Goal: Task Accomplishment & Management: Use online tool/utility

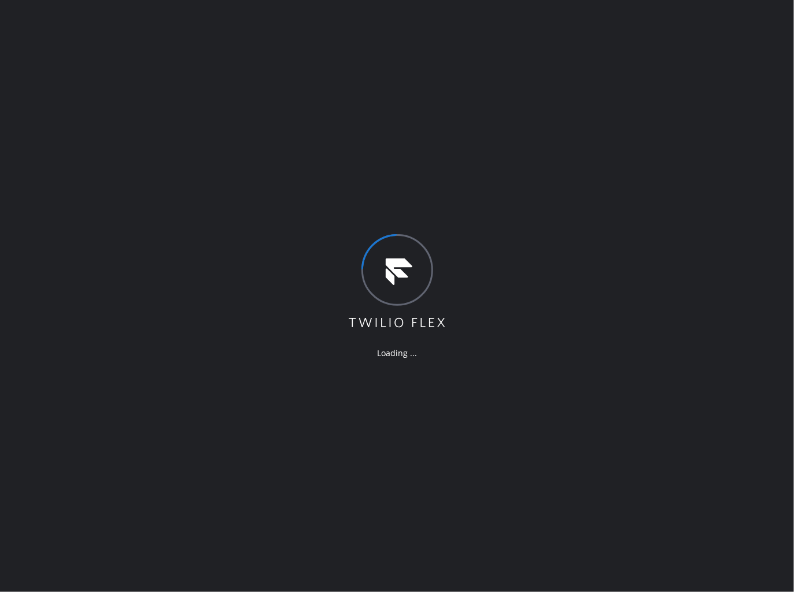
click at [562, 172] on div "Loading ..." at bounding box center [397, 296] width 794 height 592
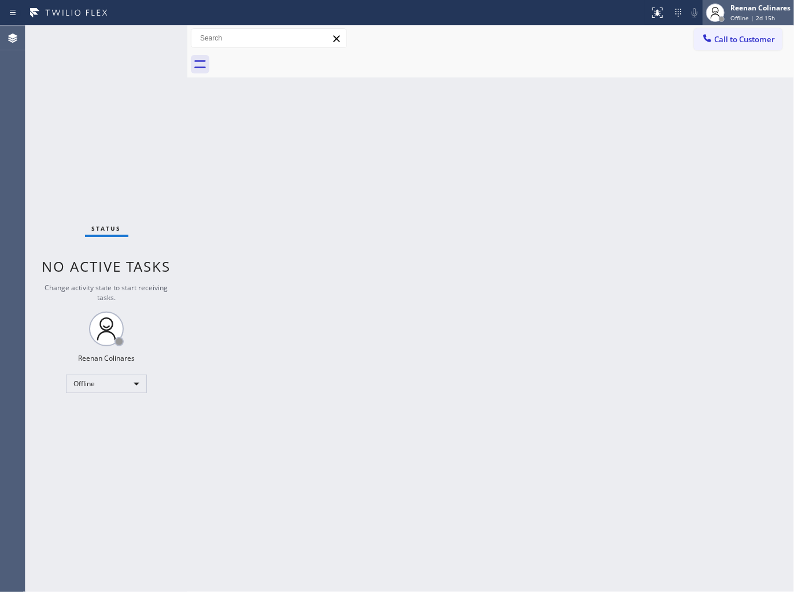
click at [766, 5] on div "Reenan Colinares" at bounding box center [760, 8] width 60 height 10
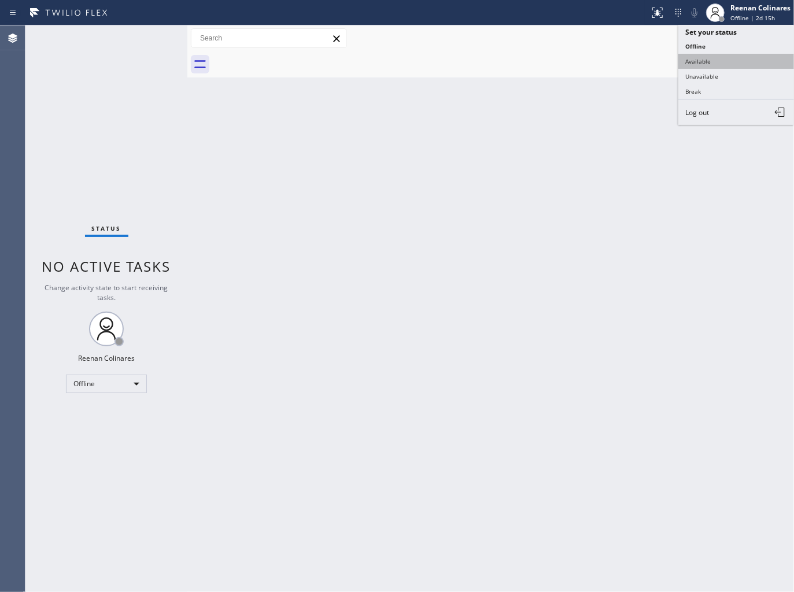
click at [710, 58] on button "Available" at bounding box center [736, 61] width 116 height 15
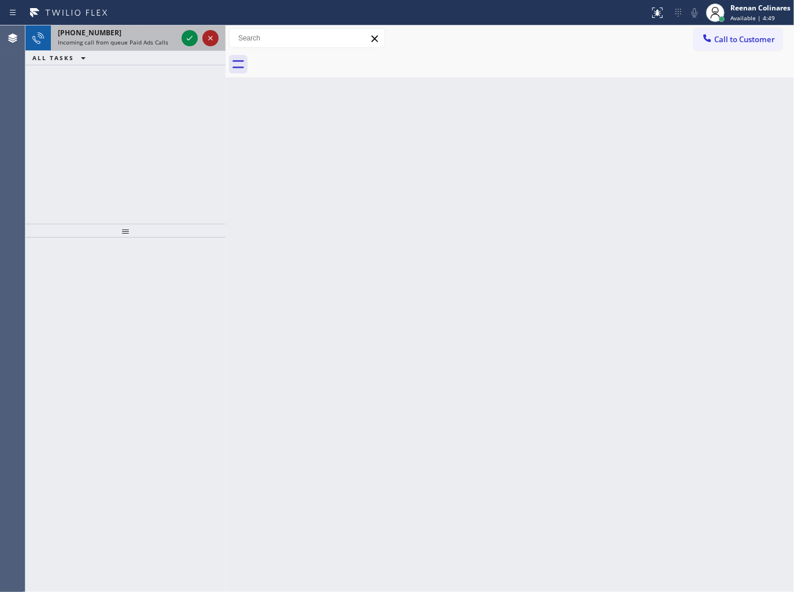
drag, startPoint x: 186, startPoint y: 37, endPoint x: 209, endPoint y: 45, distance: 23.8
click at [225, 42] on div at bounding box center [225, 308] width 0 height 566
click at [116, 38] on span "Incoming call from queue Paid Ads Calls" at bounding box center [113, 42] width 110 height 8
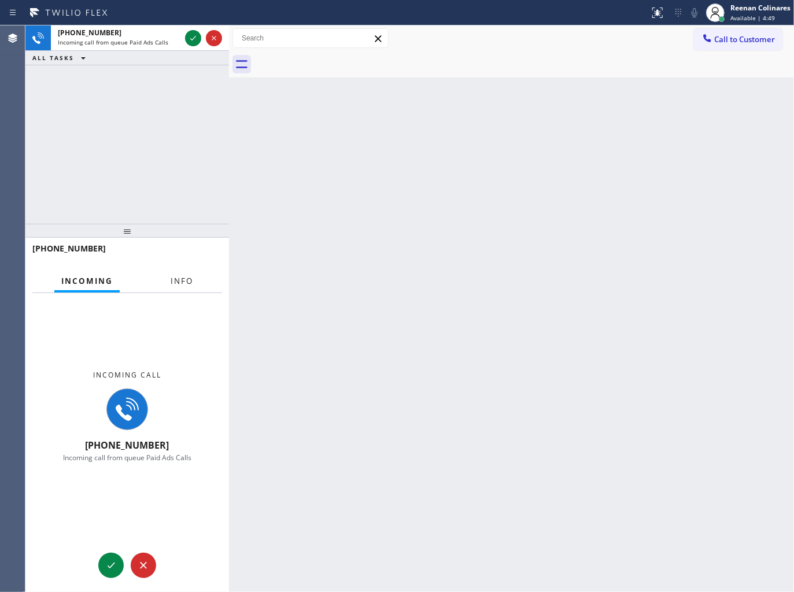
click at [188, 281] on span "Info" at bounding box center [182, 281] width 23 height 10
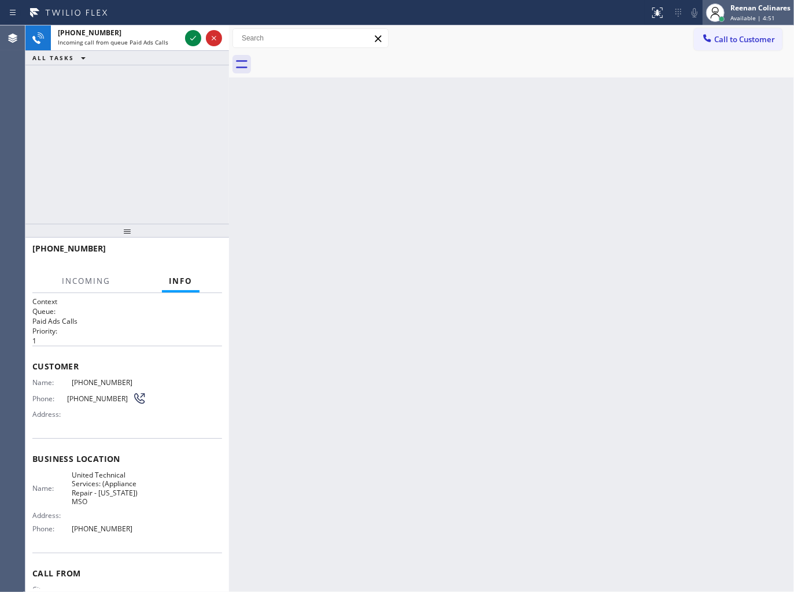
click at [763, 13] on div "Reenan Colinares Available | 4:51" at bounding box center [761, 12] width 66 height 20
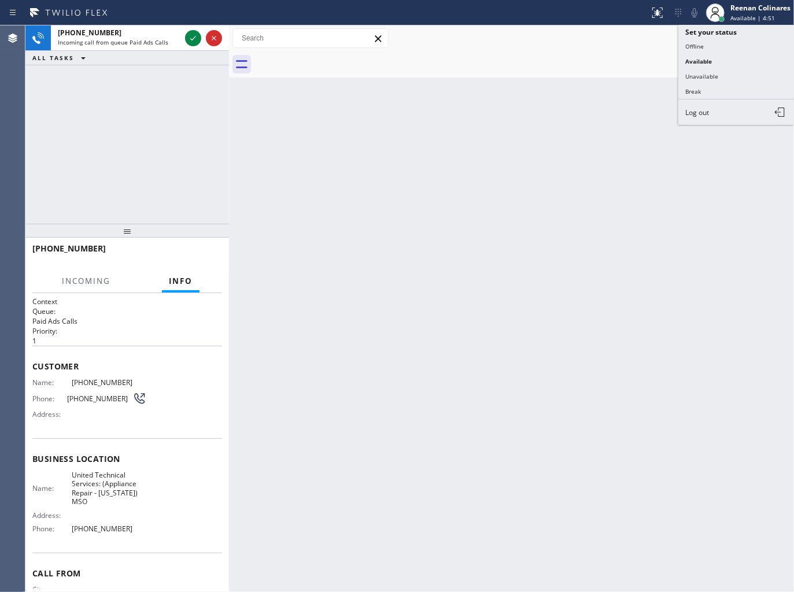
click at [699, 72] on button "Unavailable" at bounding box center [736, 76] width 116 height 15
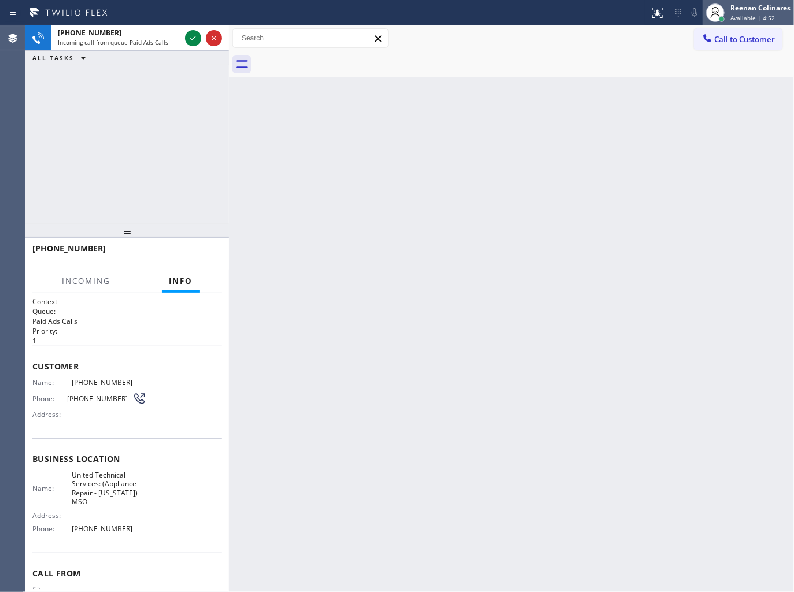
click at [749, 18] on span "Available | 4:52" at bounding box center [752, 18] width 45 height 8
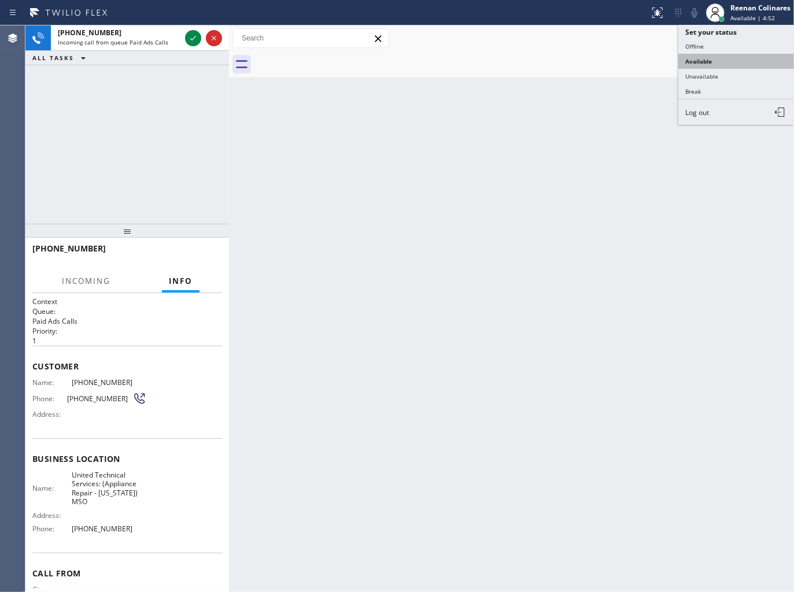
click at [701, 60] on button "Available" at bounding box center [736, 61] width 116 height 15
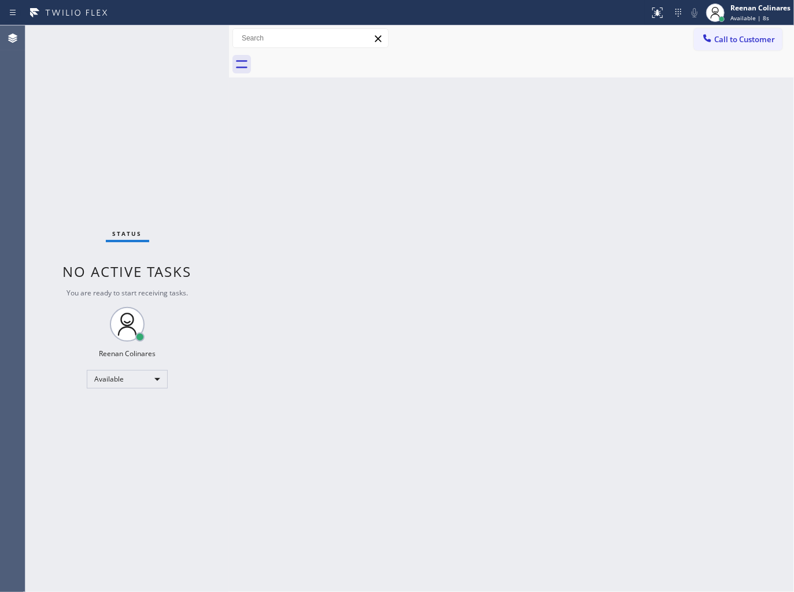
click at [642, 142] on div "Back to Dashboard Change Sender ID Customers Technicians Select a contact Outbo…" at bounding box center [511, 308] width 565 height 566
click at [492, 117] on div "Back to Dashboard Change Sender ID Customers Technicians Select a contact Outbo…" at bounding box center [511, 308] width 565 height 566
click at [502, 172] on div "Back to Dashboard Change Sender ID Customers Technicians Select a contact Outbo…" at bounding box center [511, 308] width 565 height 566
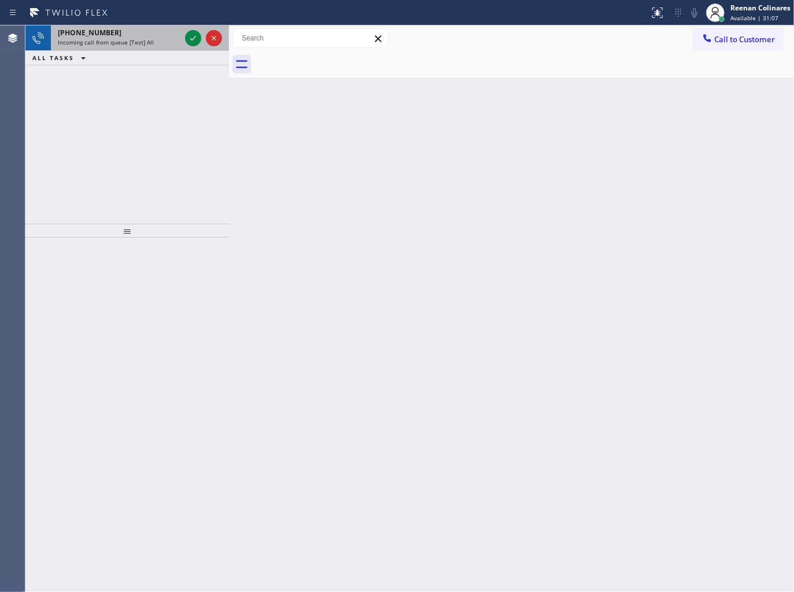
click at [153, 29] on div "+12173790381" at bounding box center [119, 33] width 123 height 10
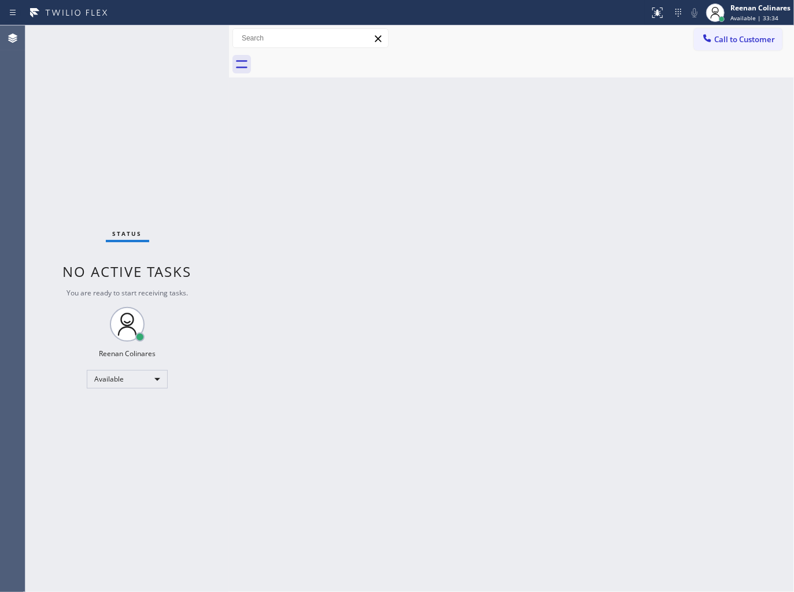
click at [643, 134] on div "Back to Dashboard Change Sender ID Customers Technicians Select a contact Outbo…" at bounding box center [511, 308] width 565 height 566
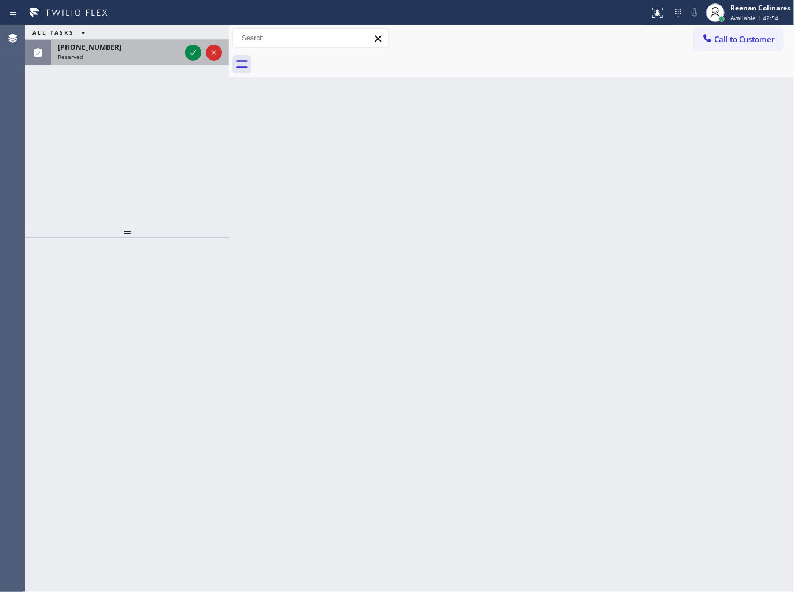
click at [164, 53] on div "Reserved" at bounding box center [119, 57] width 123 height 8
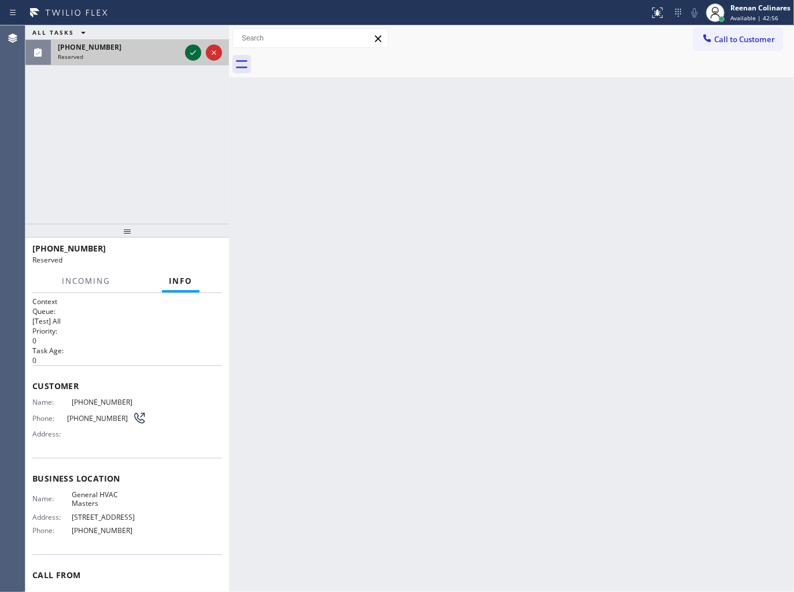
click at [198, 52] on icon at bounding box center [193, 53] width 14 height 14
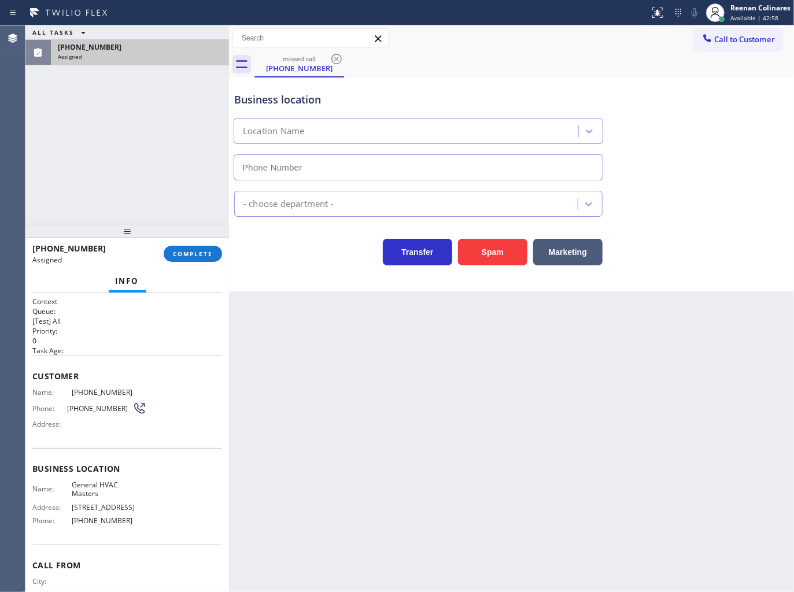
type input "[PHONE_NUMBER]"
click at [208, 257] on span "COMPLETE" at bounding box center [193, 254] width 40 height 8
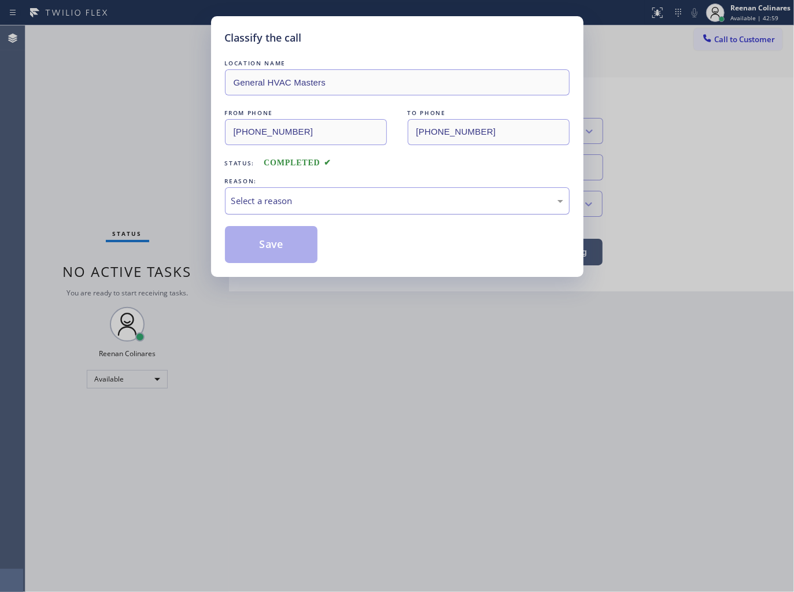
click at [275, 206] on div "Select a reason" at bounding box center [397, 200] width 332 height 13
click at [250, 257] on button "Save" at bounding box center [271, 244] width 93 height 37
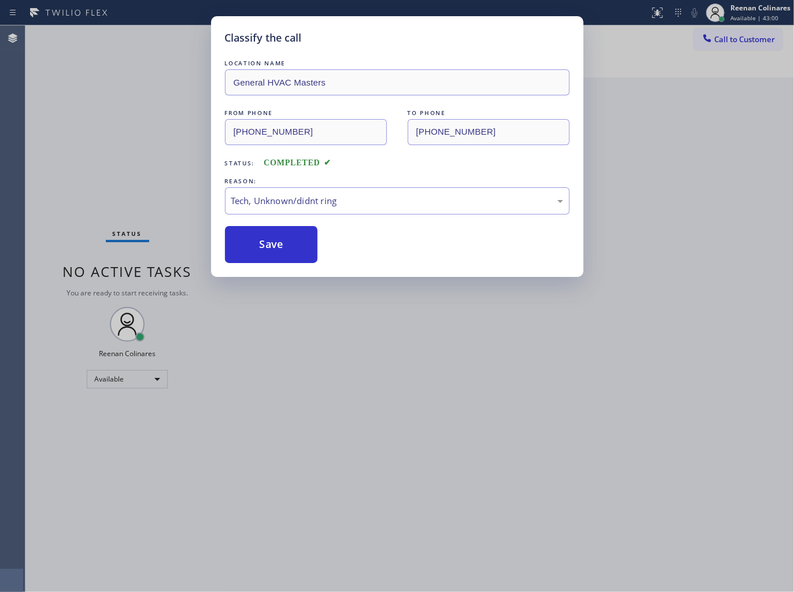
click at [47, 183] on div "Classify the call LOCATION NAME General HVAC Masters FROM PHONE (305) 283-5466 …" at bounding box center [397, 296] width 794 height 592
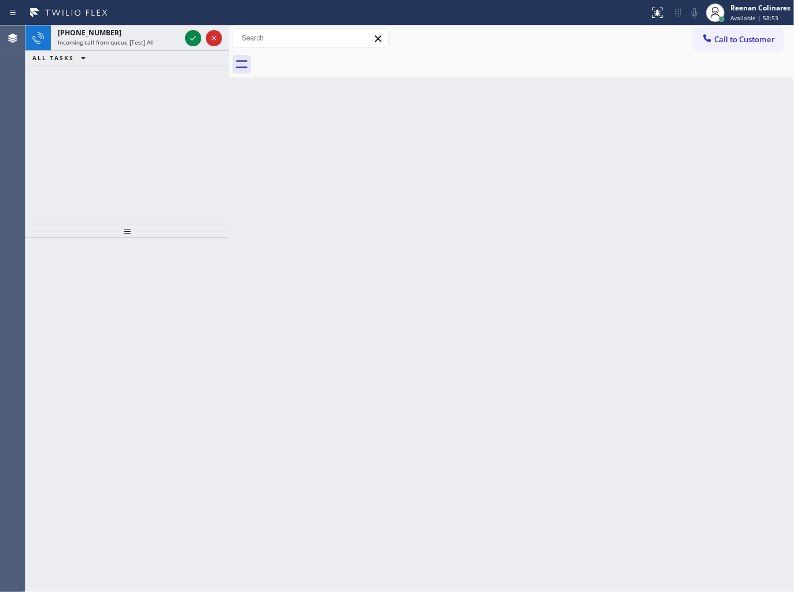
click at [131, 38] on span "Incoming call from queue [Test] All" at bounding box center [106, 42] width 96 height 8
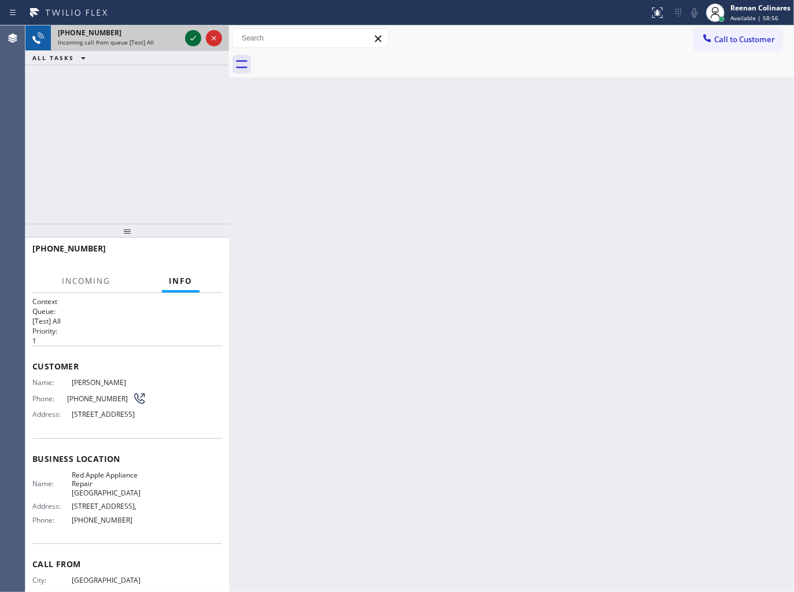
click at [194, 35] on icon at bounding box center [193, 38] width 14 height 14
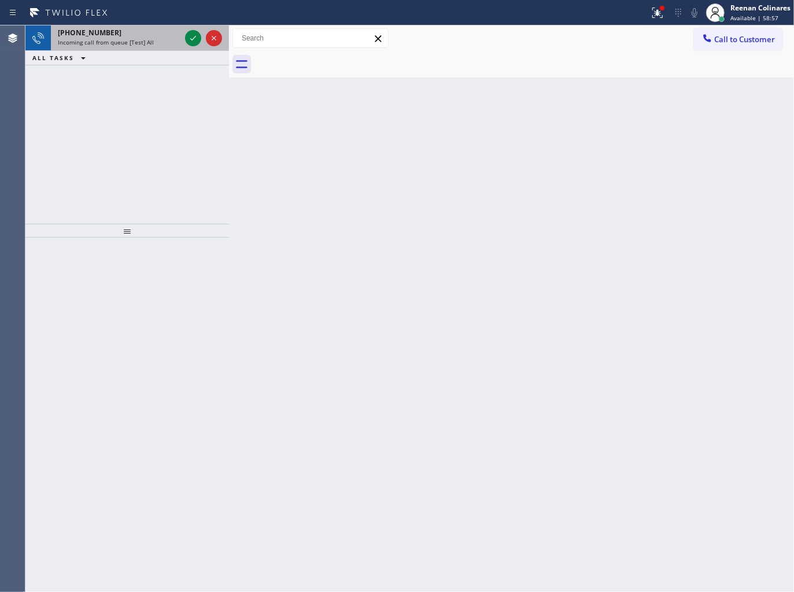
click at [157, 31] on div "Status report Issue detected This issue could affect your workflow. Please cont…" at bounding box center [397, 296] width 794 height 592
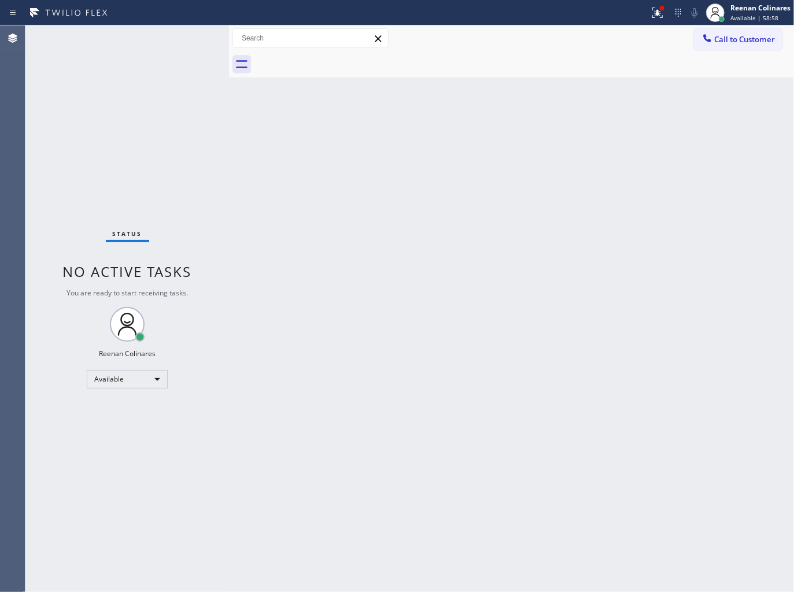
click at [165, 36] on div "Status No active tasks You are ready to start receiving tasks. Reenan Colinares…" at bounding box center [126, 308] width 203 height 566
click at [667, 10] on div at bounding box center [656, 13] width 25 height 14
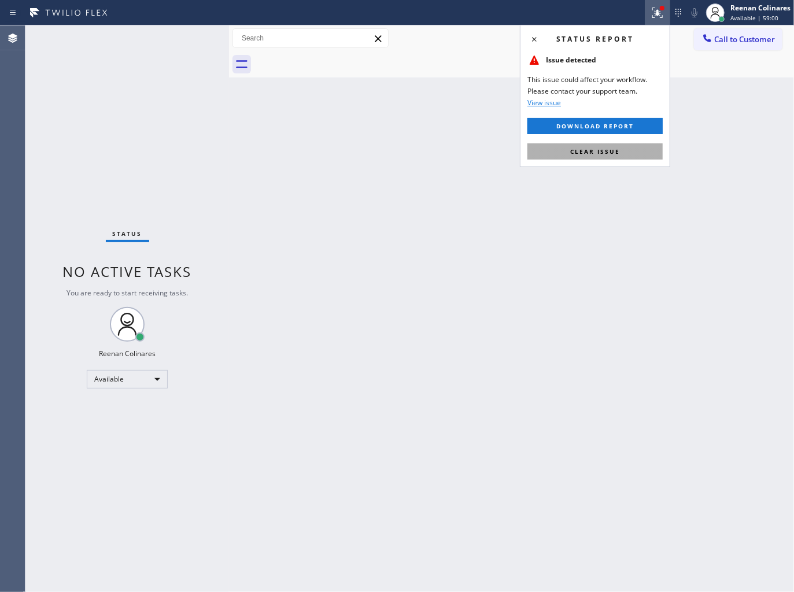
click at [584, 151] on span "Clear issue" at bounding box center [595, 151] width 50 height 8
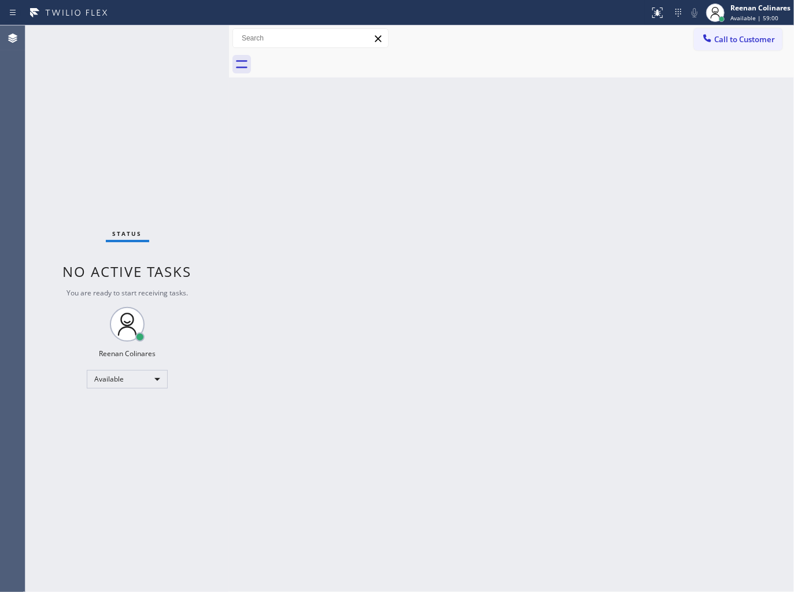
click at [371, 201] on div "Back to Dashboard Change Sender ID Customers Technicians Select a contact Outbo…" at bounding box center [511, 308] width 565 height 566
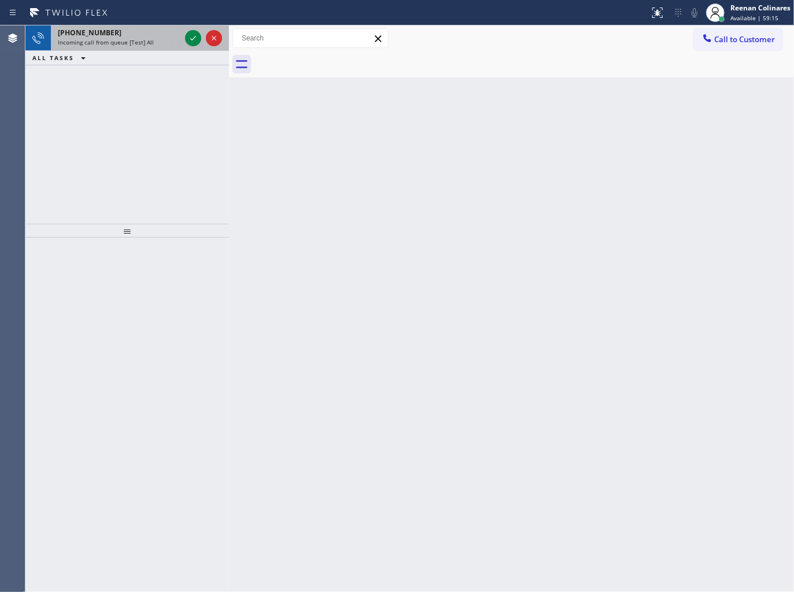
click at [153, 48] on div "+12142169284 Incoming call from queue [Test] All" at bounding box center [117, 37] width 132 height 25
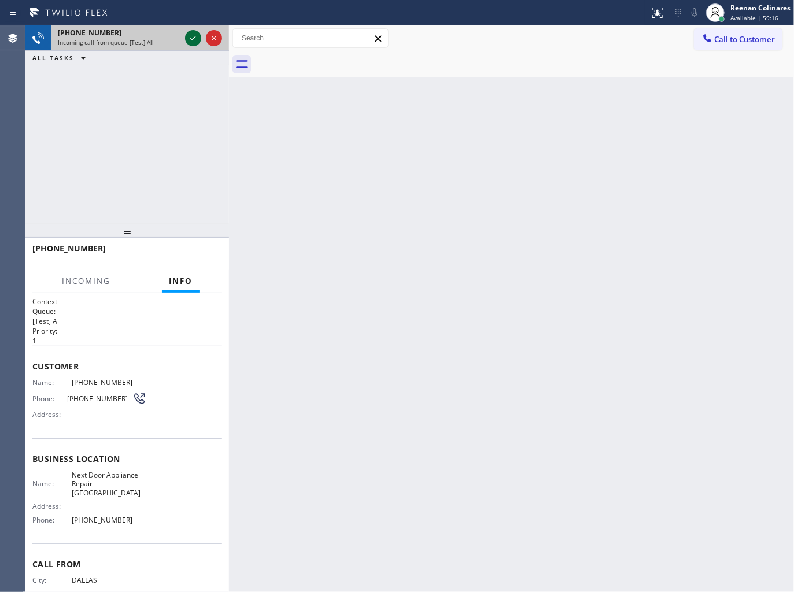
click at [192, 34] on icon at bounding box center [193, 38] width 14 height 14
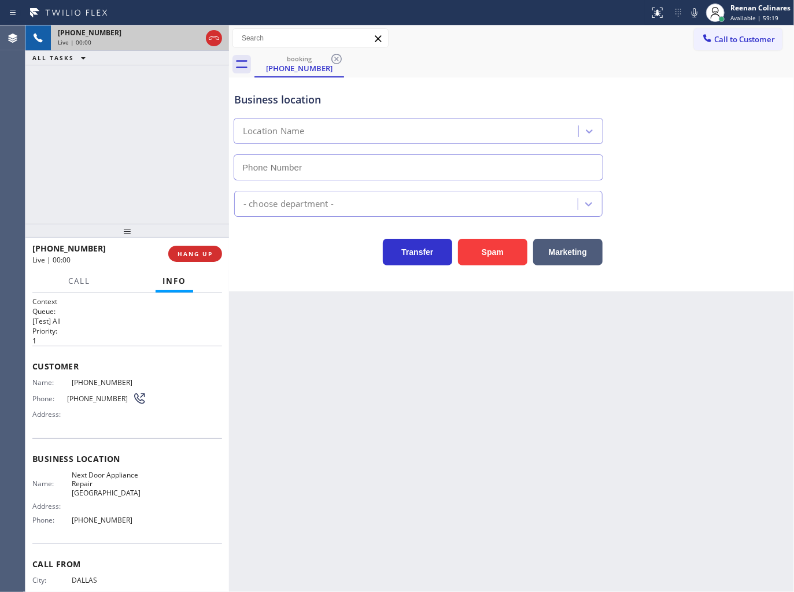
type input "(305) 834-7898"
drag, startPoint x: 513, startPoint y: 254, endPoint x: 538, endPoint y: 232, distance: 33.2
click at [517, 253] on button "Spam" at bounding box center [492, 252] width 69 height 27
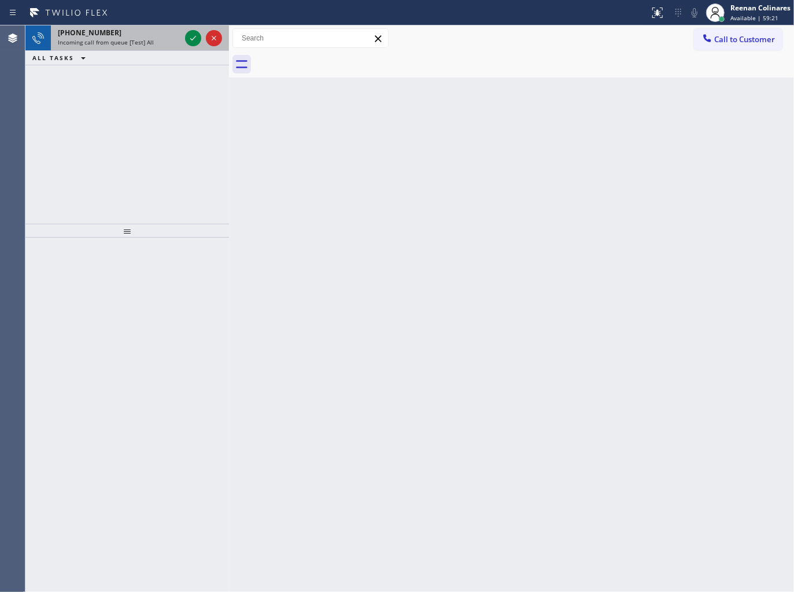
drag, startPoint x: 158, startPoint y: 41, endPoint x: 182, endPoint y: 34, distance: 25.4
click at [159, 41] on div "Incoming call from queue [Test] All" at bounding box center [119, 42] width 123 height 8
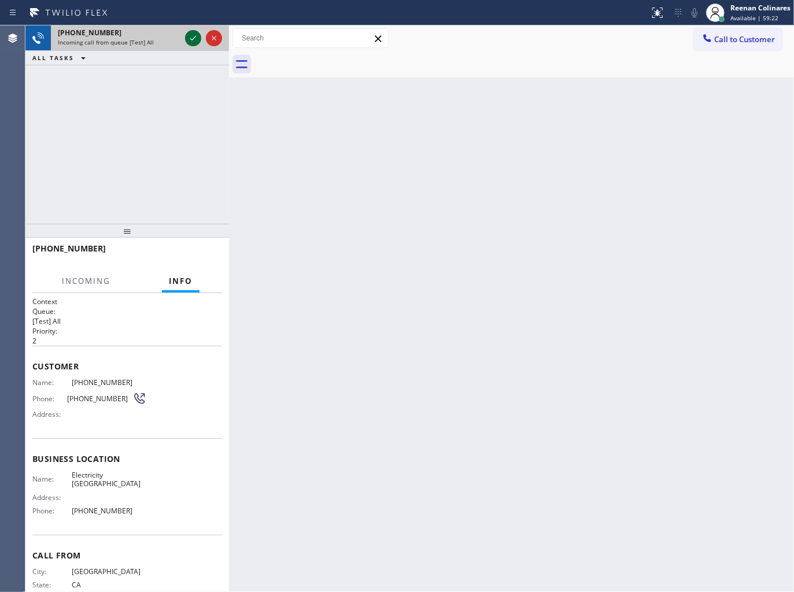
click at [187, 37] on icon at bounding box center [193, 38] width 14 height 14
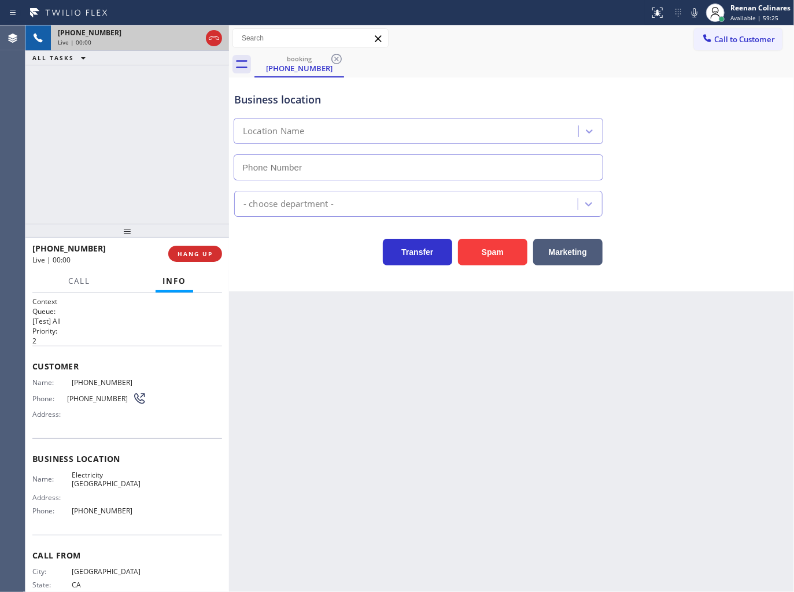
type input "[PHONE_NUMBER]"
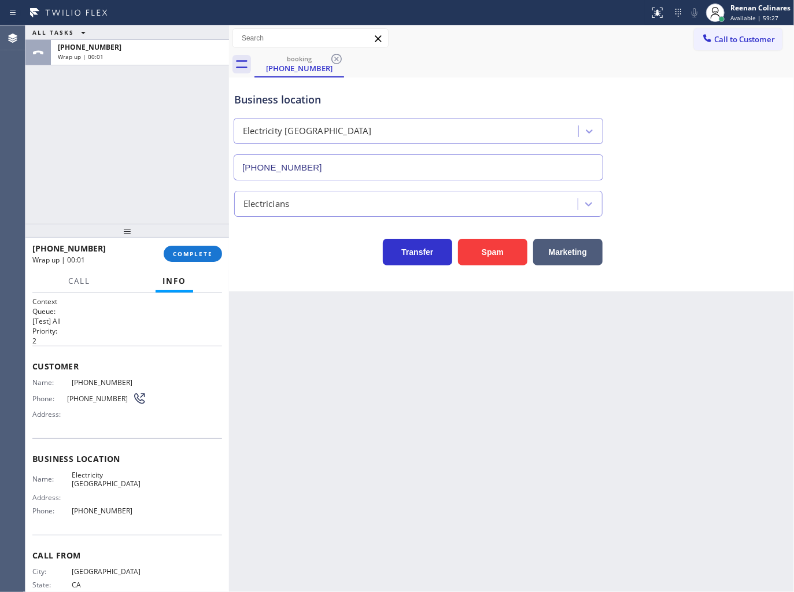
click at [527, 42] on div "Call to Customer Outbound call Location Search location Your caller id phone nu…" at bounding box center [511, 38] width 565 height 20
click at [217, 251] on button "COMPLETE" at bounding box center [193, 254] width 58 height 16
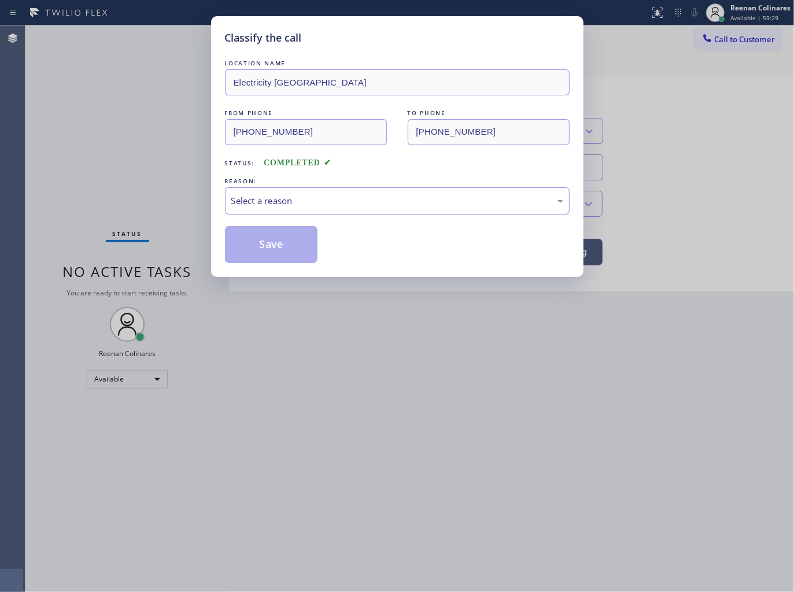
click at [250, 208] on div "Select a reason" at bounding box center [397, 200] width 345 height 27
click at [251, 252] on button "Save" at bounding box center [271, 244] width 93 height 37
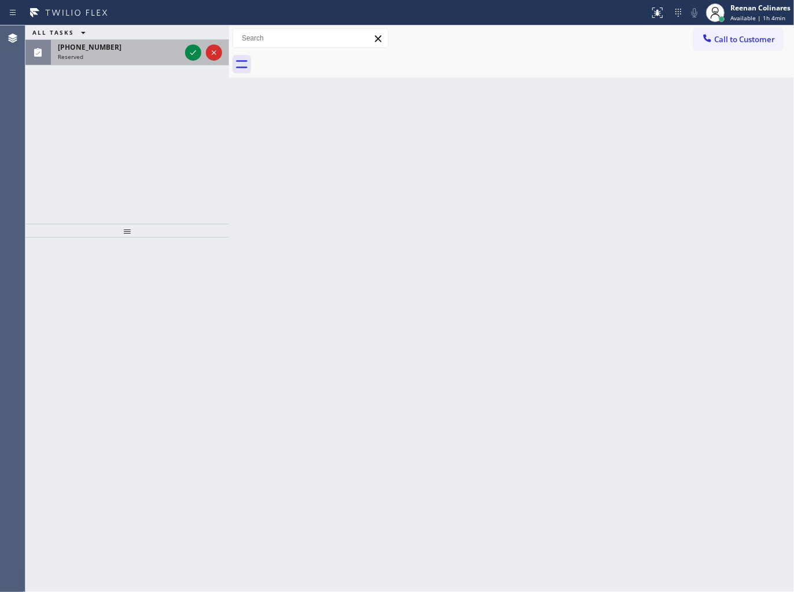
click at [145, 50] on div "(516) 455-0226" at bounding box center [119, 47] width 123 height 10
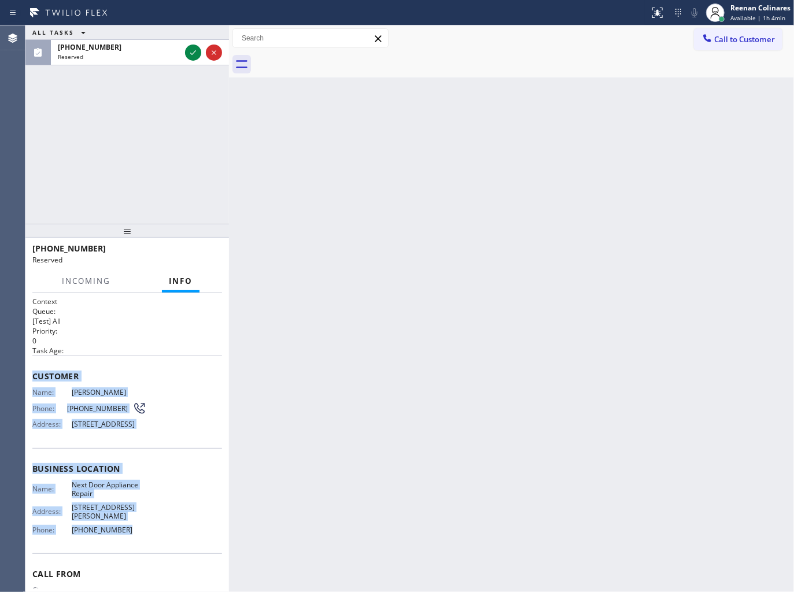
copy div "Customer Name: Samantha Myheart Phone: (516) 455-0226 Address: 1 1, Lake Ronkon…"
drag, startPoint x: 80, startPoint y: 420, endPoint x: 338, endPoint y: 572, distance: 299.3
click at [195, 554] on div "Context Queue: [Test] All Priority: 0 Task Age: Customer Name: Samantha Myheart…" at bounding box center [127, 469] width 190 height 345
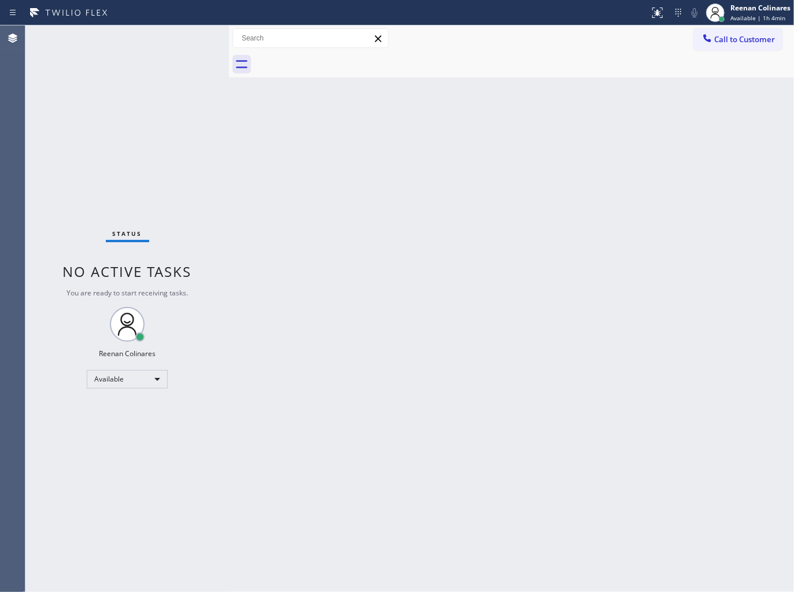
click at [177, 171] on div "Status No active tasks You are ready to start receiving tasks. Reenan Colinares…" at bounding box center [126, 308] width 203 height 566
click at [534, 136] on div "Back to Dashboard Change Sender ID Customers Technicians Select a contact Outbo…" at bounding box center [511, 308] width 565 height 566
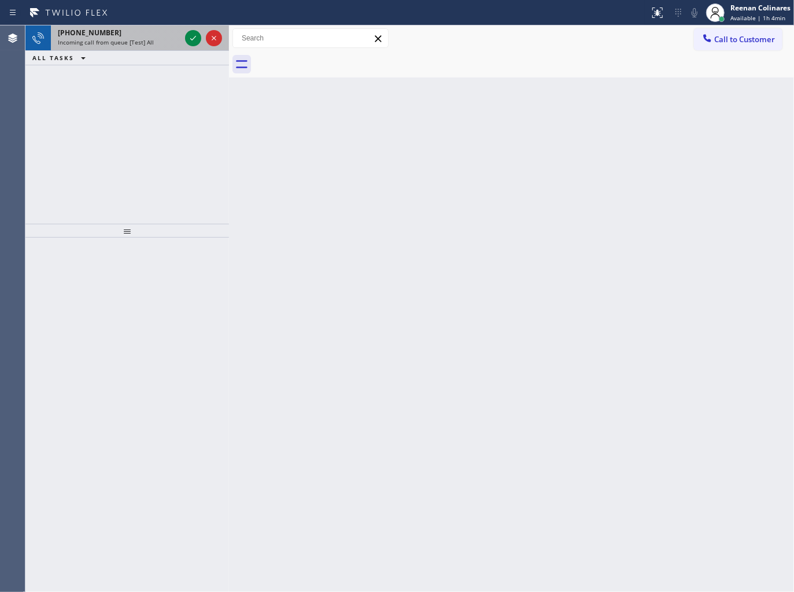
click at [140, 37] on div "+15623123404" at bounding box center [119, 33] width 123 height 10
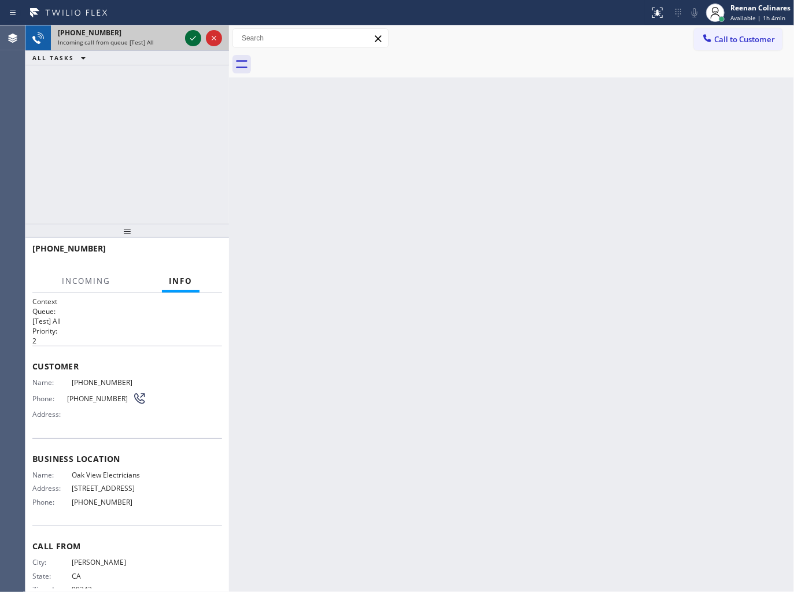
click at [191, 40] on icon at bounding box center [193, 38] width 14 height 14
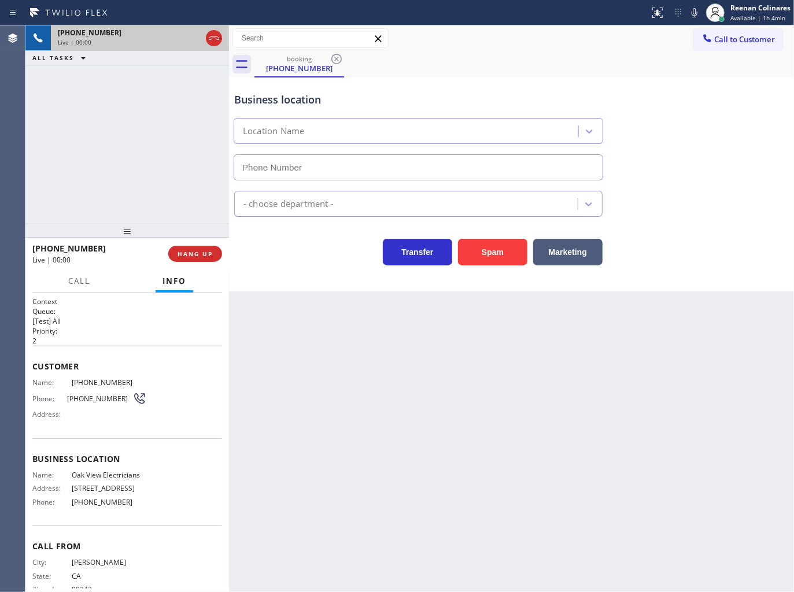
type input "[PHONE_NUMBER]"
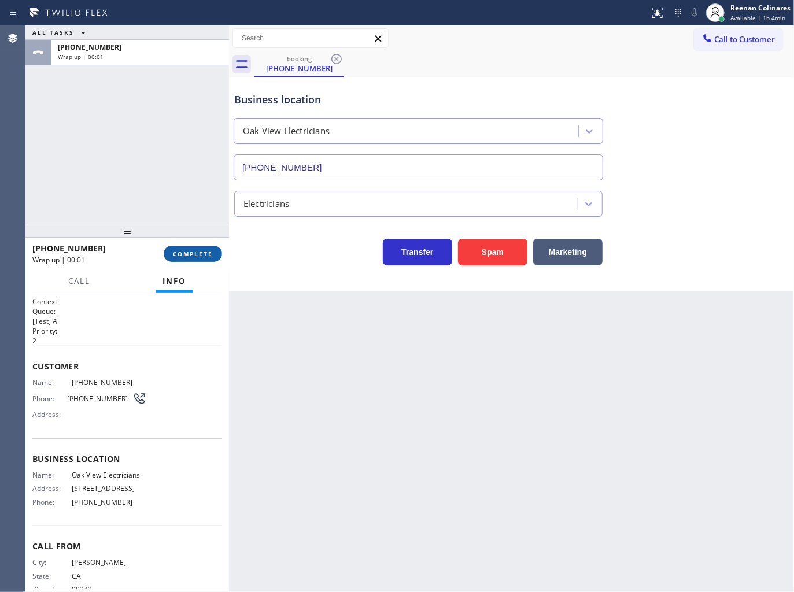
click at [212, 250] on span "COMPLETE" at bounding box center [193, 254] width 40 height 8
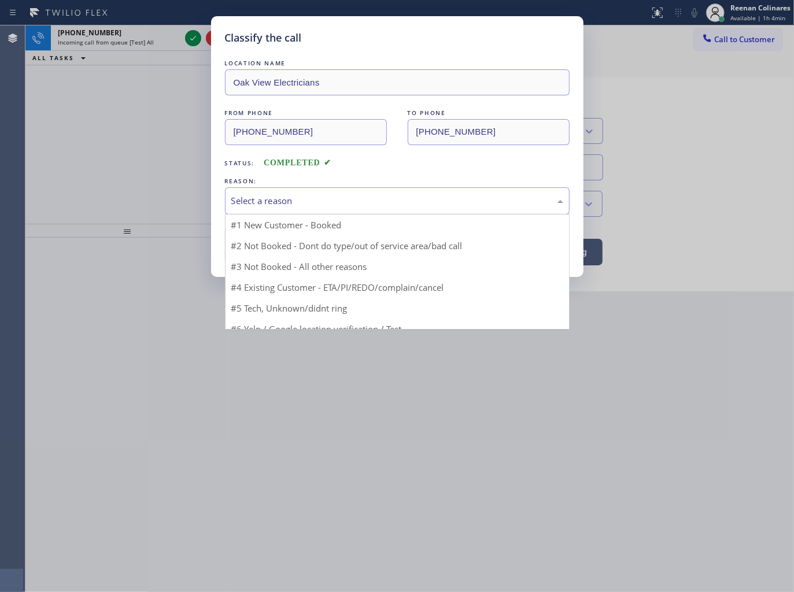
drag, startPoint x: 284, startPoint y: 194, endPoint x: 272, endPoint y: 212, distance: 21.6
click at [285, 194] on div "Select a reason" at bounding box center [397, 200] width 332 height 13
drag, startPoint x: 250, startPoint y: 284, endPoint x: 257, endPoint y: 257, distance: 28.0
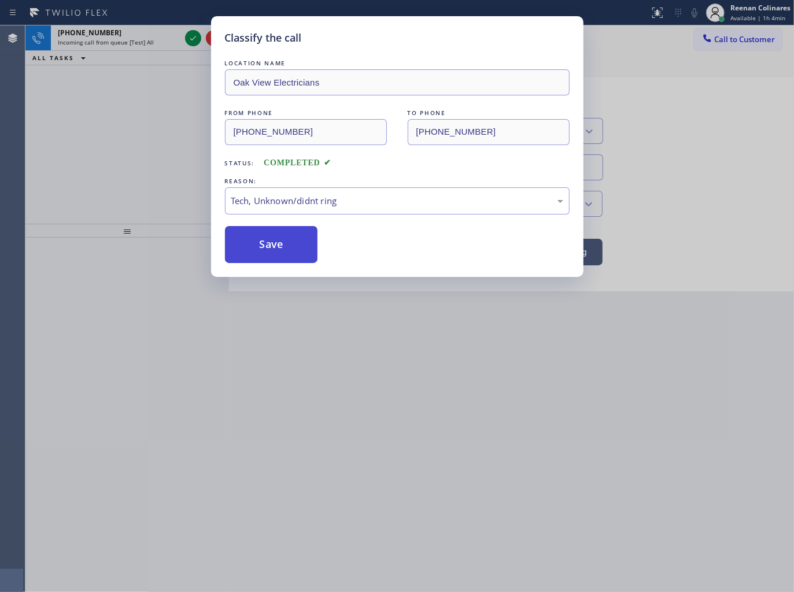
click at [258, 252] on button "Save" at bounding box center [271, 244] width 93 height 37
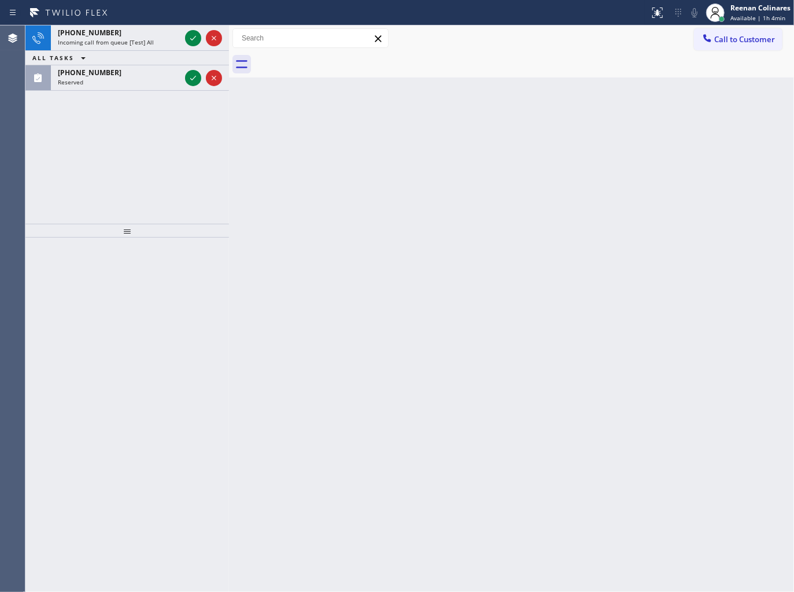
click at [139, 55] on div "ALL TASKS ALL TASKS ACTIVE TASKS TASKS IN WRAP UP" at bounding box center [126, 58] width 203 height 14
click at [140, 47] on div "+15012874459 Incoming call from queue [Test] All" at bounding box center [117, 37] width 132 height 25
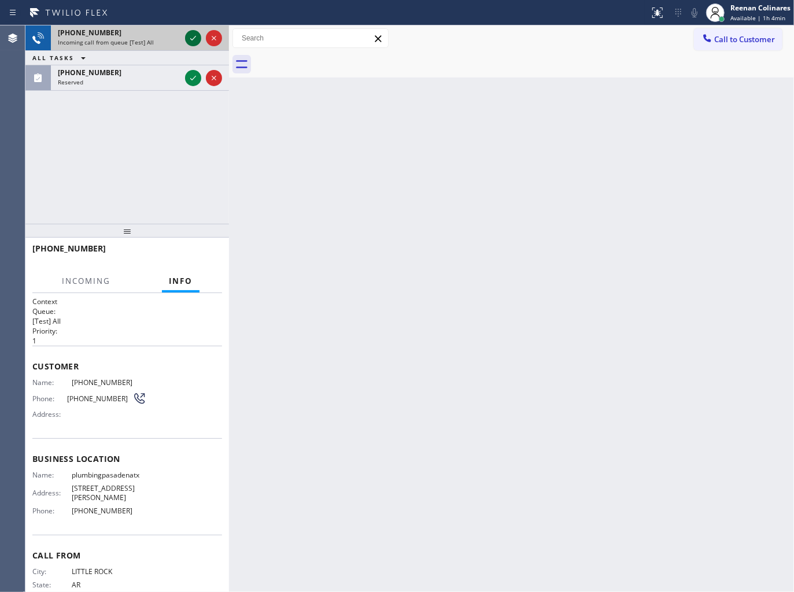
click at [188, 32] on icon at bounding box center [193, 38] width 14 height 14
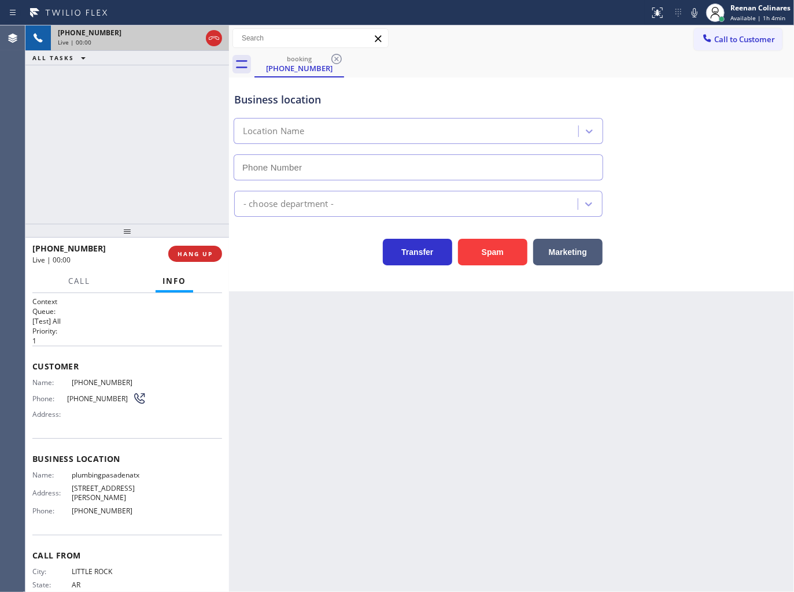
type input "(346) 275-3342"
click at [493, 247] on button "Spam" at bounding box center [492, 252] width 69 height 27
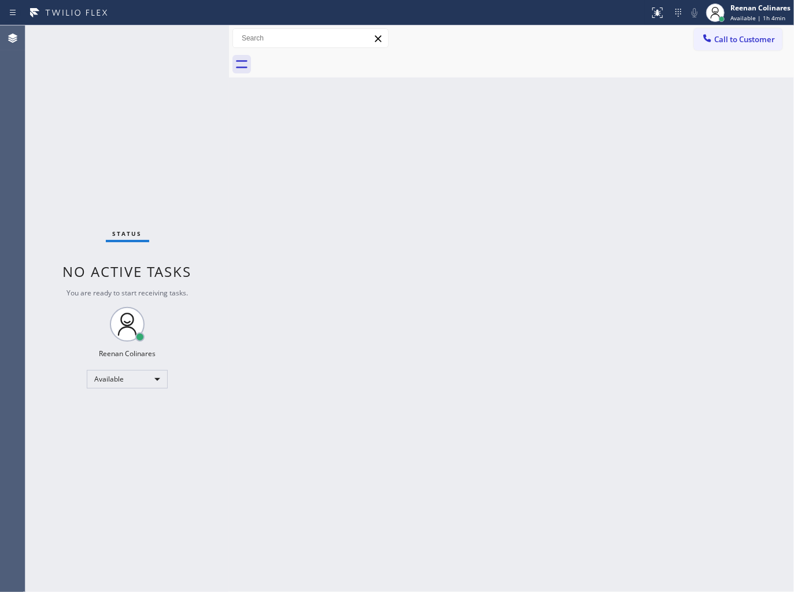
click at [319, 214] on div "Back to Dashboard Change Sender ID Customers Technicians Select a contact Outbo…" at bounding box center [511, 308] width 565 height 566
click at [475, 262] on div "Back to Dashboard Change Sender ID Customers Technicians Select a contact Outbo…" at bounding box center [511, 308] width 565 height 566
click at [469, 258] on div "Back to Dashboard Change Sender ID Customers Technicians Select a contact Outbo…" at bounding box center [511, 308] width 565 height 566
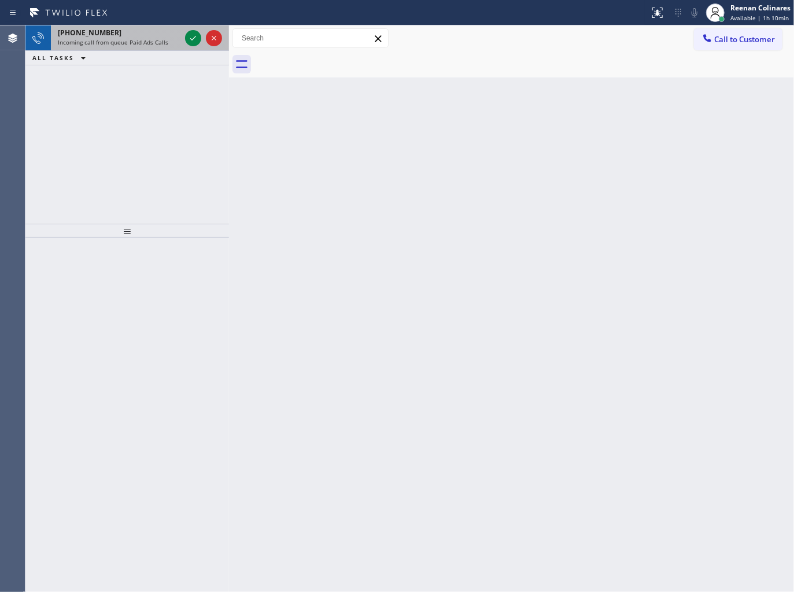
click at [123, 39] on span "Incoming call from queue Paid Ads Calls" at bounding box center [113, 42] width 110 height 8
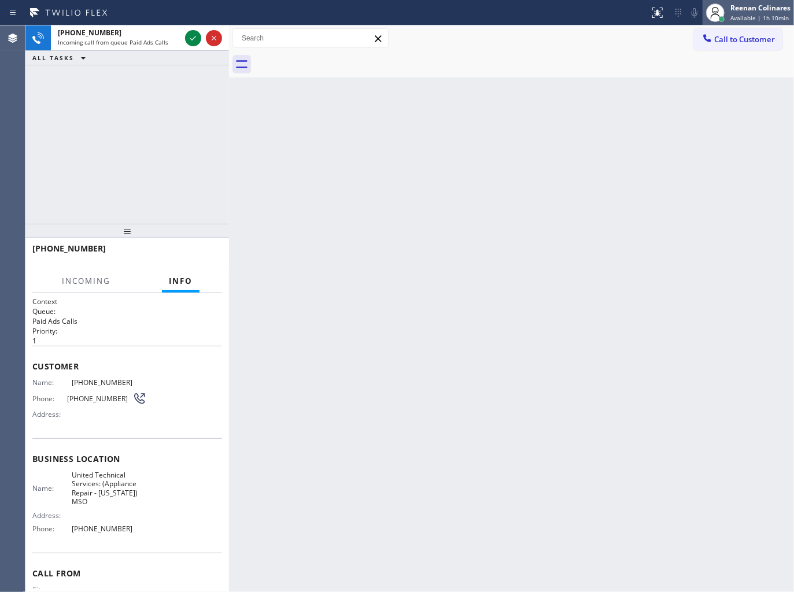
click at [764, 14] on span "Available | 1h 10min" at bounding box center [759, 18] width 58 height 8
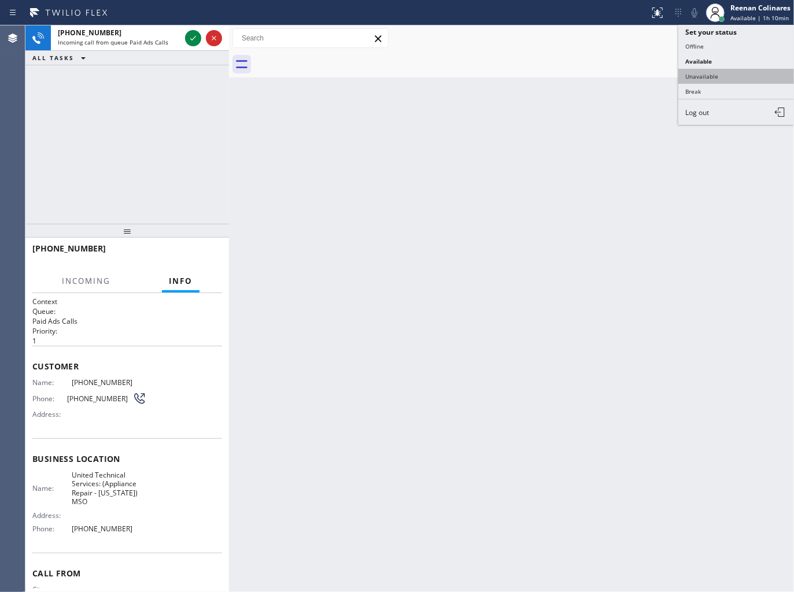
drag, startPoint x: 714, startPoint y: 75, endPoint x: 729, endPoint y: 54, distance: 26.1
click at [714, 74] on button "Unavailable" at bounding box center [736, 76] width 116 height 15
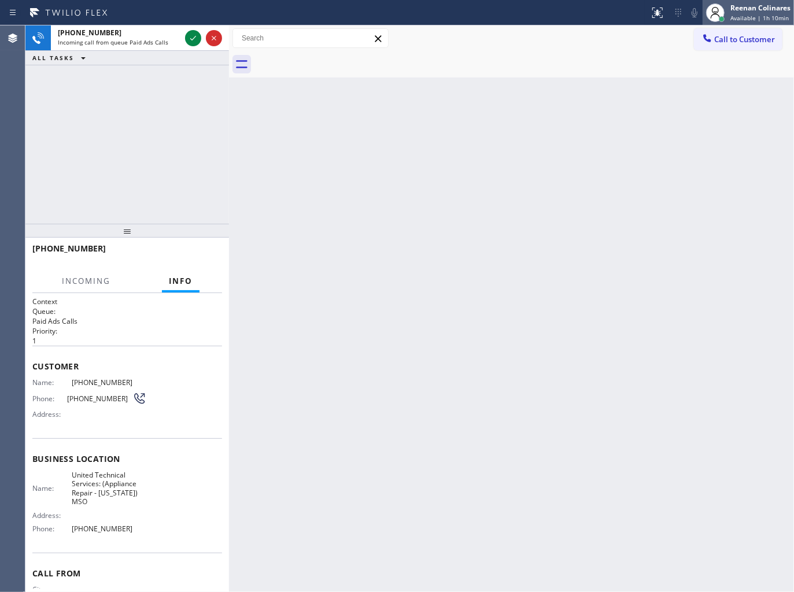
click at [755, 13] on div "Reenan Colinares Available | 1h 10min" at bounding box center [761, 12] width 66 height 20
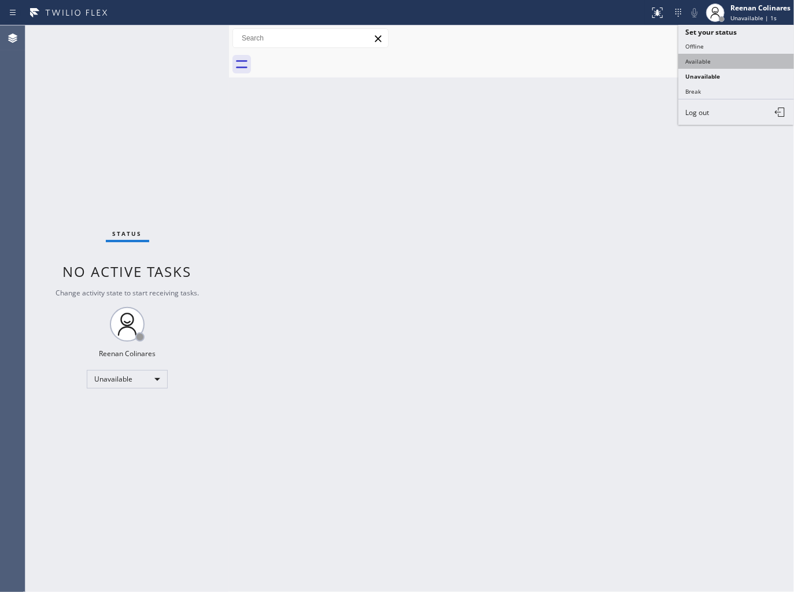
click at [708, 57] on button "Available" at bounding box center [736, 61] width 116 height 15
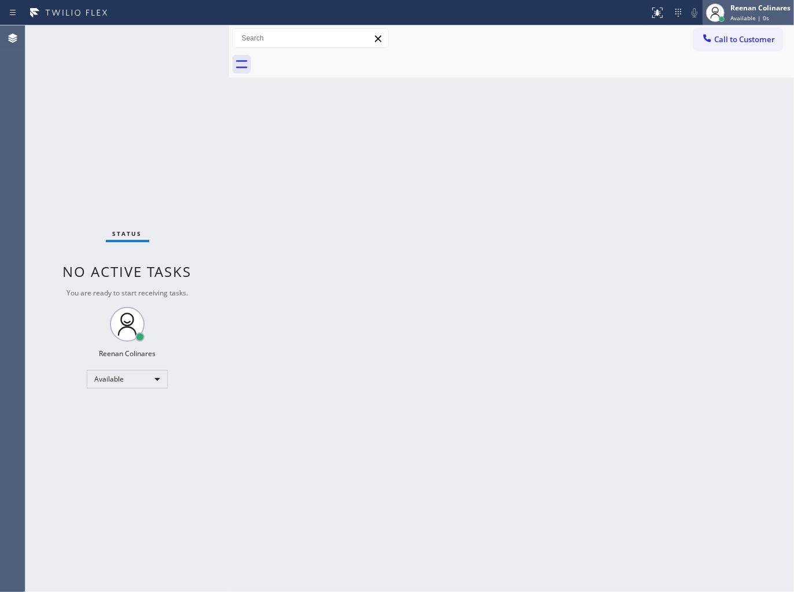
click at [758, 14] on span "Available | 0s" at bounding box center [749, 18] width 39 height 8
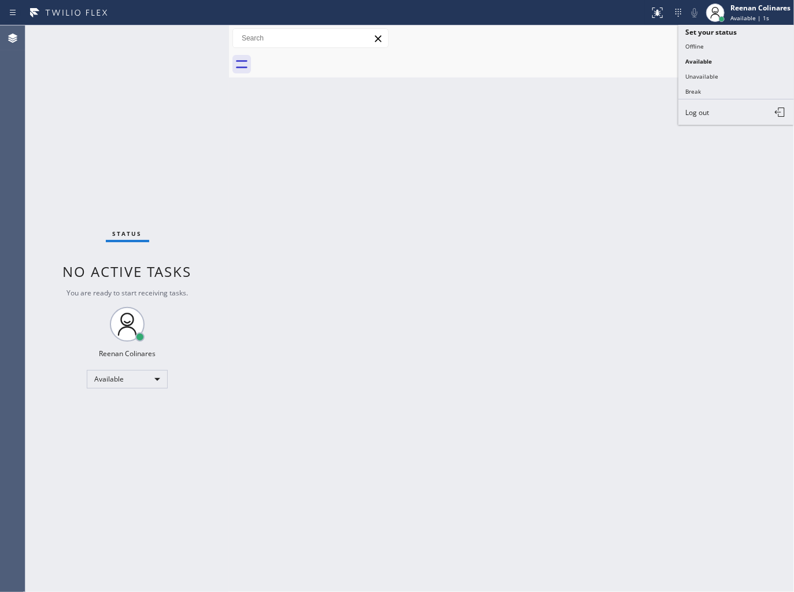
drag, startPoint x: 486, startPoint y: 90, endPoint x: 486, endPoint y: 95, distance: 5.8
click at [486, 92] on div "Back to Dashboard Change Sender ID Customers Technicians Select a contact Outbo…" at bounding box center [511, 308] width 565 height 566
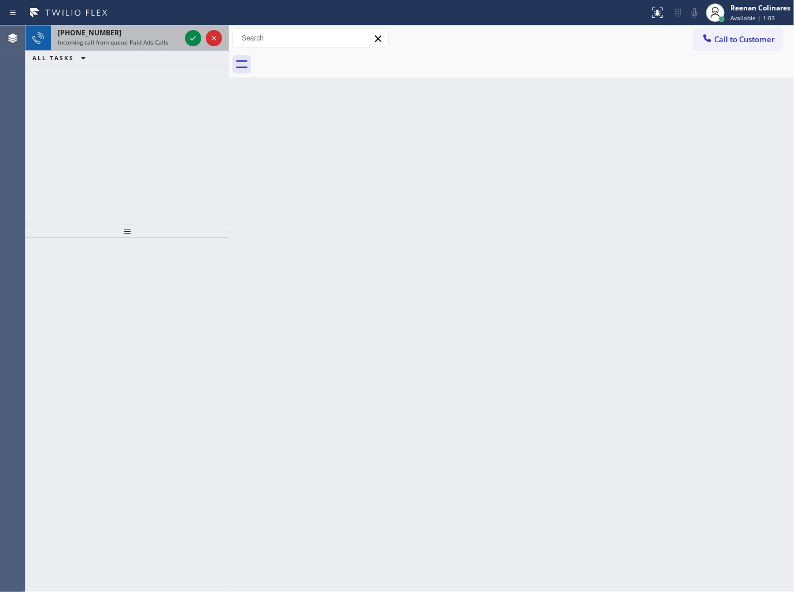
click at [143, 34] on div "[PHONE_NUMBER]" at bounding box center [119, 33] width 123 height 10
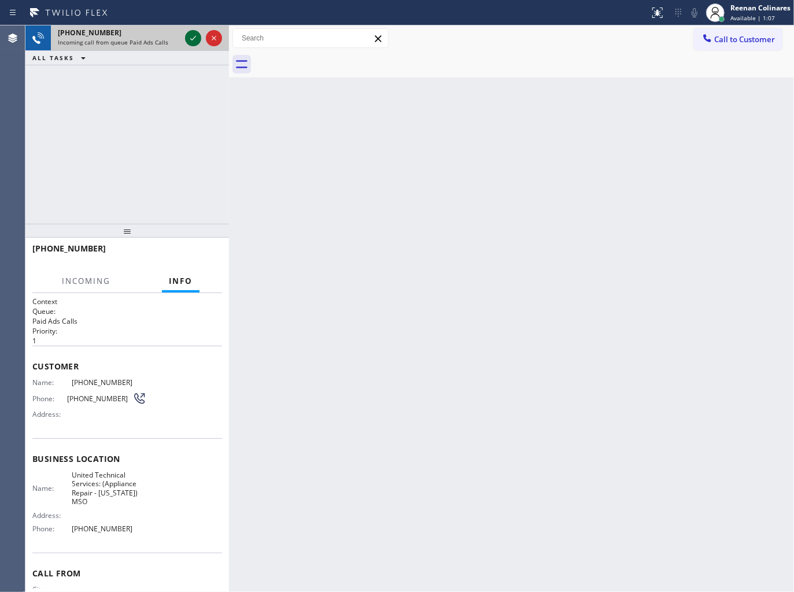
click at [186, 36] on icon at bounding box center [193, 38] width 14 height 14
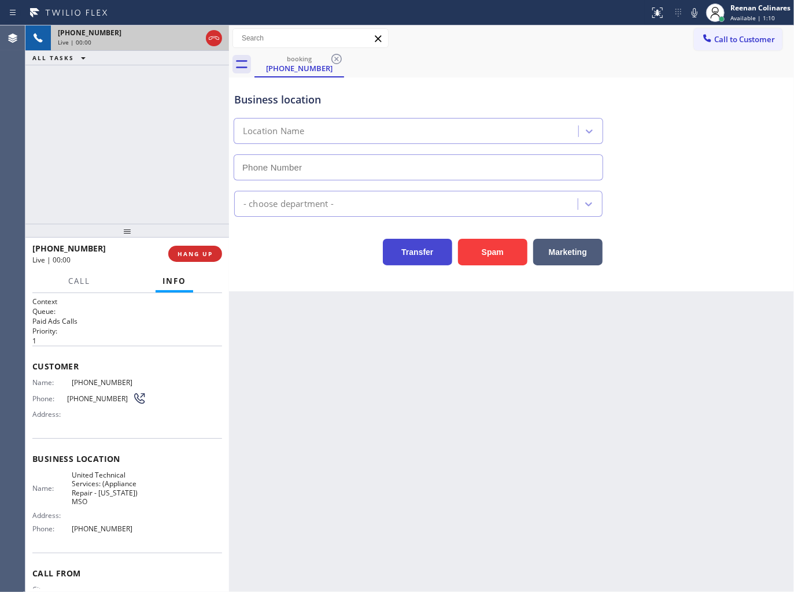
type input "[PHONE_NUMBER]"
click at [195, 253] on span "HANG UP" at bounding box center [194, 254] width 35 height 8
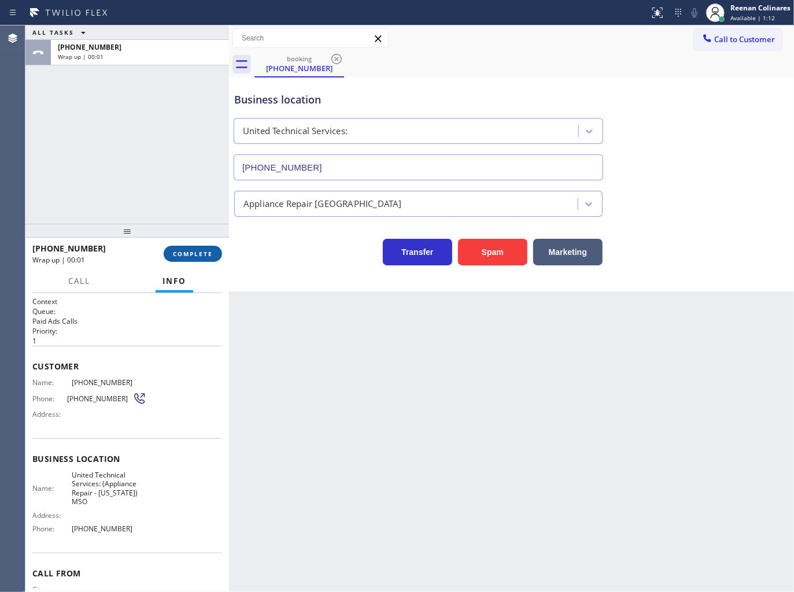
click at [197, 253] on span "COMPLETE" at bounding box center [193, 254] width 40 height 8
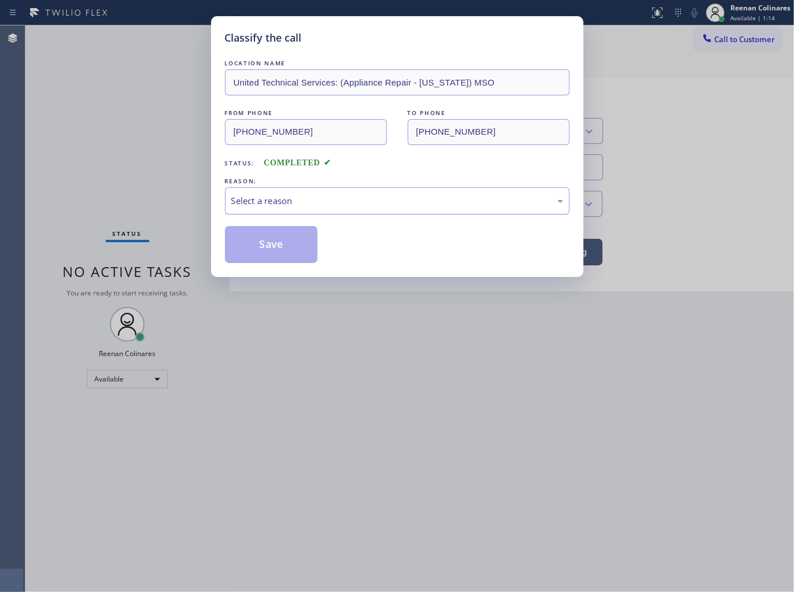
click at [251, 206] on div "Select a reason" at bounding box center [397, 200] width 332 height 13
click at [251, 241] on button "Save" at bounding box center [271, 244] width 93 height 37
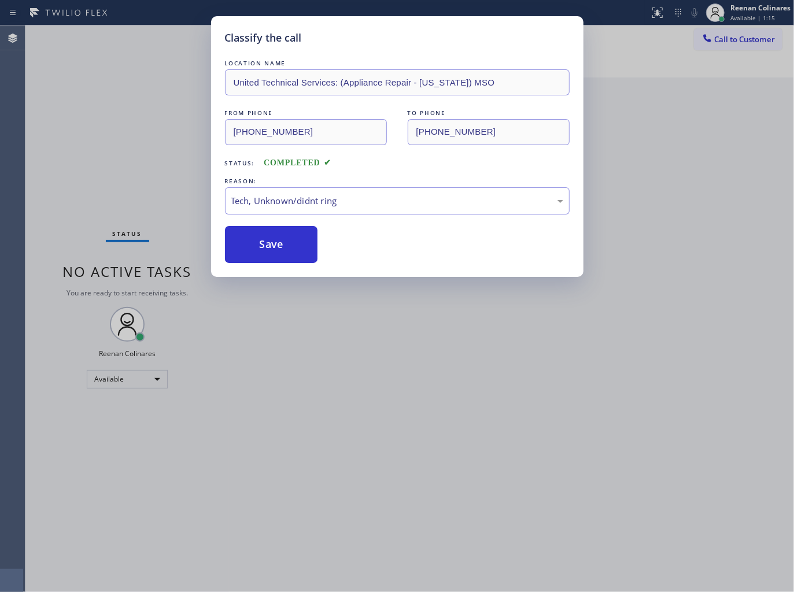
click at [154, 187] on div "Classify the call LOCATION NAME United Technical Services: (Appliance Repair - …" at bounding box center [397, 296] width 794 height 592
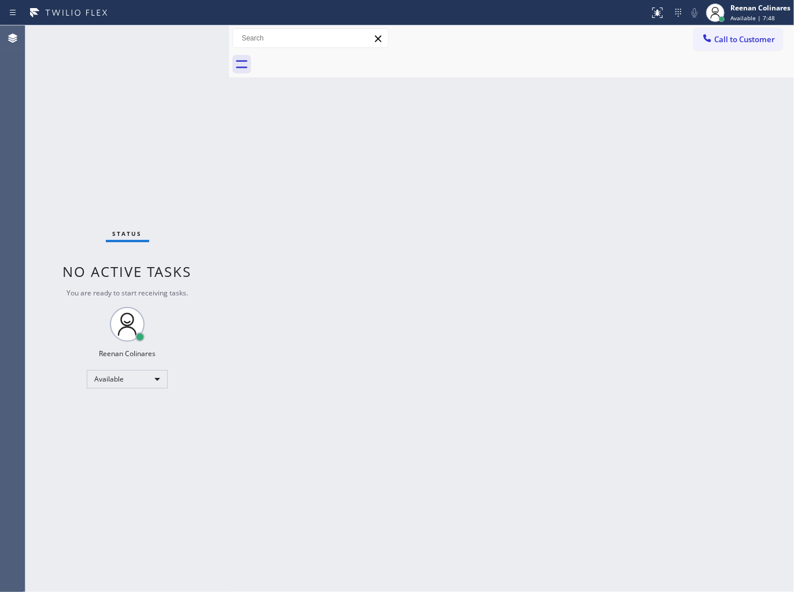
click at [490, 128] on div "Back to Dashboard Change Sender ID Customers Technicians Select a contact Outbo…" at bounding box center [511, 308] width 565 height 566
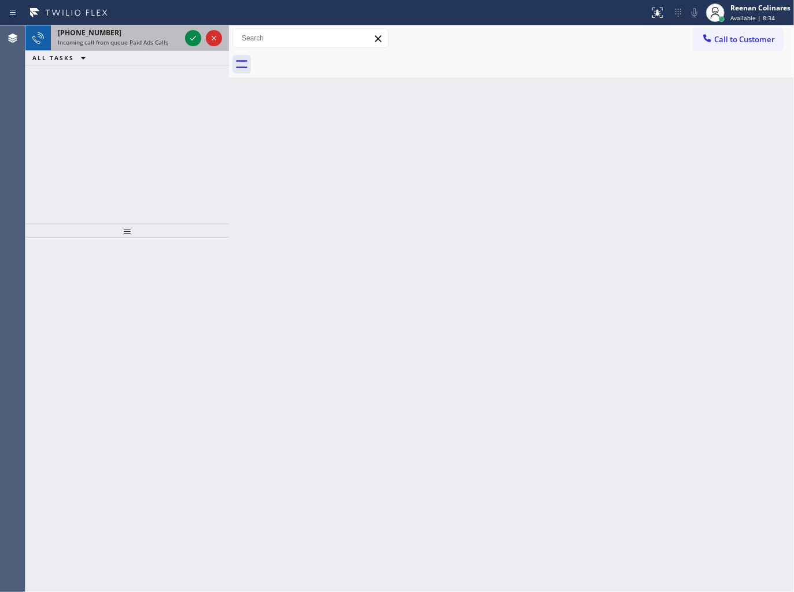
click at [128, 38] on span "Incoming call from queue Paid Ads Calls" at bounding box center [113, 42] width 110 height 8
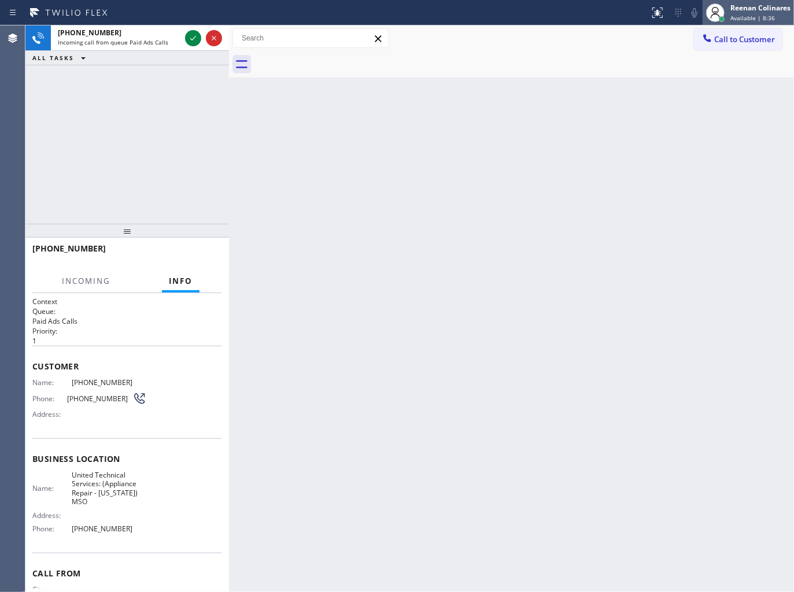
click at [755, 5] on div "Reenan Colinares" at bounding box center [760, 8] width 60 height 10
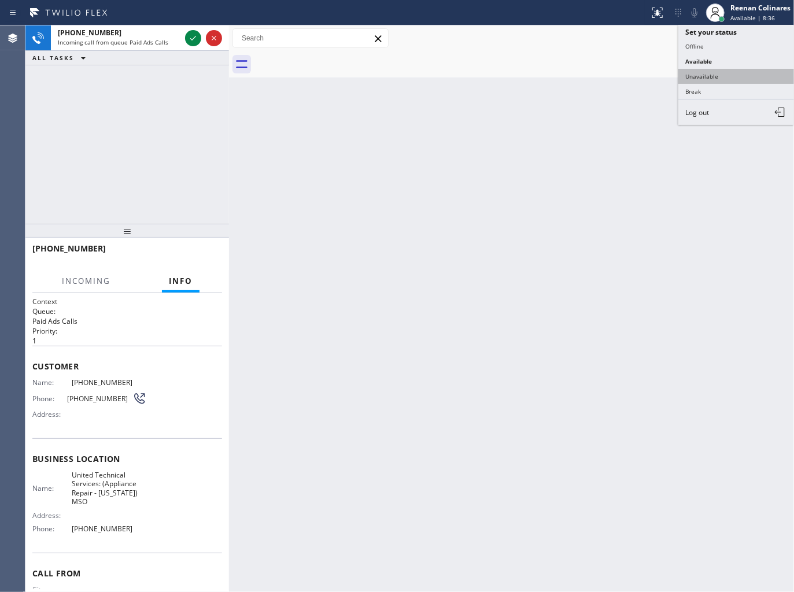
drag, startPoint x: 707, startPoint y: 76, endPoint x: 752, endPoint y: 1, distance: 88.1
click at [710, 73] on button "Unavailable" at bounding box center [736, 76] width 116 height 15
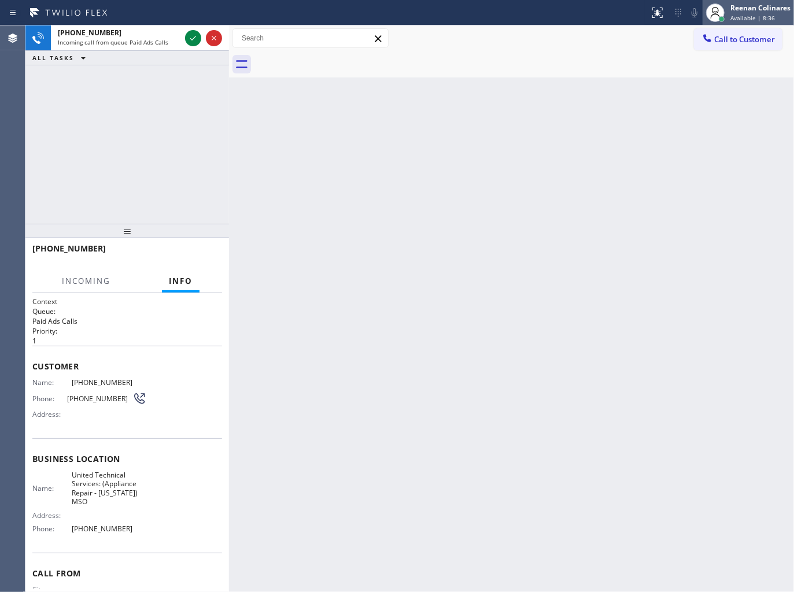
click at [752, 0] on div "Reenan Colinares Available | 8:36" at bounding box center [747, 12] width 91 height 25
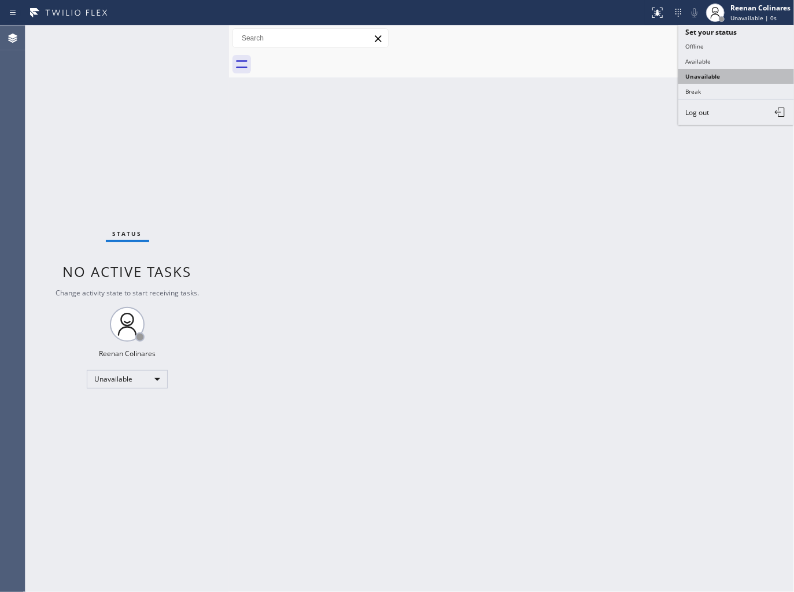
click at [711, 72] on button "Unavailable" at bounding box center [736, 76] width 116 height 15
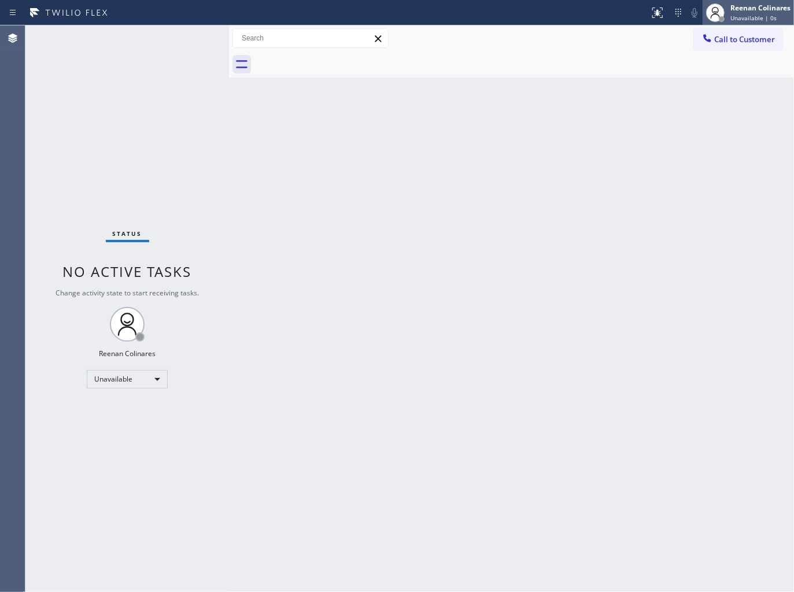
click at [742, 14] on span "Unavailable | 0s" at bounding box center [753, 18] width 46 height 8
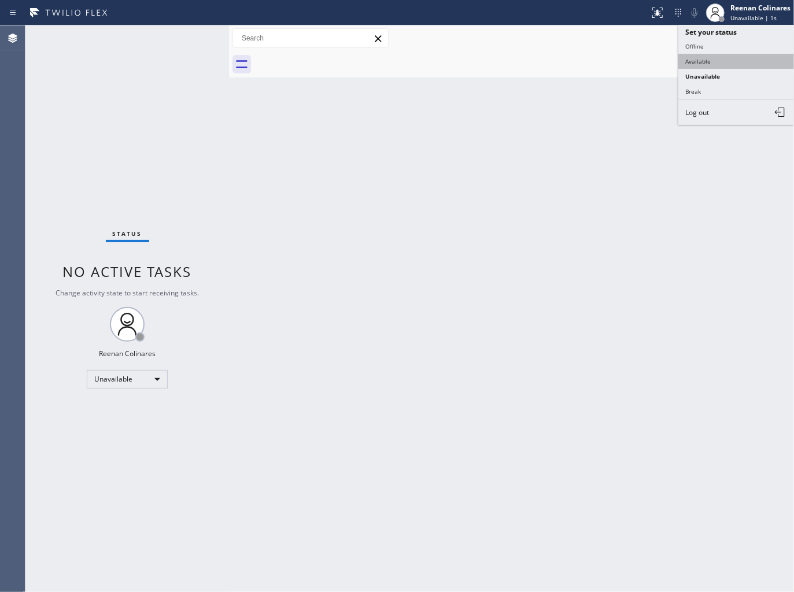
click at [703, 66] on button "Available" at bounding box center [736, 61] width 116 height 15
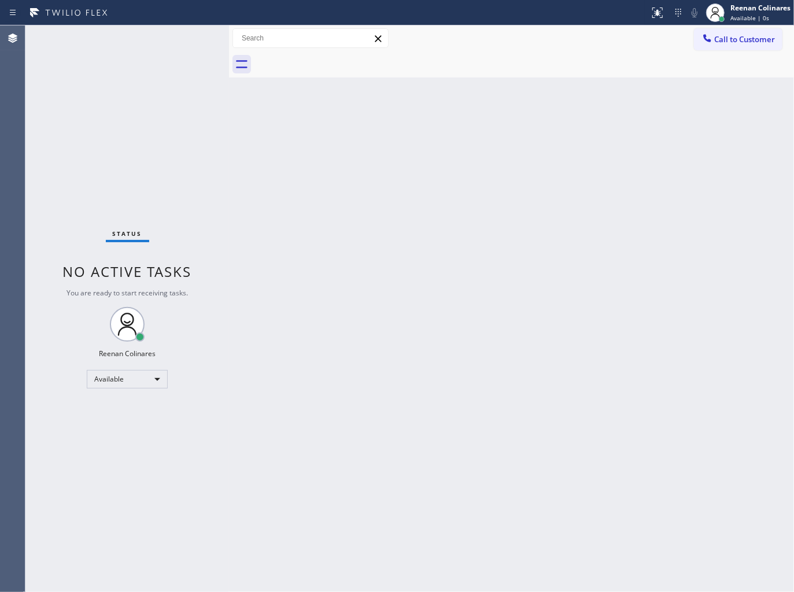
click at [339, 125] on div "Back to Dashboard Change Sender ID Customers Technicians Select a contact Outbo…" at bounding box center [511, 308] width 565 height 566
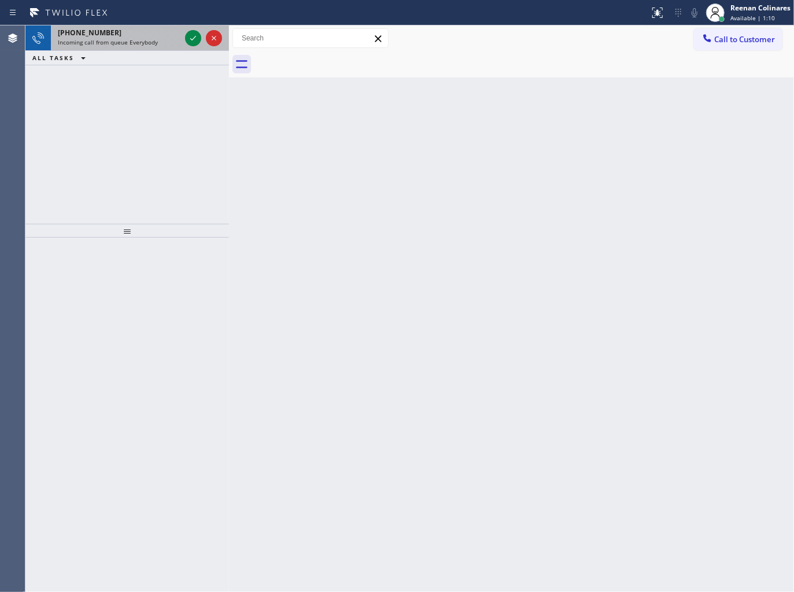
click at [140, 38] on span "Incoming call from queue Everybody" at bounding box center [108, 42] width 100 height 8
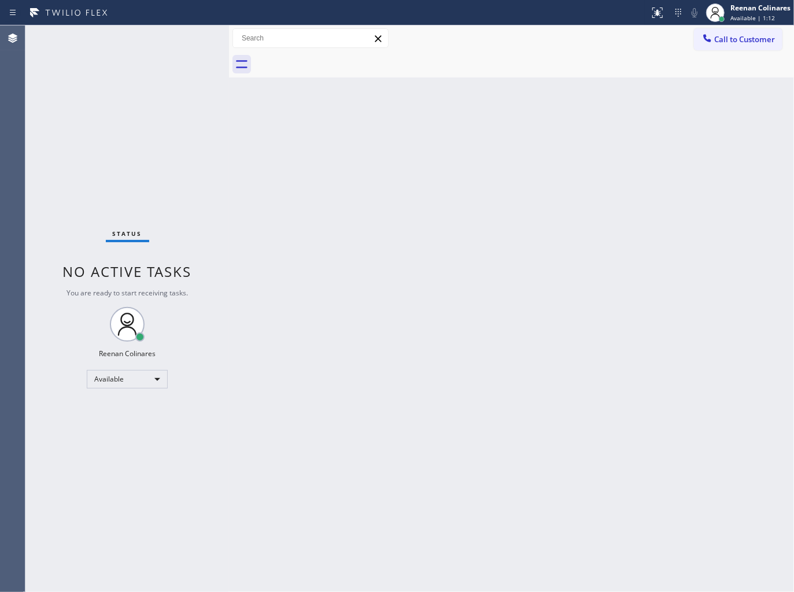
click at [148, 42] on div "Status No active tasks You are ready to start receiving tasks. Reenan Colinares…" at bounding box center [126, 308] width 203 height 566
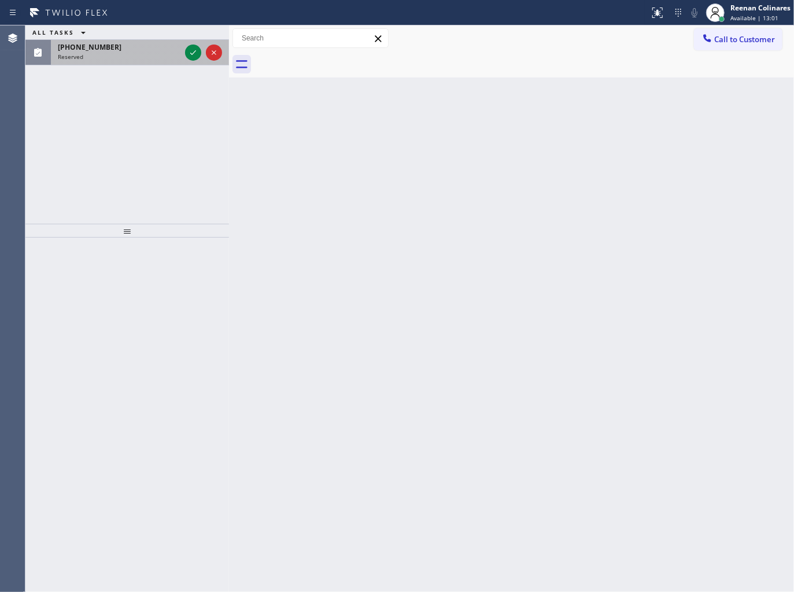
click at [147, 62] on div "(714) 580-9417 Reserved" at bounding box center [117, 52] width 132 height 25
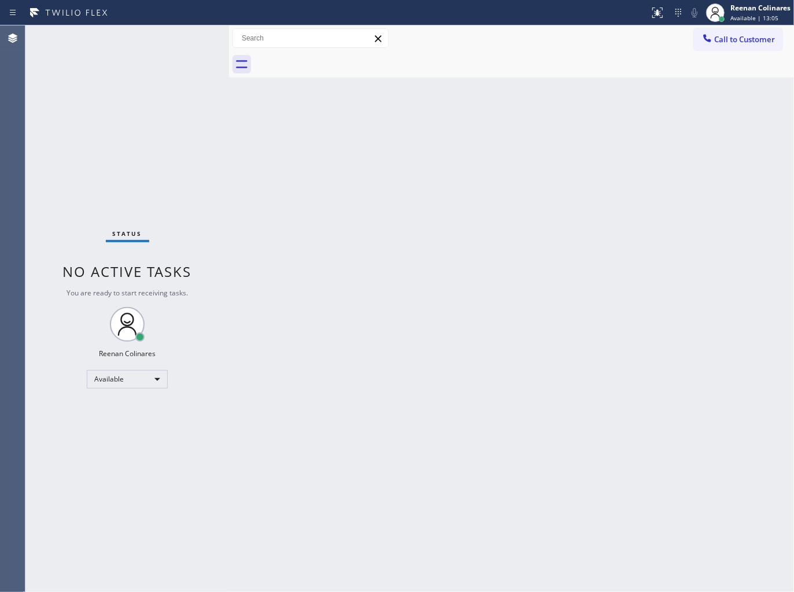
drag, startPoint x: 35, startPoint y: 373, endPoint x: 353, endPoint y: 573, distance: 375.4
click at [378, 410] on div "Back to Dashboard Change Sender ID Customers Technicians Select a contact Outbo…" at bounding box center [511, 308] width 565 height 566
click at [440, 147] on div "Back to Dashboard Change Sender ID Customers Technicians Select a contact Outbo…" at bounding box center [511, 308] width 565 height 566
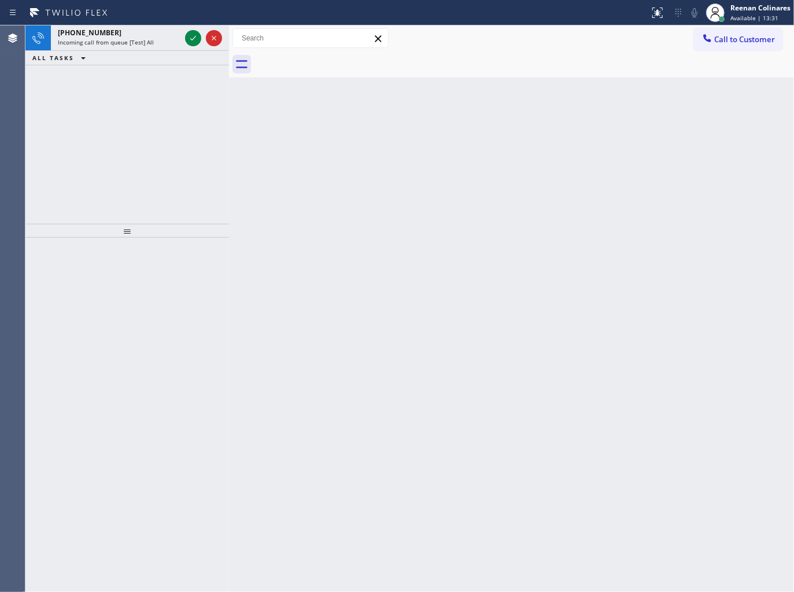
click at [164, 54] on div "ALL TASKS ALL TASKS ACTIVE TASKS TASKS IN WRAP UP" at bounding box center [126, 58] width 203 height 14
click at [163, 49] on div "+15612008327 Incoming call from queue [Test] All" at bounding box center [117, 37] width 132 height 25
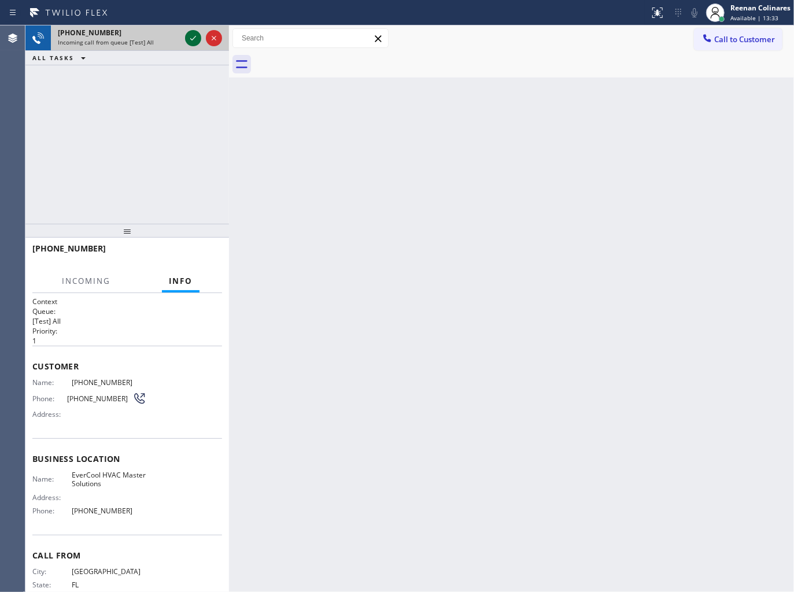
click at [188, 37] on icon at bounding box center [193, 38] width 14 height 14
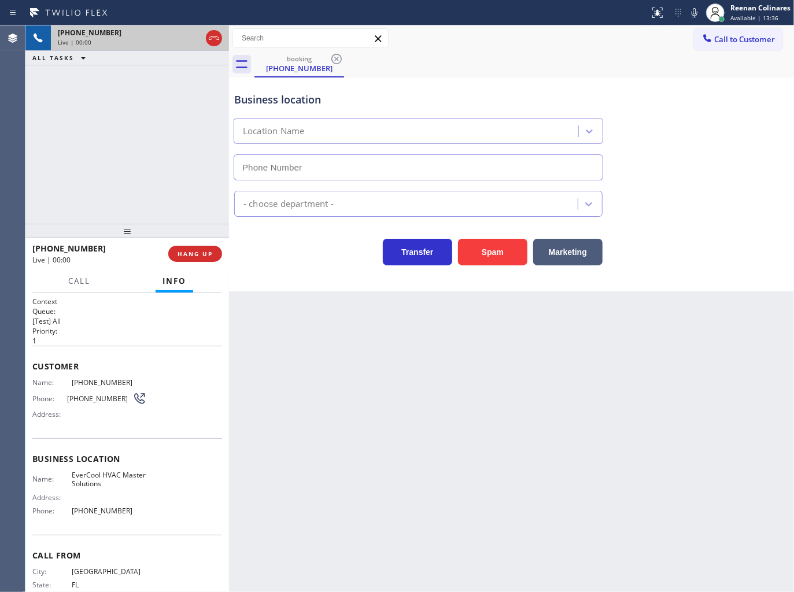
type input "(786) 442-1903"
click at [498, 258] on button "Spam" at bounding box center [492, 252] width 69 height 27
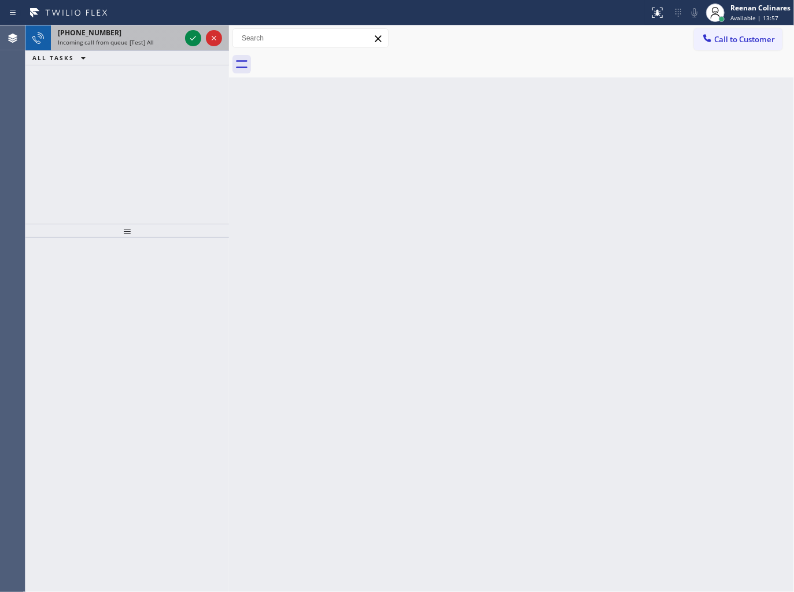
click at [151, 33] on div "+15626894347" at bounding box center [119, 33] width 123 height 10
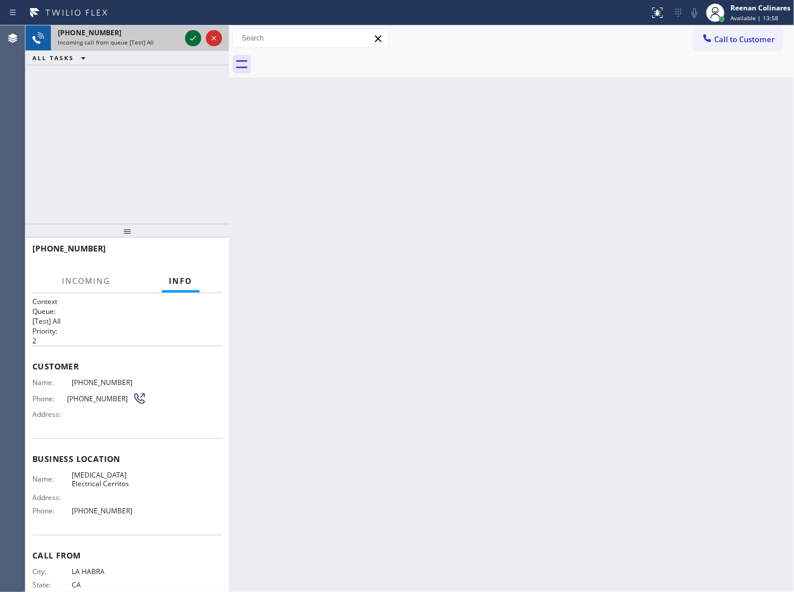
click at [191, 43] on icon at bounding box center [193, 38] width 14 height 14
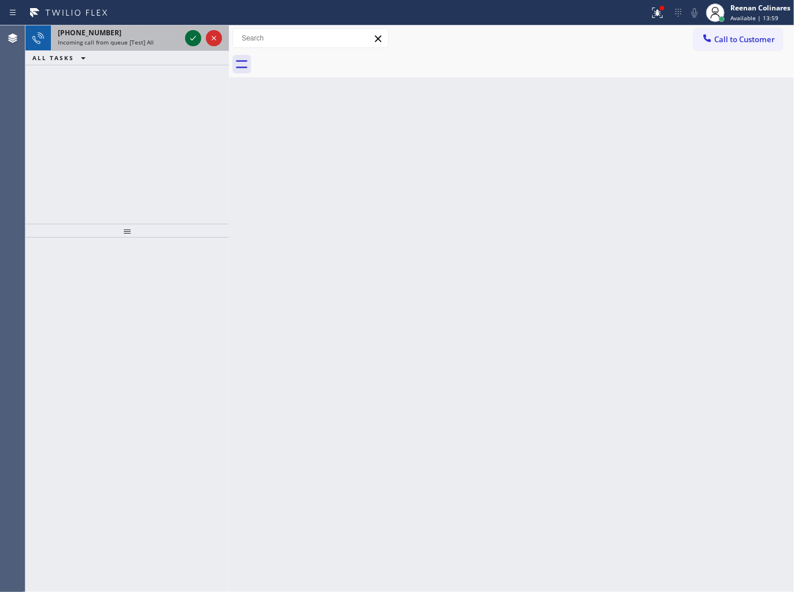
drag, startPoint x: 154, startPoint y: 41, endPoint x: 186, endPoint y: 39, distance: 32.4
click at [157, 41] on div "Incoming call from queue [Test] All" at bounding box center [119, 42] width 123 height 8
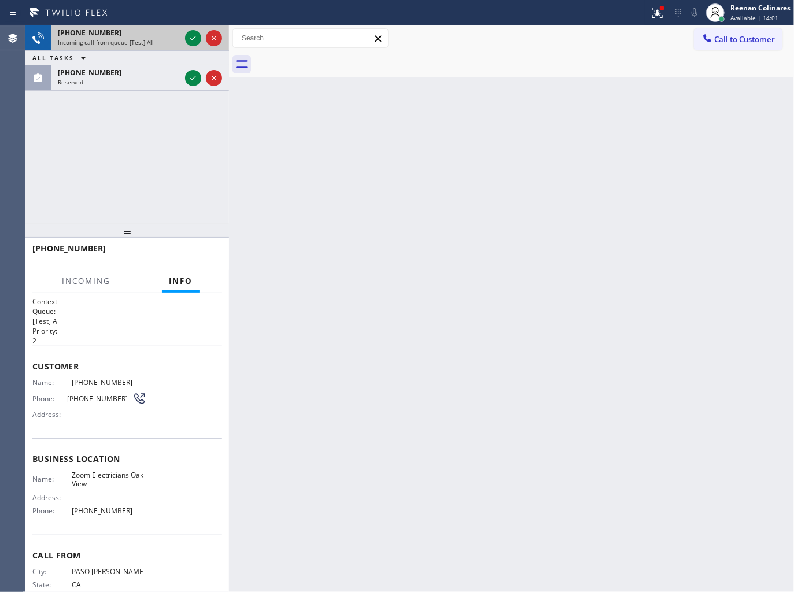
click at [183, 38] on div at bounding box center [204, 37] width 42 height 25
click at [187, 38] on icon at bounding box center [193, 38] width 14 height 14
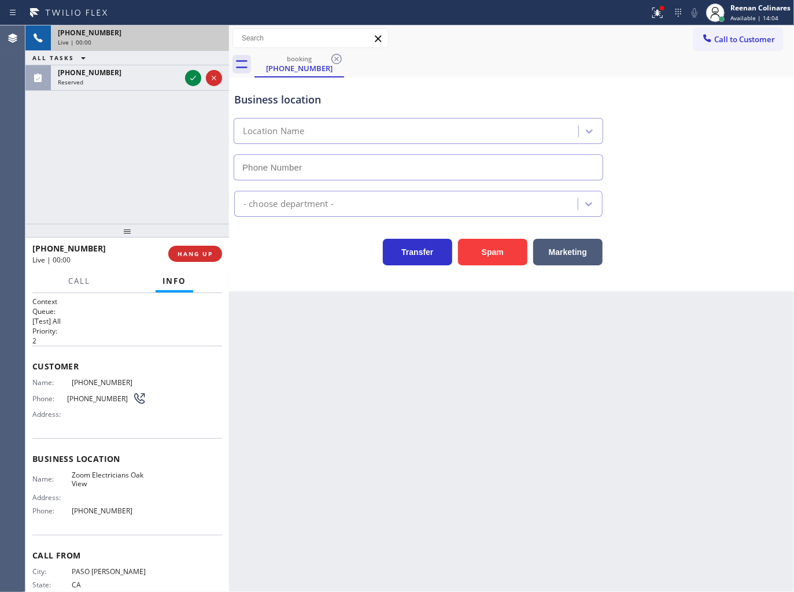
type input "[PHONE_NUMBER]"
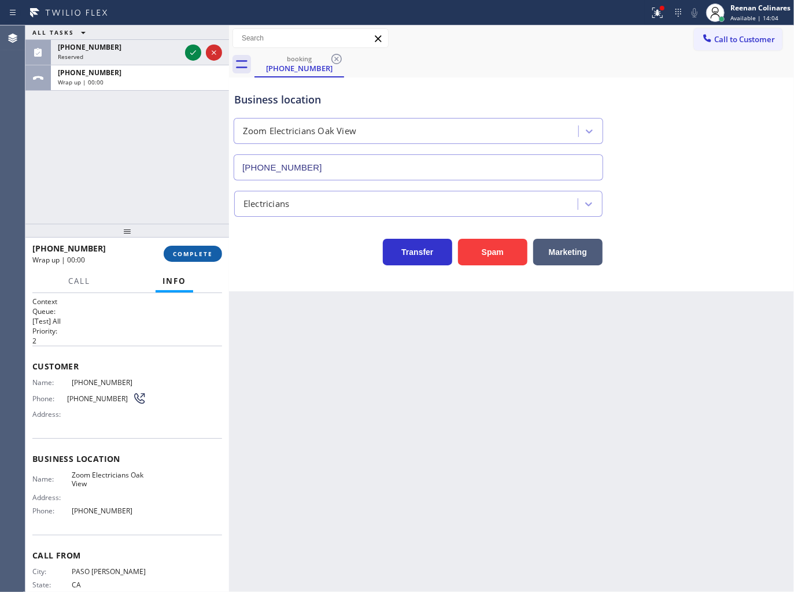
click at [213, 250] on button "COMPLETE" at bounding box center [193, 254] width 58 height 16
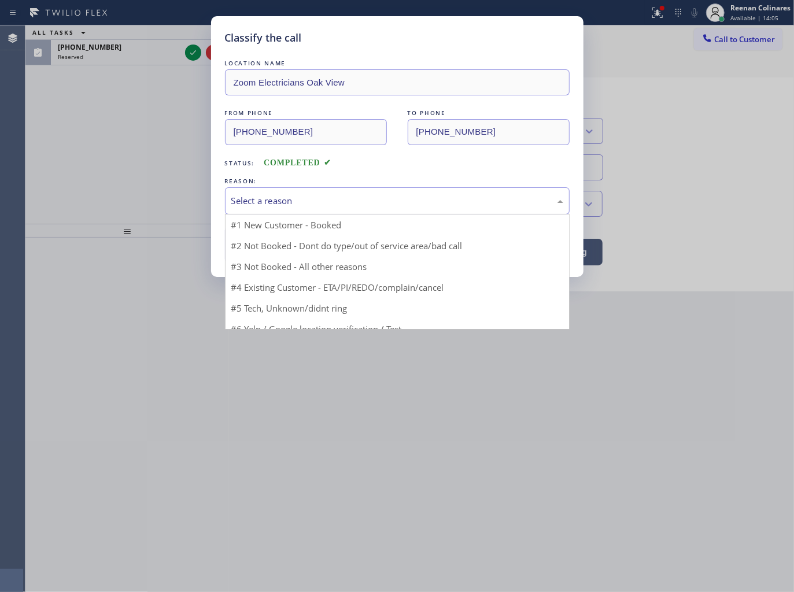
click at [246, 202] on div "Select a reason" at bounding box center [397, 200] width 332 height 13
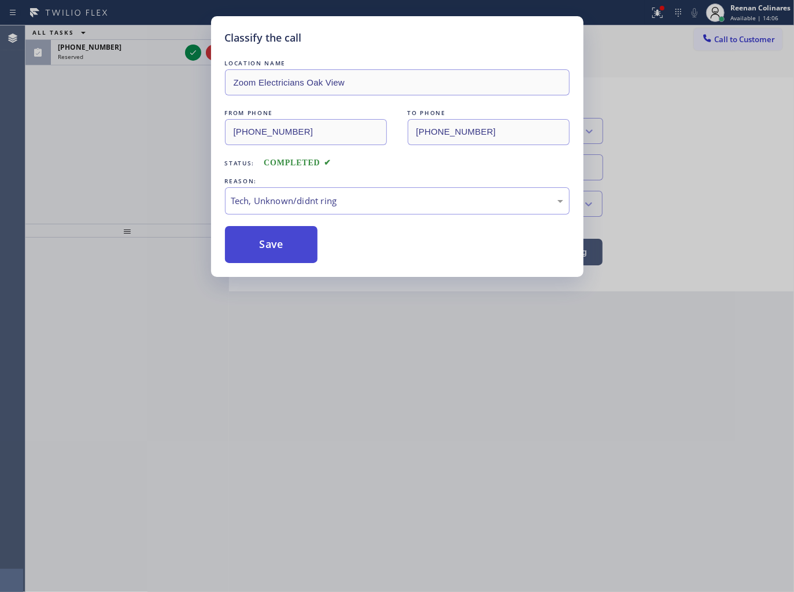
click at [257, 246] on button "Save" at bounding box center [271, 244] width 93 height 37
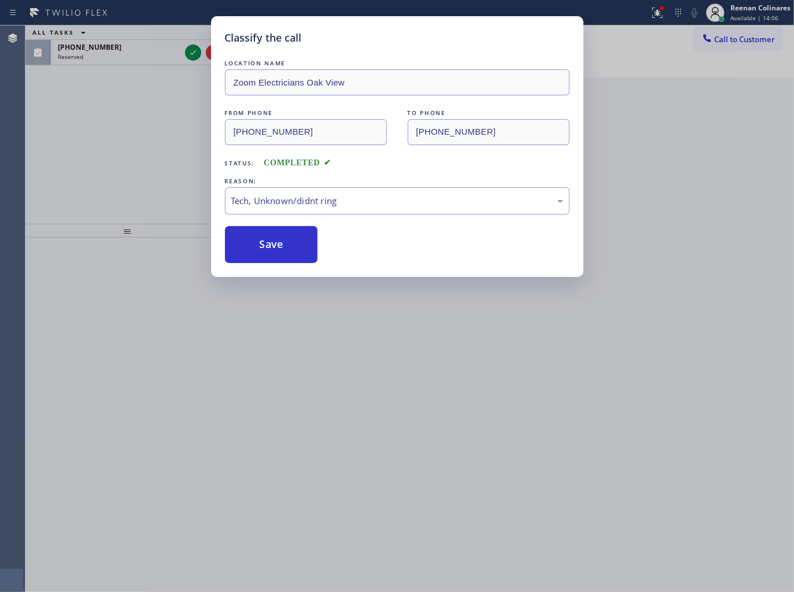
click at [186, 143] on div "Classify the call LOCATION NAME Zoom Electricians Oak View FROM PHONE (805) 221…" at bounding box center [397, 296] width 794 height 592
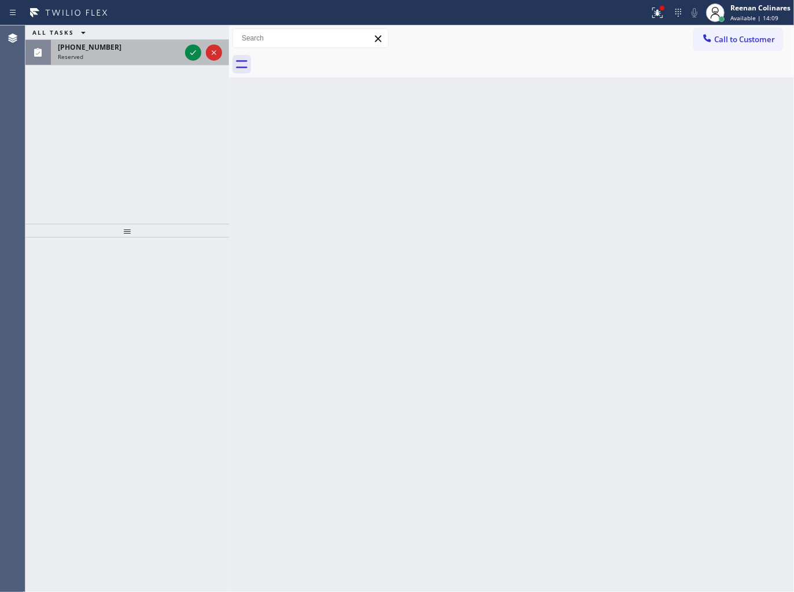
click at [101, 53] on div "Reserved" at bounding box center [119, 57] width 123 height 8
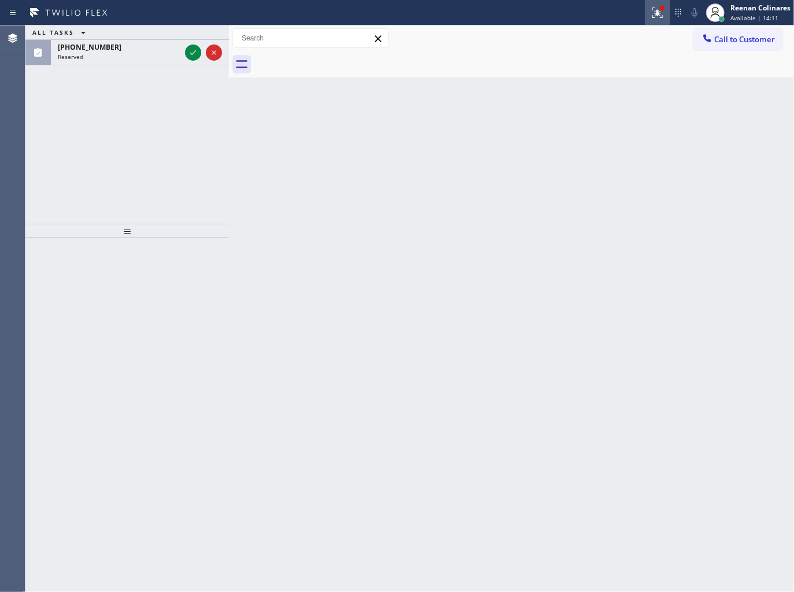
drag, startPoint x: 658, startPoint y: 13, endPoint x: 608, endPoint y: 134, distance: 130.6
click at [658, 15] on icon at bounding box center [657, 13] width 14 height 14
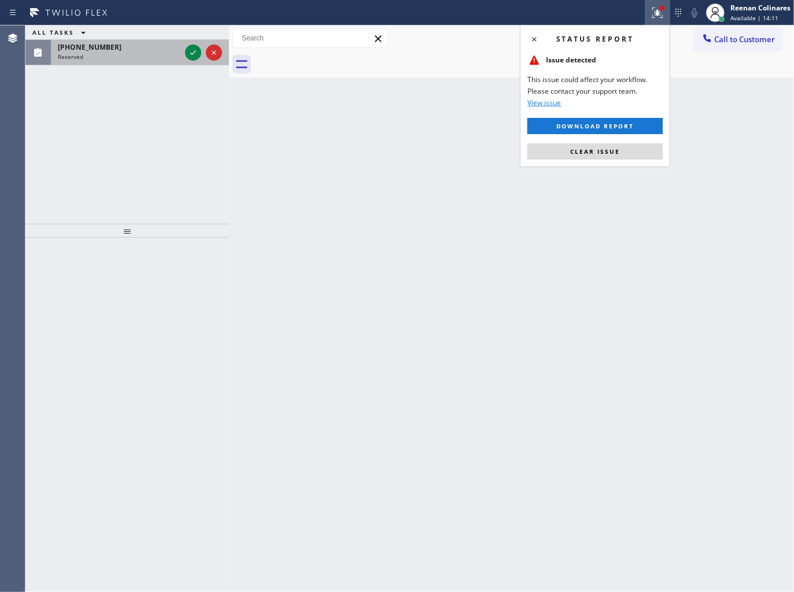
drag, startPoint x: 603, startPoint y: 153, endPoint x: 91, endPoint y: 60, distance: 520.6
click at [586, 149] on span "Clear issue" at bounding box center [595, 151] width 50 height 8
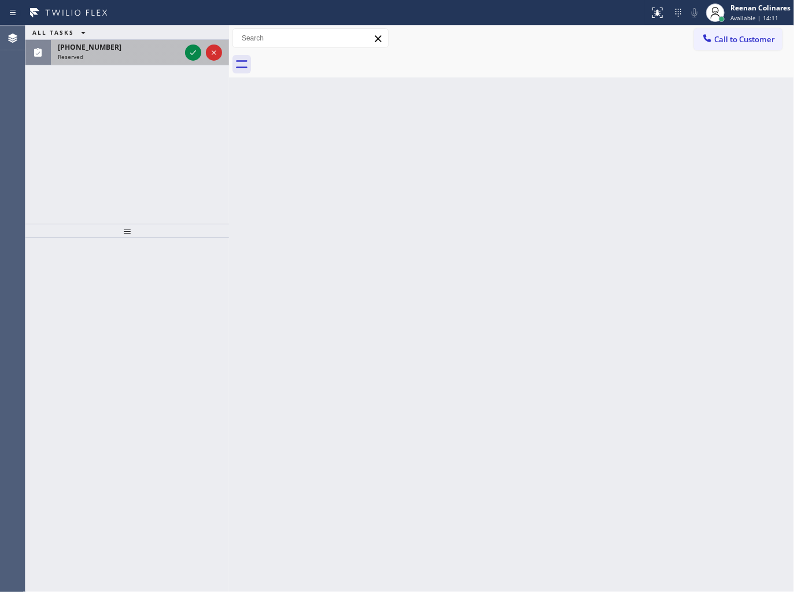
click at [100, 54] on div "Reserved" at bounding box center [119, 57] width 123 height 8
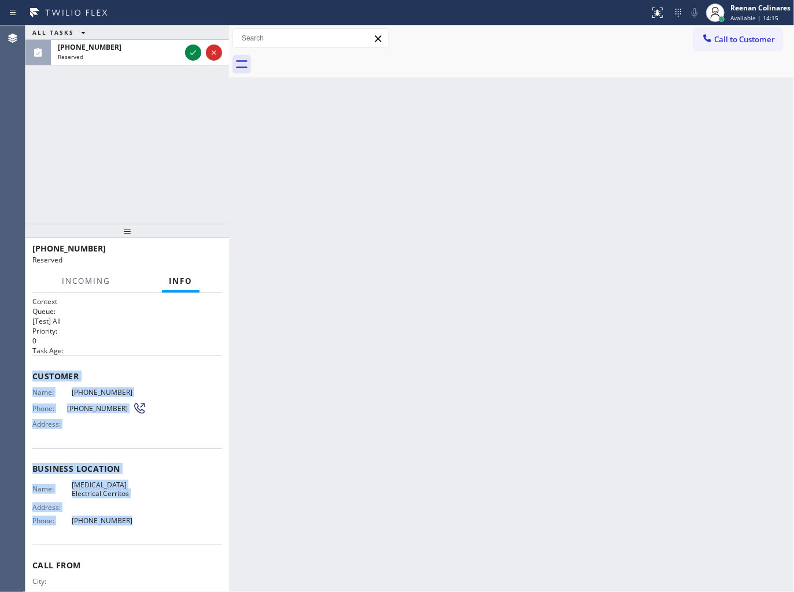
drag, startPoint x: 32, startPoint y: 372, endPoint x: 181, endPoint y: 531, distance: 218.4
click at [165, 531] on div "Context Queue: [Test] All Priority: 0 Task Age: Customer Name: (562) 689-4347 P…" at bounding box center [126, 442] width 203 height 299
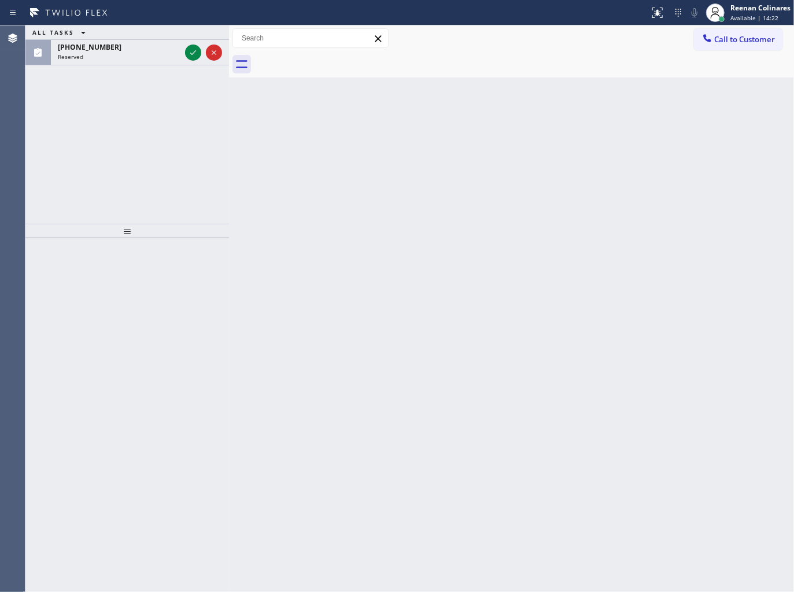
click at [351, 126] on div "Back to Dashboard Change Sender ID Customers Technicians Select a contact Outbo…" at bounding box center [511, 308] width 565 height 566
click at [131, 55] on div "Reserved" at bounding box center [119, 57] width 123 height 8
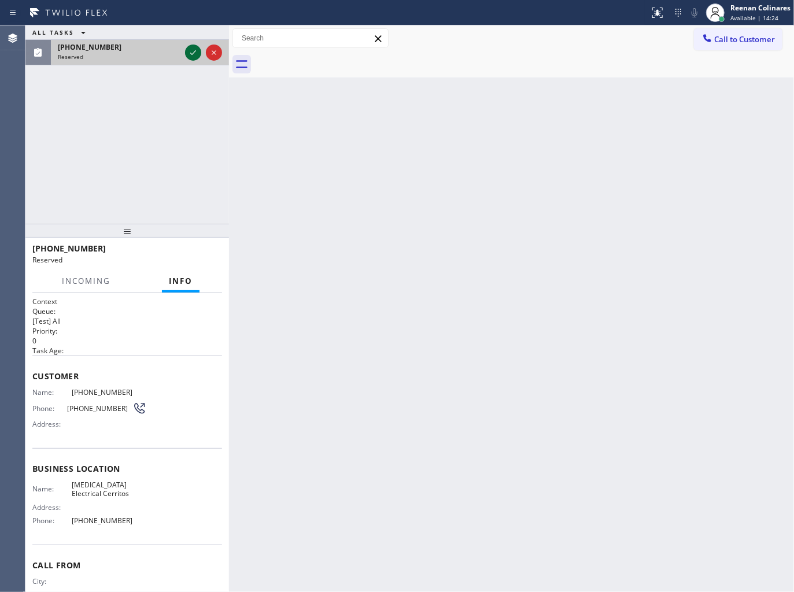
click at [188, 55] on icon at bounding box center [193, 53] width 14 height 14
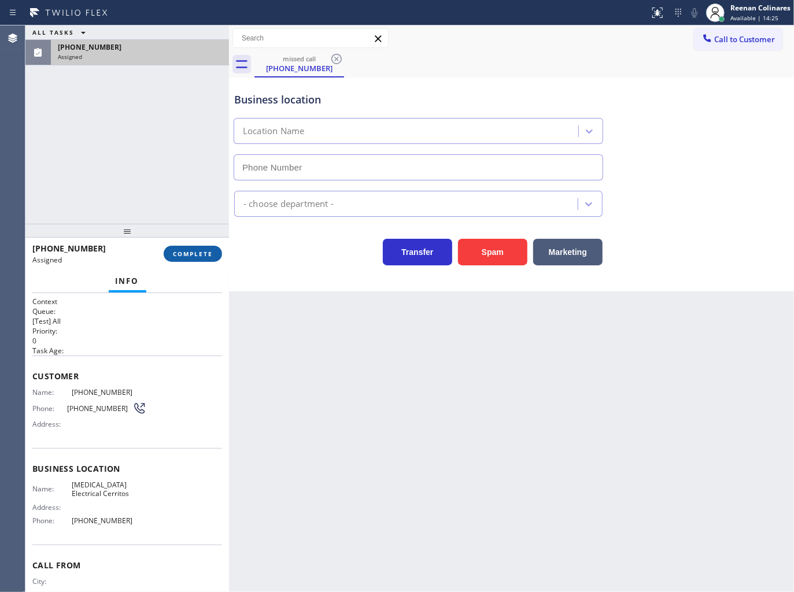
type input "[PHONE_NUMBER]"
click at [212, 255] on span "COMPLETE" at bounding box center [193, 254] width 40 height 8
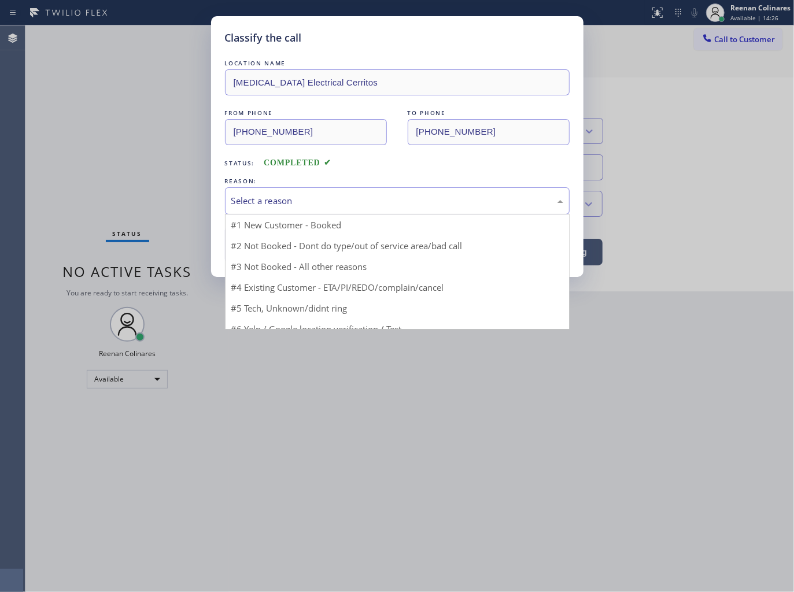
click at [268, 189] on div "Select a reason" at bounding box center [397, 200] width 345 height 27
drag, startPoint x: 258, startPoint y: 280, endPoint x: 269, endPoint y: 254, distance: 27.7
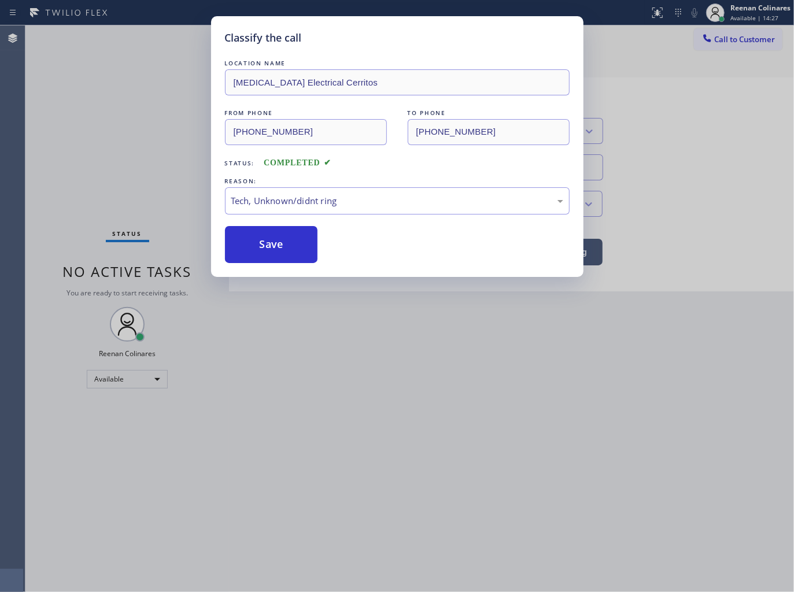
drag, startPoint x: 269, startPoint y: 254, endPoint x: 186, endPoint y: 192, distance: 103.2
click at [269, 253] on button "Save" at bounding box center [271, 244] width 93 height 37
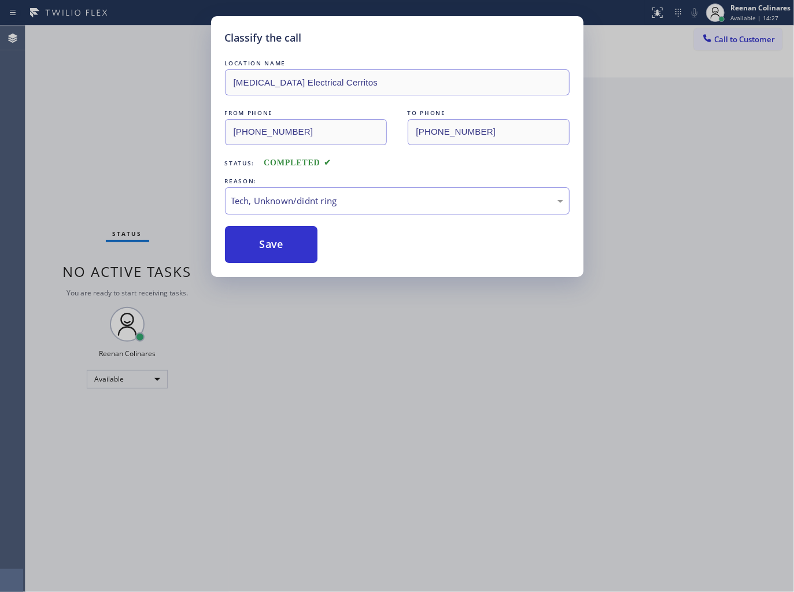
click at [161, 183] on div "Classify the call LOCATION NAME High Voltage Electrical Cerritos FROM PHONE (56…" at bounding box center [397, 296] width 794 height 592
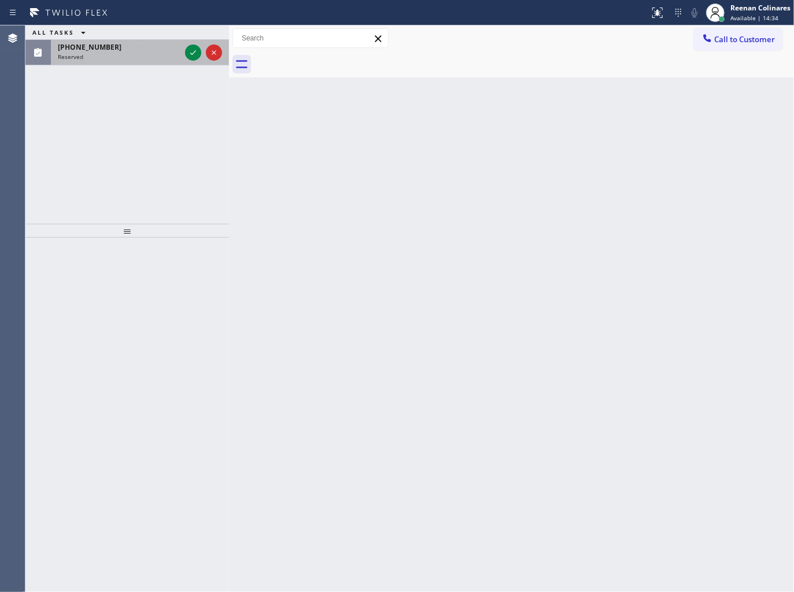
click at [140, 62] on div "(602) 910-9477 Reserved" at bounding box center [117, 52] width 132 height 25
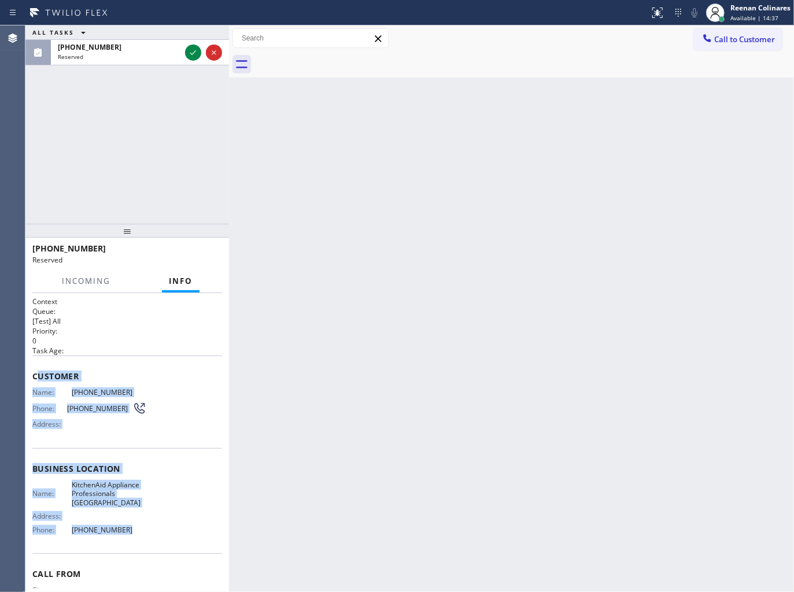
drag, startPoint x: 35, startPoint y: 376, endPoint x: 162, endPoint y: 527, distance: 196.5
click at [162, 527] on div "Context Queue: [Test] All Priority: 0 Task Age: Customer Name: (602) 910-9477 P…" at bounding box center [127, 469] width 190 height 345
copy div "ustomer Name: (602) 910-9477 Phone: (602) 910-9477 Address: Business location N…"
click at [414, 96] on div "Back to Dashboard Change Sender ID Customers Technicians Select a contact Outbo…" at bounding box center [511, 308] width 565 height 566
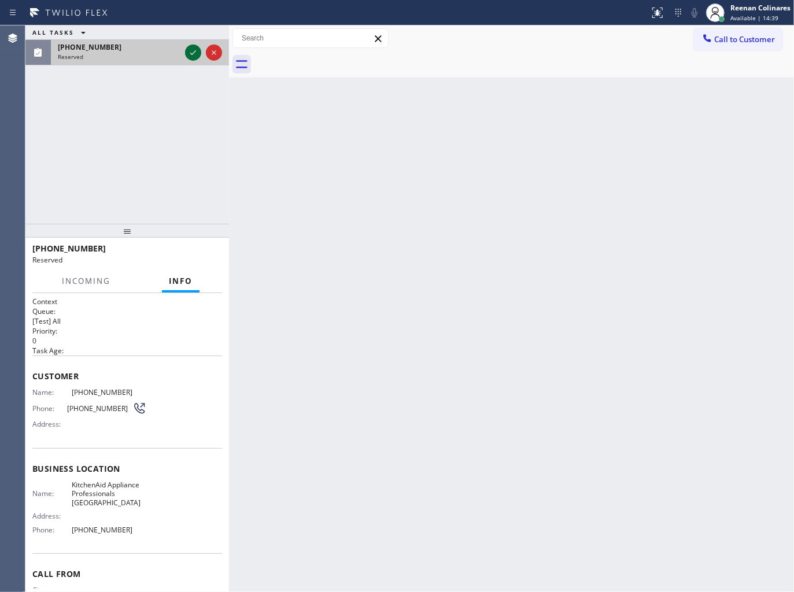
click at [189, 55] on icon at bounding box center [193, 53] width 14 height 14
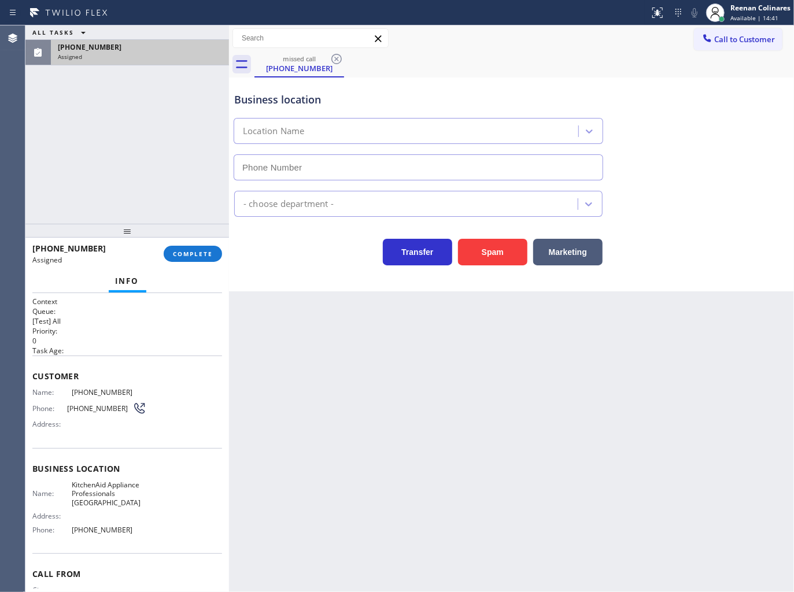
type input "[PHONE_NUMBER]"
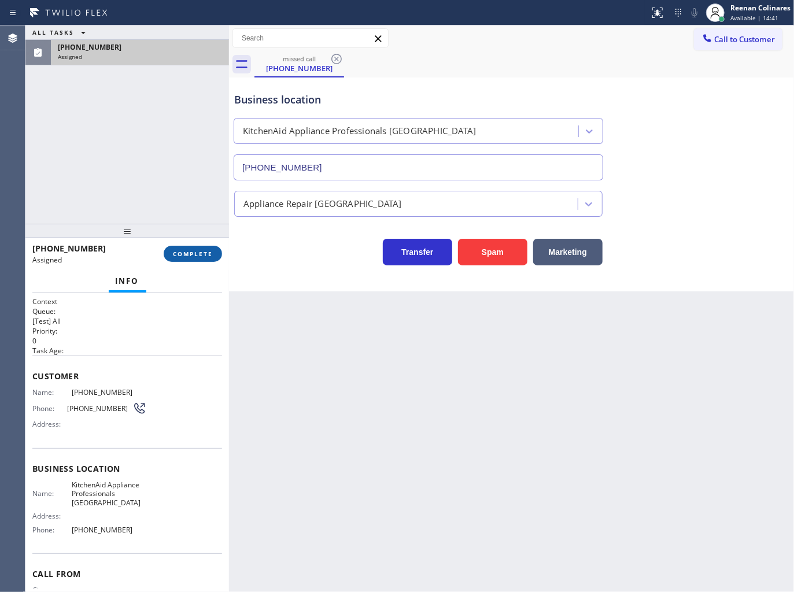
click at [205, 255] on span "COMPLETE" at bounding box center [193, 254] width 40 height 8
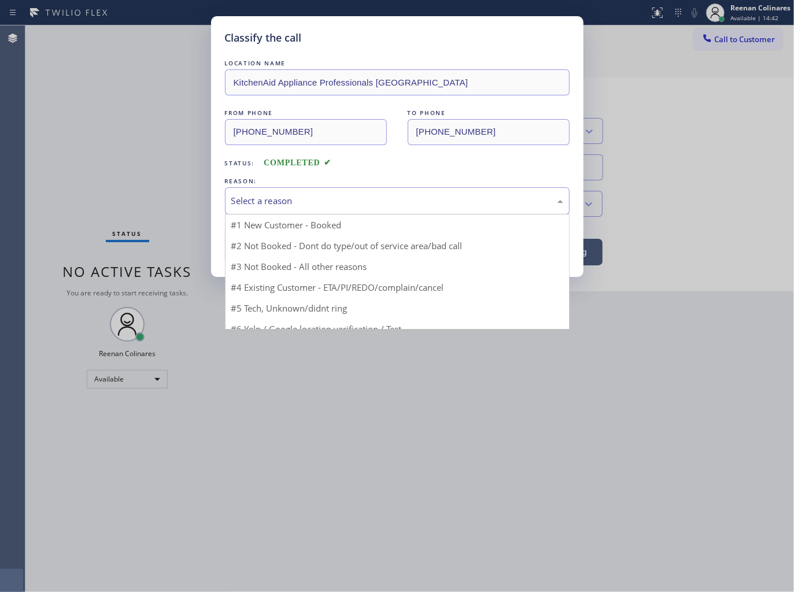
click at [257, 200] on div "Select a reason" at bounding box center [397, 200] width 332 height 13
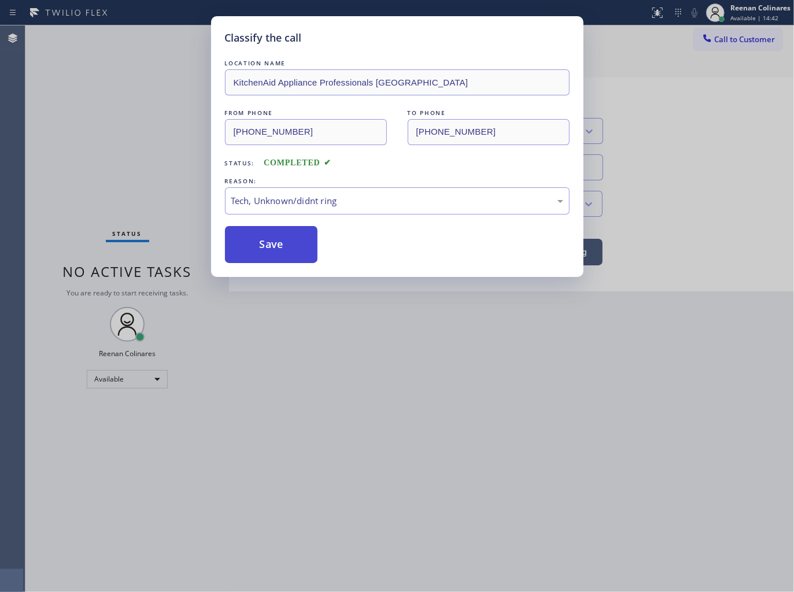
click at [249, 256] on button "Save" at bounding box center [271, 244] width 93 height 37
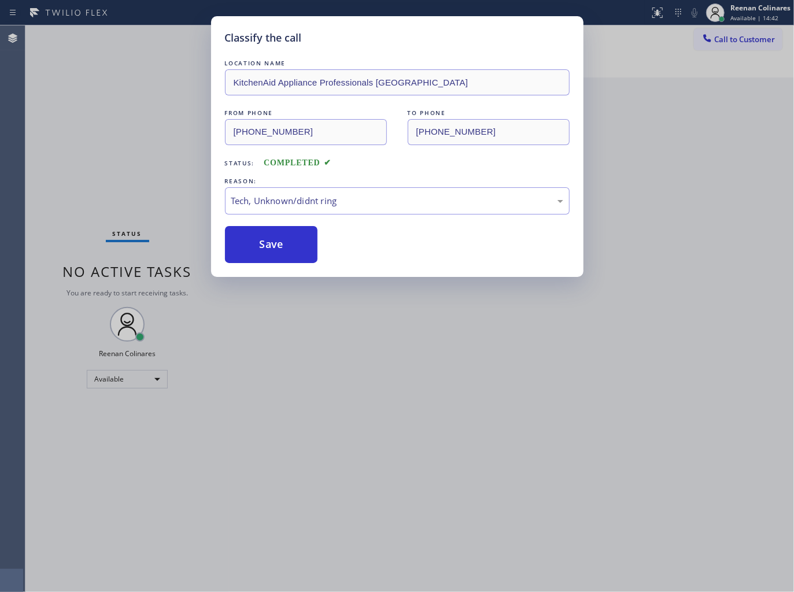
click at [131, 199] on div "Classify the call LOCATION NAME KitchenAid Appliance Professionals Glendale FRO…" at bounding box center [397, 296] width 794 height 592
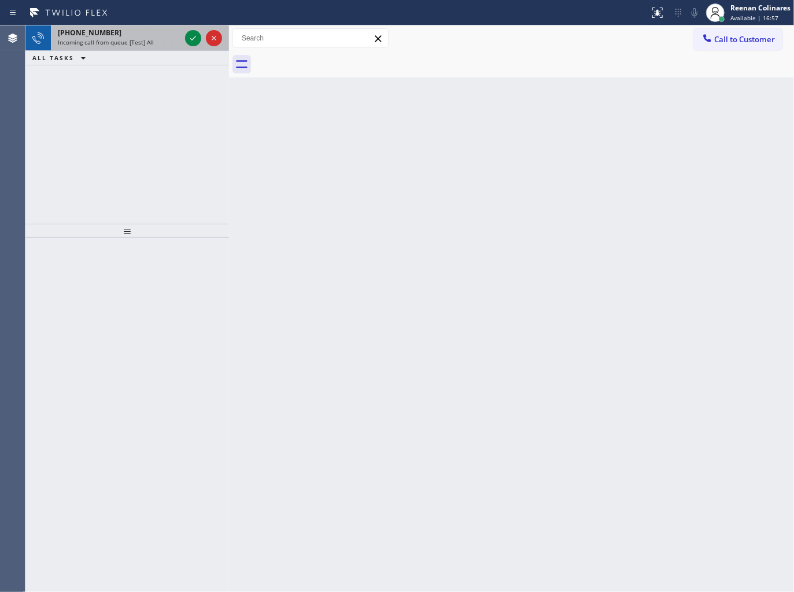
click at [145, 40] on span "Incoming call from queue [Test] All" at bounding box center [106, 42] width 96 height 8
click at [154, 45] on div "Incoming call from queue [Test] All" at bounding box center [119, 42] width 123 height 8
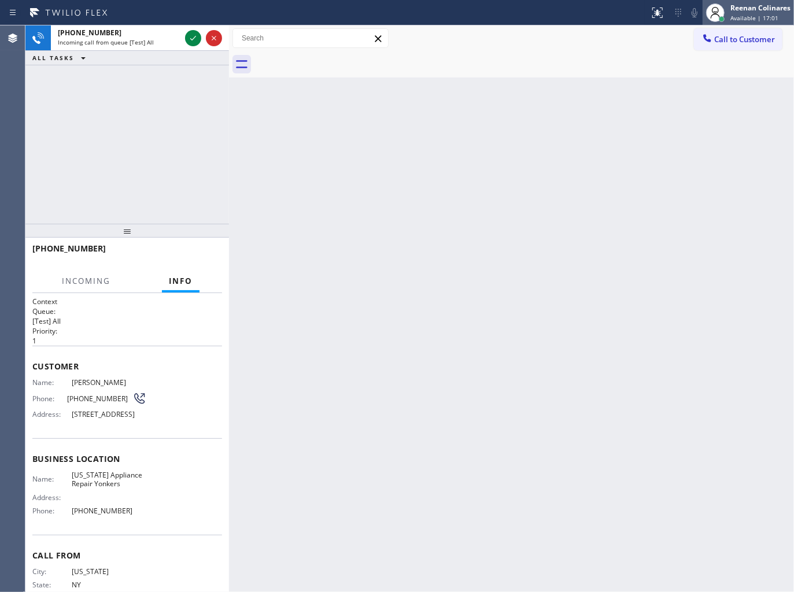
click at [732, 18] on span "Available | 17:01" at bounding box center [754, 18] width 48 height 8
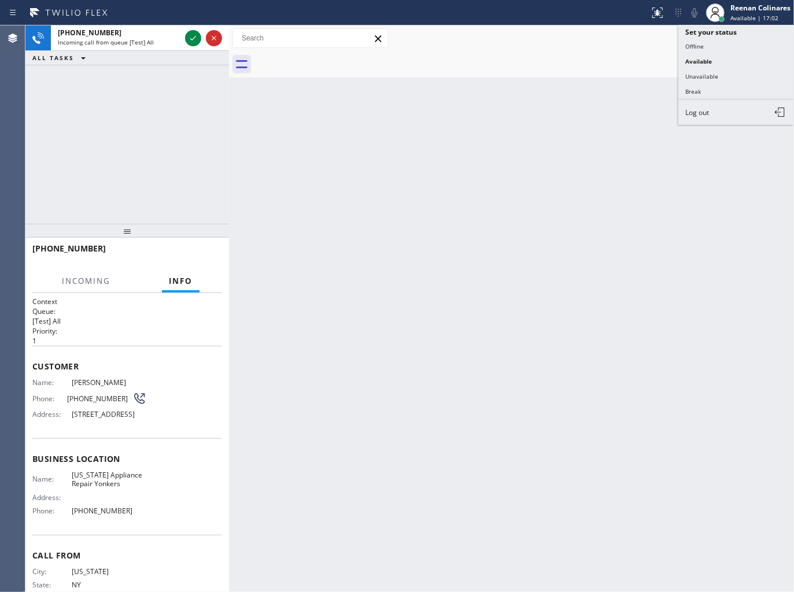
click at [703, 71] on button "Unavailable" at bounding box center [736, 76] width 116 height 15
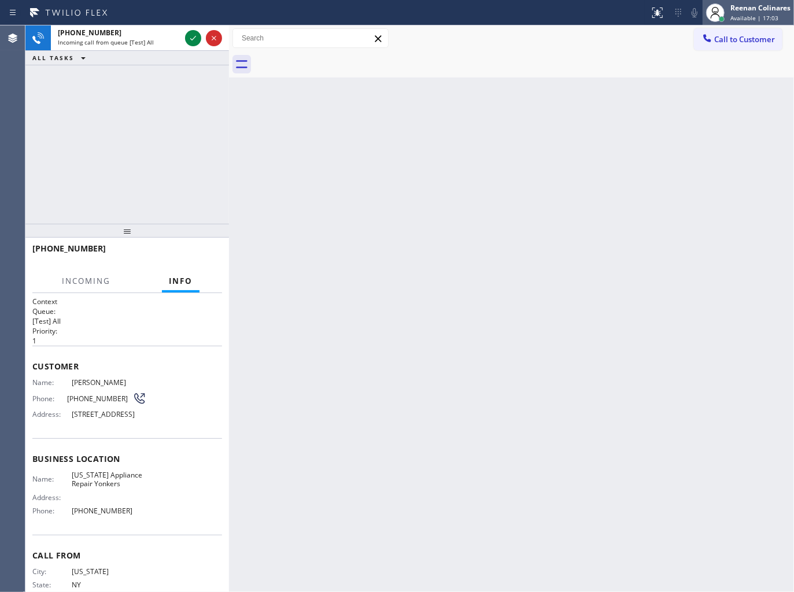
click at [741, 14] on span "Available | 17:03" at bounding box center [754, 18] width 48 height 8
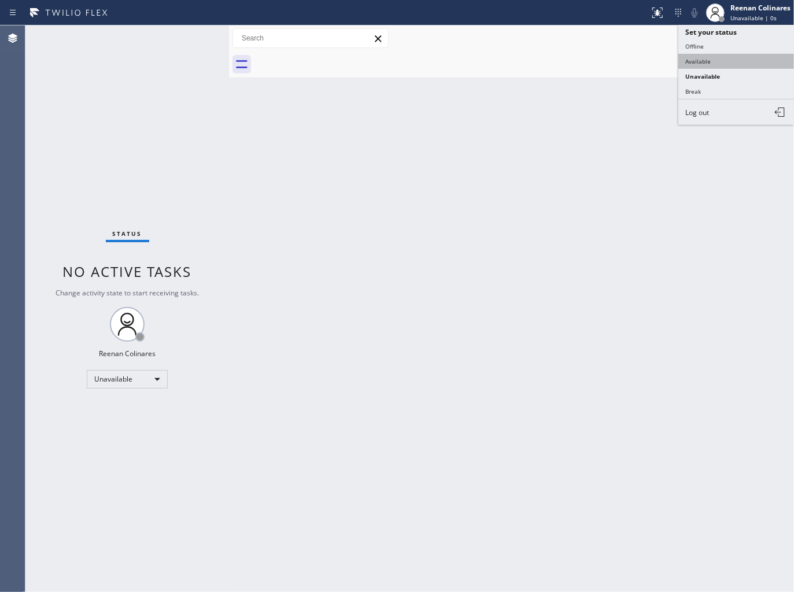
click at [709, 58] on button "Available" at bounding box center [736, 61] width 116 height 15
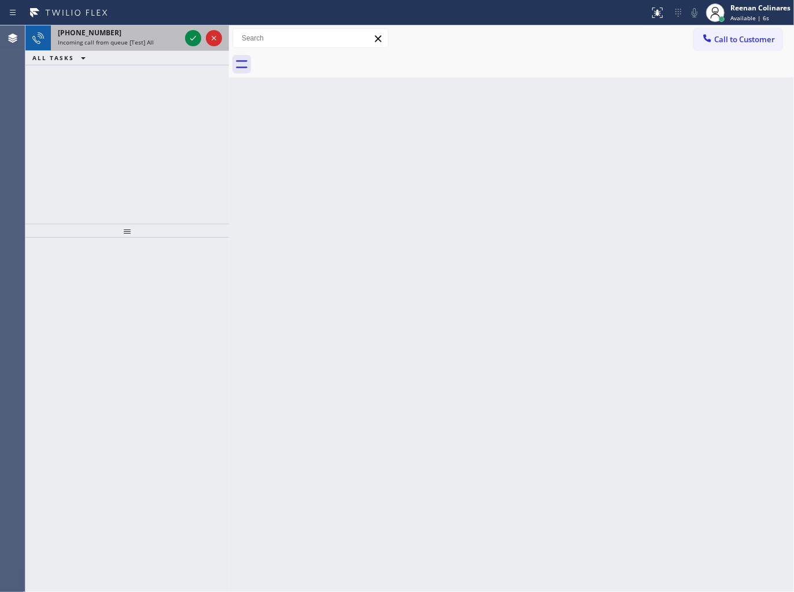
click at [153, 46] on div "Incoming call from queue [Test] All" at bounding box center [119, 42] width 123 height 8
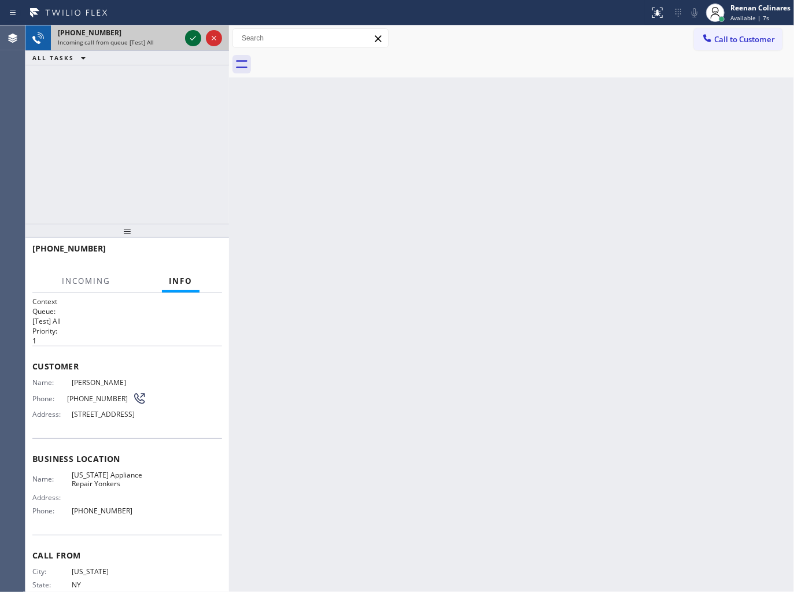
click at [191, 42] on icon at bounding box center [193, 38] width 14 height 14
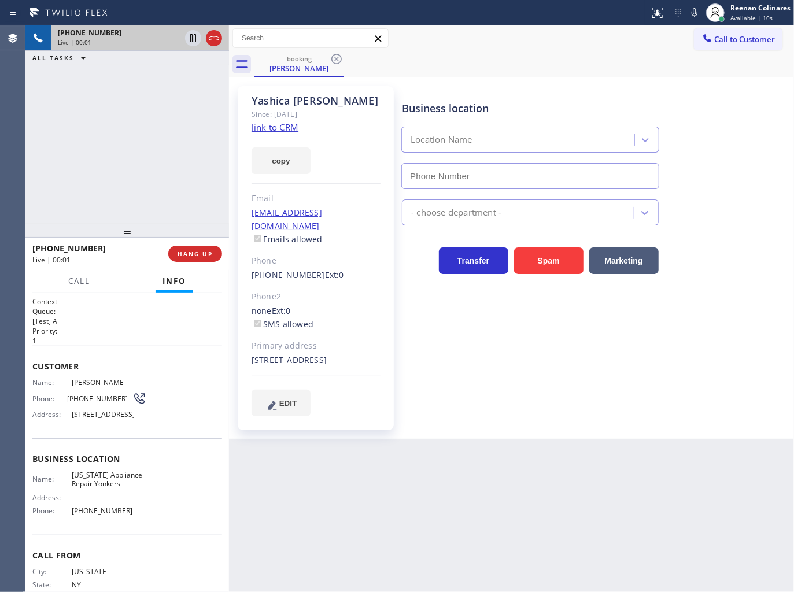
type input "(914) 873-0795"
click at [689, 14] on icon at bounding box center [694, 13] width 14 height 14
click at [690, 13] on icon at bounding box center [694, 13] width 14 height 14
click at [689, 10] on icon at bounding box center [694, 13] width 14 height 14
click at [70, 281] on span "Call" at bounding box center [79, 281] width 22 height 10
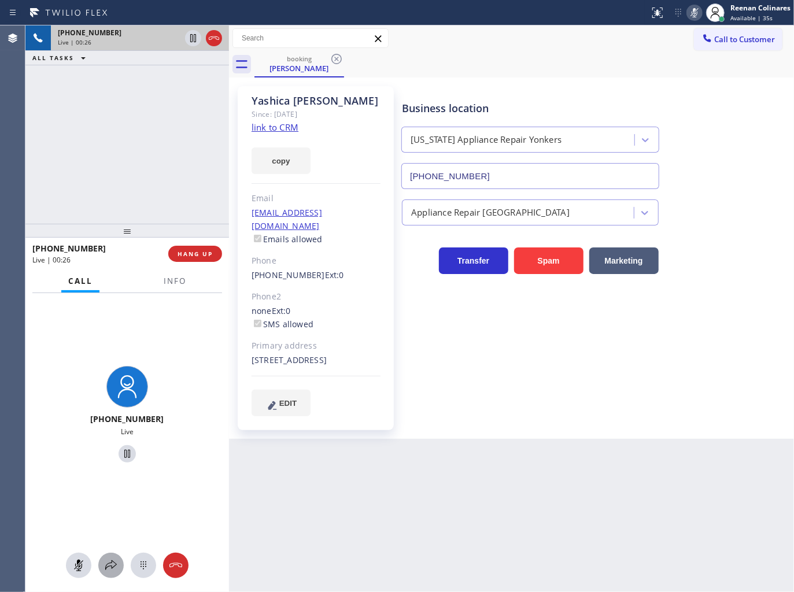
click at [112, 567] on icon at bounding box center [111, 565] width 14 height 14
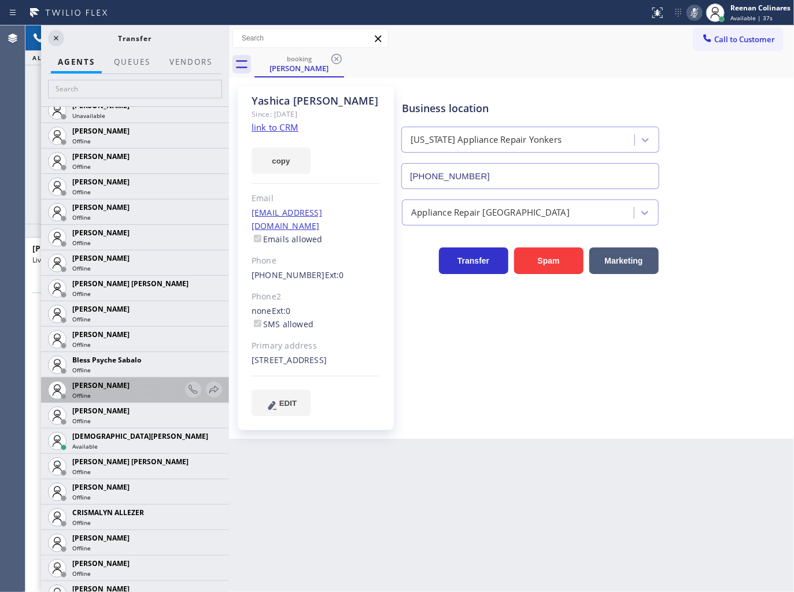
scroll to position [192, 0]
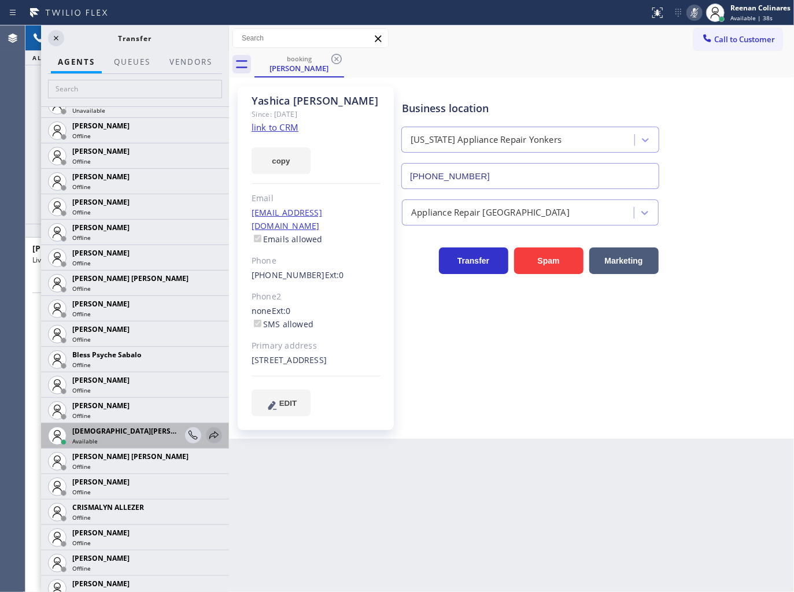
click at [210, 436] on icon at bounding box center [214, 435] width 14 height 14
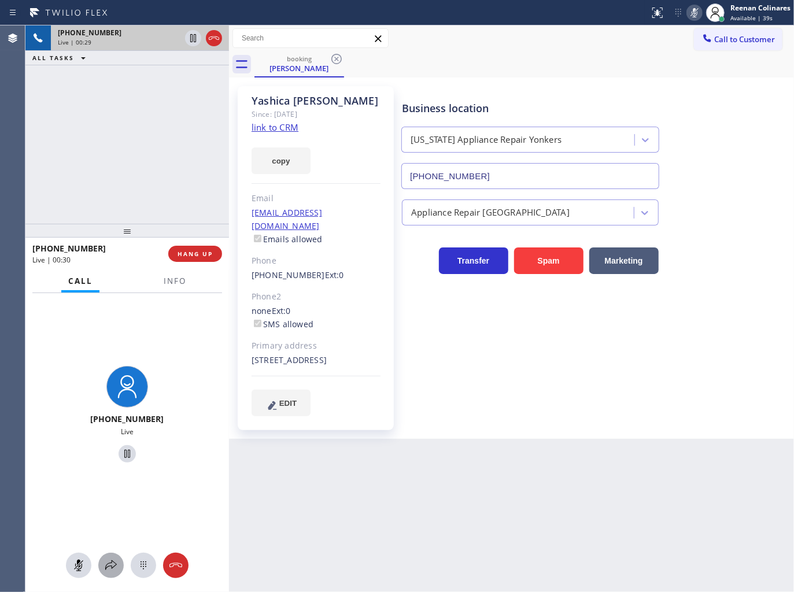
click at [110, 564] on icon at bounding box center [111, 565] width 14 height 14
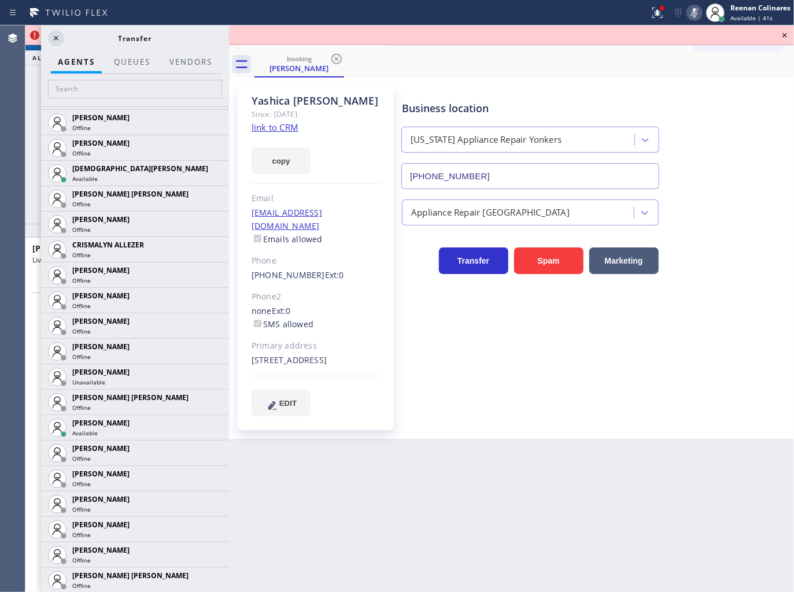
scroll to position [495, 0]
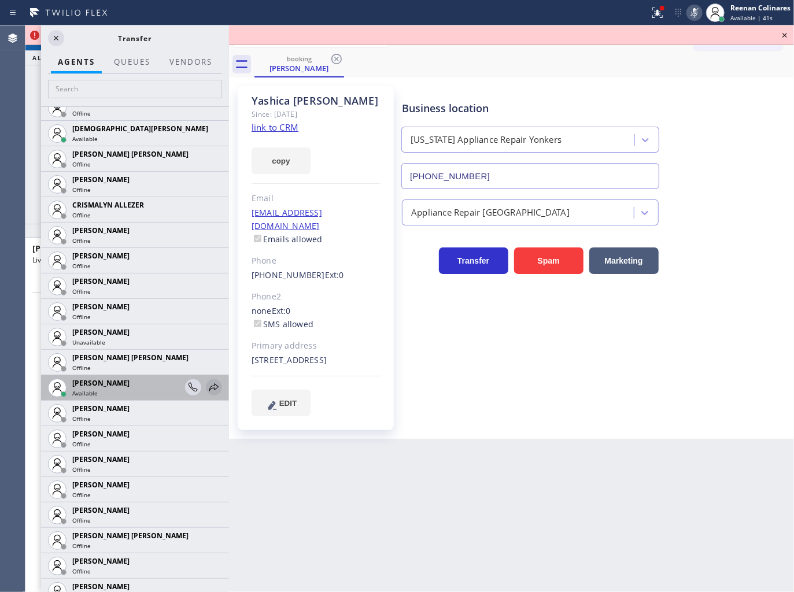
click at [207, 386] on icon at bounding box center [214, 387] width 14 height 14
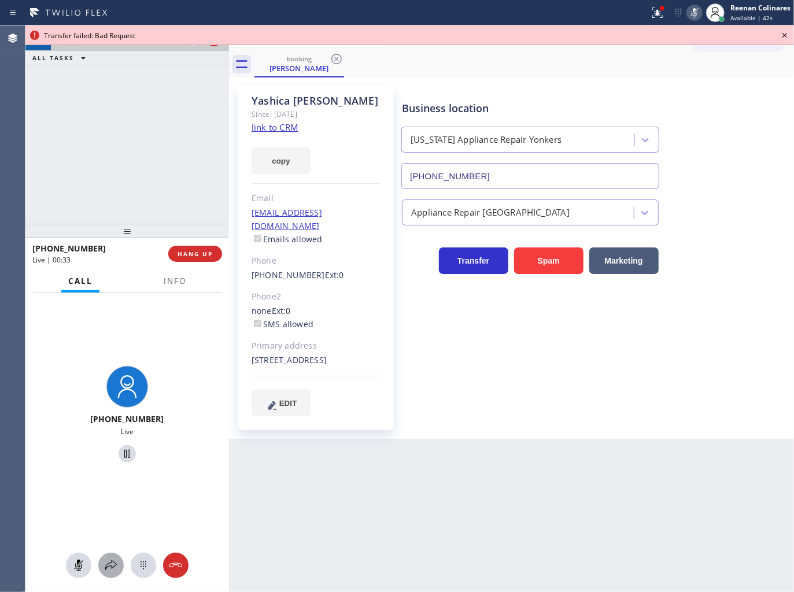
click at [112, 565] on icon at bounding box center [111, 565] width 14 height 14
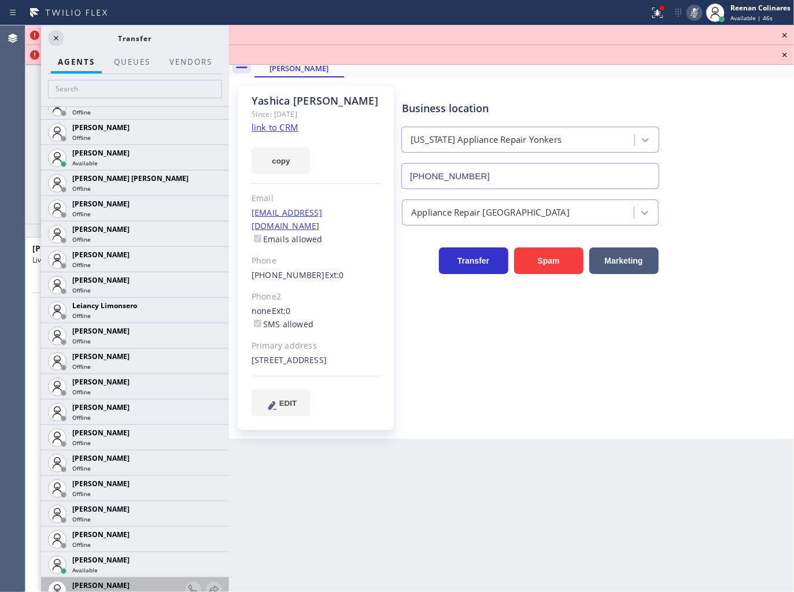
scroll to position [1635, 0]
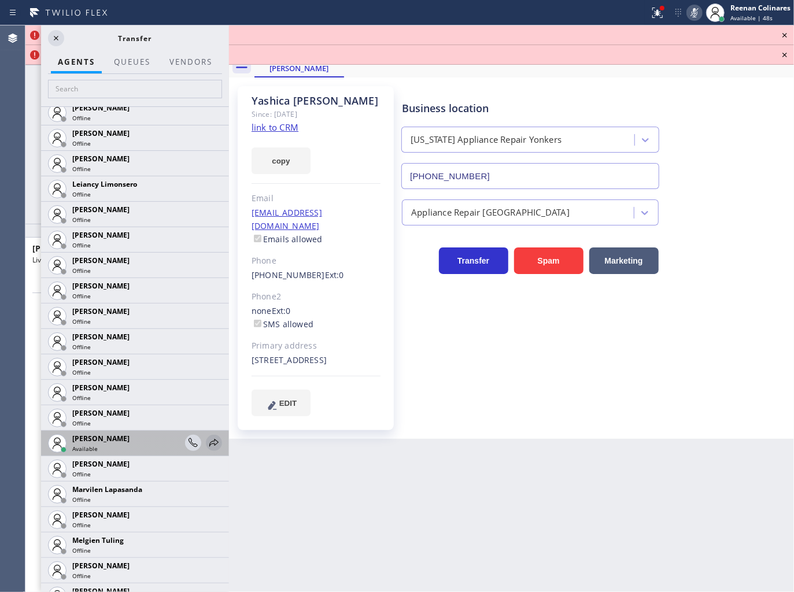
click at [210, 440] on icon at bounding box center [214, 443] width 14 height 14
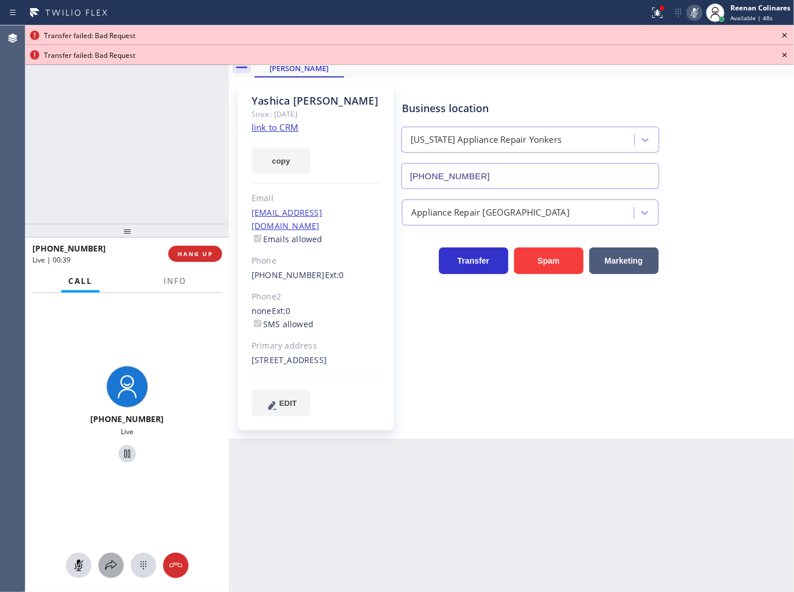
click at [106, 565] on icon at bounding box center [111, 565] width 14 height 14
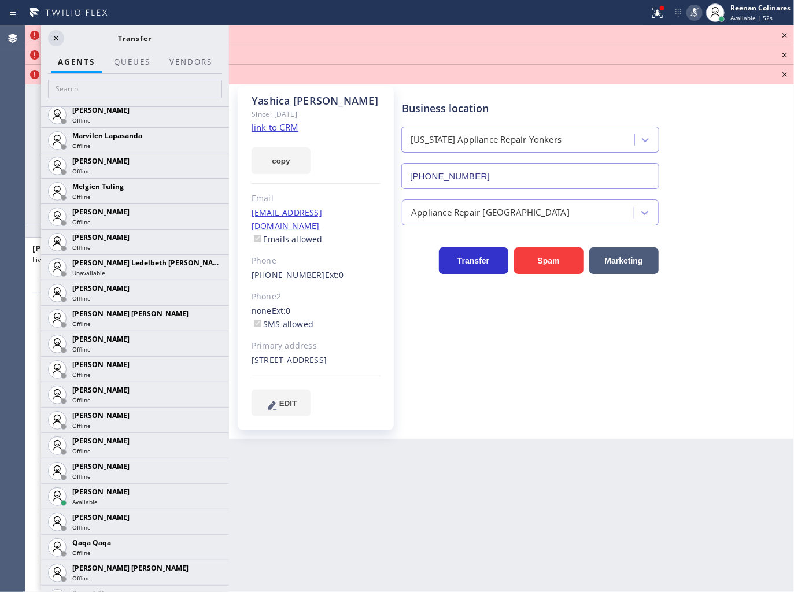
scroll to position [2004, 0]
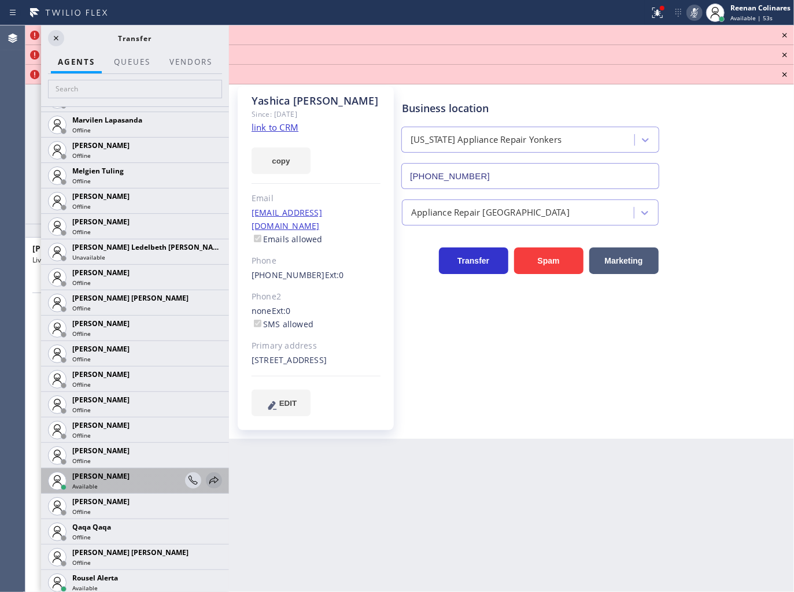
click at [207, 479] on icon at bounding box center [214, 480] width 14 height 14
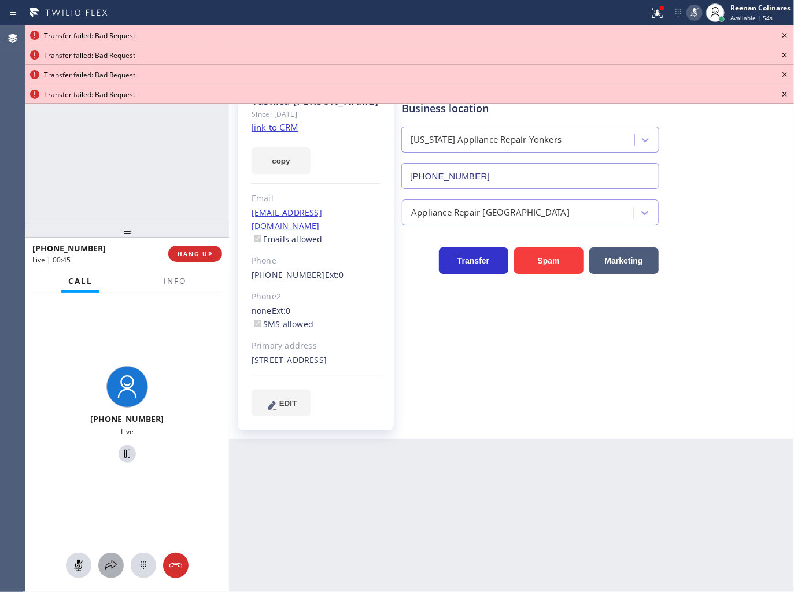
click at [106, 560] on icon at bounding box center [111, 565] width 14 height 14
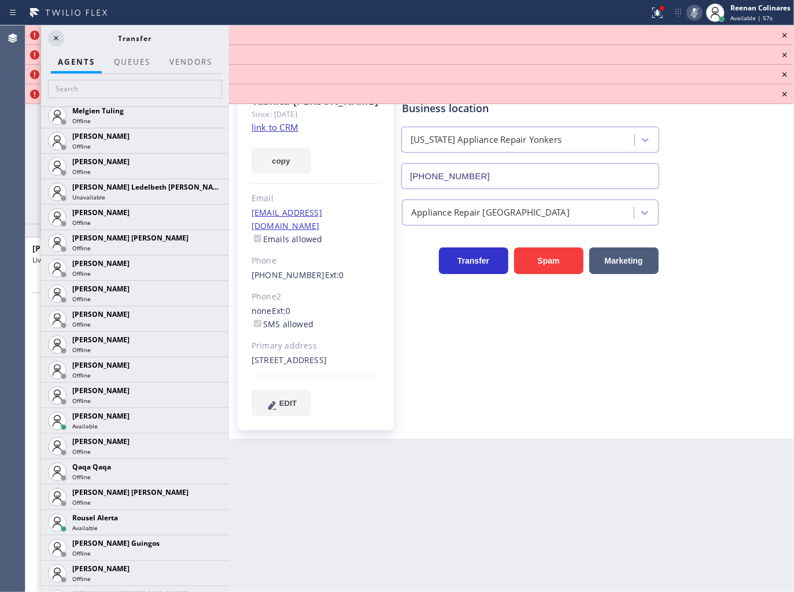
scroll to position [2092, 0]
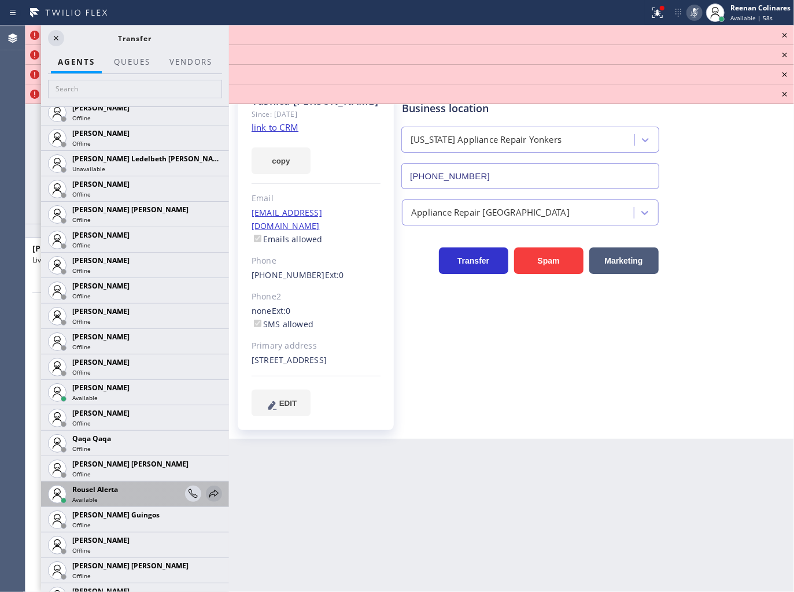
click at [207, 493] on icon at bounding box center [214, 494] width 14 height 14
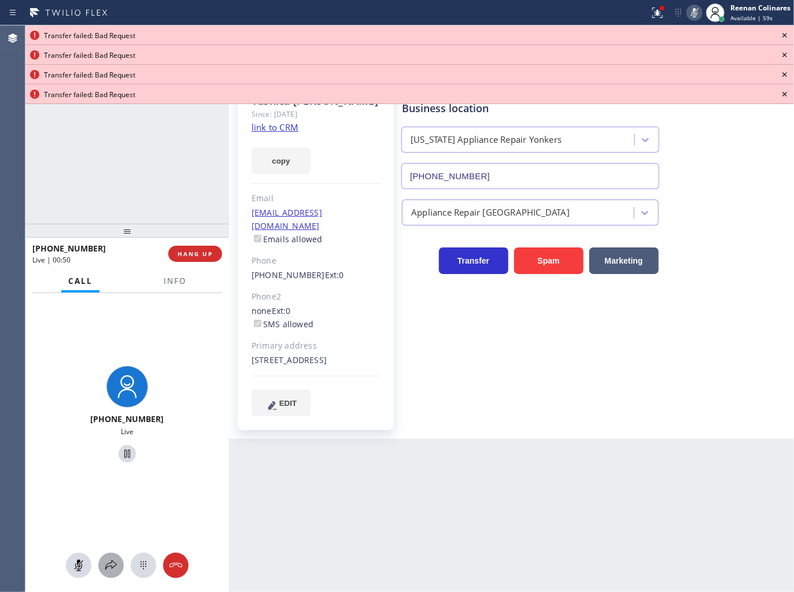
click at [106, 561] on icon at bounding box center [111, 565] width 14 height 14
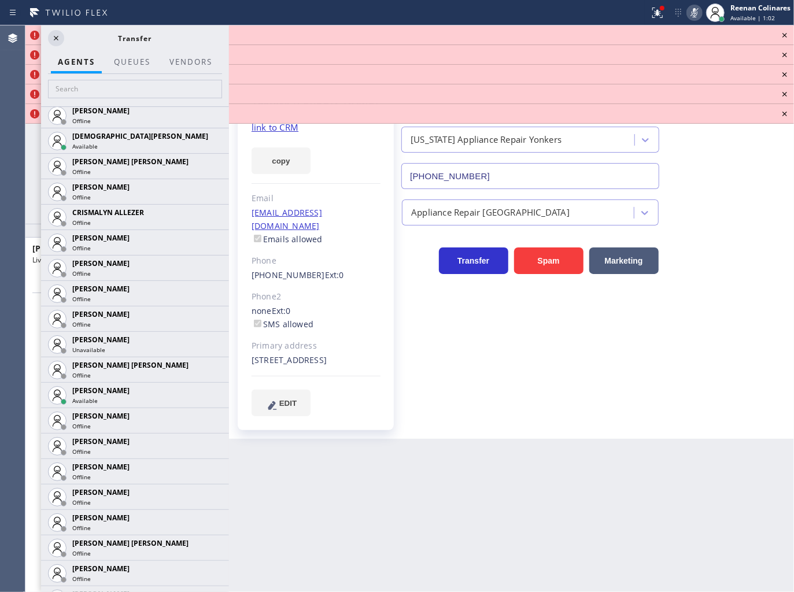
scroll to position [591, 0]
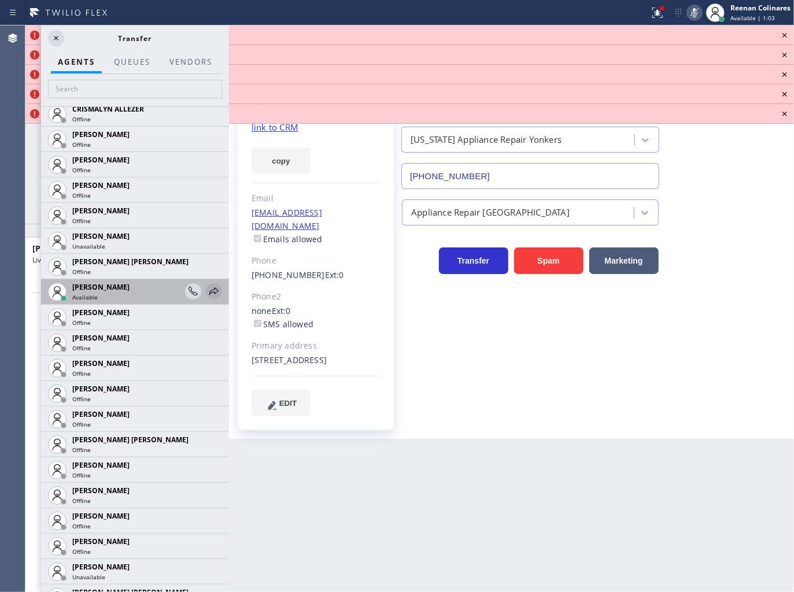
click at [207, 289] on icon at bounding box center [214, 291] width 14 height 14
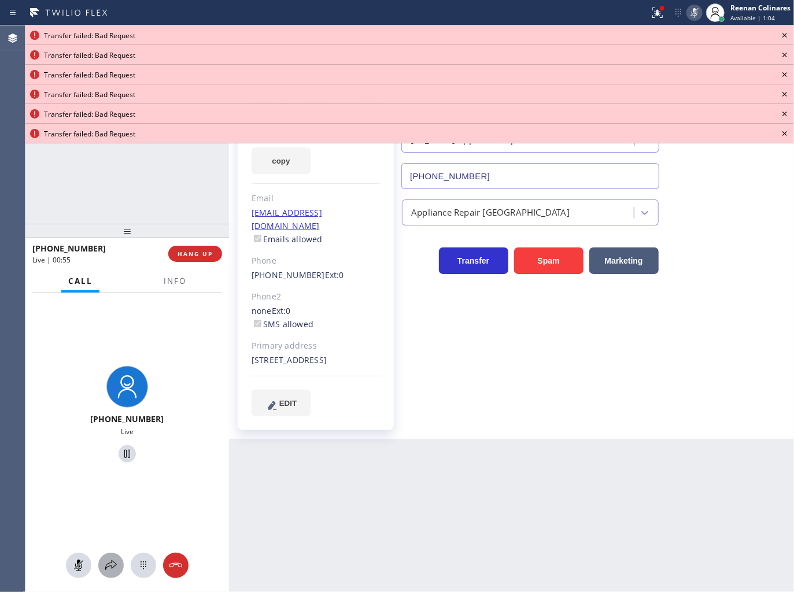
click at [110, 568] on icon at bounding box center [111, 565] width 14 height 14
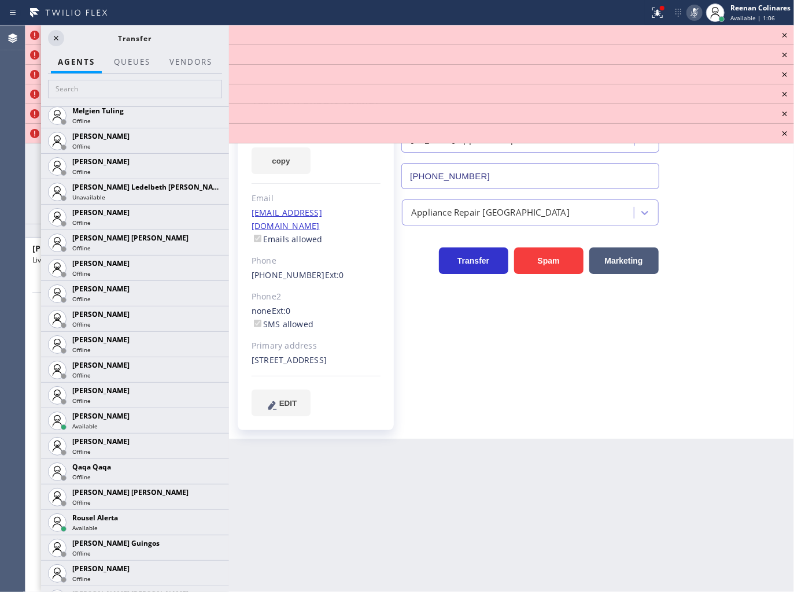
scroll to position [2072, 0]
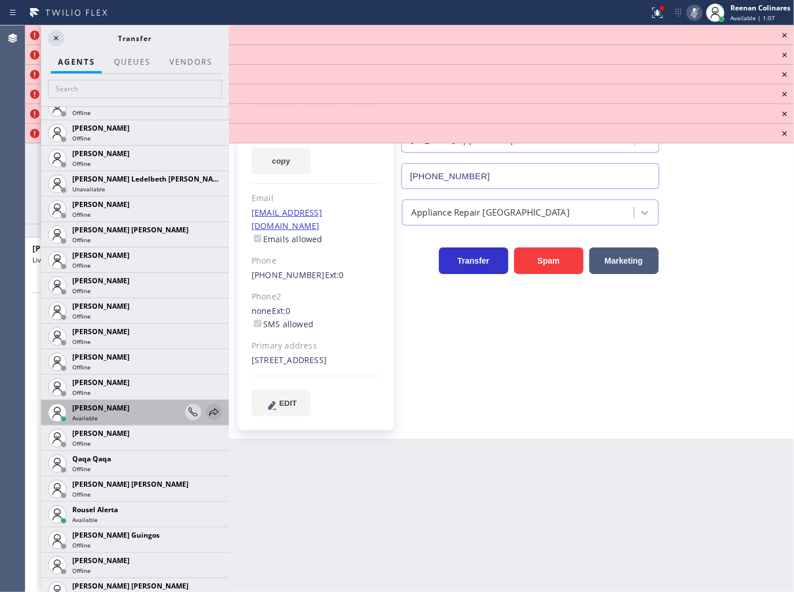
click at [207, 414] on icon at bounding box center [214, 412] width 14 height 14
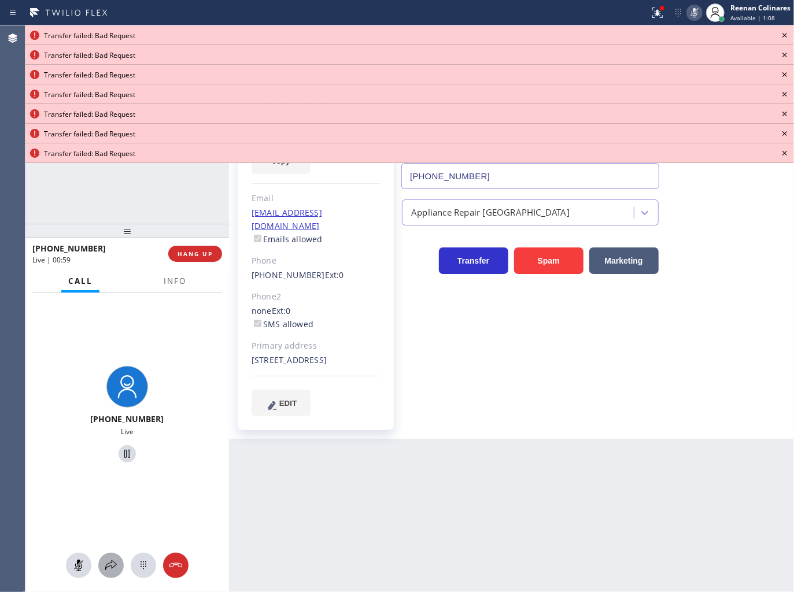
click at [108, 568] on icon at bounding box center [111, 565] width 14 height 14
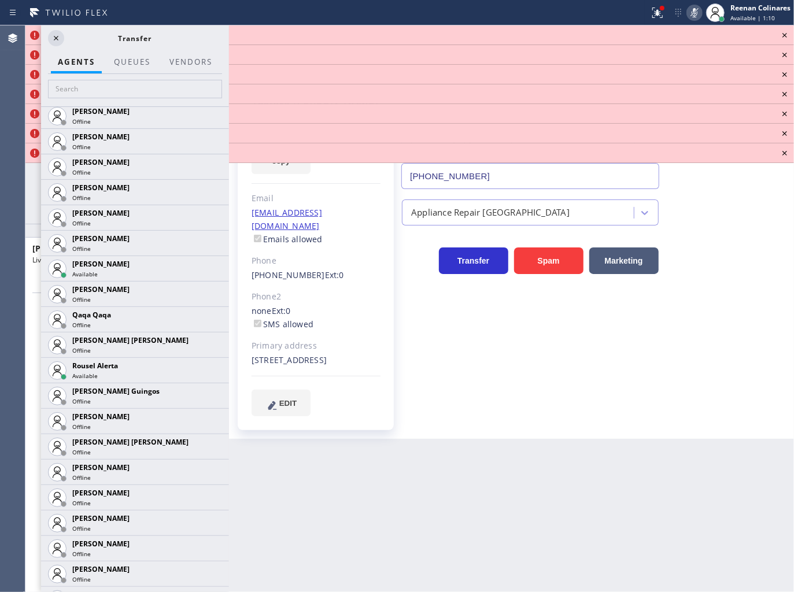
scroll to position [2388, 0]
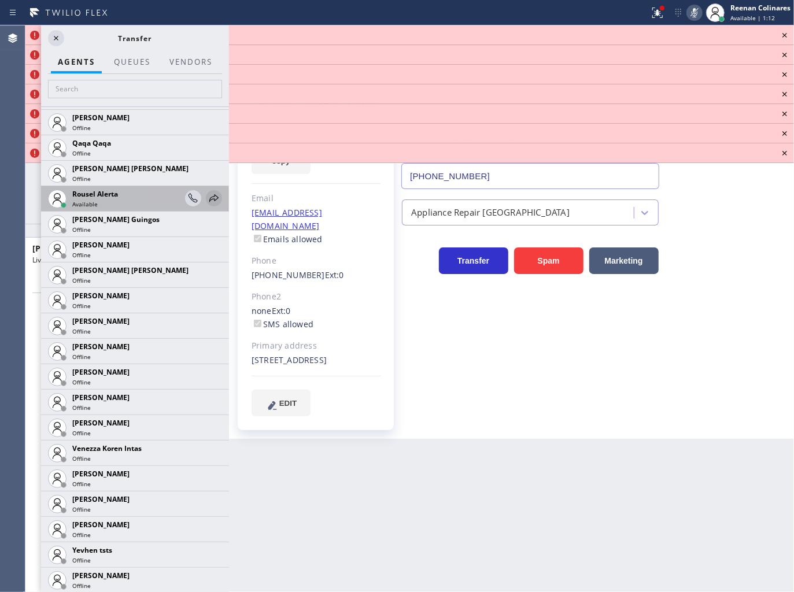
click at [207, 198] on icon at bounding box center [214, 198] width 14 height 14
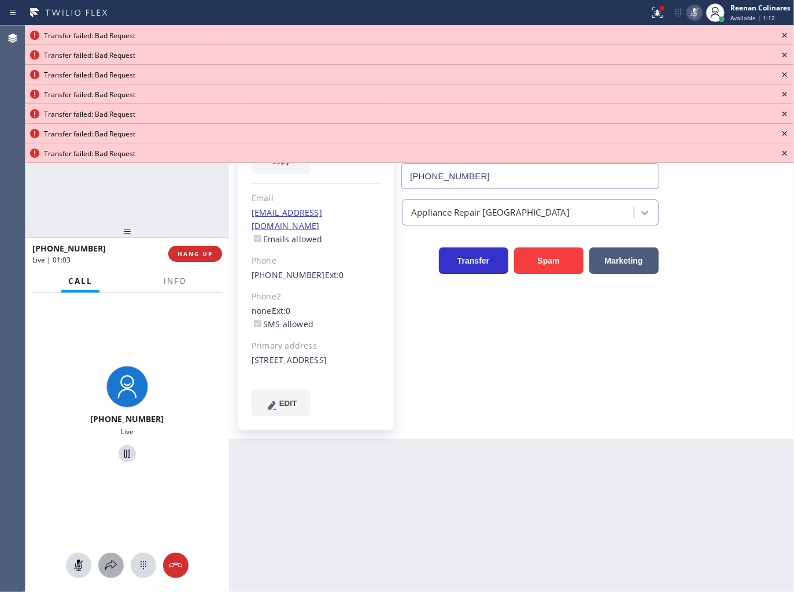
click at [110, 564] on icon at bounding box center [111, 565] width 14 height 14
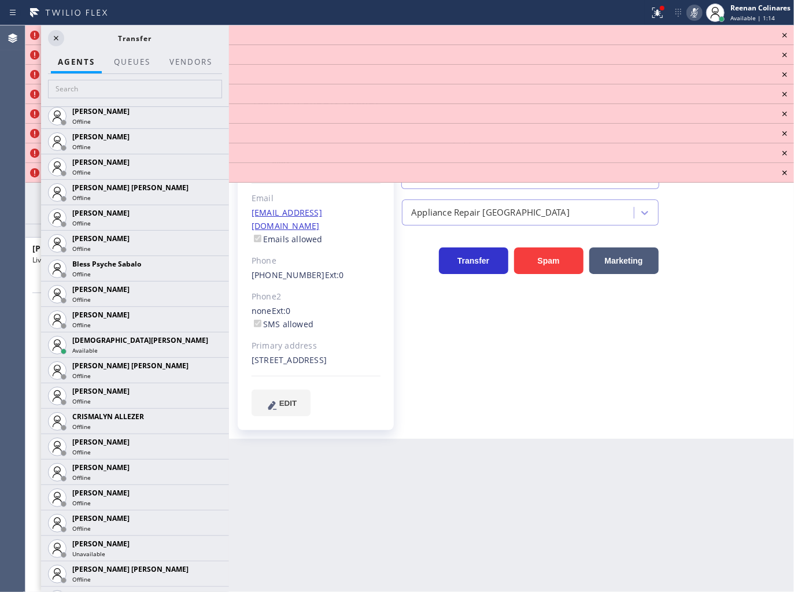
scroll to position [355, 0]
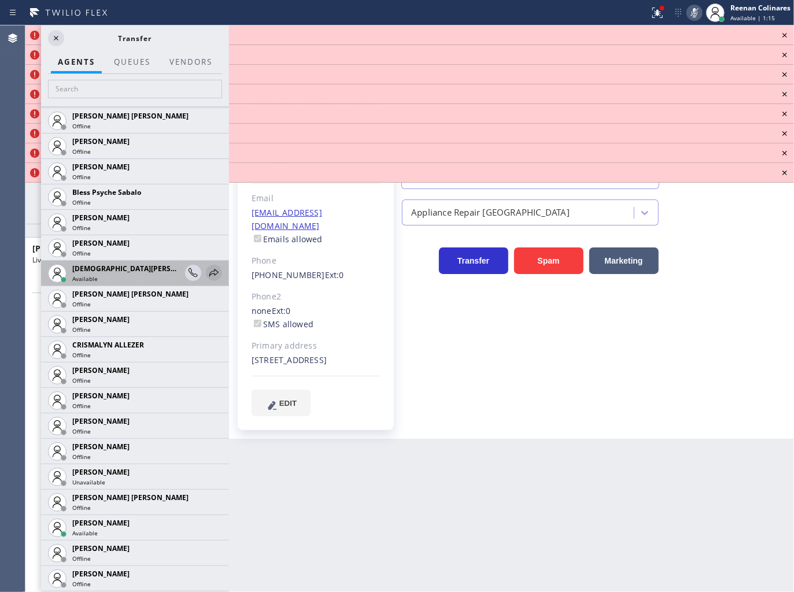
click at [209, 279] on icon at bounding box center [214, 273] width 14 height 14
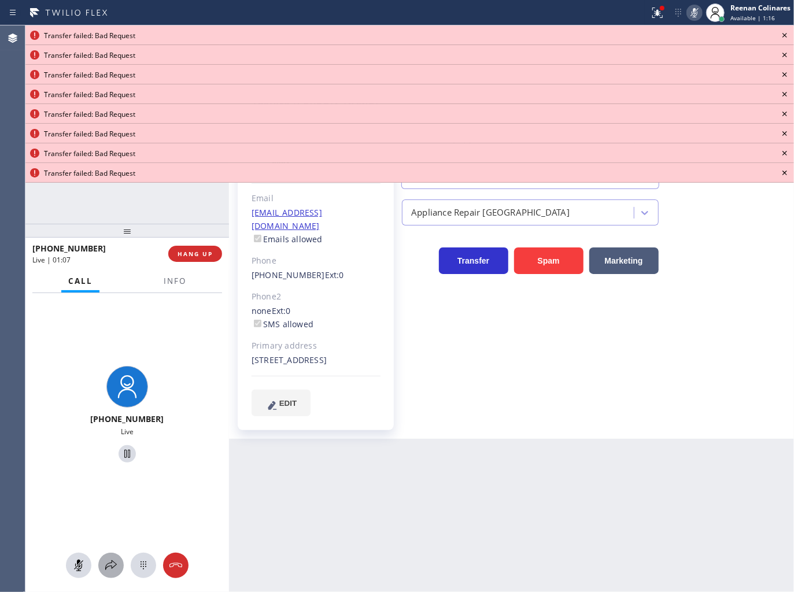
click at [117, 566] on icon at bounding box center [111, 565] width 14 height 14
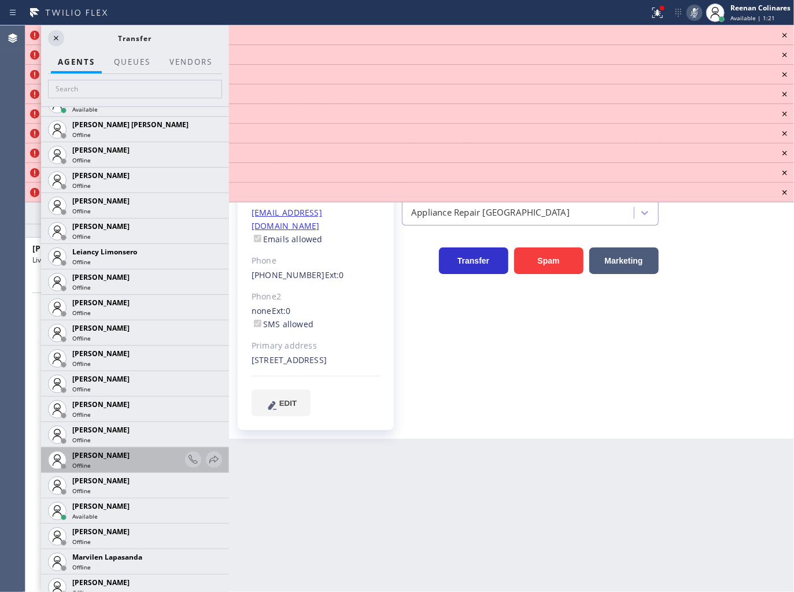
scroll to position [1598, 0]
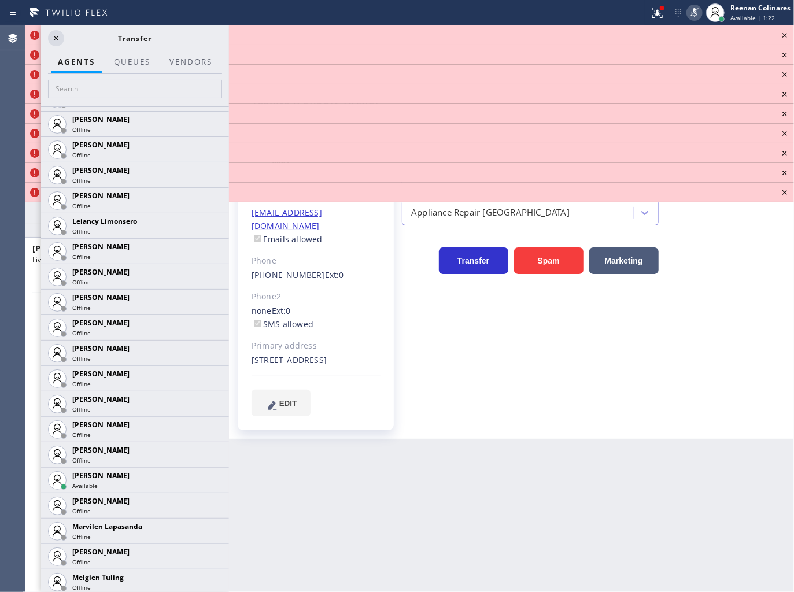
click at [0, 0] on icon at bounding box center [0, 0] width 0 height 0
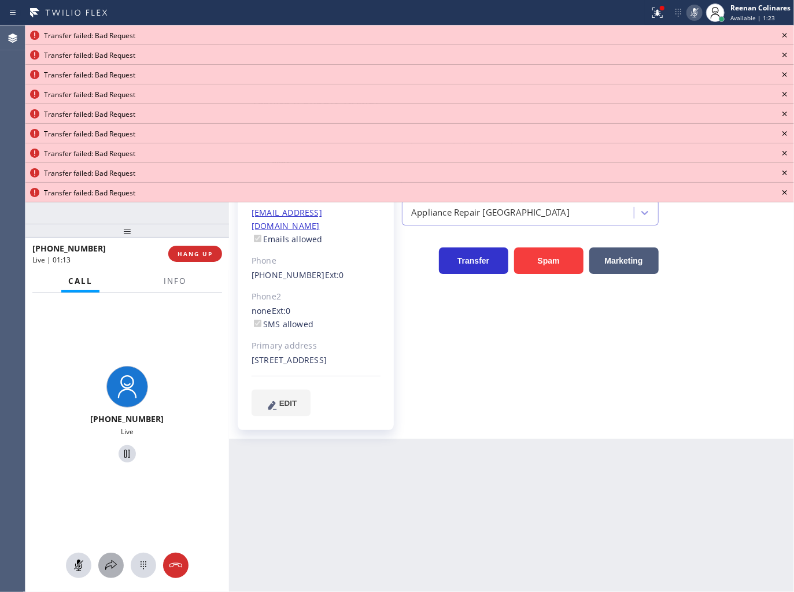
click at [114, 568] on icon at bounding box center [111, 565] width 14 height 14
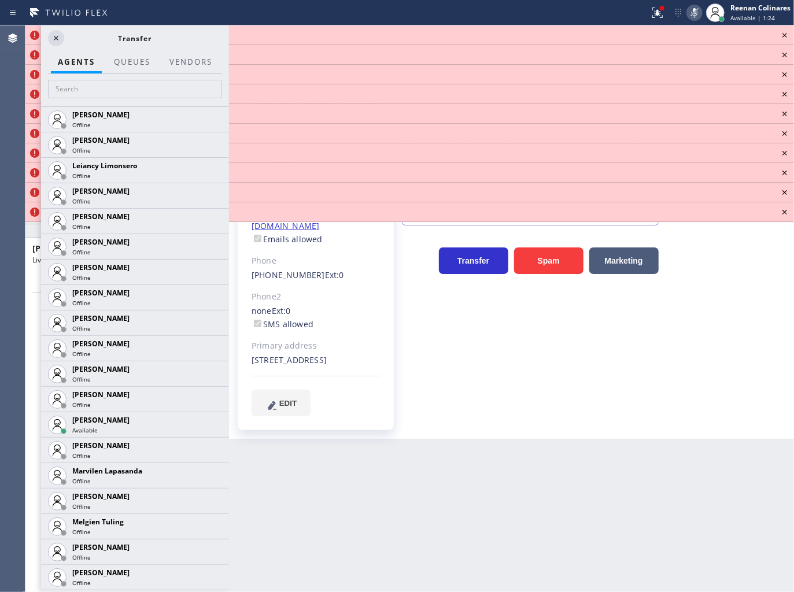
scroll to position [1757, 0]
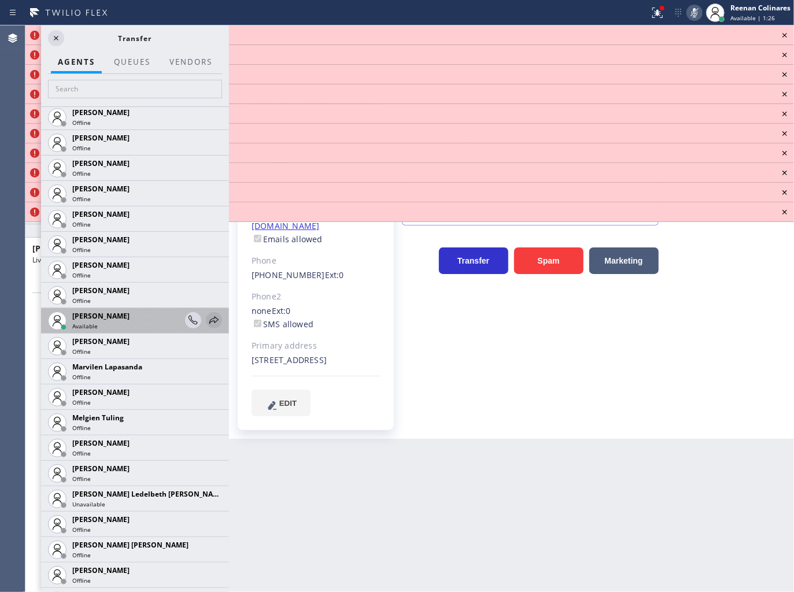
click at [207, 321] on icon at bounding box center [214, 320] width 14 height 14
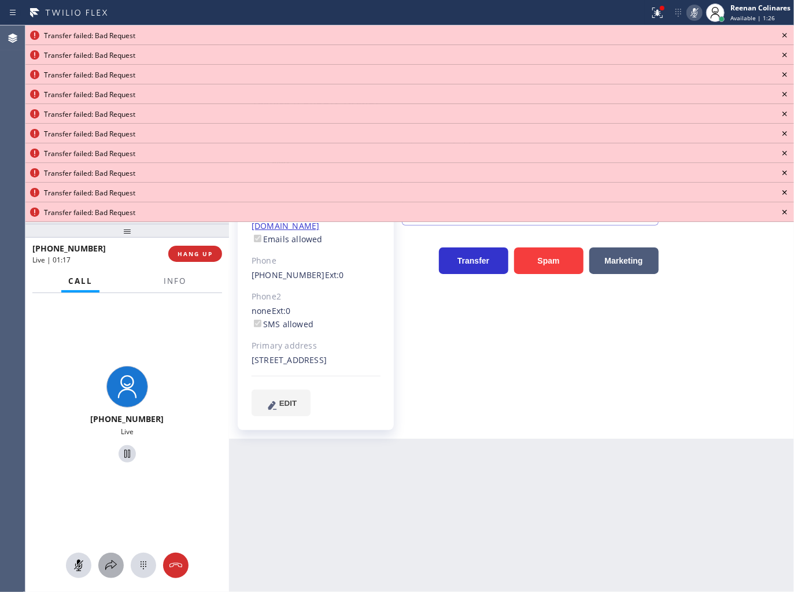
click at [102, 566] on div at bounding box center [110, 565] width 25 height 14
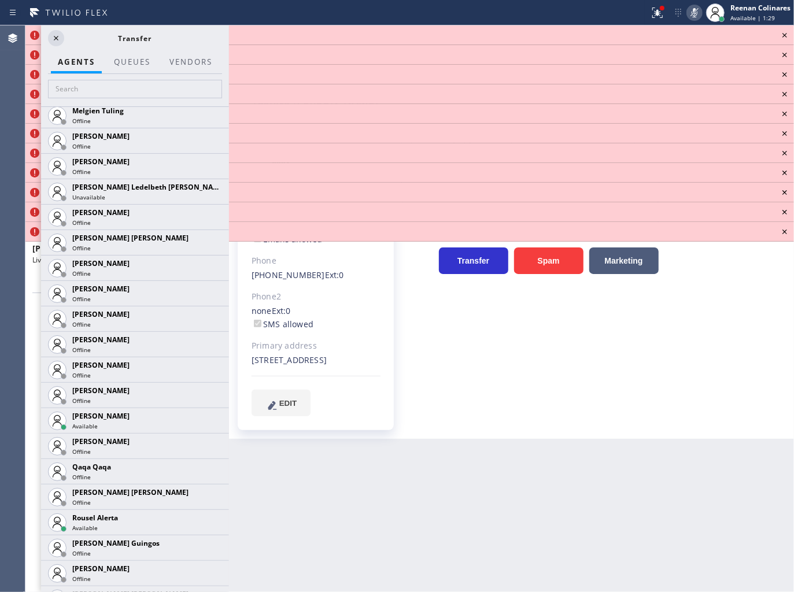
scroll to position [2076, 0]
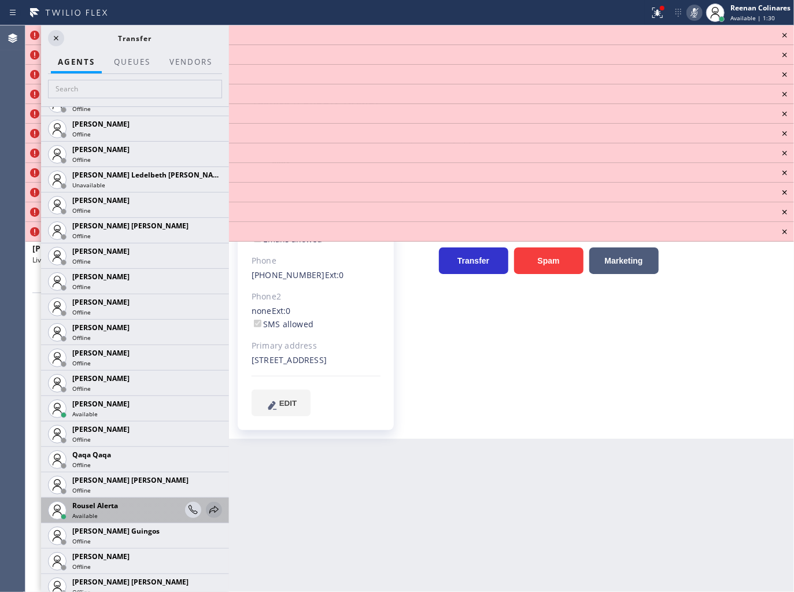
click at [207, 503] on icon at bounding box center [214, 510] width 14 height 14
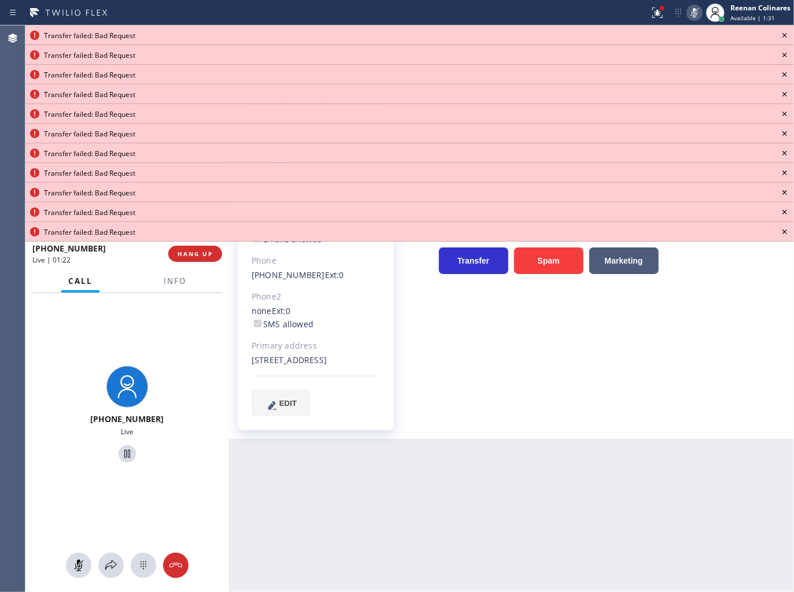
click at [781, 35] on icon at bounding box center [784, 35] width 14 height 14
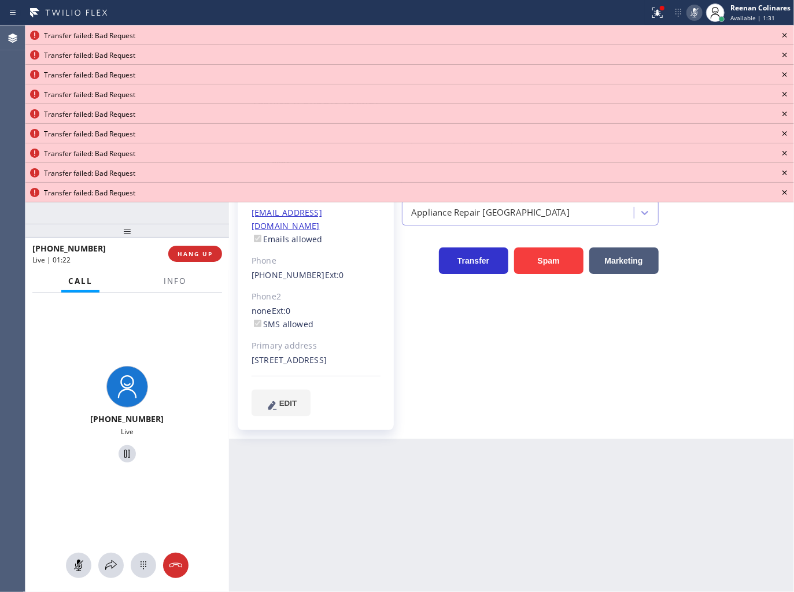
click at [781, 35] on icon at bounding box center [784, 35] width 14 height 14
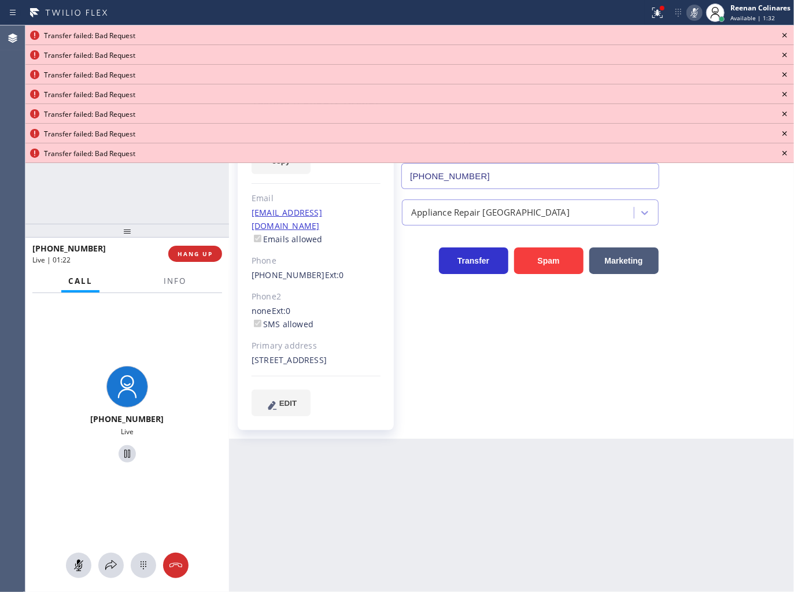
click at [781, 35] on icon at bounding box center [784, 35] width 14 height 14
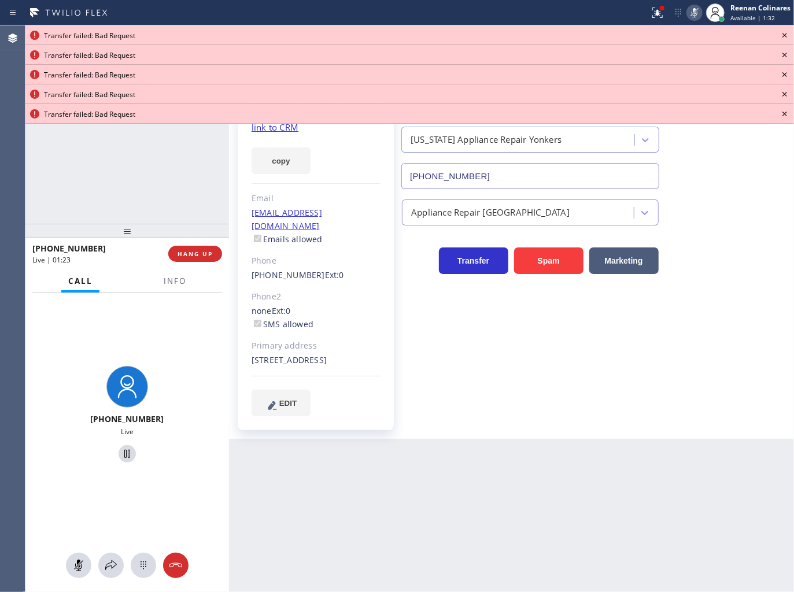
click at [781, 35] on icon at bounding box center [784, 35] width 14 height 14
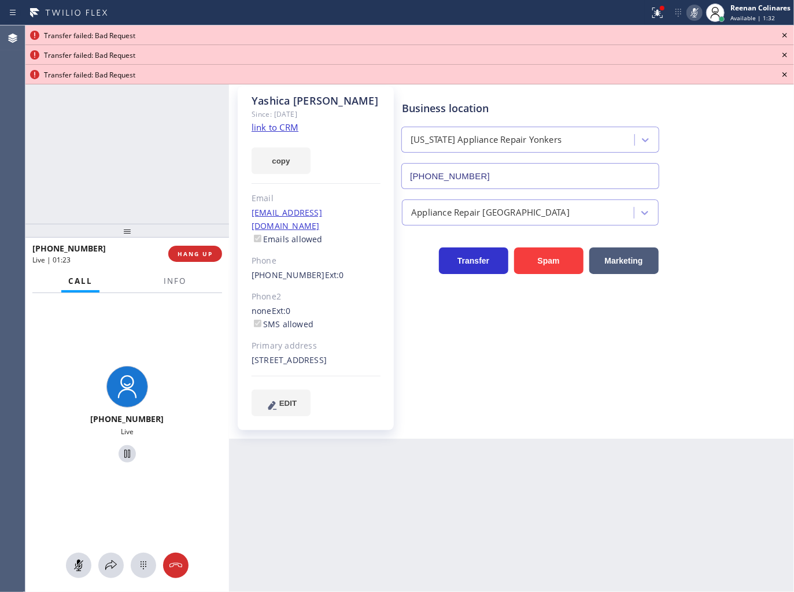
click at [781, 35] on icon at bounding box center [784, 35] width 14 height 14
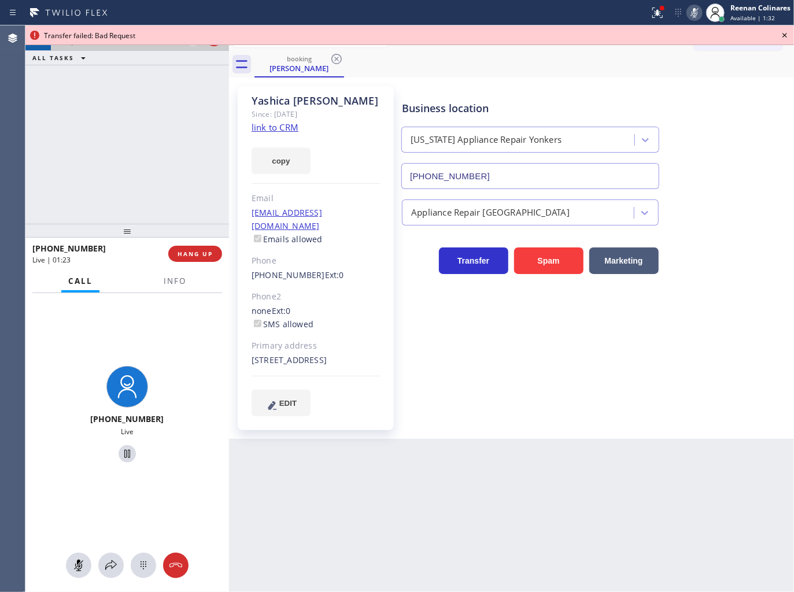
click at [781, 35] on icon at bounding box center [784, 35] width 14 height 14
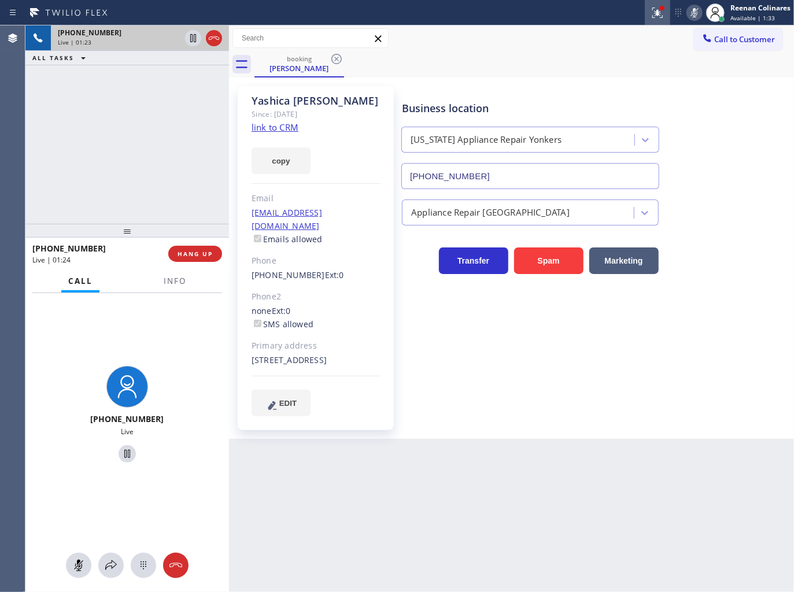
click at [651, 13] on icon at bounding box center [657, 13] width 14 height 14
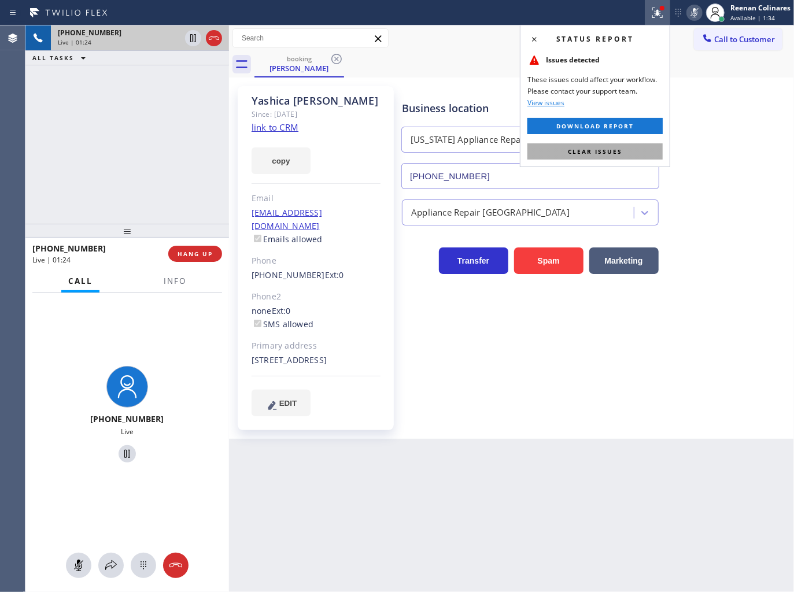
drag, startPoint x: 610, startPoint y: 149, endPoint x: 218, endPoint y: 206, distance: 395.5
click at [602, 147] on span "Clear issues" at bounding box center [595, 151] width 54 height 8
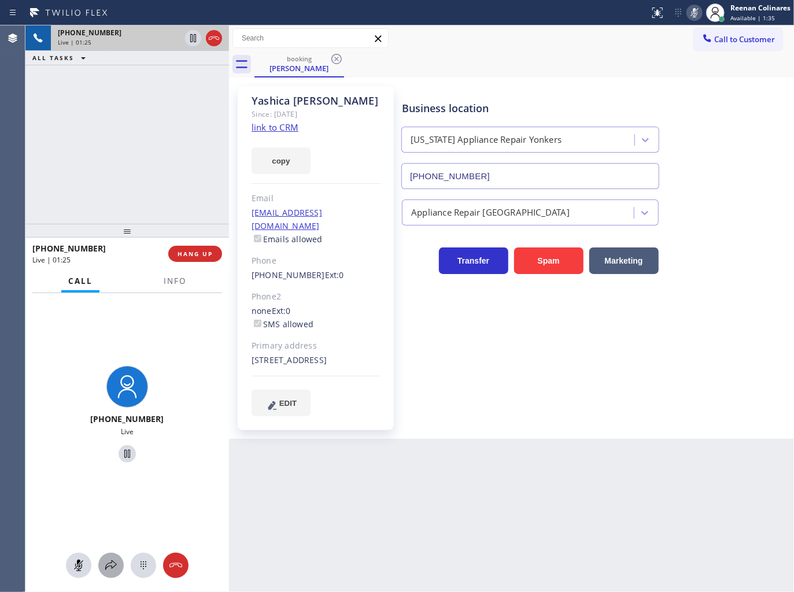
click at [107, 563] on icon at bounding box center [111, 565] width 14 height 14
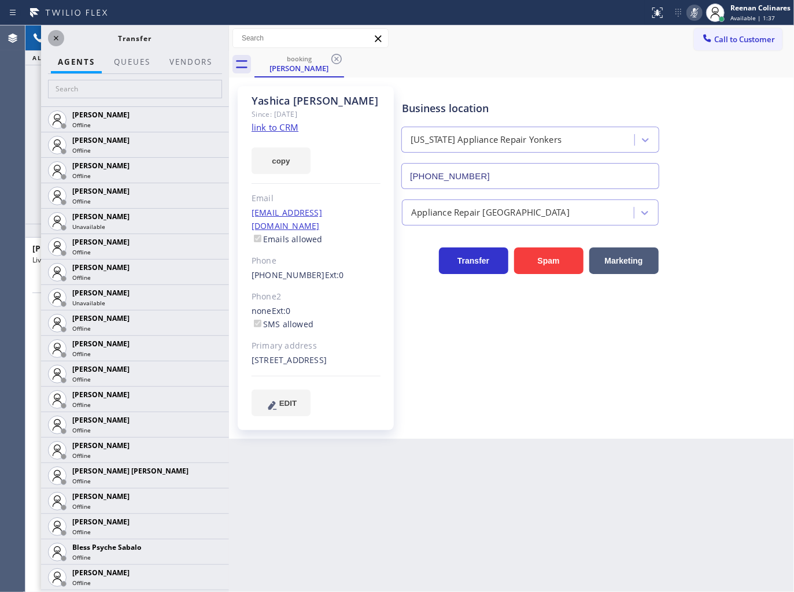
click at [54, 36] on icon at bounding box center [56, 38] width 14 height 14
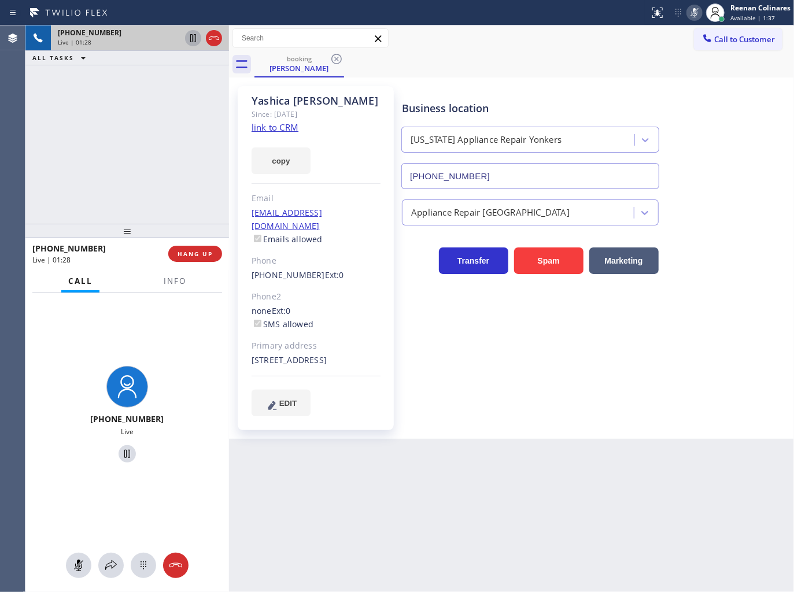
click at [194, 36] on icon at bounding box center [193, 38] width 6 height 8
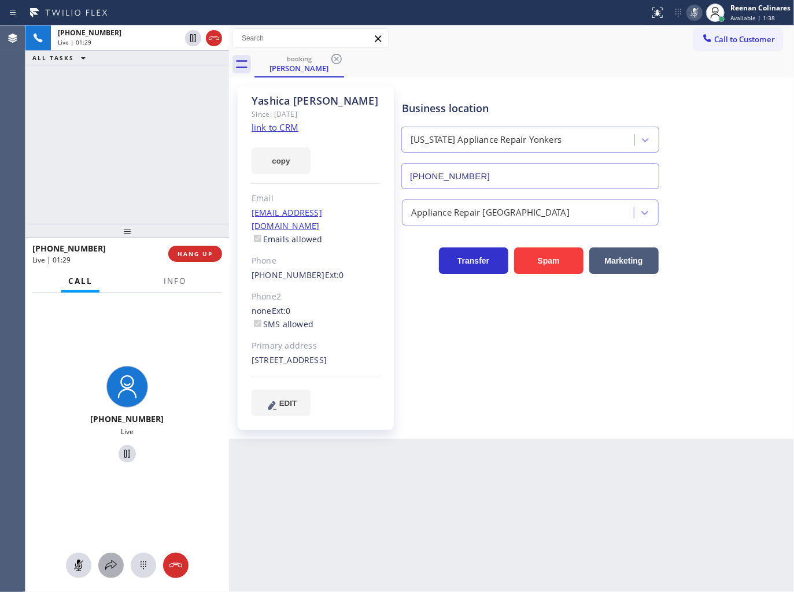
click at [112, 564] on icon at bounding box center [111, 565] width 14 height 14
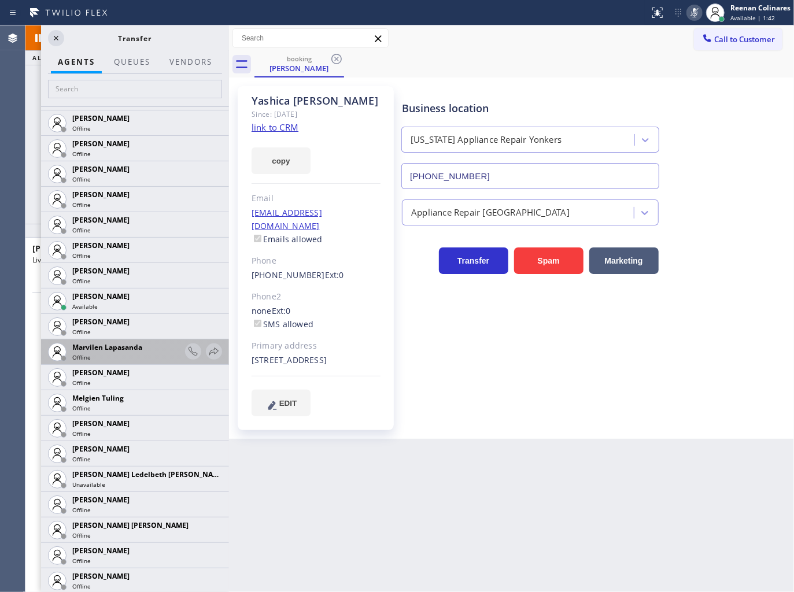
scroll to position [1765, 0]
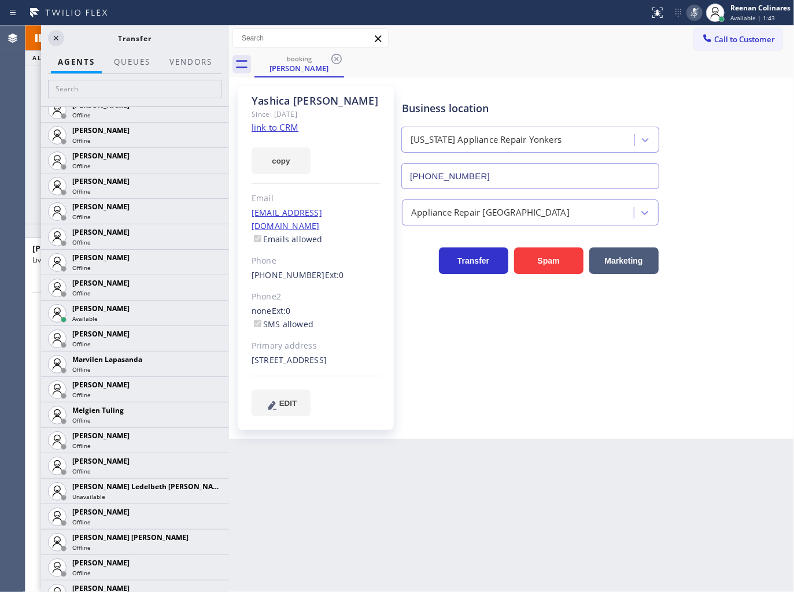
drag, startPoint x: 204, startPoint y: 313, endPoint x: 183, endPoint y: 287, distance: 33.3
click at [0, 0] on icon at bounding box center [0, 0] width 0 height 0
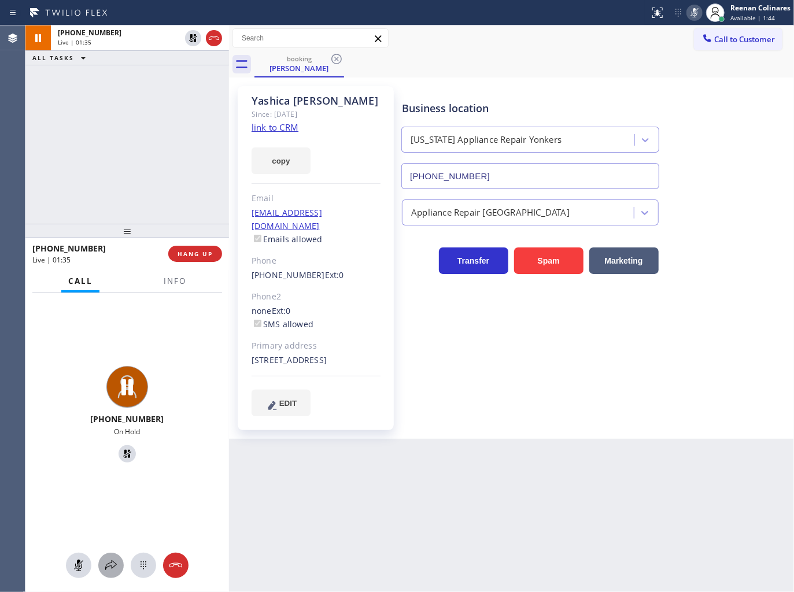
click at [108, 561] on icon at bounding box center [111, 565] width 14 height 14
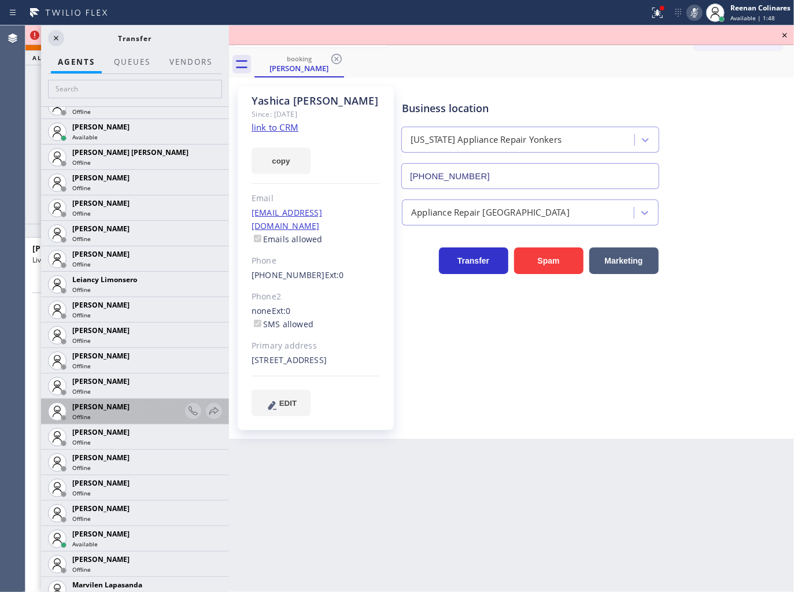
scroll to position [1611, 0]
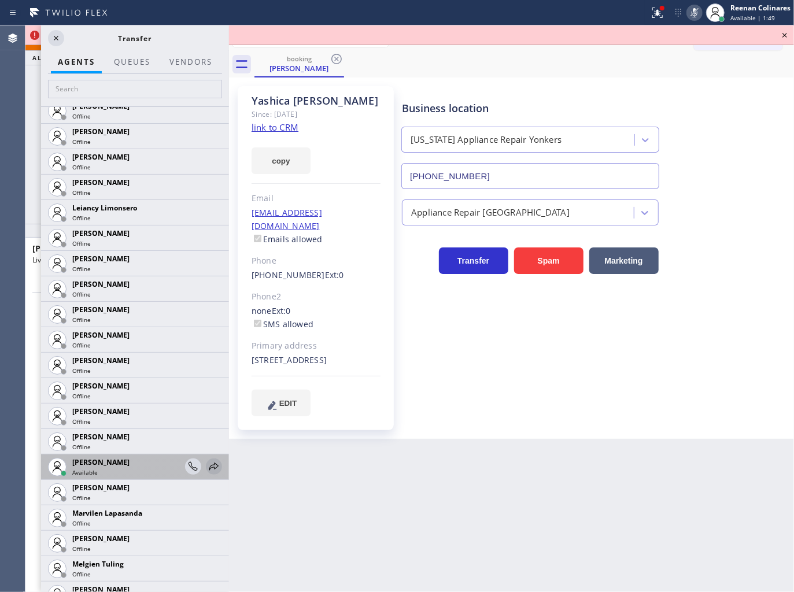
click at [207, 466] on icon at bounding box center [214, 467] width 14 height 14
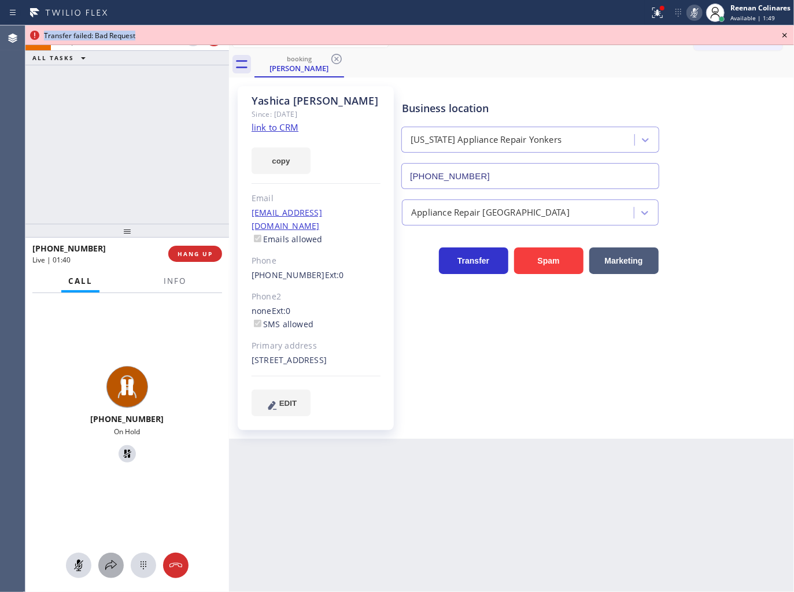
click at [105, 564] on icon at bounding box center [111, 565] width 14 height 14
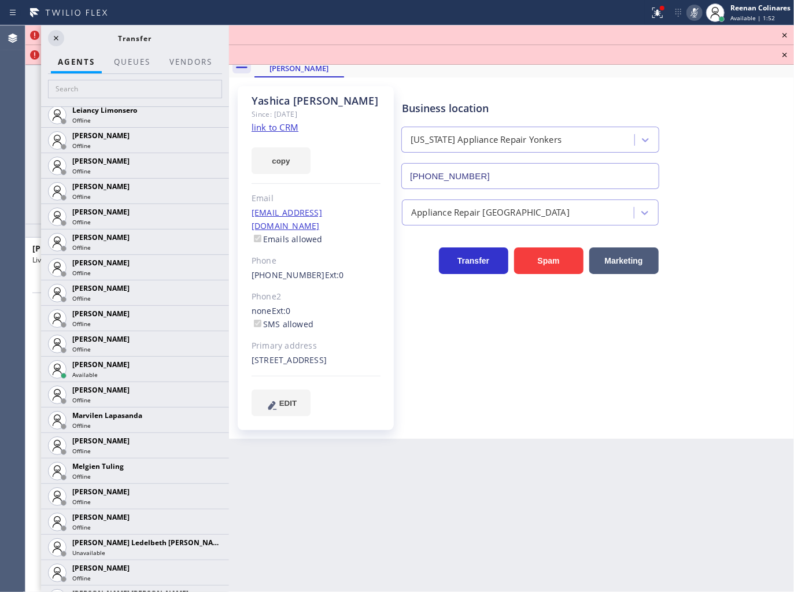
scroll to position [2056, 0]
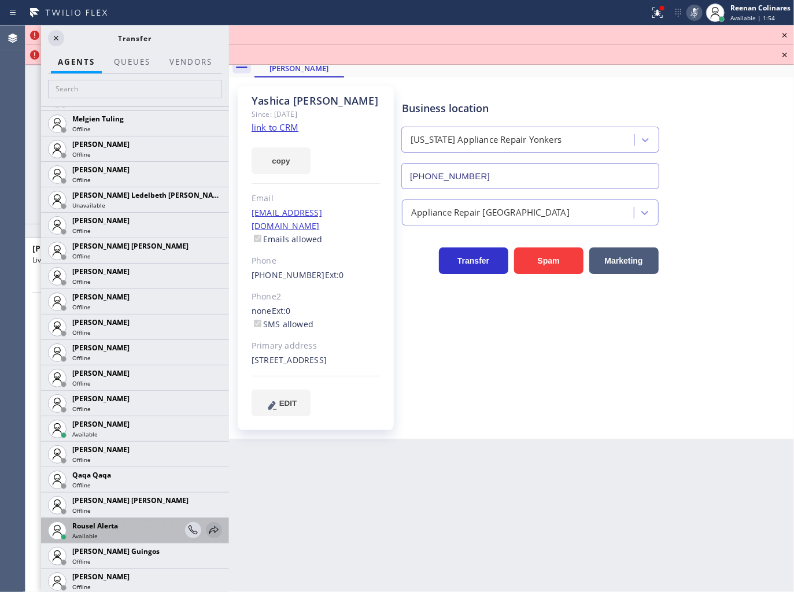
click at [209, 527] on icon at bounding box center [213, 530] width 9 height 8
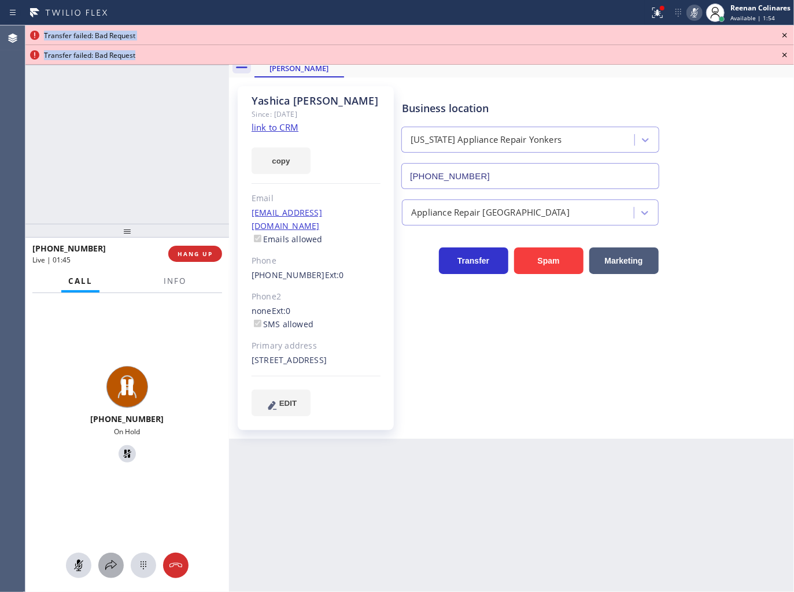
click at [112, 562] on icon at bounding box center [111, 565] width 14 height 14
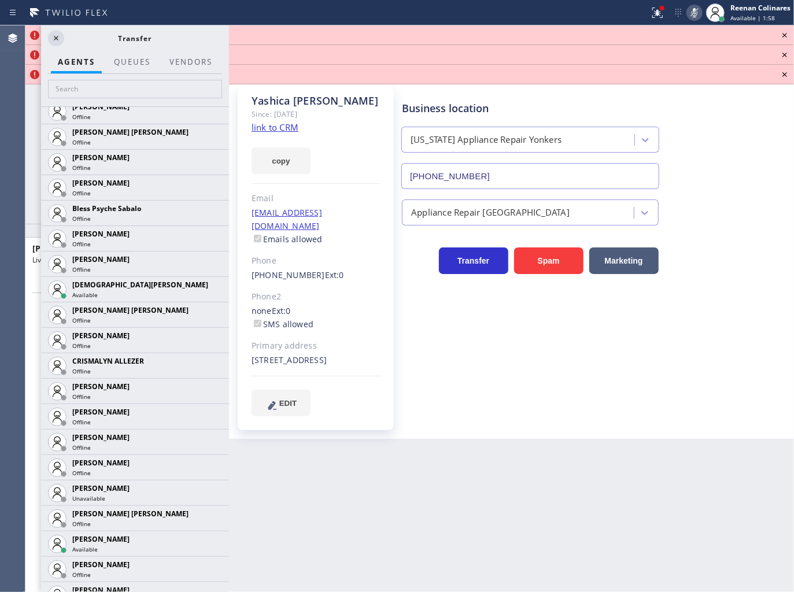
scroll to position [319, 0]
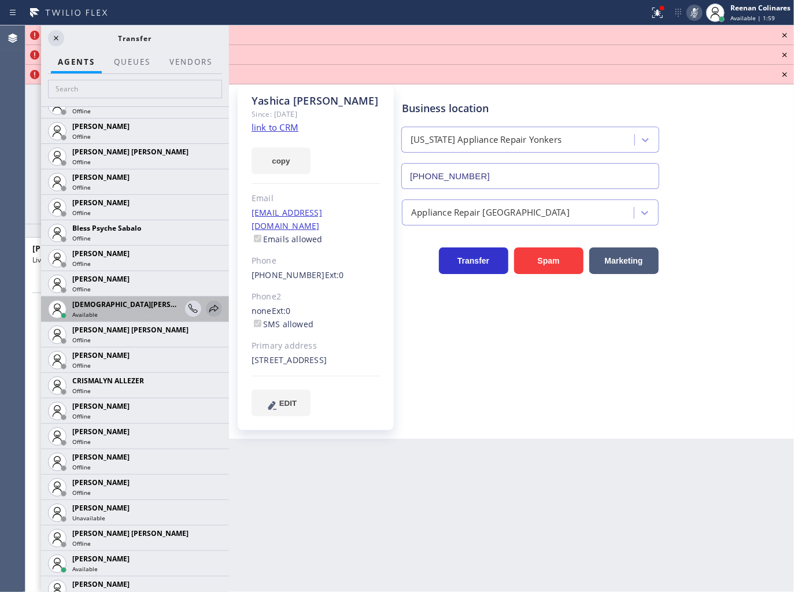
click at [207, 306] on icon at bounding box center [214, 309] width 14 height 14
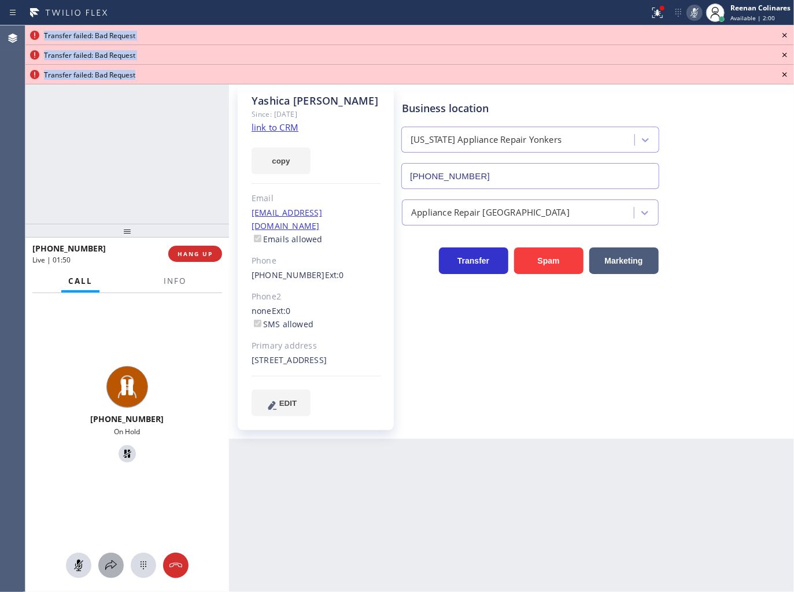
click at [108, 562] on icon at bounding box center [111, 565] width 14 height 14
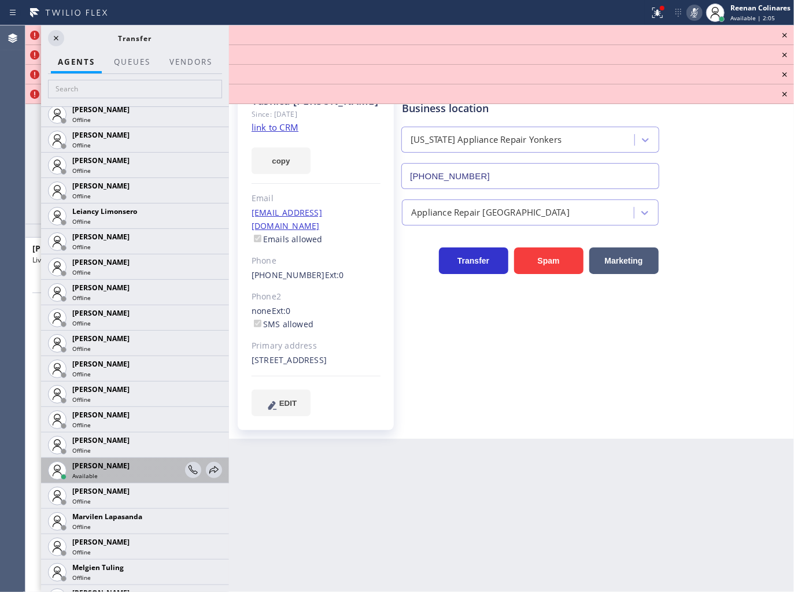
scroll to position [1621, 0]
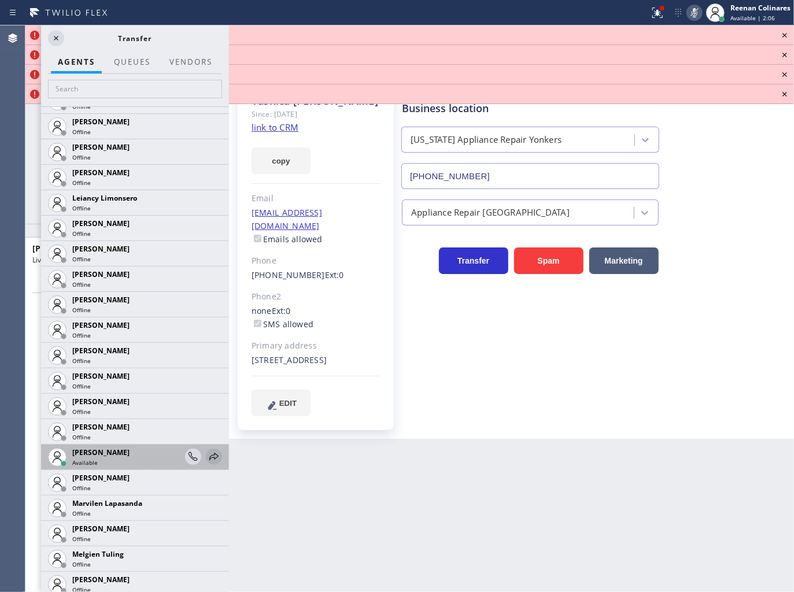
click at [207, 455] on icon at bounding box center [214, 457] width 14 height 14
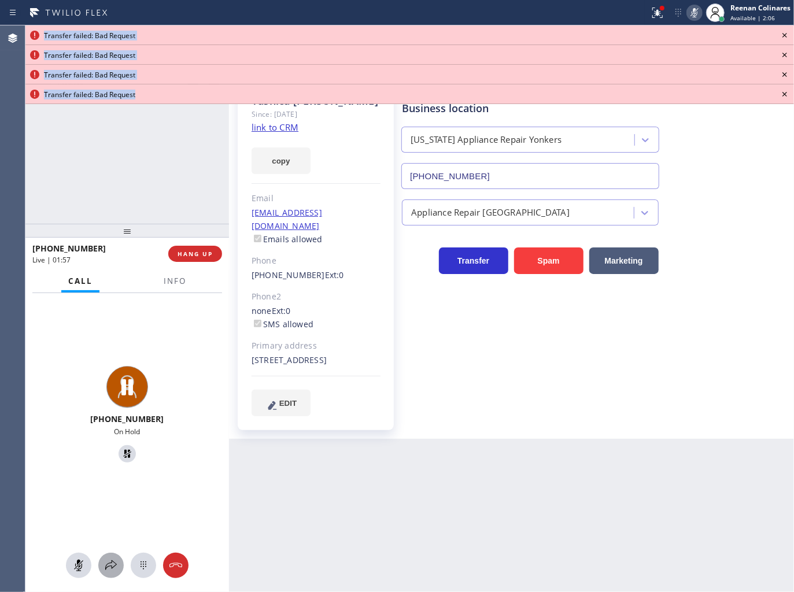
click at [108, 565] on icon at bounding box center [111, 565] width 14 height 14
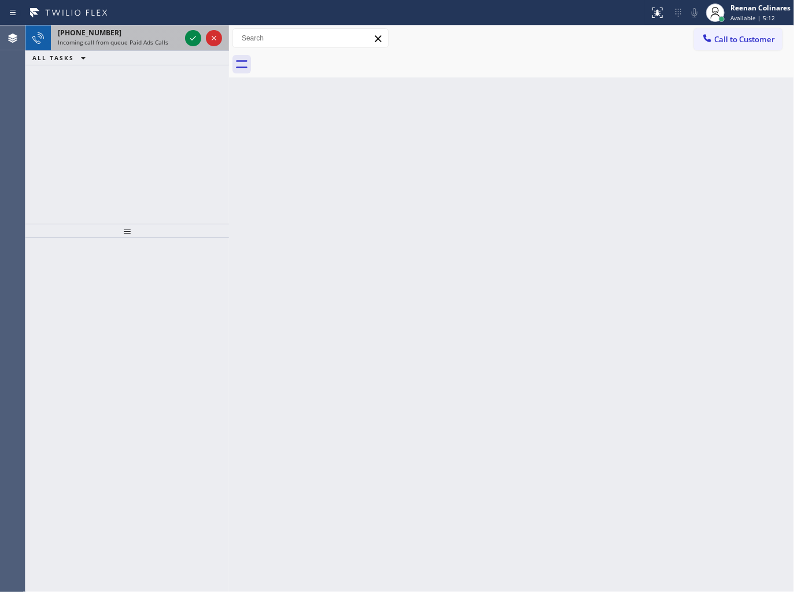
click at [141, 37] on div "[PHONE_NUMBER]" at bounding box center [119, 33] width 123 height 10
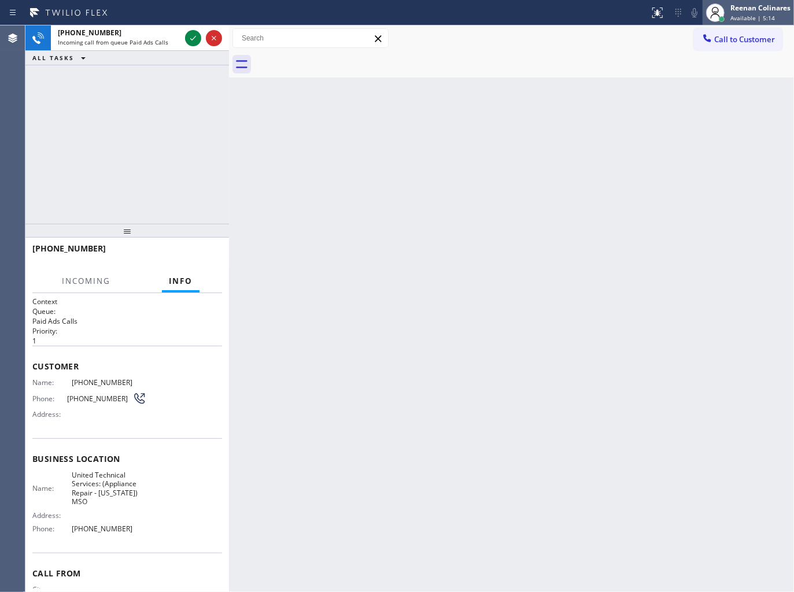
click at [735, 14] on span "Available | 5:14" at bounding box center [752, 18] width 45 height 8
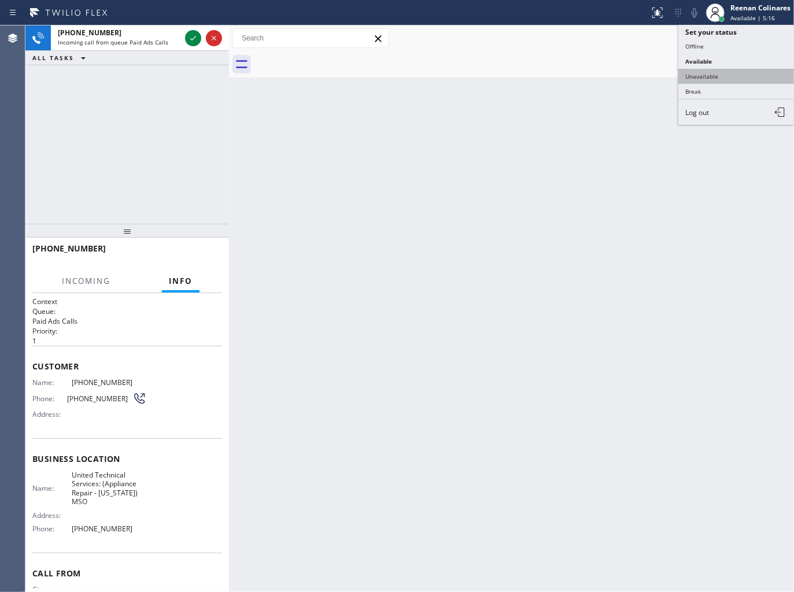
click at [709, 76] on button "Unavailable" at bounding box center [736, 76] width 116 height 15
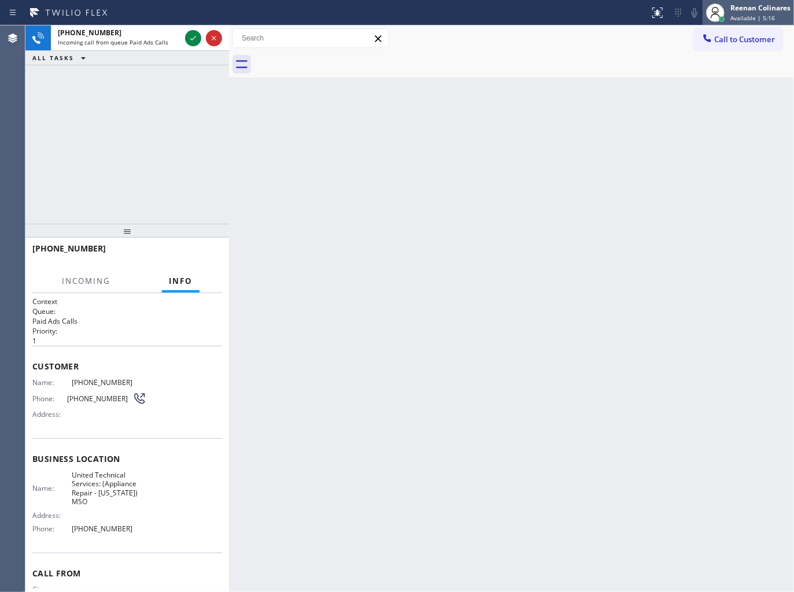
click at [736, 15] on span "Available | 5:16" at bounding box center [752, 18] width 45 height 8
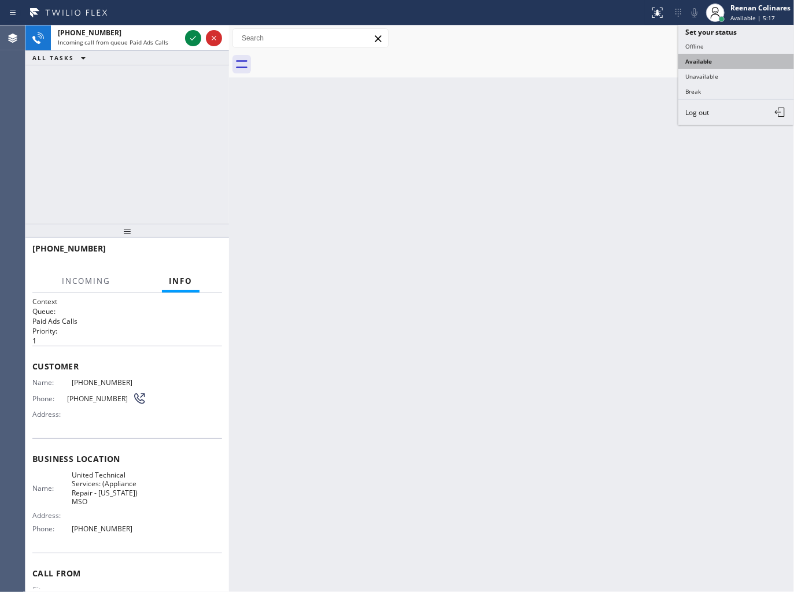
click at [704, 58] on button "Available" at bounding box center [736, 61] width 116 height 15
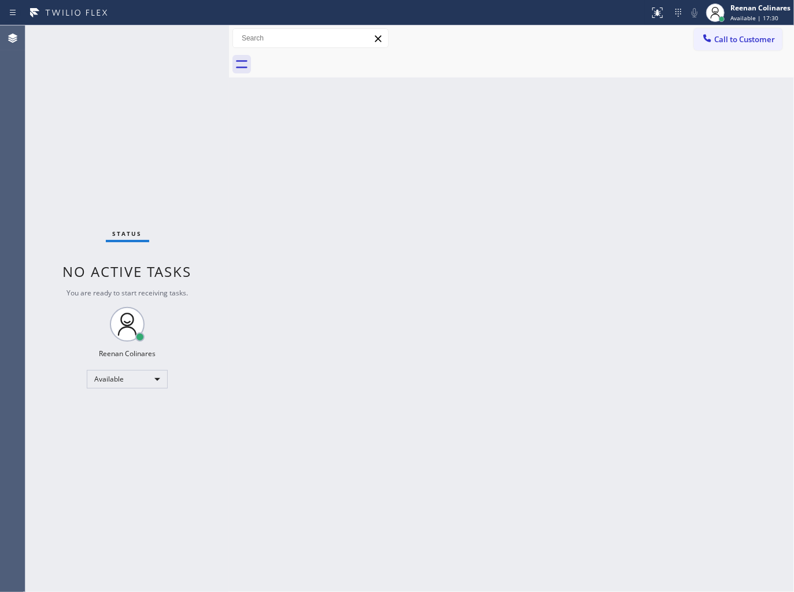
click at [146, 42] on div "Status No active tasks You are ready to start receiving tasks. Reenan Colinares…" at bounding box center [126, 308] width 203 height 566
click at [509, 140] on div "Back to Dashboard Change Sender ID Customers Technicians Select a contact Outbo…" at bounding box center [511, 308] width 565 height 566
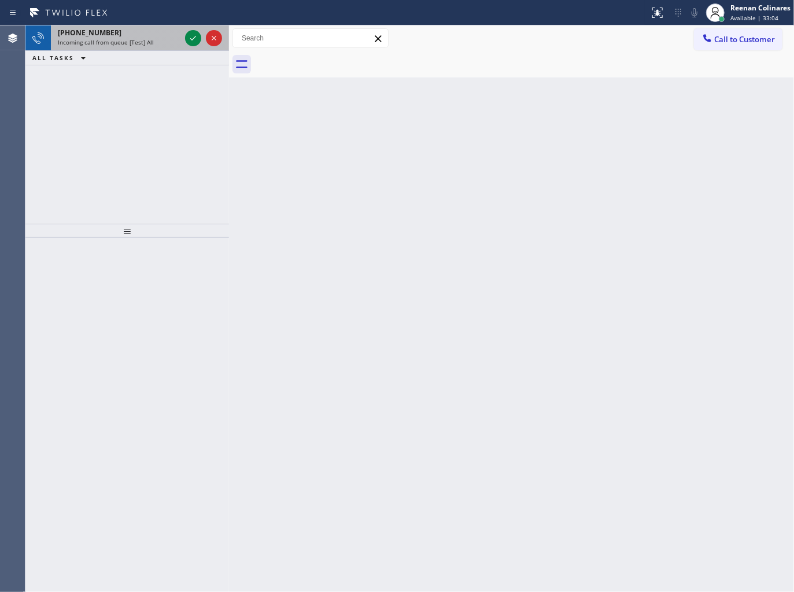
click at [120, 47] on div "[PHONE_NUMBER] Incoming call from queue [Test] All" at bounding box center [117, 37] width 132 height 25
click at [151, 47] on div "[PHONE_NUMBER] Incoming call from queue [Test] All" at bounding box center [117, 37] width 132 height 25
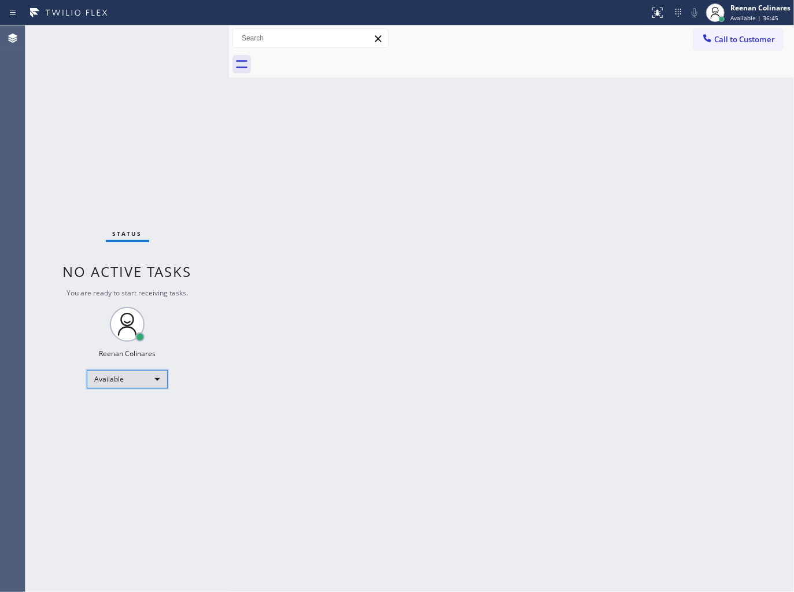
click at [128, 379] on div "Available" at bounding box center [127, 379] width 81 height 18
click at [111, 432] on li "Break" at bounding box center [126, 438] width 79 height 14
click at [764, 16] on span "Break | 17:35" at bounding box center [749, 18] width 38 height 8
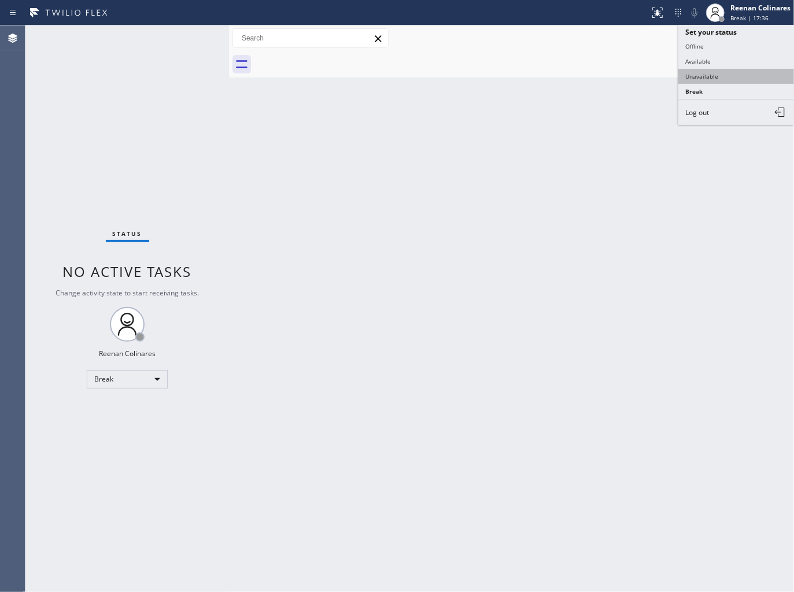
click at [705, 80] on button "Unavailable" at bounding box center [736, 76] width 116 height 15
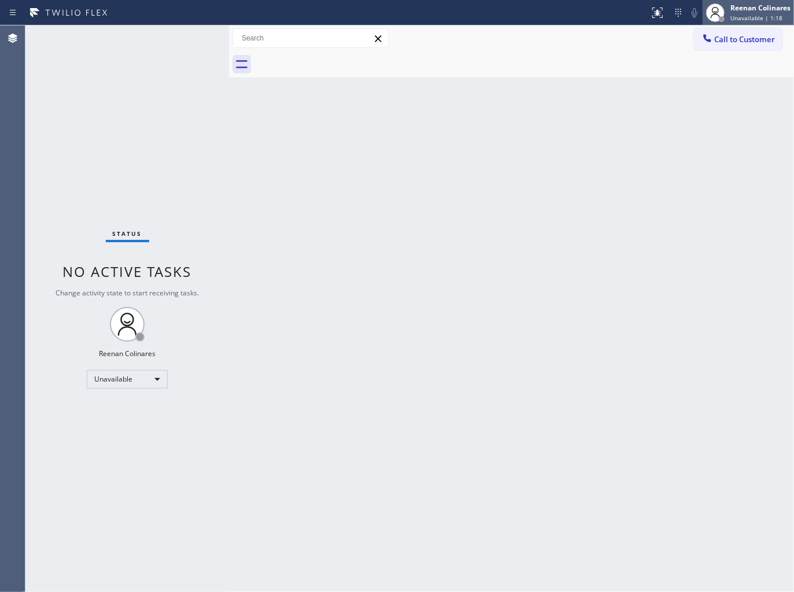
click at [766, 12] on div "Reenan Colinares" at bounding box center [760, 8] width 60 height 10
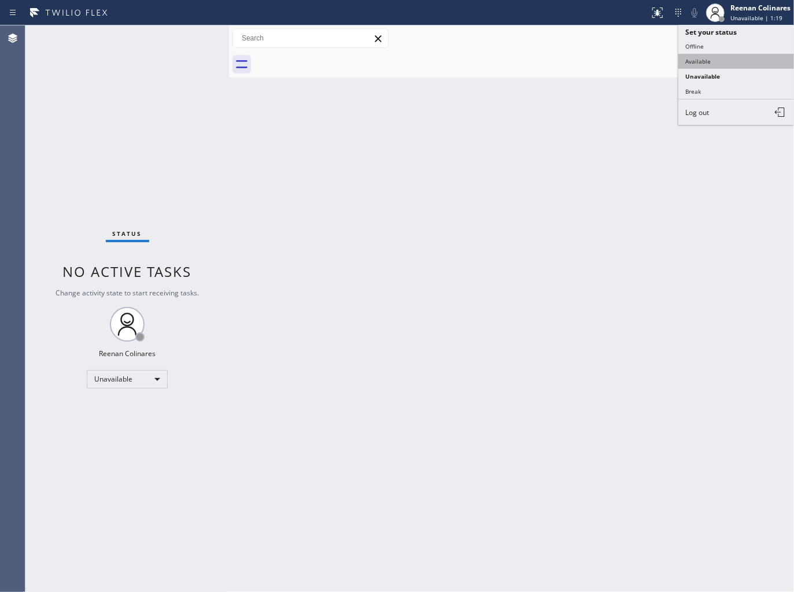
click at [713, 60] on button "Available" at bounding box center [736, 61] width 116 height 15
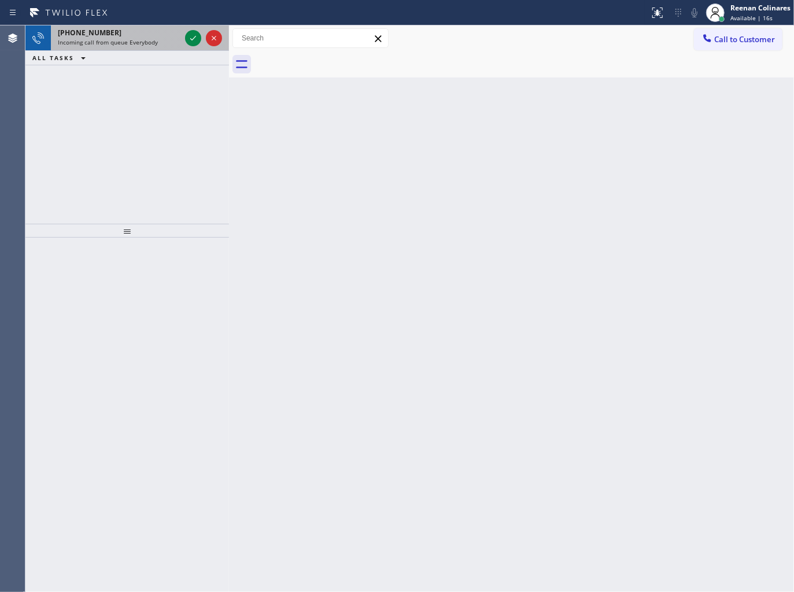
click at [153, 43] on span "Incoming call from queue Everybody" at bounding box center [108, 42] width 100 height 8
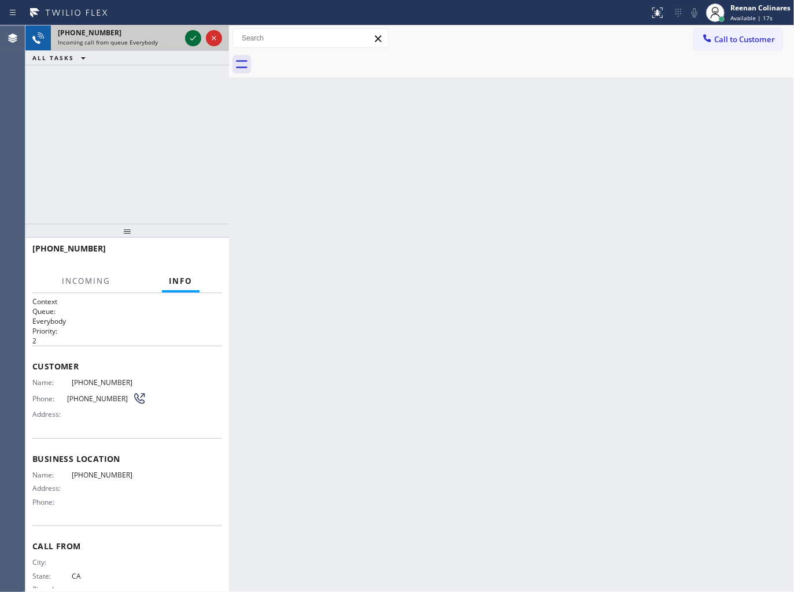
click at [200, 42] on div at bounding box center [193, 38] width 16 height 14
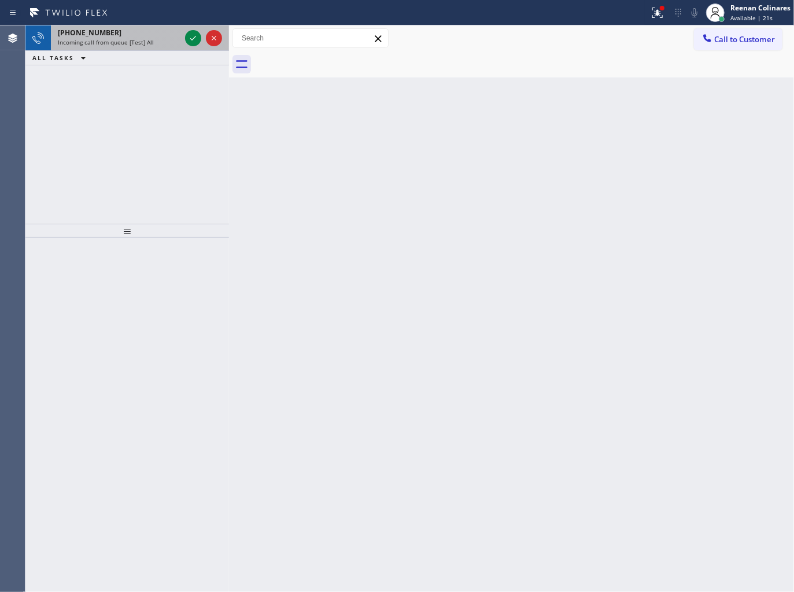
click at [151, 43] on div "Incoming call from queue [Test] All" at bounding box center [119, 42] width 123 height 8
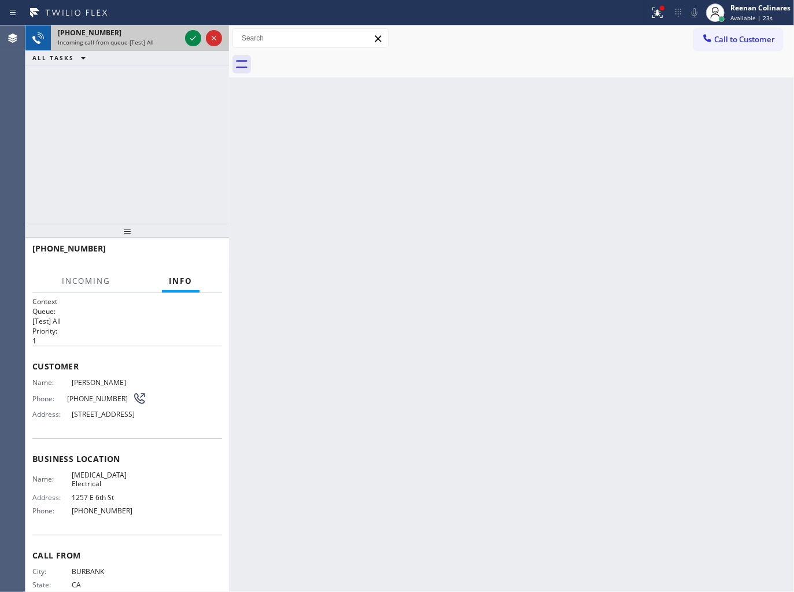
click at [118, 33] on div "[PHONE_NUMBER]" at bounding box center [119, 33] width 123 height 10
click at [192, 39] on icon at bounding box center [193, 38] width 14 height 14
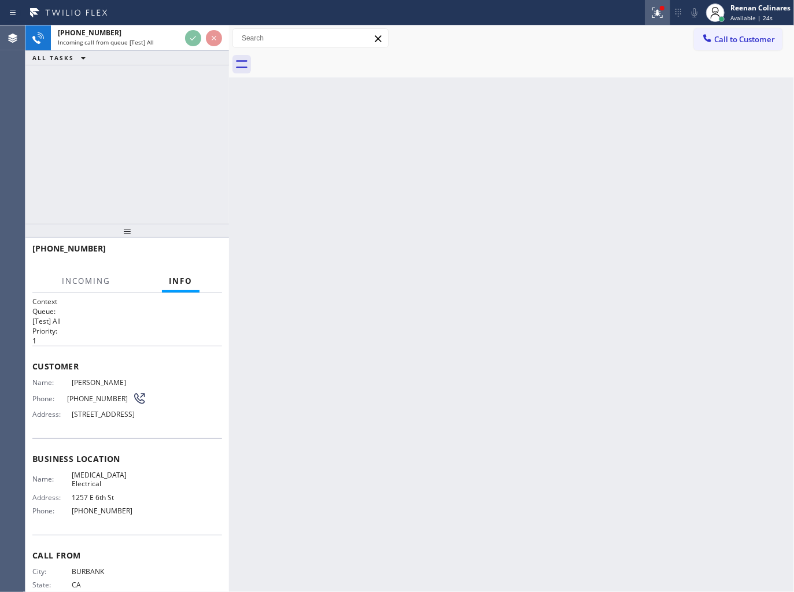
click at [656, 10] on icon at bounding box center [657, 11] width 7 height 4
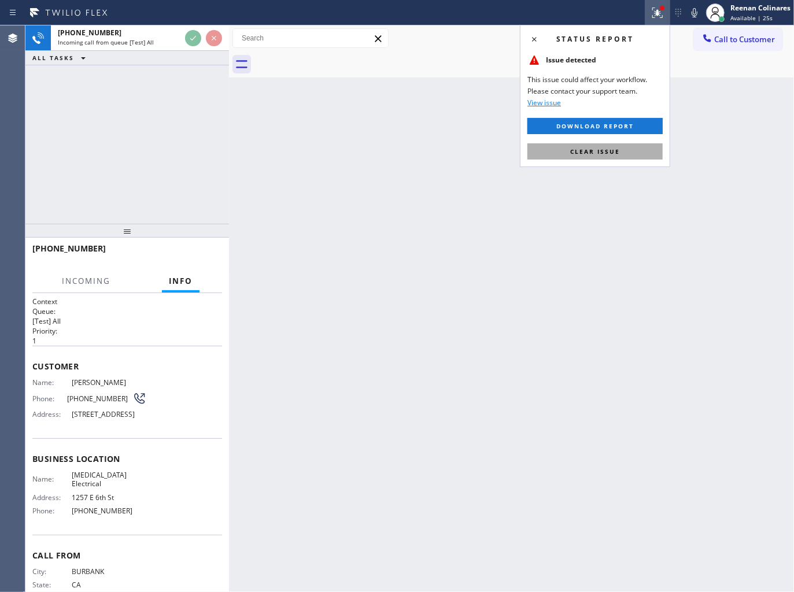
click at [579, 151] on span "Clear issue" at bounding box center [595, 151] width 50 height 8
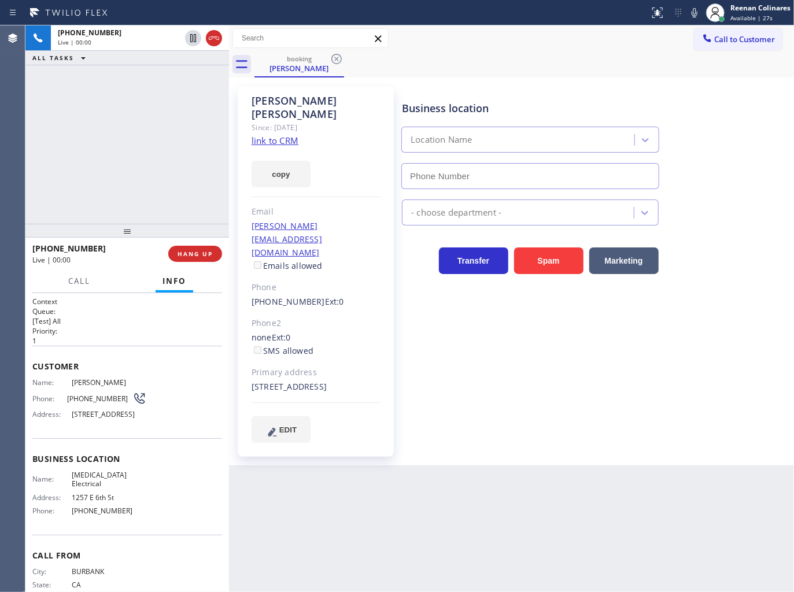
type input "[PHONE_NUMBER]"
click at [692, 12] on icon at bounding box center [694, 13] width 14 height 14
click at [71, 281] on span "Call" at bounding box center [79, 281] width 22 height 10
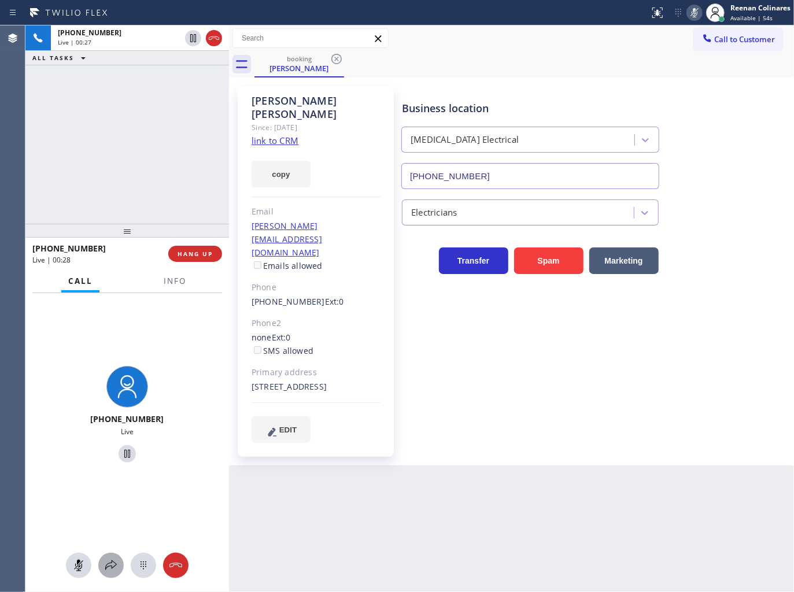
click at [106, 570] on icon at bounding box center [111, 565] width 14 height 14
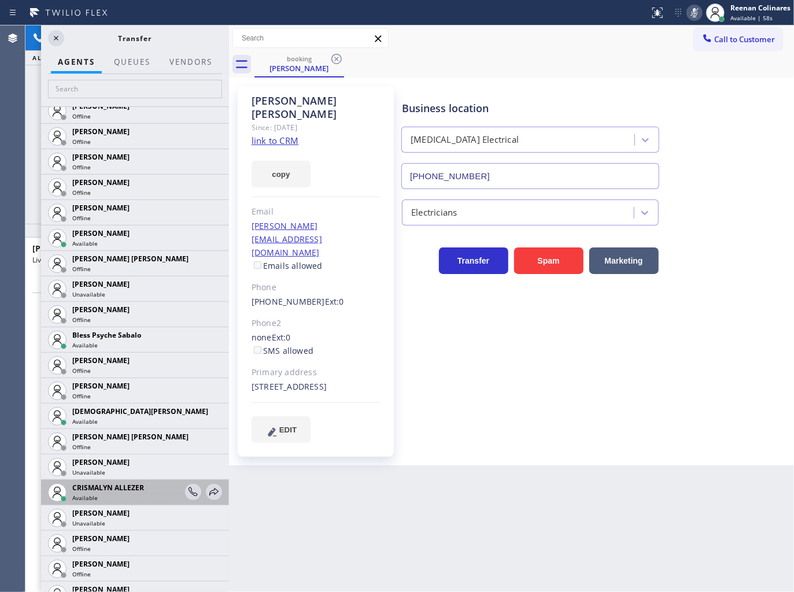
scroll to position [291, 0]
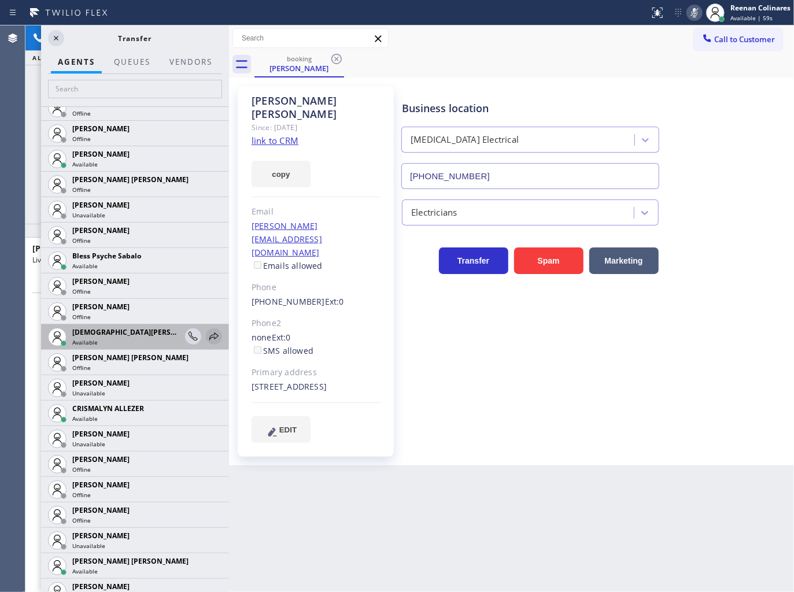
click at [207, 336] on icon at bounding box center [214, 336] width 14 height 14
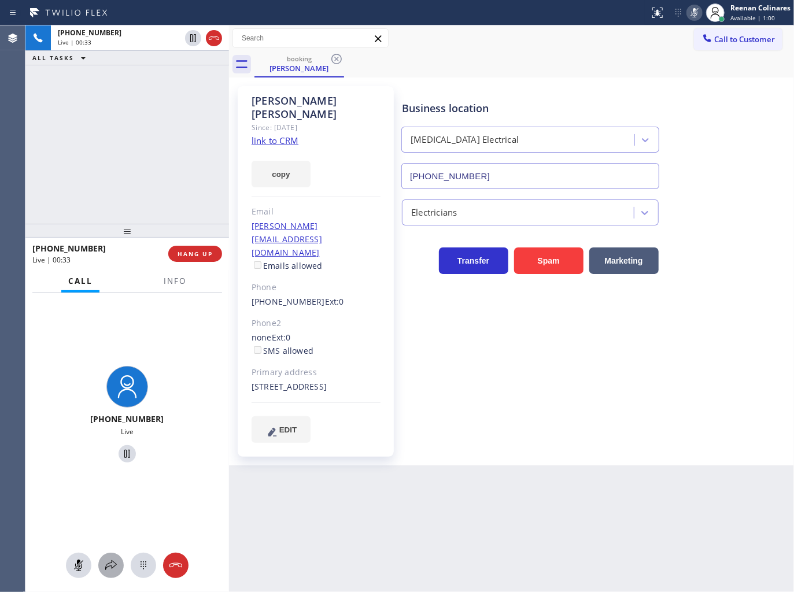
click at [114, 564] on icon at bounding box center [111, 565] width 14 height 14
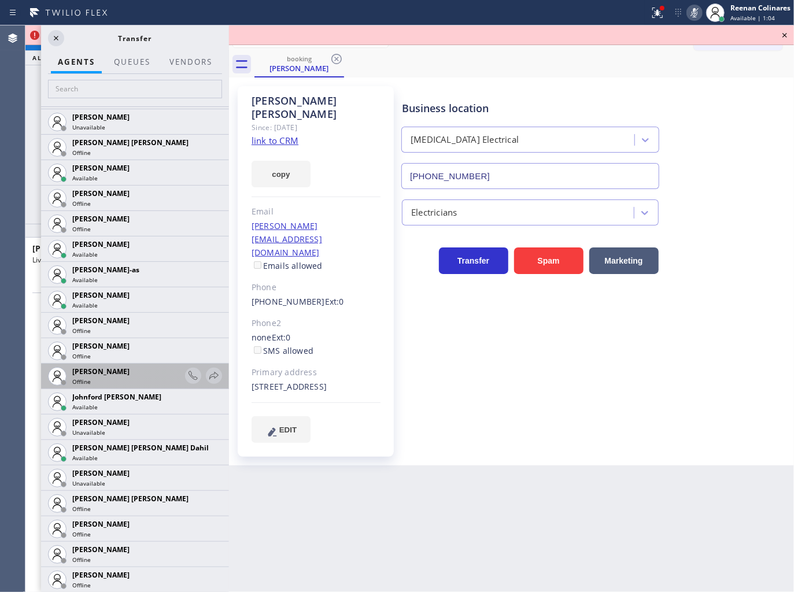
scroll to position [1051, 0]
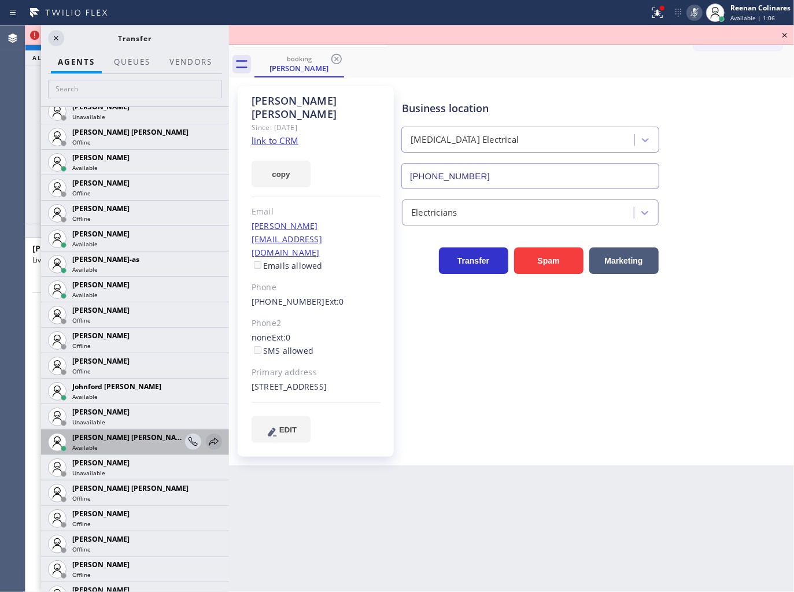
click at [207, 440] on icon at bounding box center [214, 442] width 14 height 14
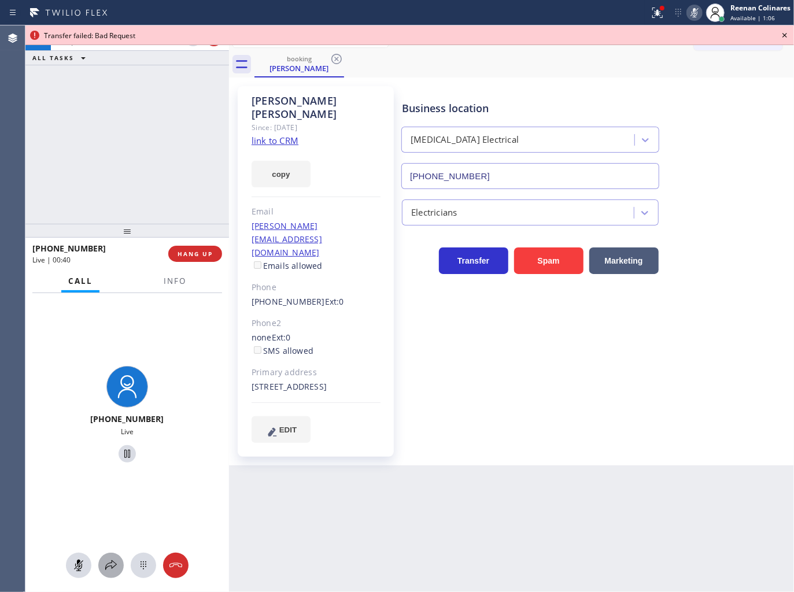
click at [108, 564] on icon at bounding box center [111, 565] width 12 height 10
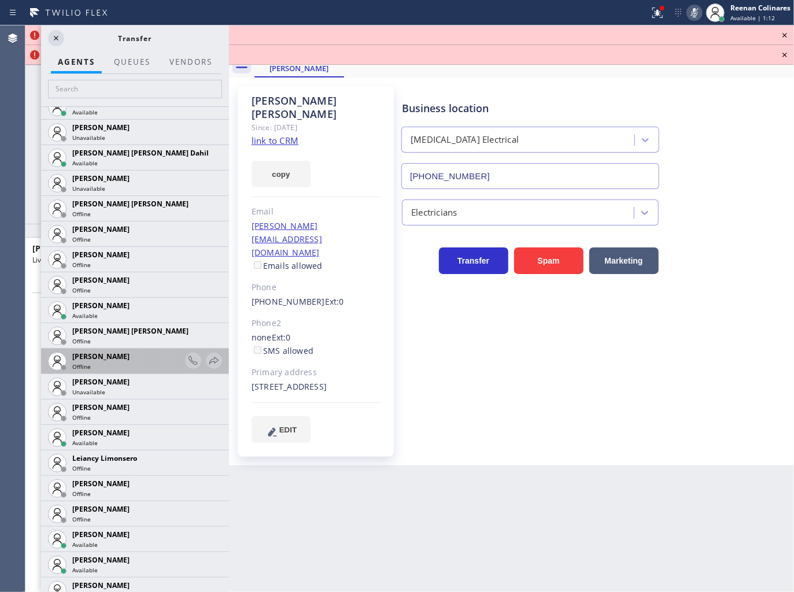
scroll to position [1475, 0]
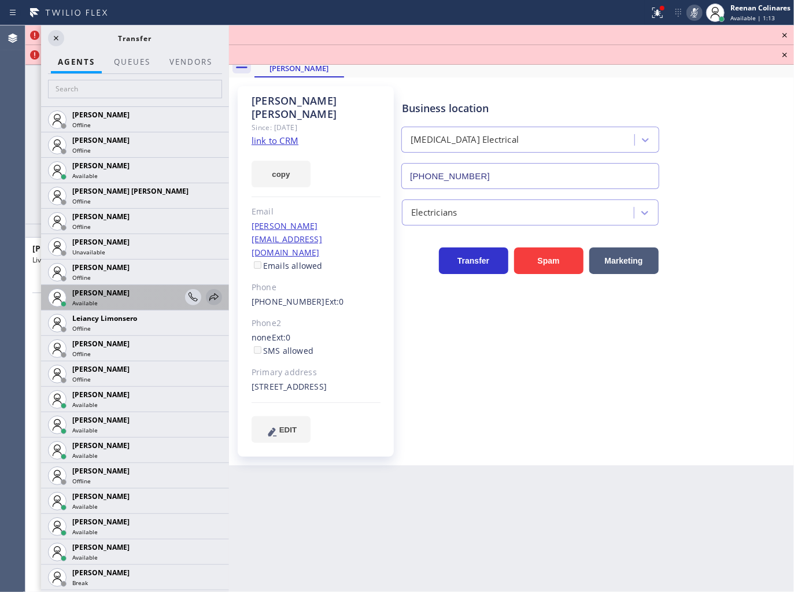
click at [207, 293] on icon at bounding box center [214, 297] width 14 height 14
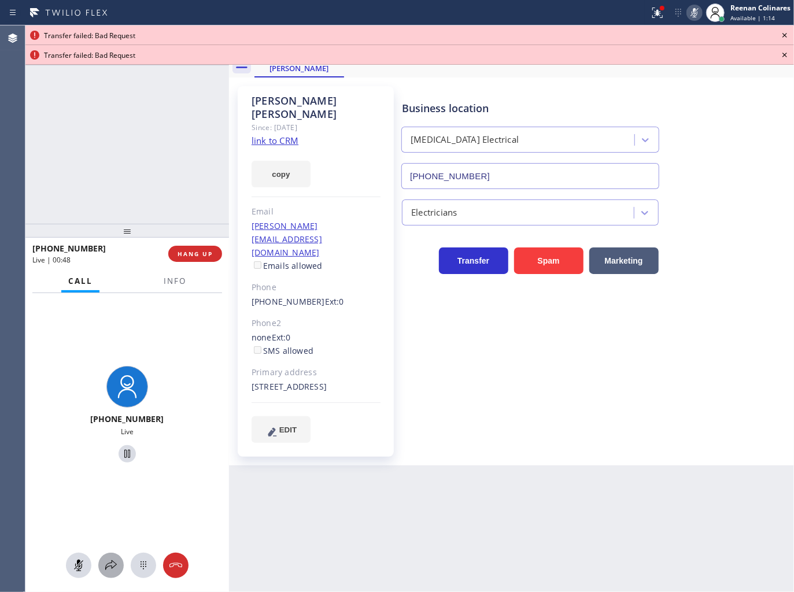
click at [111, 561] on icon at bounding box center [111, 565] width 14 height 14
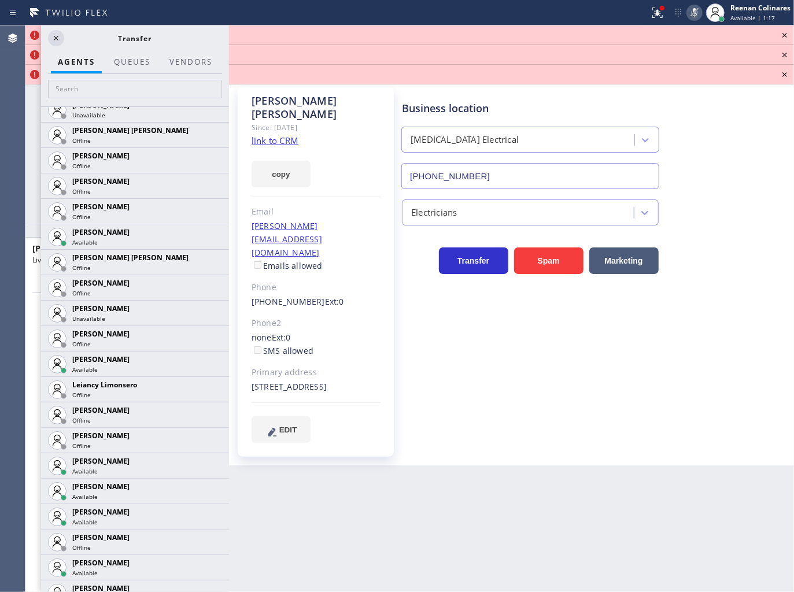
scroll to position [1417, 0]
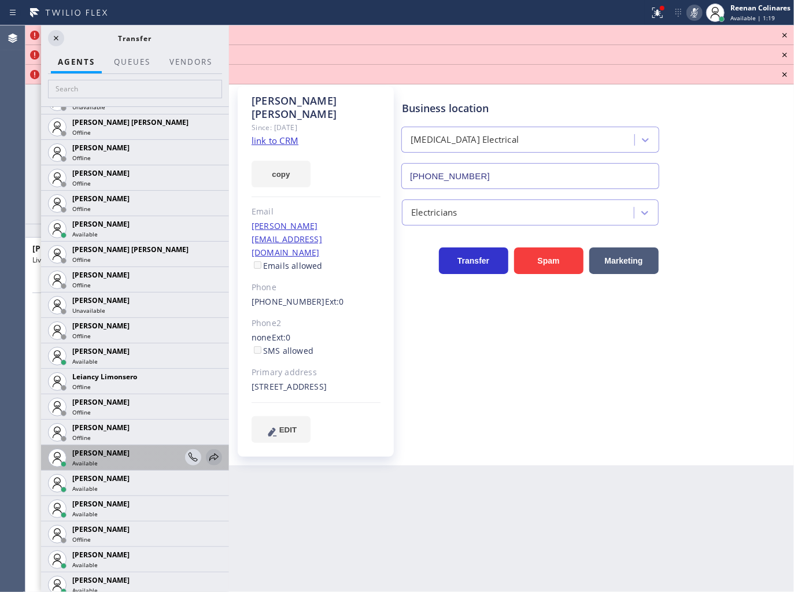
click at [207, 455] on icon at bounding box center [214, 457] width 14 height 14
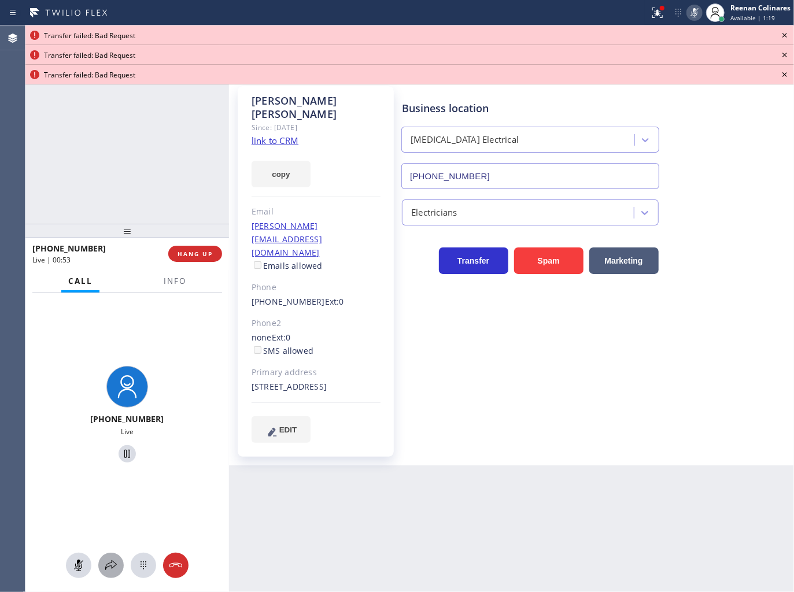
click at [110, 564] on icon at bounding box center [111, 565] width 14 height 14
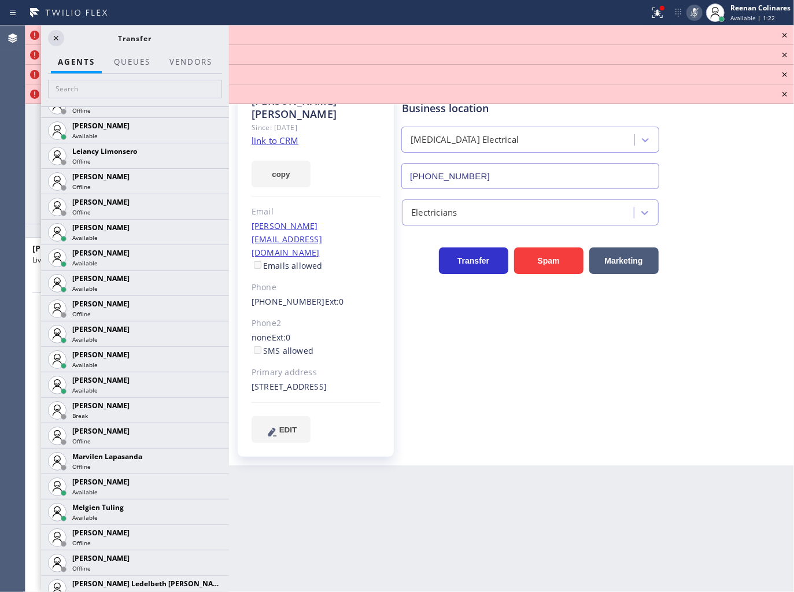
scroll to position [1765, 0]
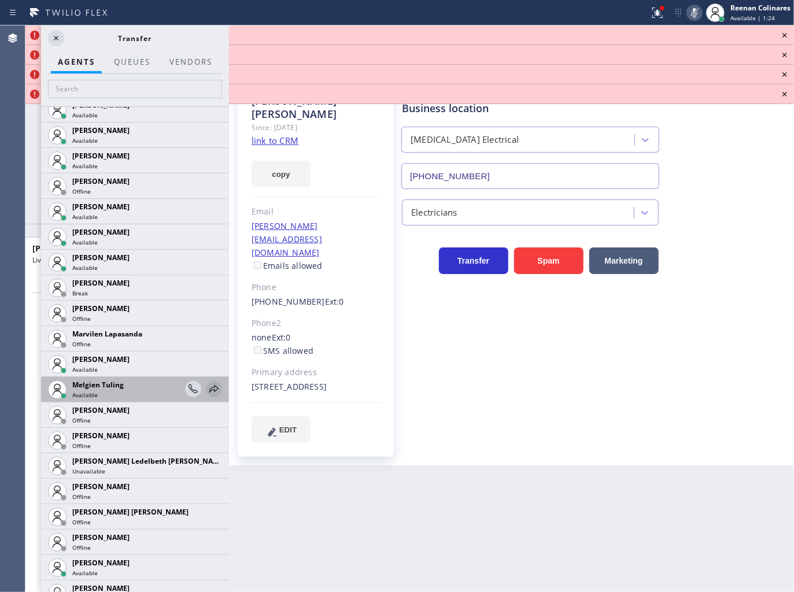
click at [207, 388] on icon at bounding box center [214, 389] width 14 height 14
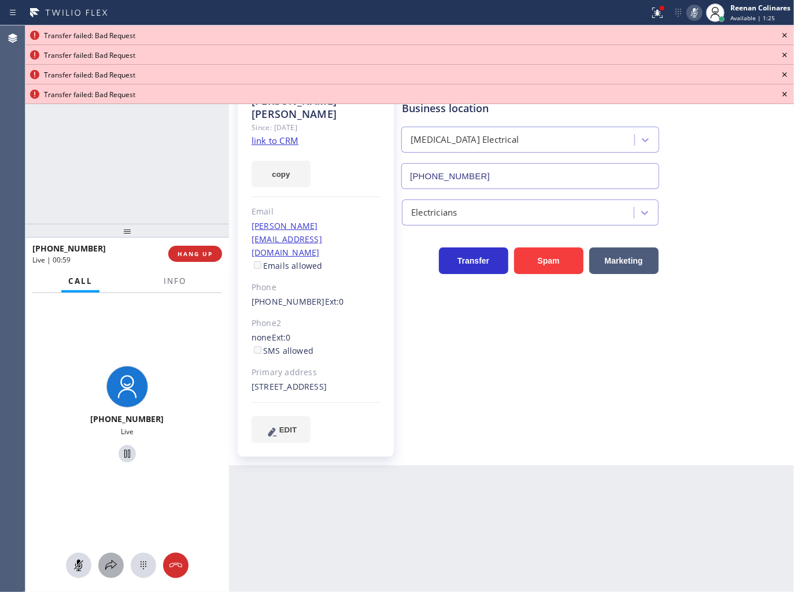
click at [109, 562] on icon at bounding box center [111, 565] width 14 height 14
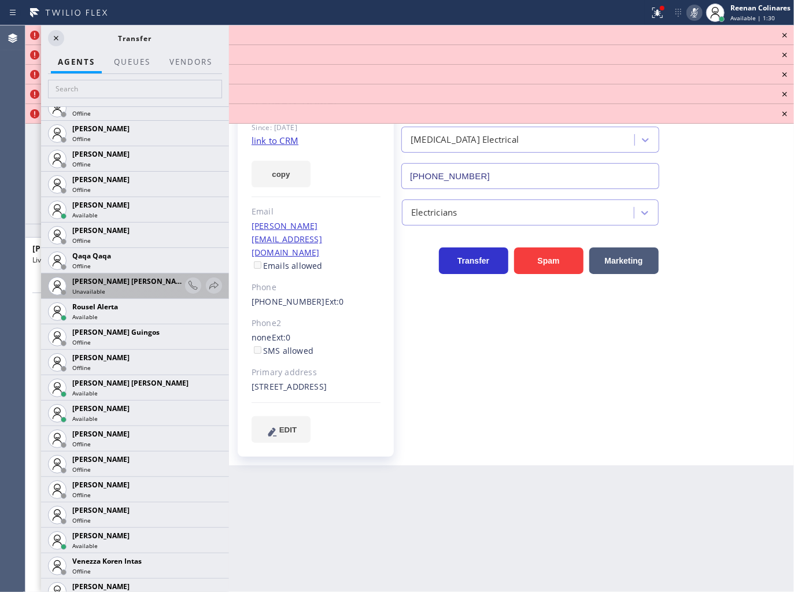
scroll to position [2227, 0]
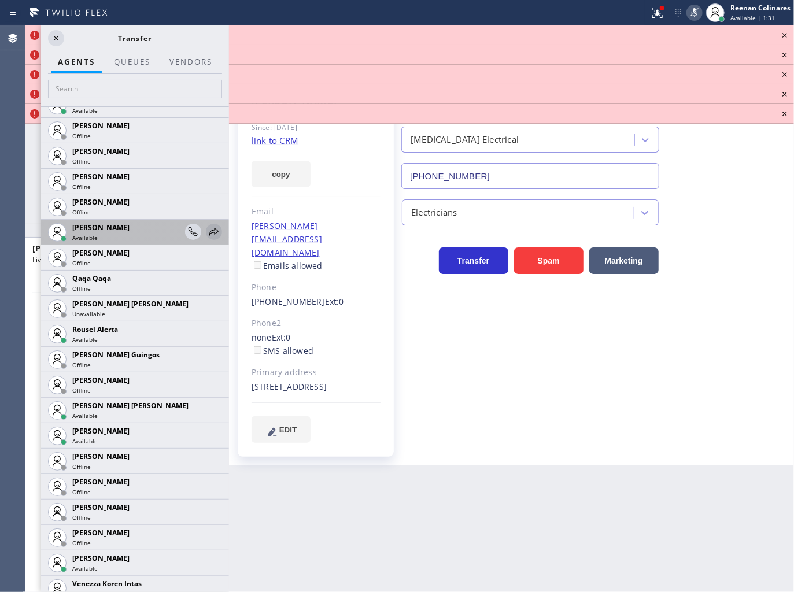
click at [207, 232] on icon at bounding box center [214, 232] width 14 height 14
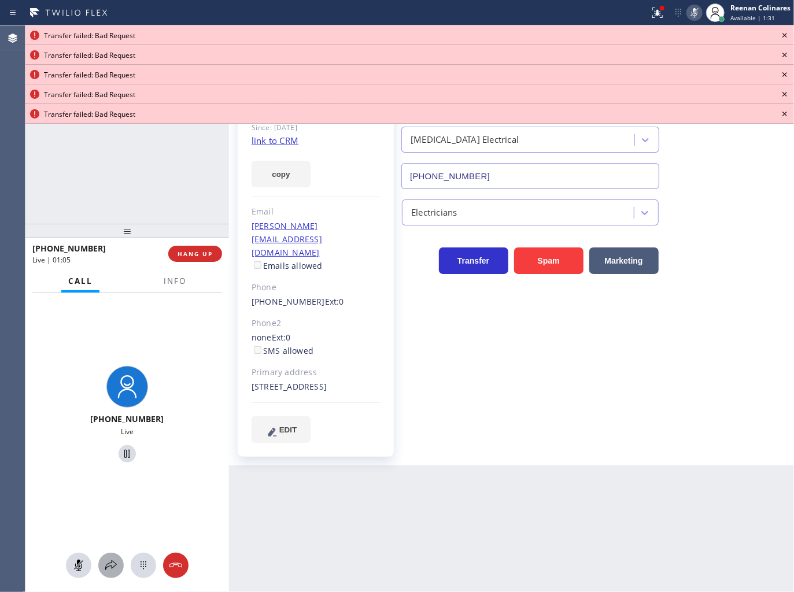
click at [112, 560] on icon at bounding box center [111, 565] width 14 height 14
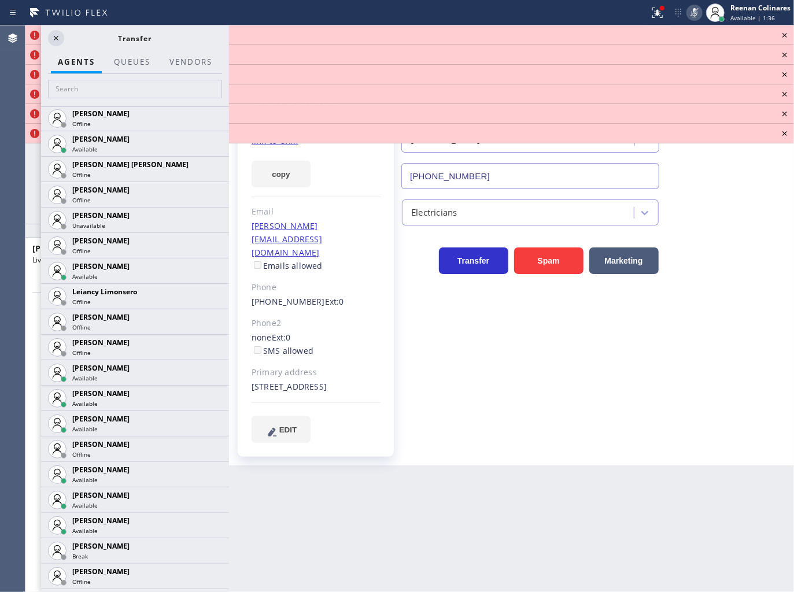
scroll to position [1521, 0]
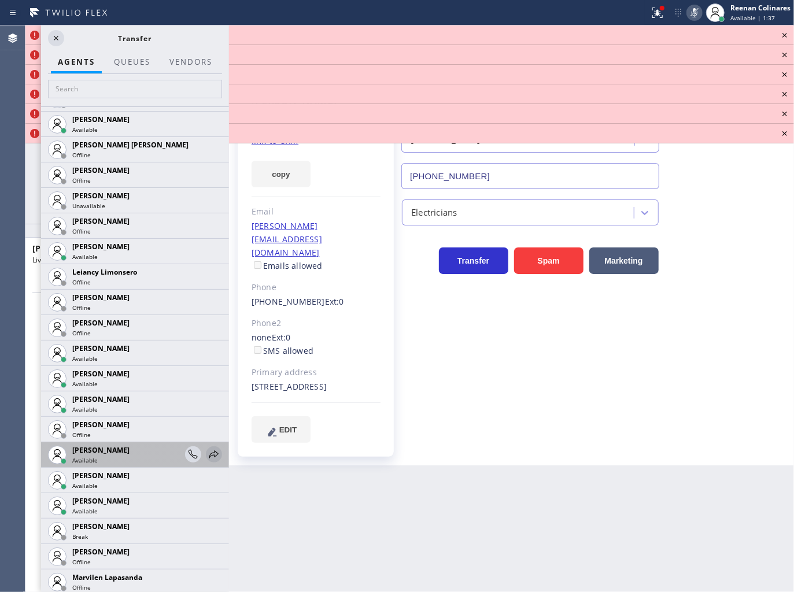
click at [207, 453] on icon at bounding box center [214, 454] width 14 height 14
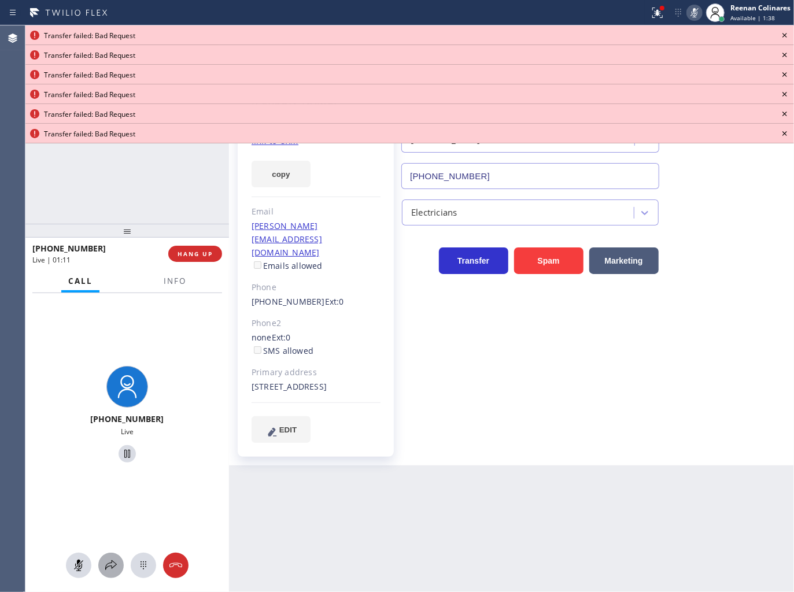
click at [113, 562] on icon at bounding box center [111, 565] width 12 height 10
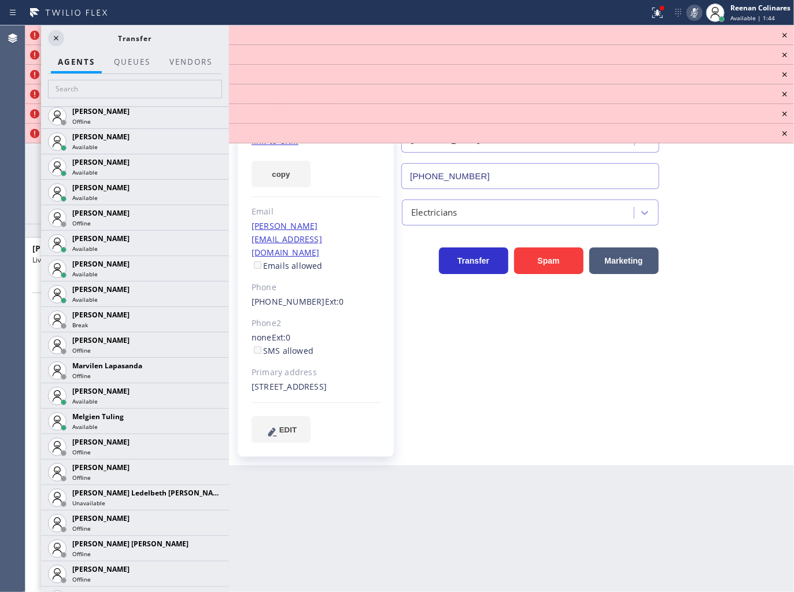
scroll to position [1737, 0]
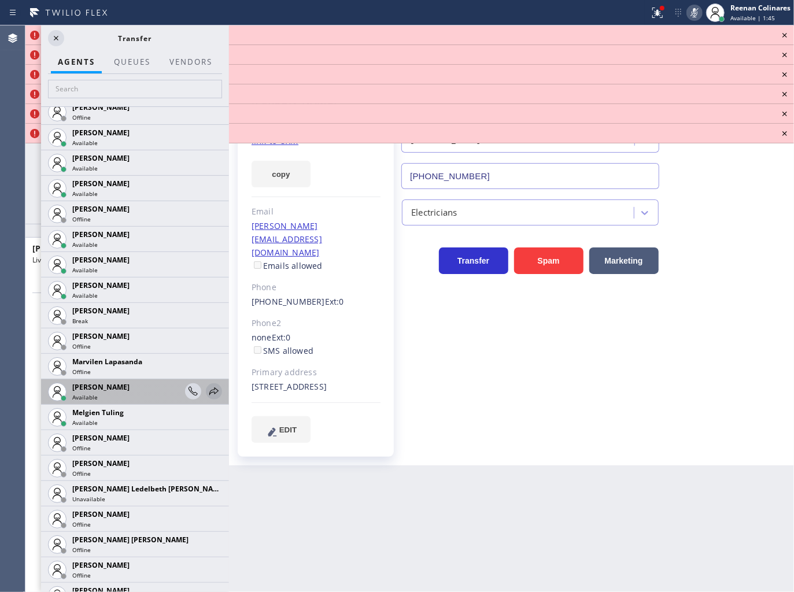
click at [207, 390] on icon at bounding box center [214, 391] width 14 height 14
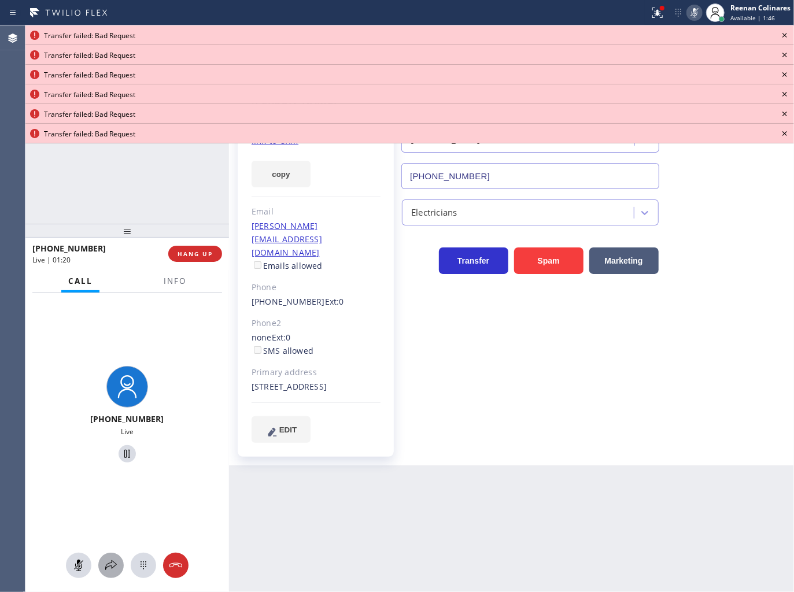
click at [113, 565] on icon at bounding box center [111, 565] width 14 height 14
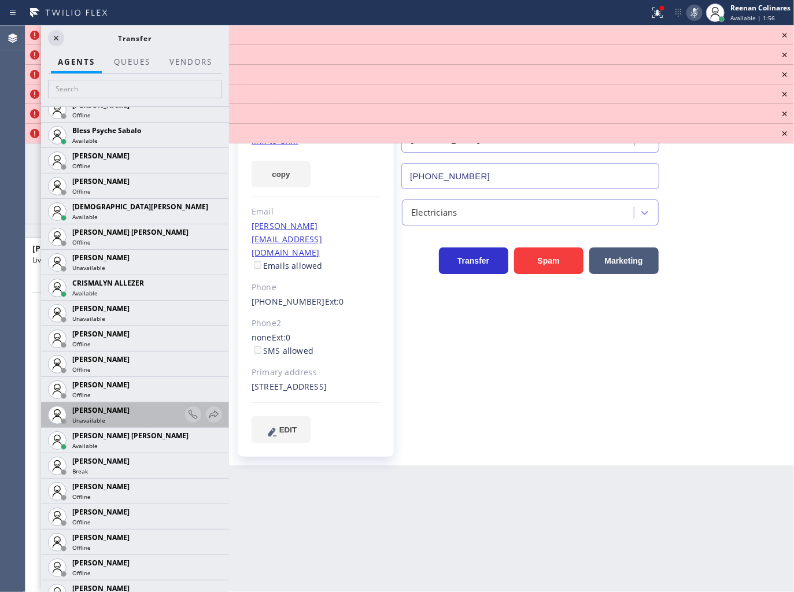
scroll to position [438, 0]
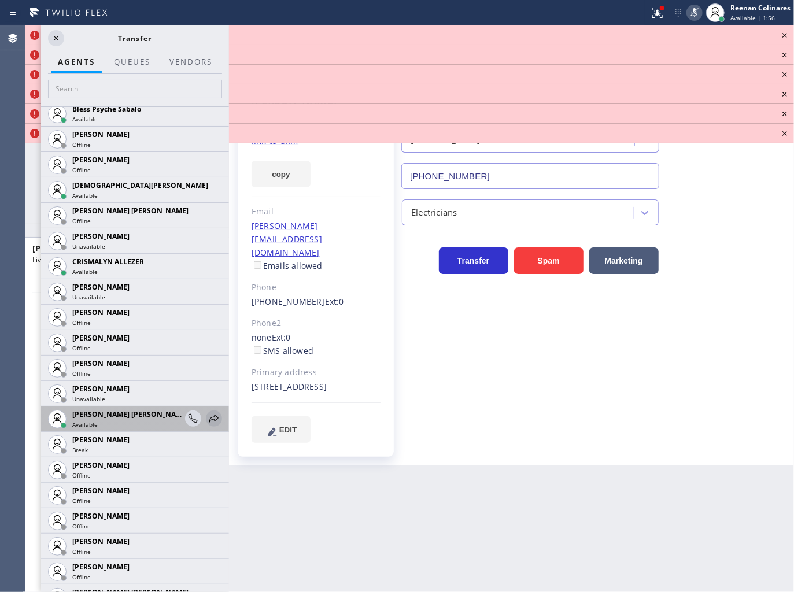
click at [209, 418] on icon at bounding box center [213, 418] width 9 height 8
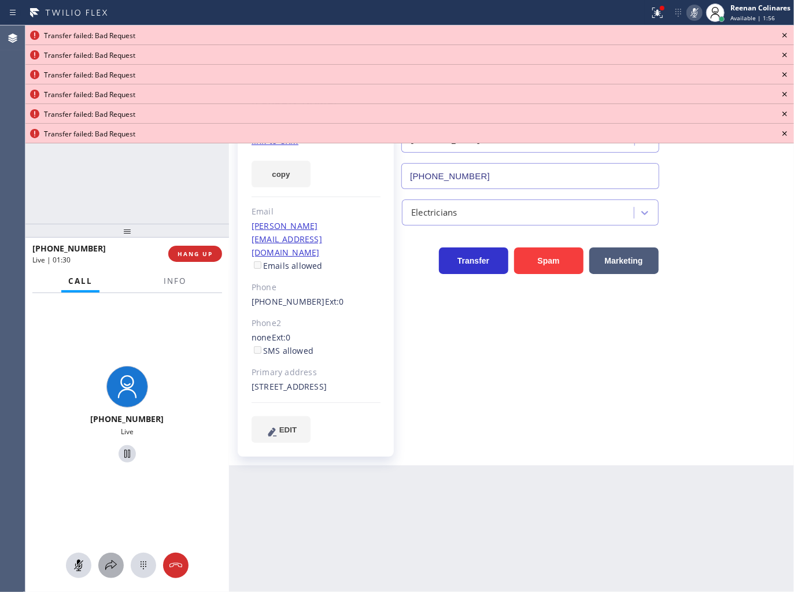
click at [108, 567] on icon at bounding box center [111, 565] width 12 height 10
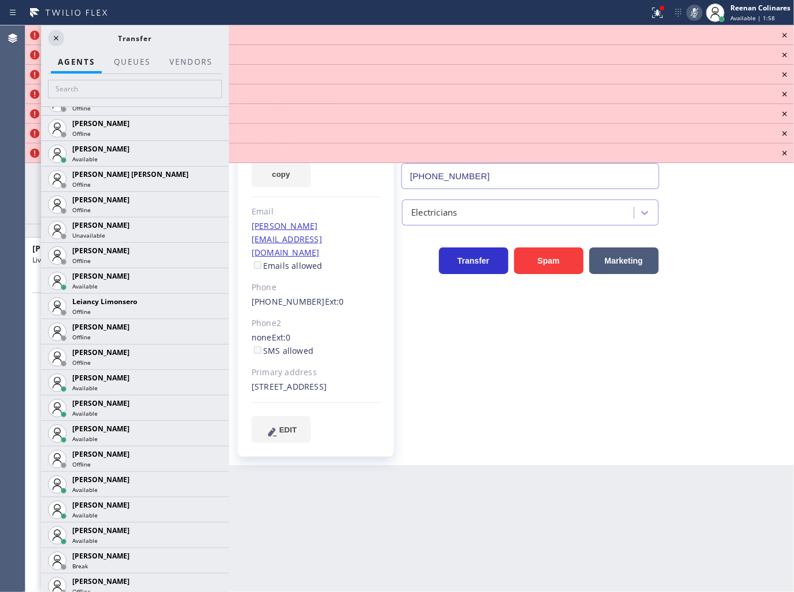
scroll to position [1495, 0]
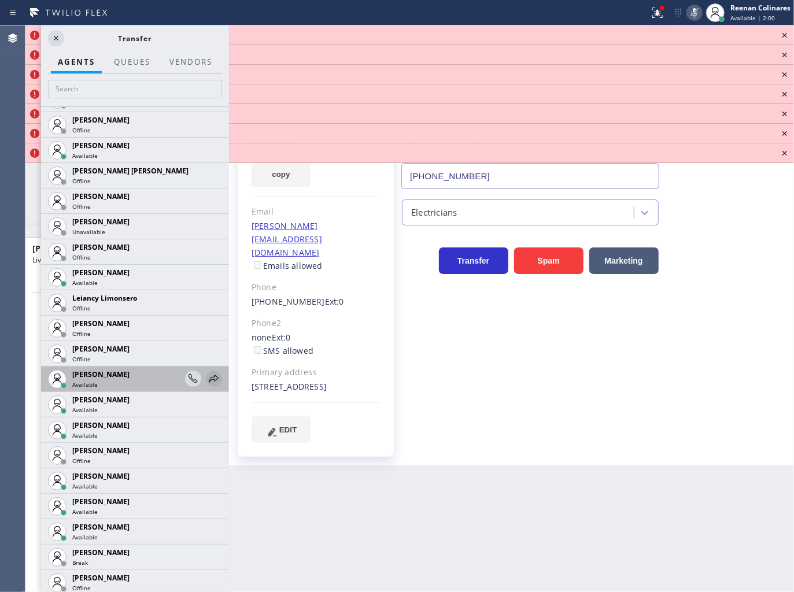
click at [207, 373] on icon at bounding box center [214, 379] width 14 height 14
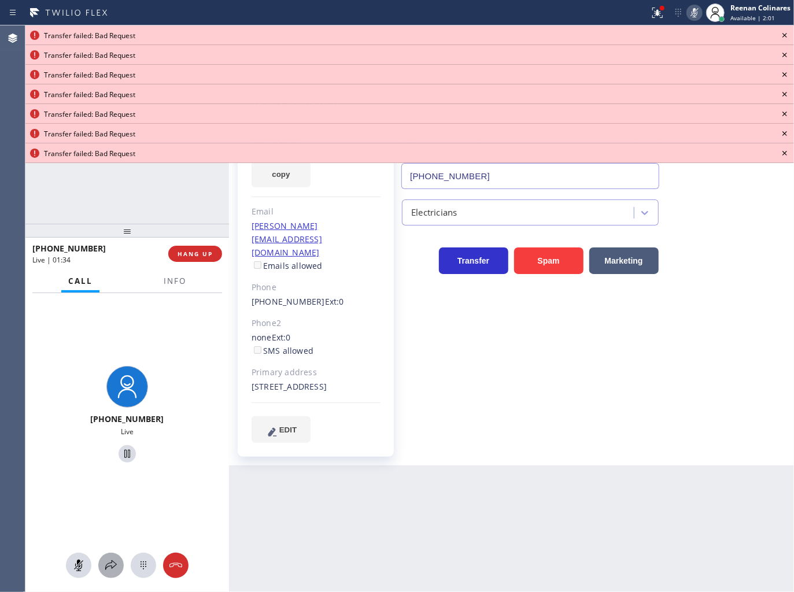
click at [108, 565] on icon at bounding box center [111, 565] width 14 height 14
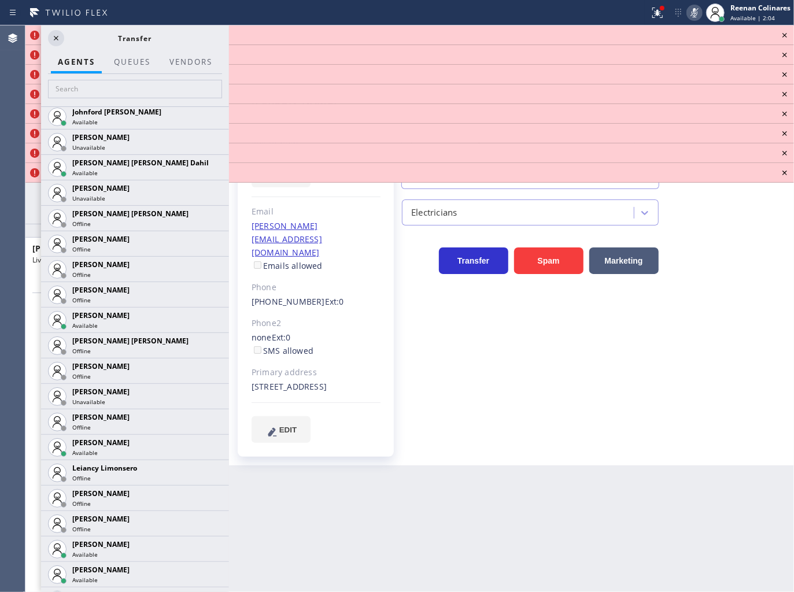
scroll to position [1338, 0]
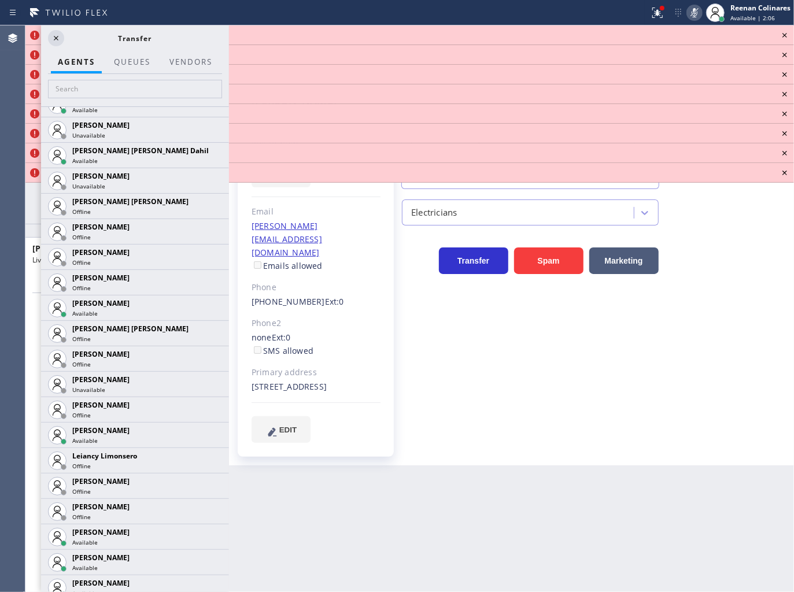
click at [0, 0] on icon at bounding box center [0, 0] width 0 height 0
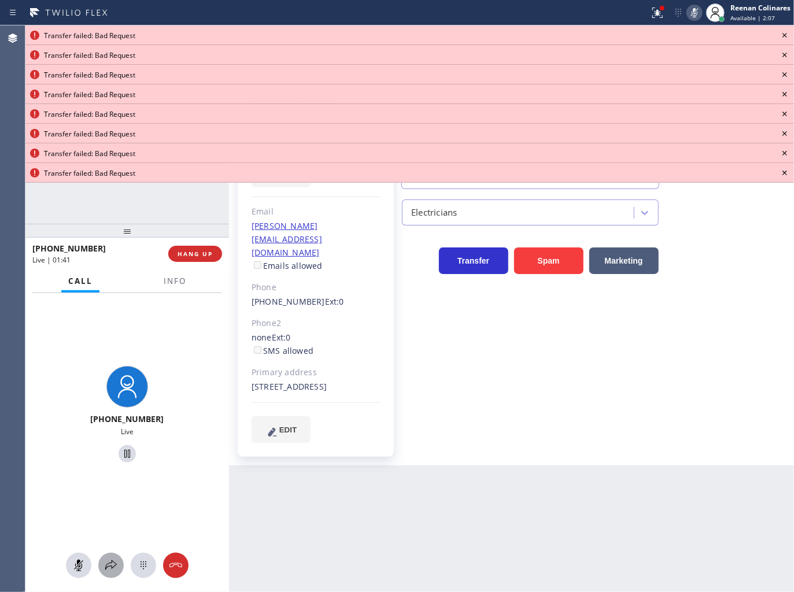
click at [107, 569] on icon at bounding box center [111, 565] width 14 height 14
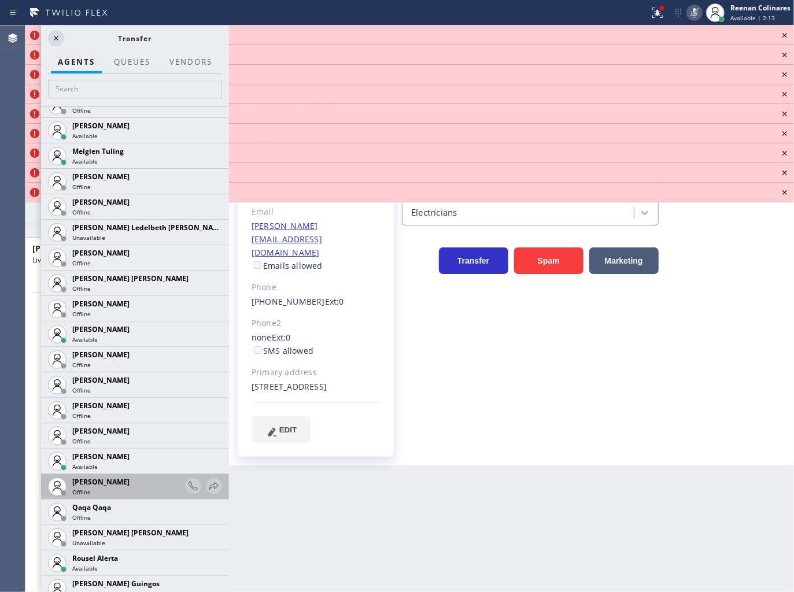
scroll to position [2002, 0]
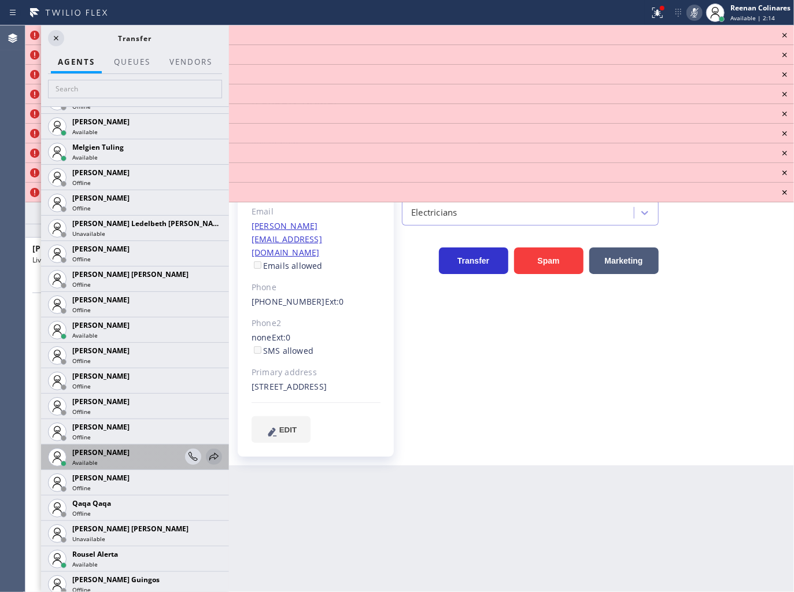
click at [207, 455] on icon at bounding box center [214, 457] width 14 height 14
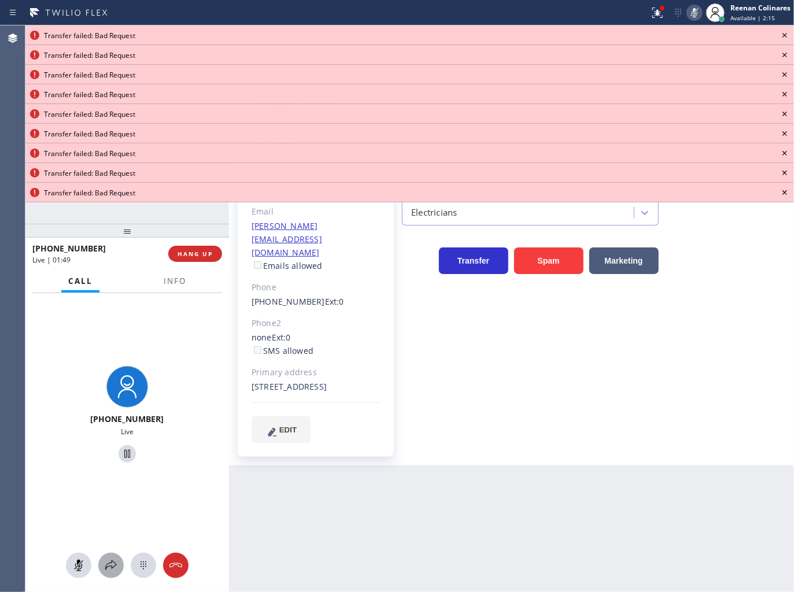
click at [113, 561] on icon at bounding box center [111, 565] width 14 height 14
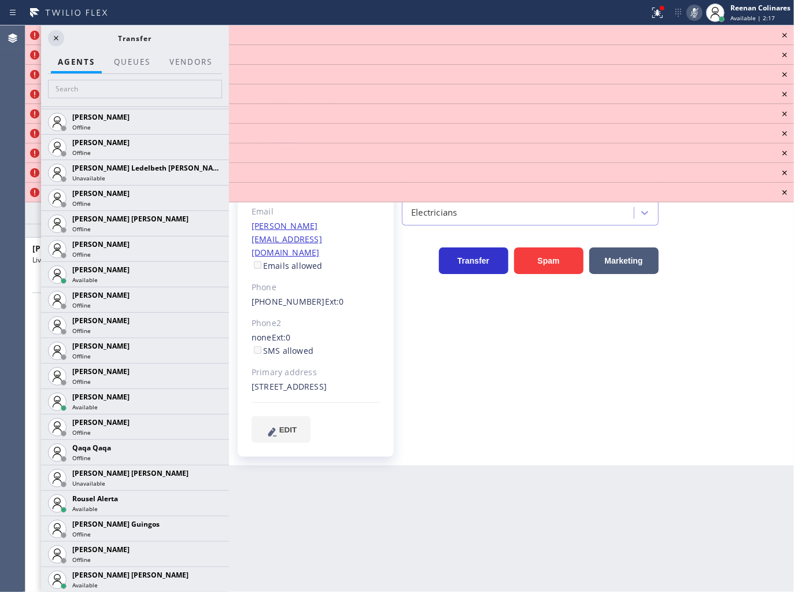
scroll to position [2097, 0]
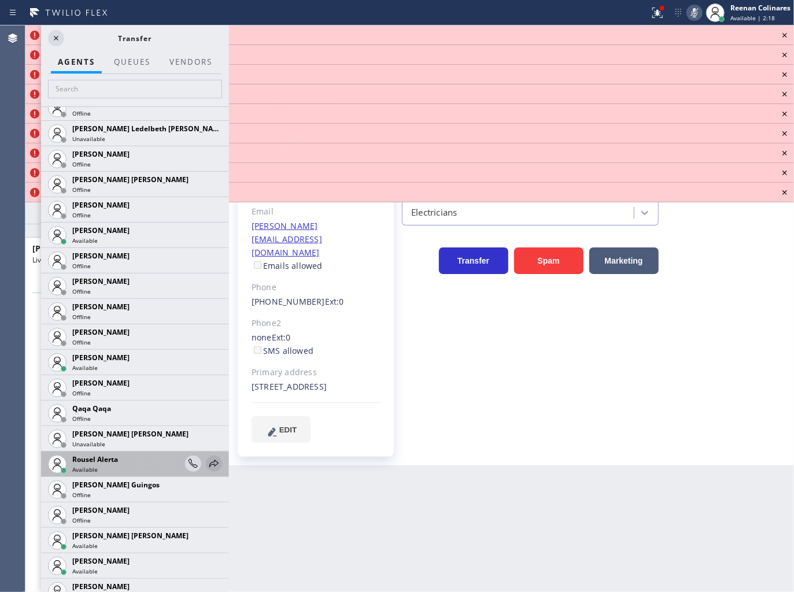
click at [207, 458] on icon at bounding box center [214, 464] width 14 height 14
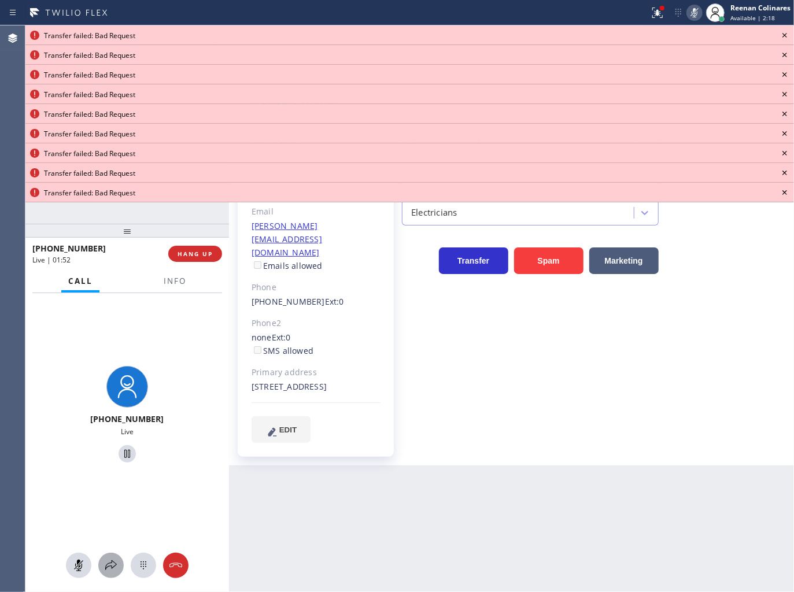
click at [114, 565] on icon at bounding box center [111, 565] width 14 height 14
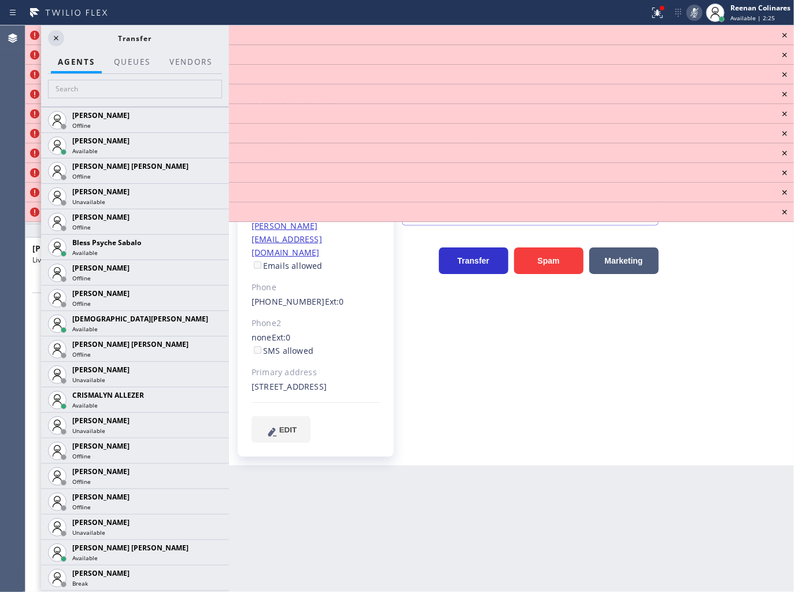
scroll to position [328, 0]
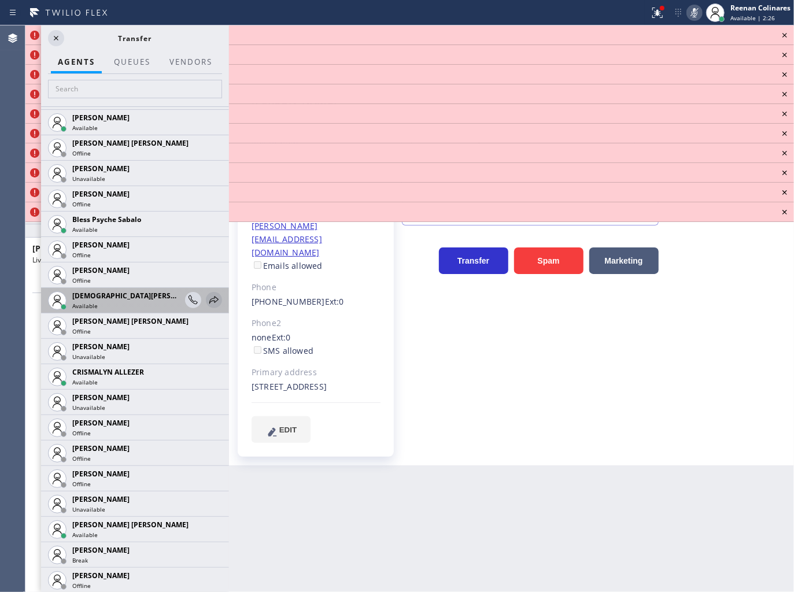
click at [207, 299] on icon at bounding box center [214, 300] width 14 height 14
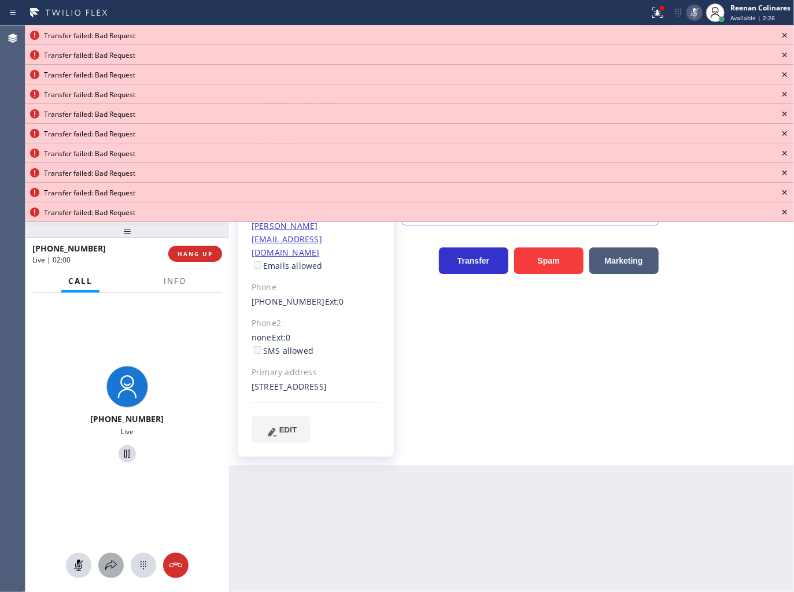
click at [111, 561] on icon at bounding box center [111, 565] width 14 height 14
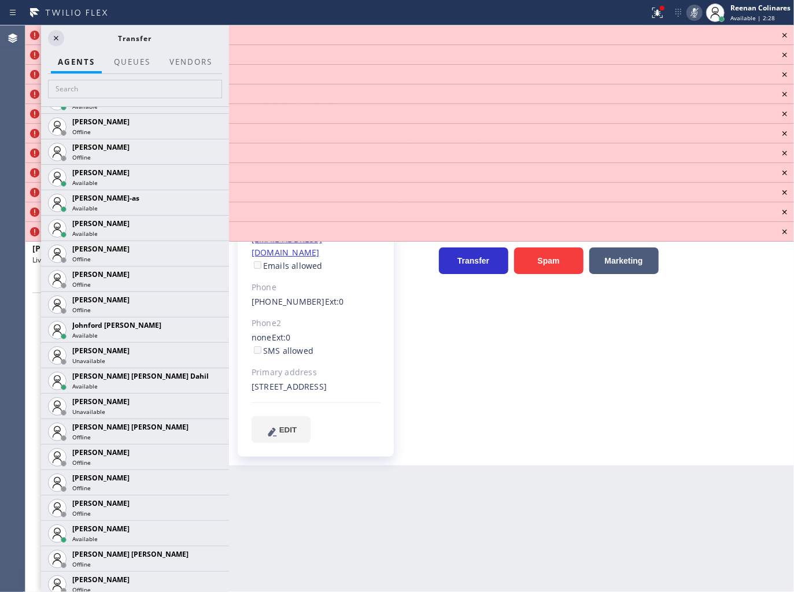
scroll to position [1116, 0]
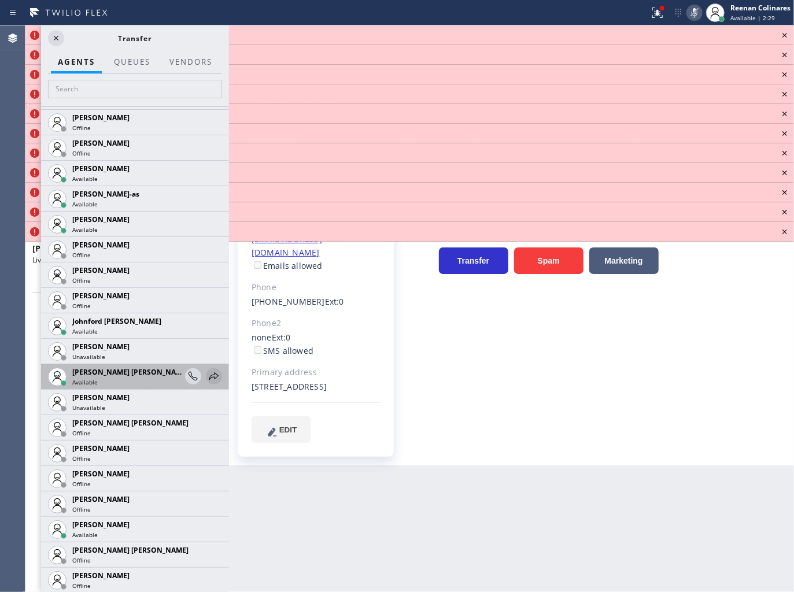
click at [207, 372] on icon at bounding box center [214, 376] width 14 height 14
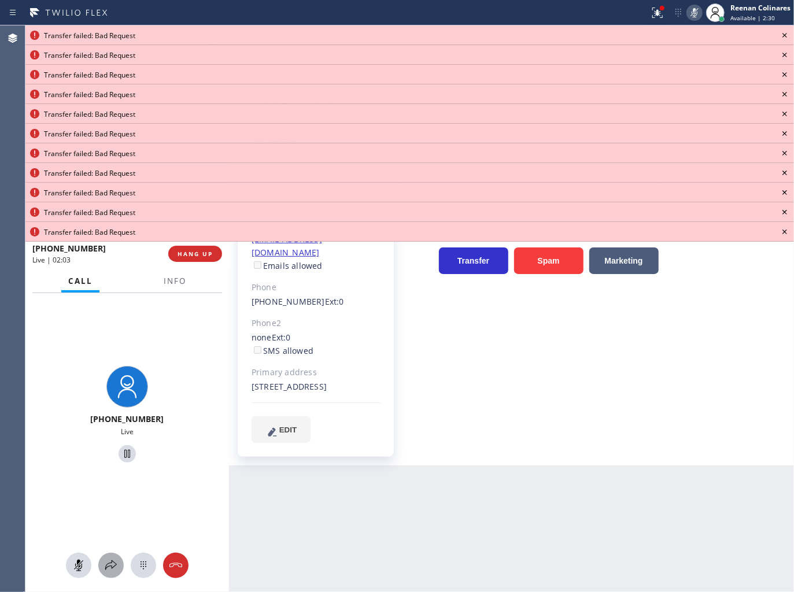
click at [113, 564] on icon at bounding box center [111, 565] width 14 height 14
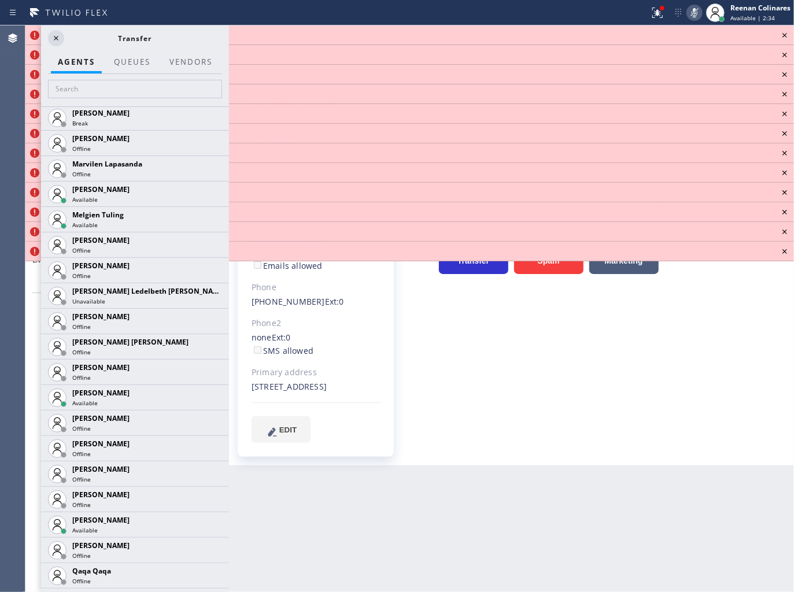
scroll to position [2046, 0]
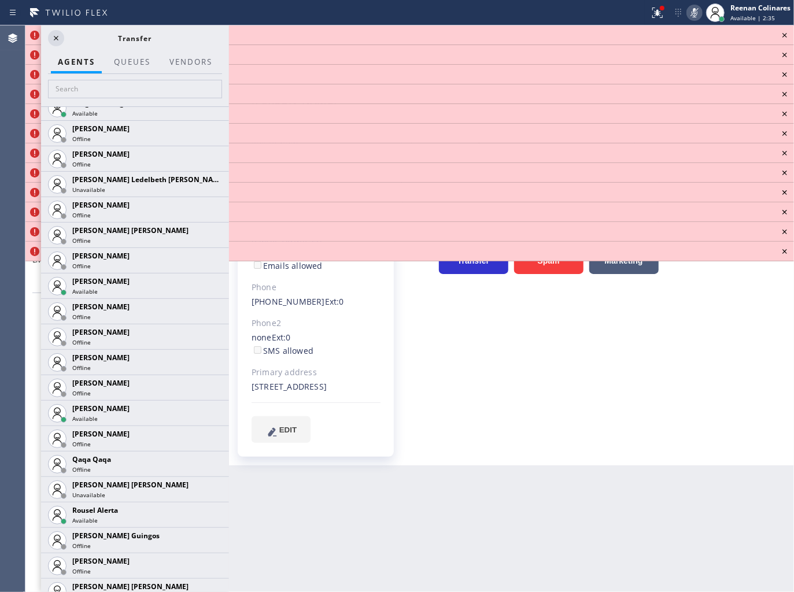
drag, startPoint x: 200, startPoint y: 412, endPoint x: 205, endPoint y: 388, distance: 24.3
click at [0, 0] on icon at bounding box center [0, 0] width 0 height 0
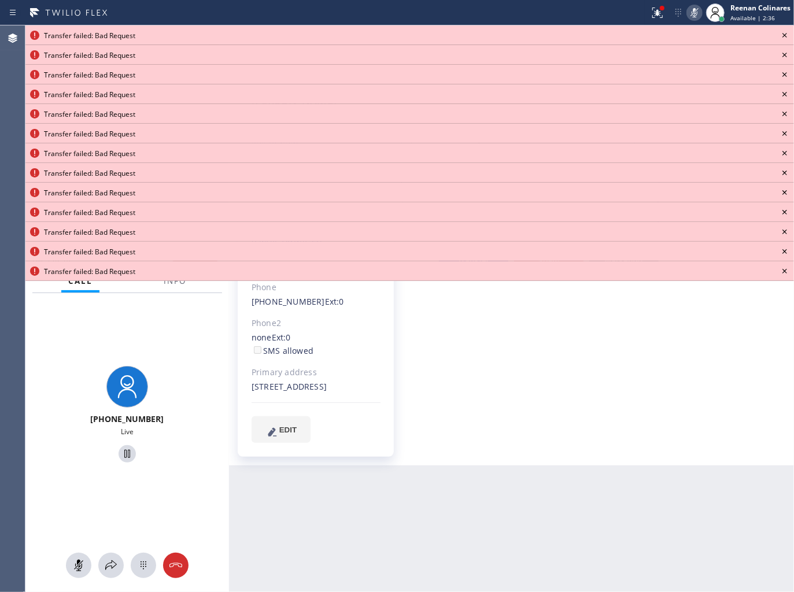
click at [786, 36] on icon at bounding box center [784, 35] width 14 height 14
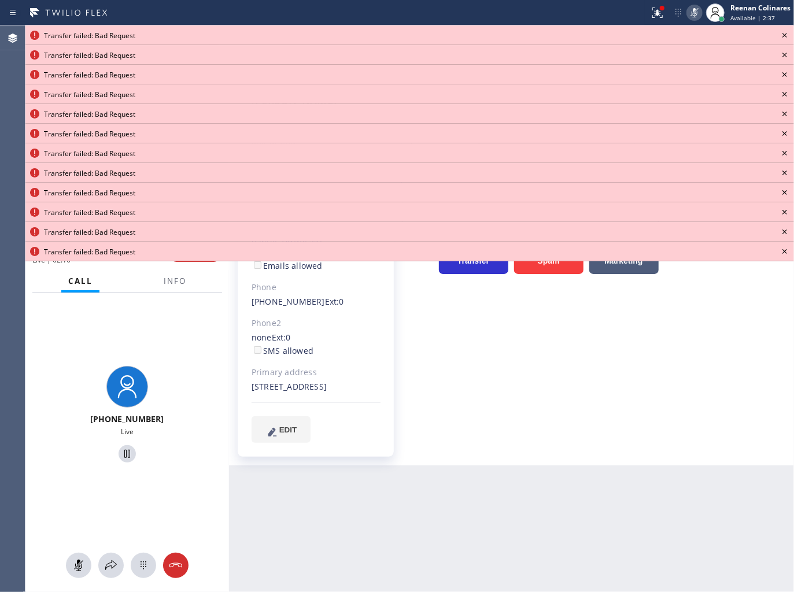
click at [786, 36] on icon at bounding box center [784, 35] width 14 height 14
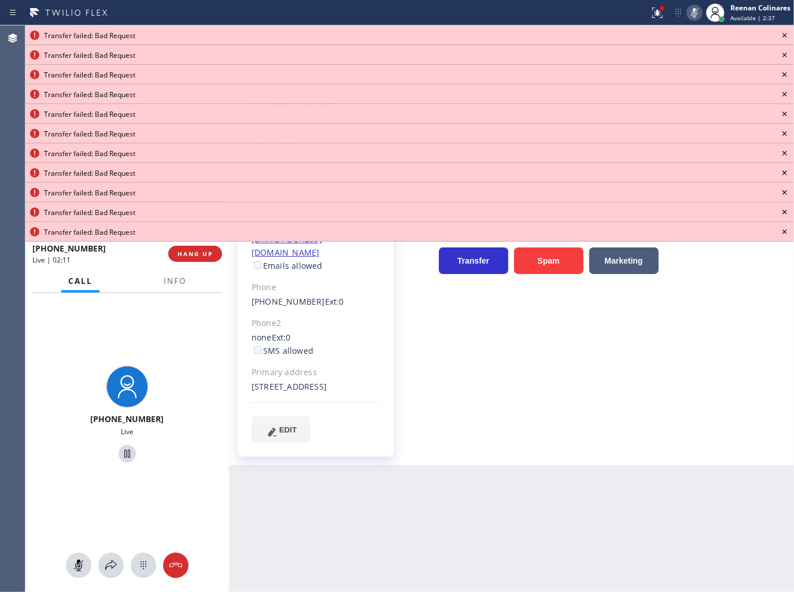
click at [786, 36] on icon at bounding box center [784, 35] width 14 height 14
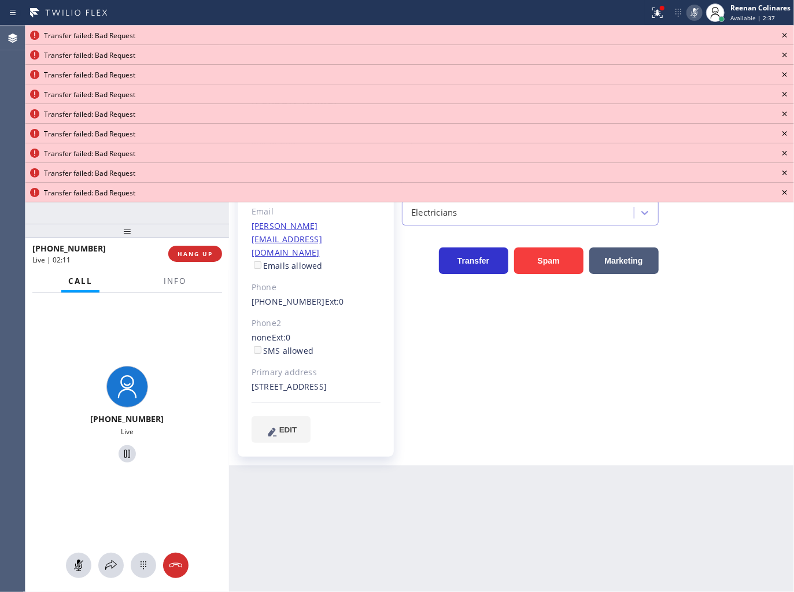
click at [786, 36] on icon at bounding box center [784, 35] width 14 height 14
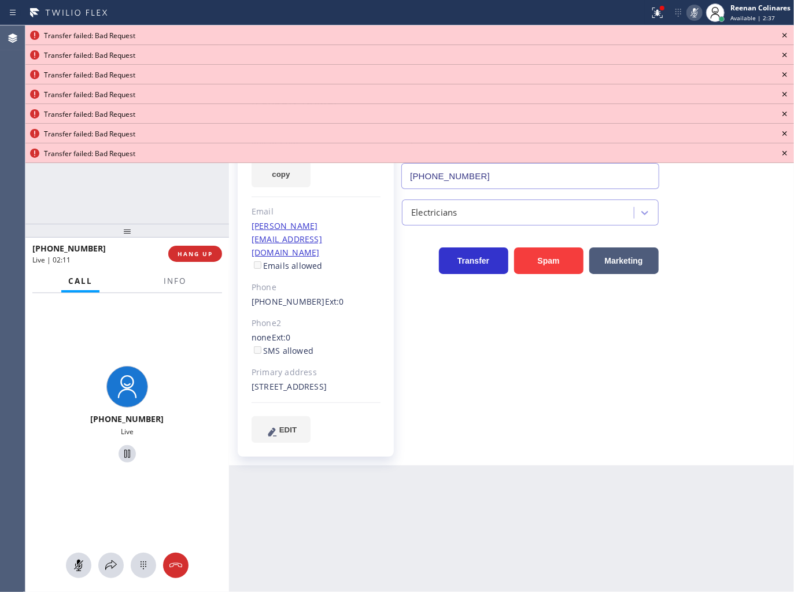
click at [786, 36] on icon at bounding box center [784, 35] width 14 height 14
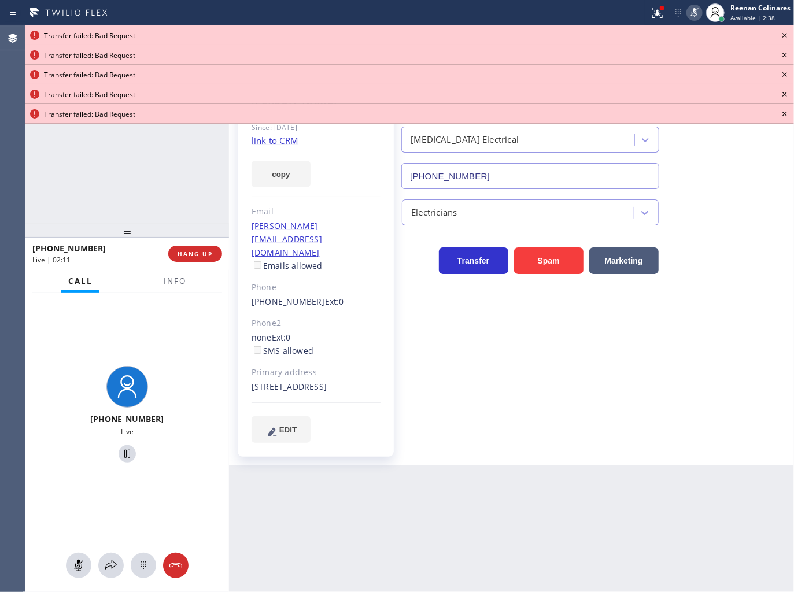
click at [786, 36] on icon at bounding box center [784, 35] width 14 height 14
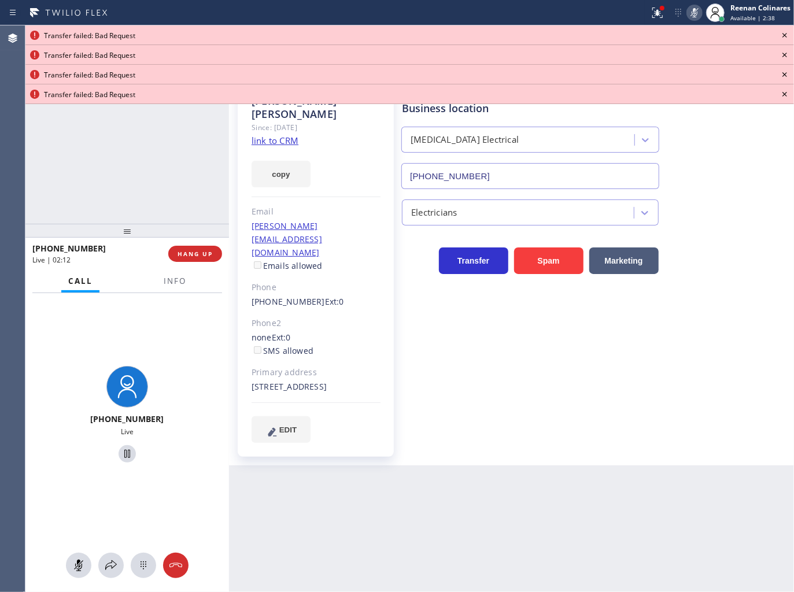
click at [786, 36] on icon at bounding box center [784, 35] width 14 height 14
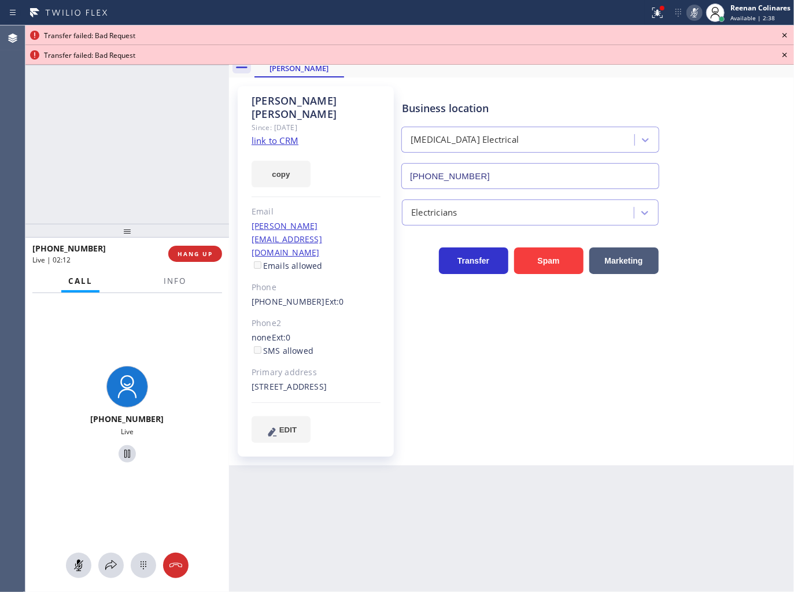
click at [786, 36] on icon at bounding box center [784, 35] width 14 height 14
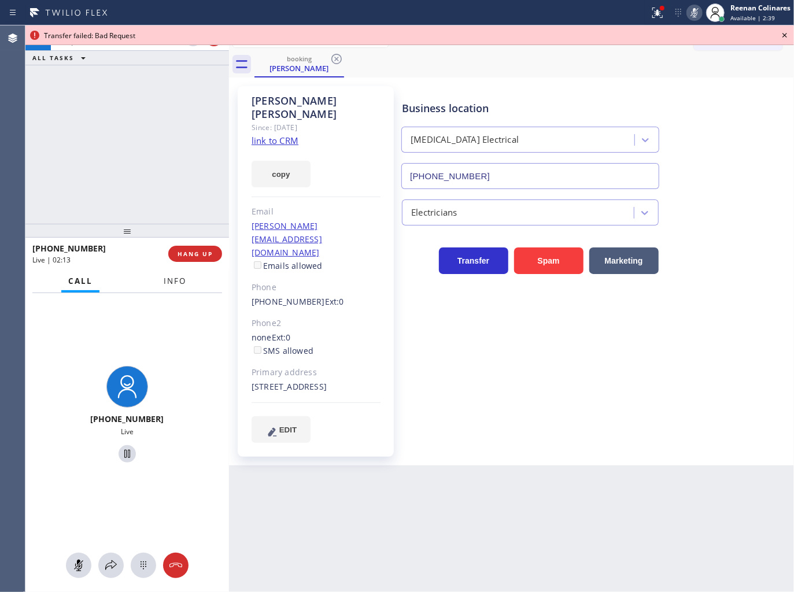
click at [180, 276] on span "Info" at bounding box center [175, 281] width 23 height 10
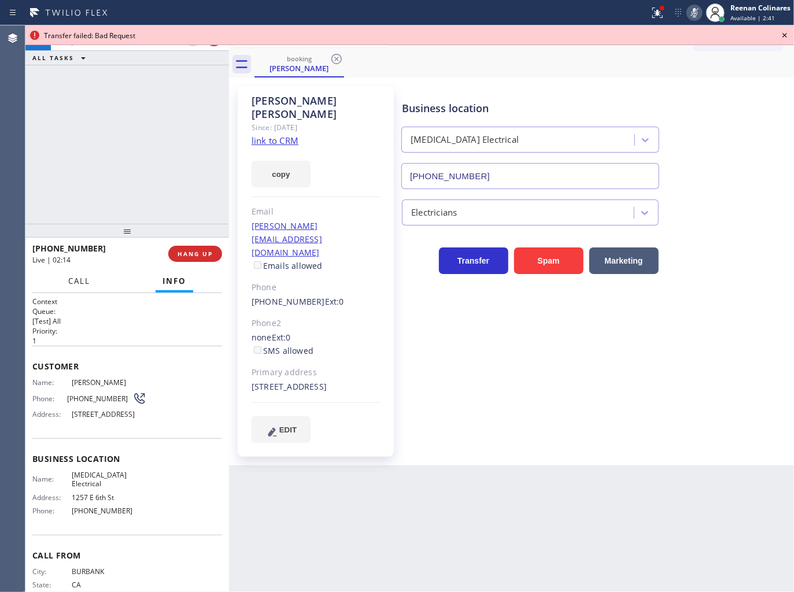
click at [74, 280] on span "Call" at bounding box center [79, 281] width 22 height 10
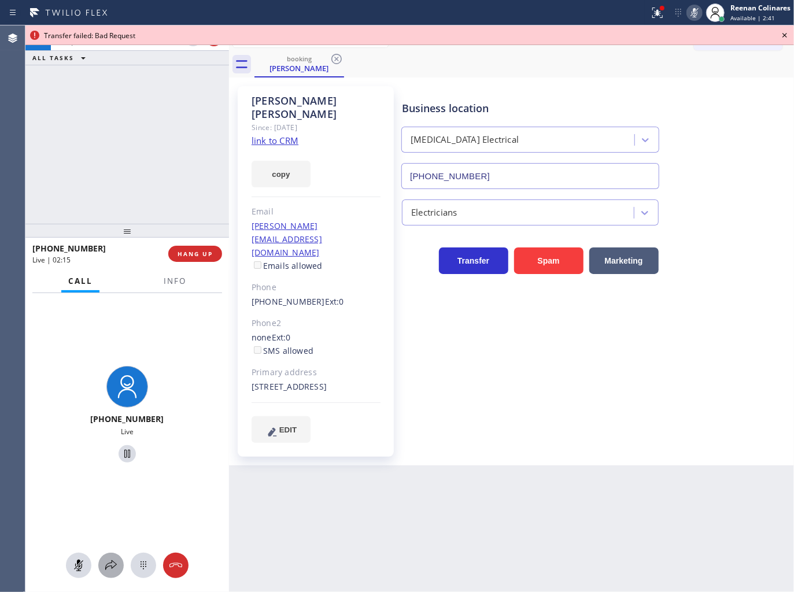
click at [108, 564] on icon at bounding box center [111, 565] width 12 height 10
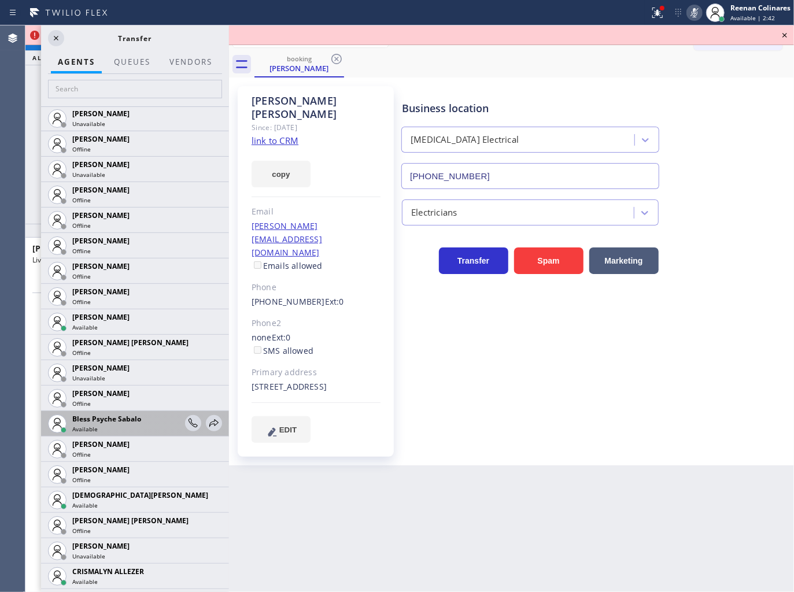
scroll to position [192, 0]
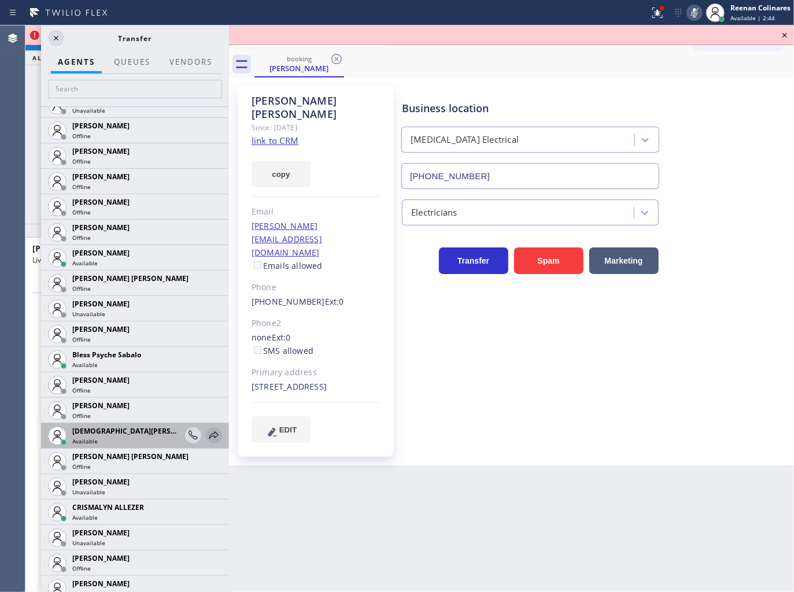
click at [210, 432] on icon at bounding box center [214, 435] width 14 height 14
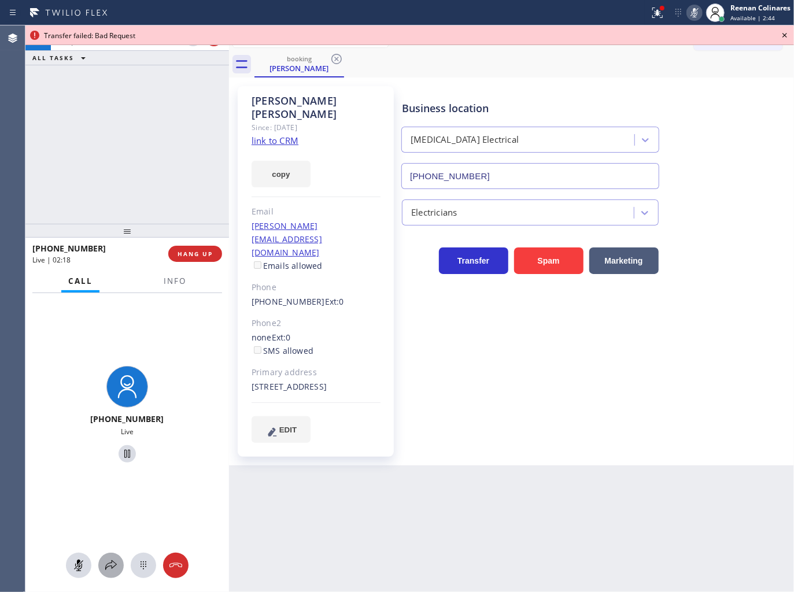
click at [109, 572] on icon at bounding box center [111, 565] width 14 height 14
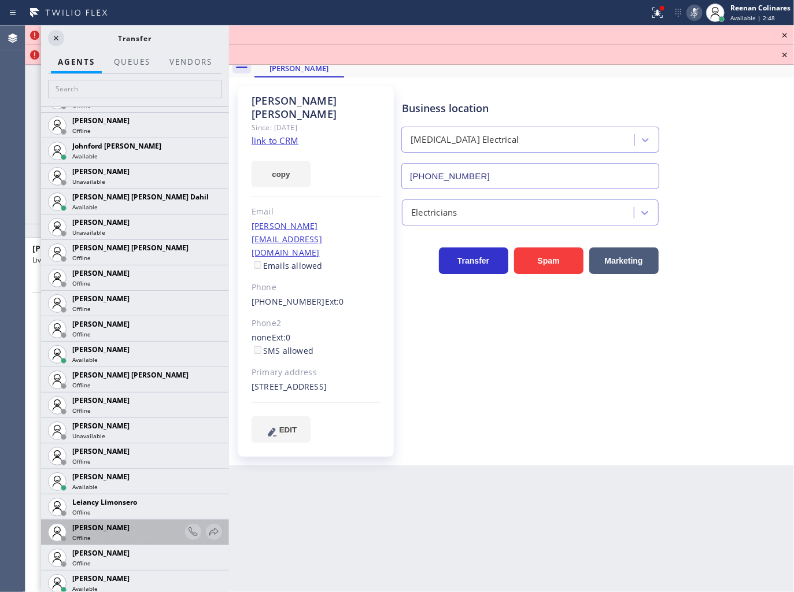
scroll to position [1391, 0]
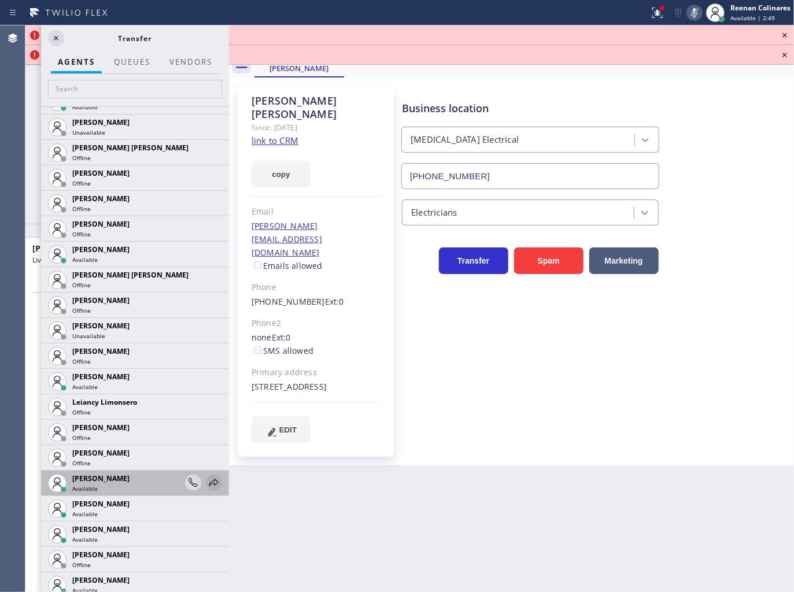
click at [207, 481] on icon at bounding box center [214, 483] width 14 height 14
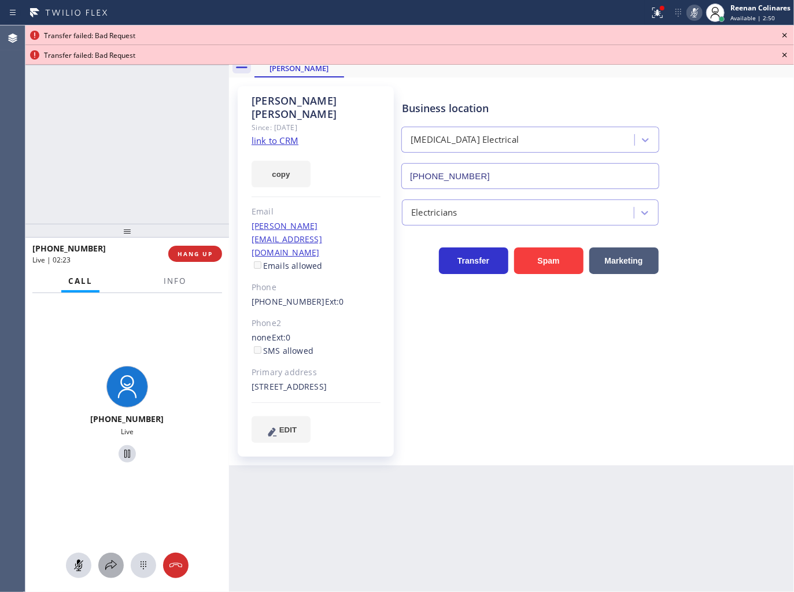
click at [104, 562] on div at bounding box center [110, 565] width 25 height 14
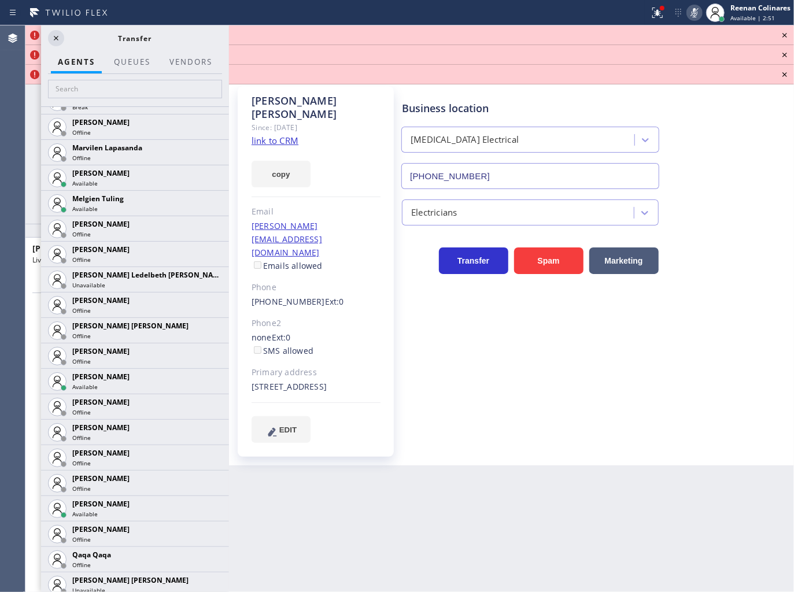
scroll to position [1963, 0]
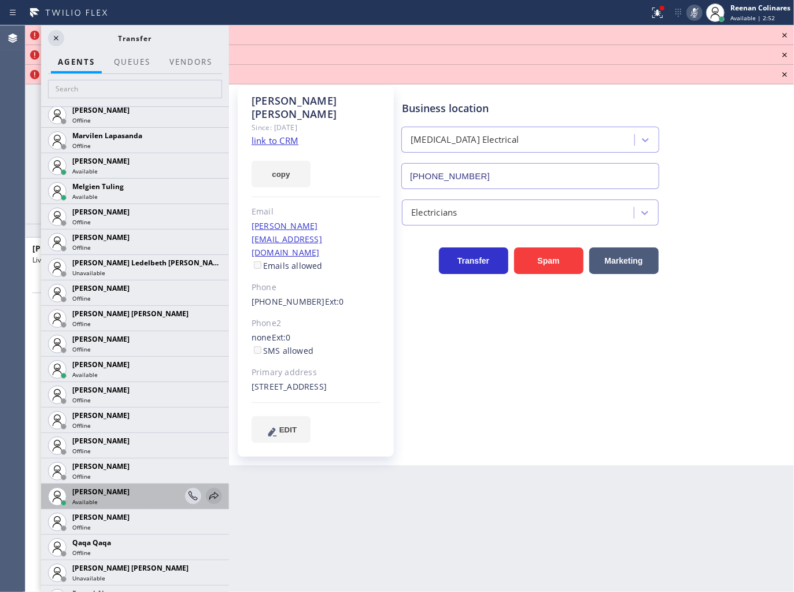
click at [209, 495] on icon at bounding box center [213, 496] width 9 height 8
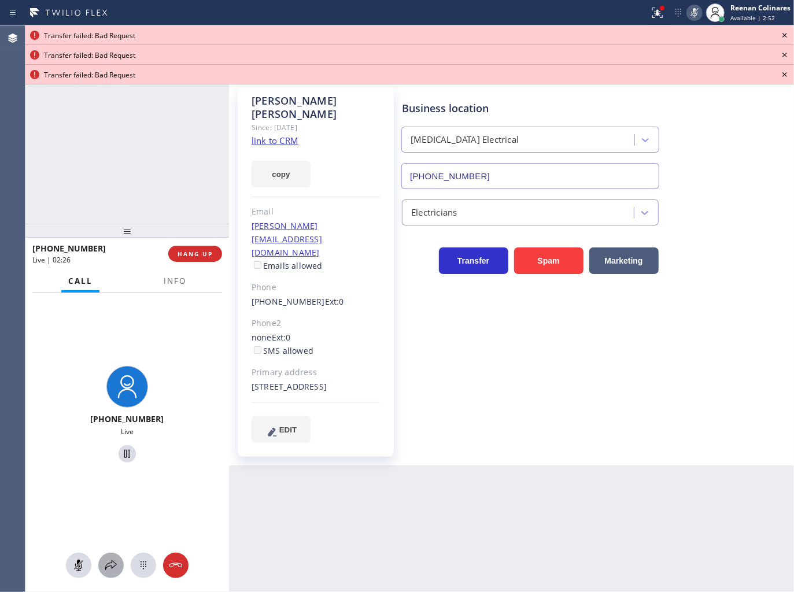
click at [110, 564] on icon at bounding box center [111, 565] width 14 height 14
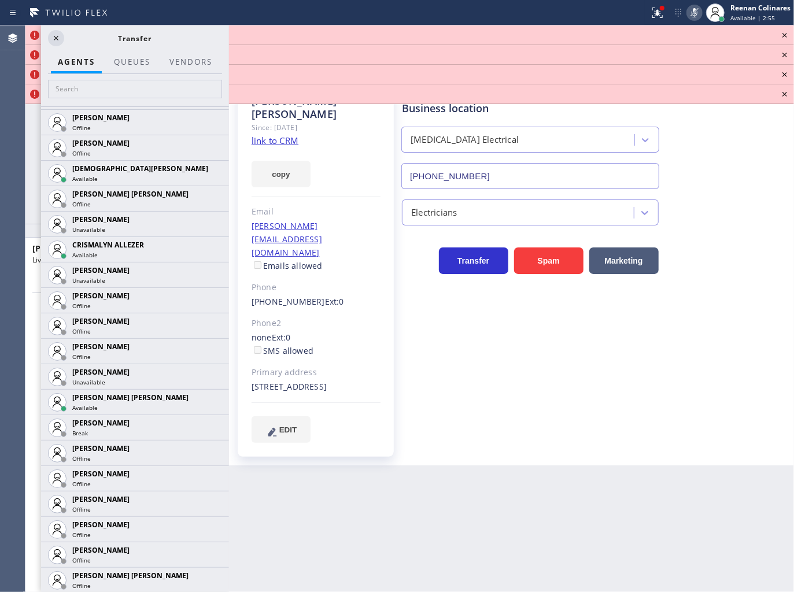
scroll to position [550, 0]
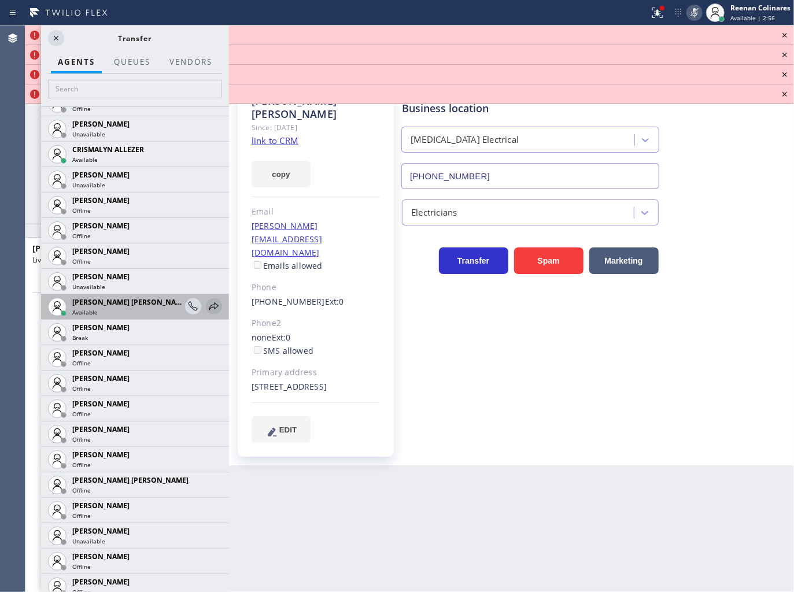
click at [207, 308] on icon at bounding box center [214, 306] width 14 height 14
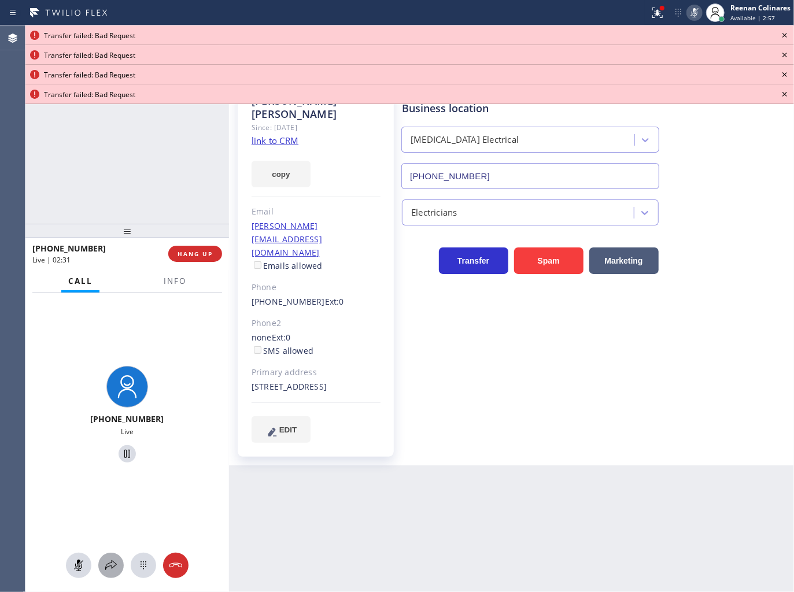
click at [104, 568] on div at bounding box center [110, 565] width 25 height 14
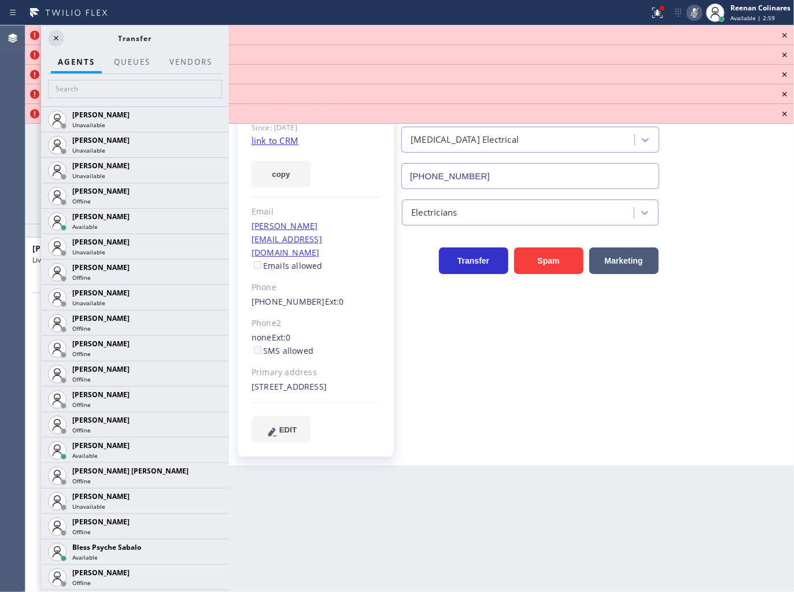
click at [783, 38] on icon at bounding box center [784, 35] width 14 height 14
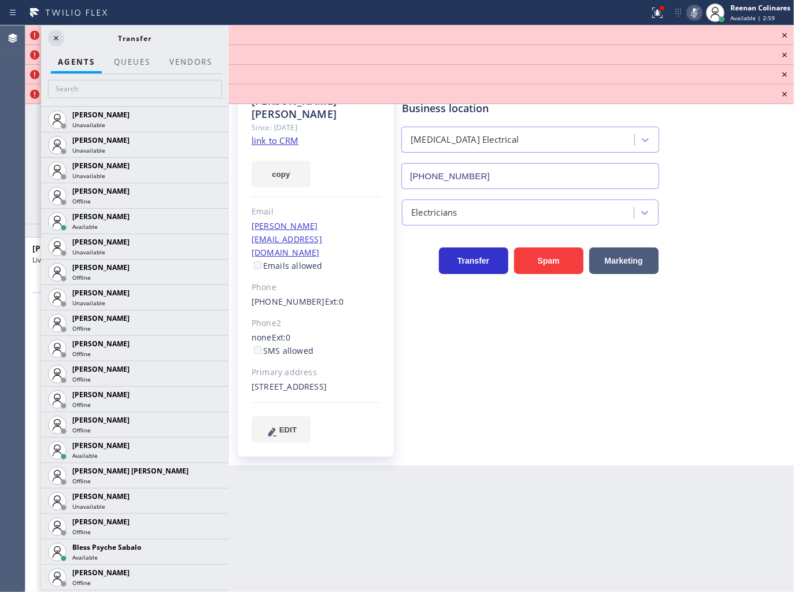
click at [783, 38] on icon at bounding box center [784, 35] width 14 height 14
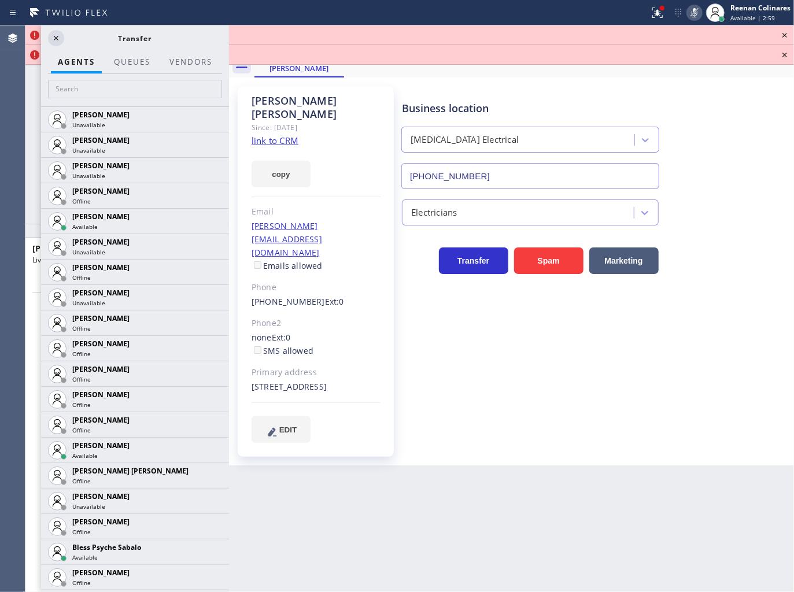
click at [783, 38] on icon at bounding box center [784, 35] width 14 height 14
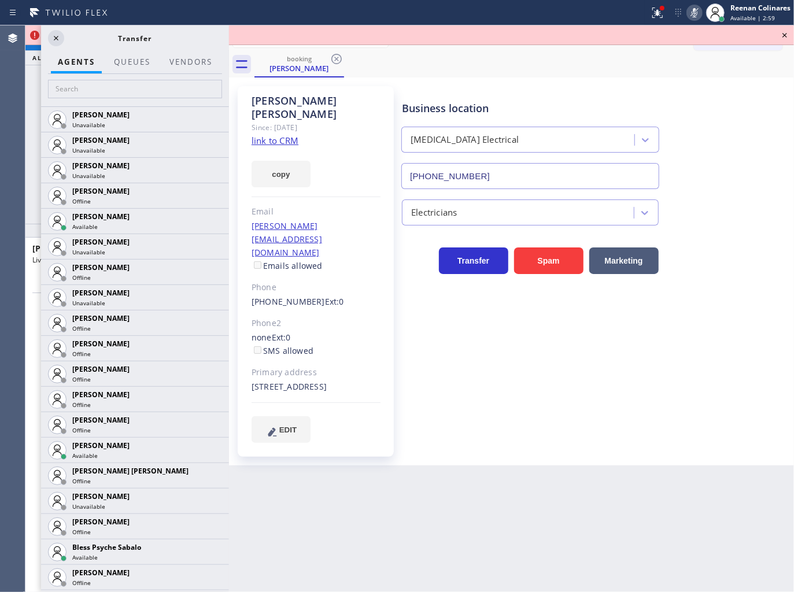
click at [783, 38] on icon at bounding box center [784, 35] width 14 height 14
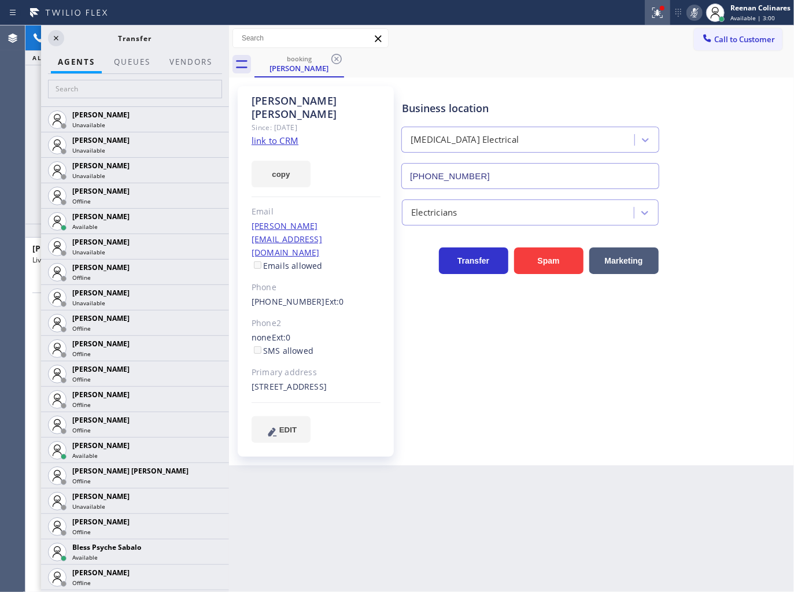
click at [662, 15] on icon at bounding box center [657, 13] width 10 height 10
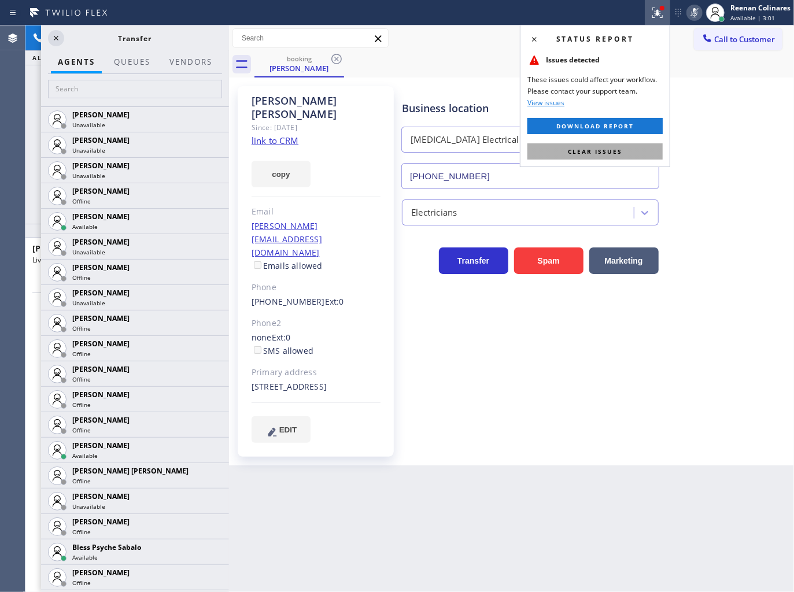
click at [634, 154] on button "Clear issues" at bounding box center [594, 151] width 135 height 16
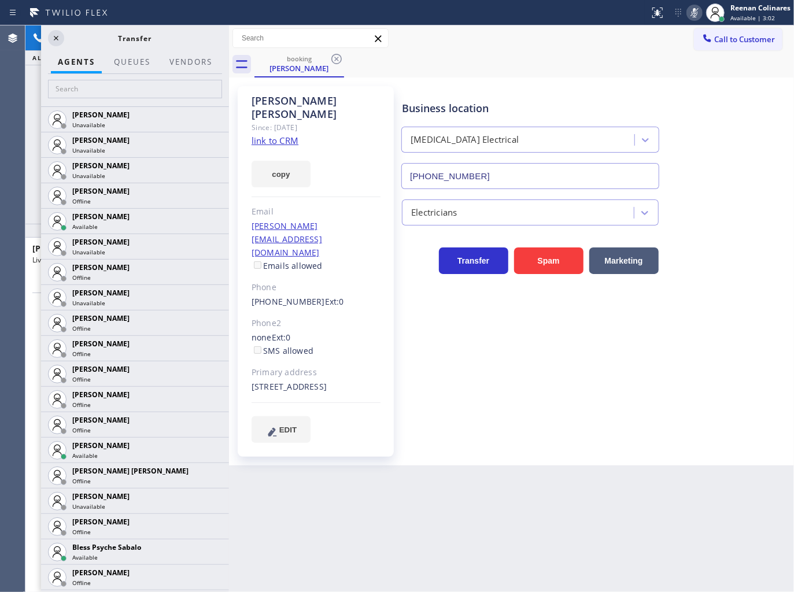
click at [698, 9] on icon at bounding box center [694, 13] width 14 height 14
click at [60, 41] on icon at bounding box center [56, 38] width 14 height 14
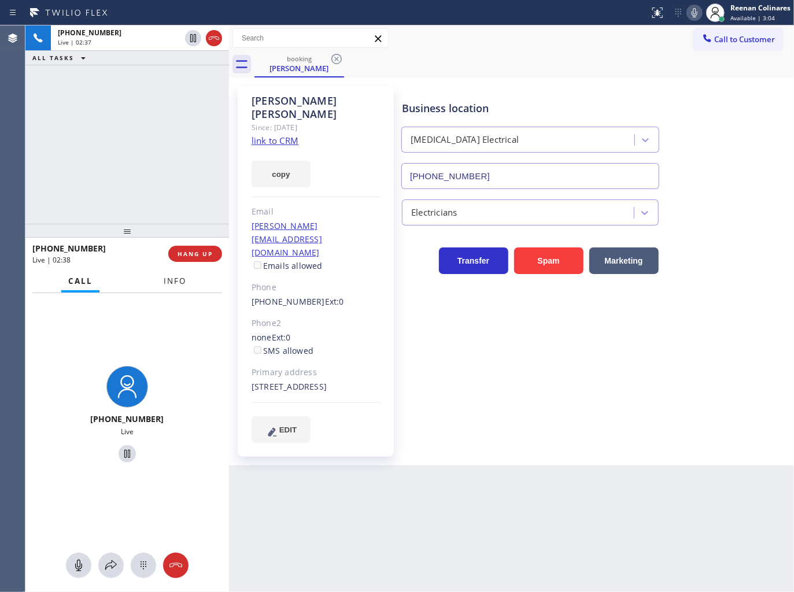
click at [160, 281] on button "Info" at bounding box center [175, 281] width 36 height 23
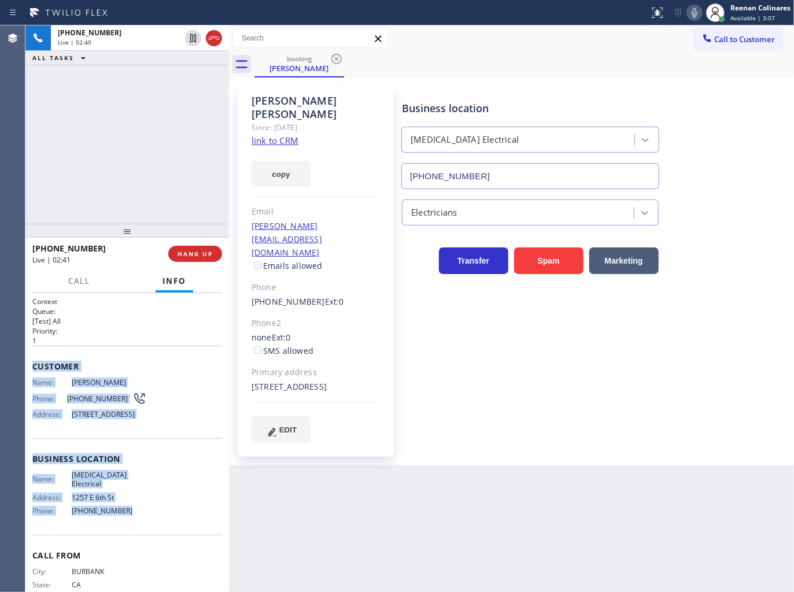
drag, startPoint x: 33, startPoint y: 357, endPoint x: 154, endPoint y: 540, distance: 219.0
click at [154, 540] on div "Context Queue: [Test] All Priority: 1 Customer Name: [PERSON_NAME] Phone: [PHON…" at bounding box center [127, 459] width 190 height 325
copy div "Customer Name: [PERSON_NAME] Phone: [PHONE_NUMBER] Address: [STREET_ADDRESS] Bu…"
drag, startPoint x: 284, startPoint y: 162, endPoint x: 327, endPoint y: 189, distance: 50.9
click at [284, 162] on button "copy" at bounding box center [280, 174] width 59 height 27
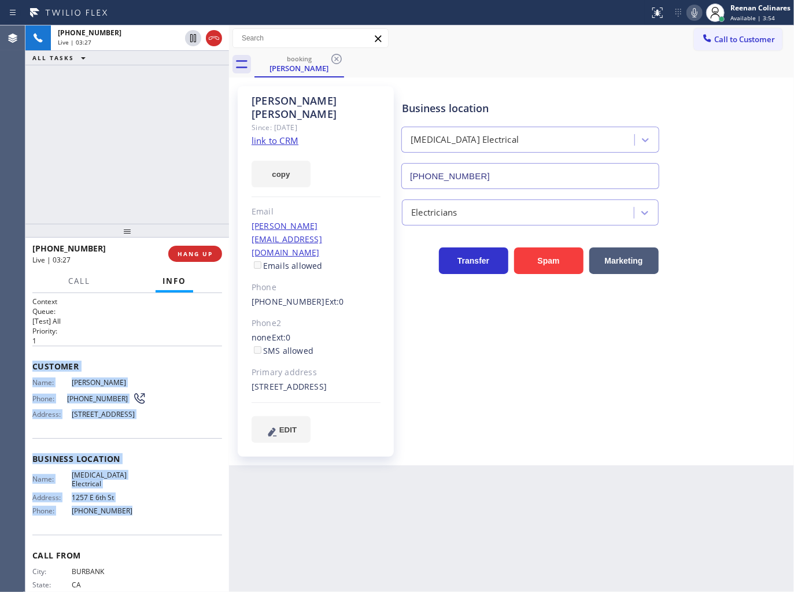
click at [287, 135] on link "link to CRM" at bounding box center [274, 141] width 47 height 12
click at [697, 10] on icon at bounding box center [694, 13] width 14 height 14
click at [698, 18] on icon at bounding box center [694, 13] width 14 height 14
click at [691, 15] on icon at bounding box center [694, 13] width 14 height 14
click at [692, 10] on icon at bounding box center [694, 13] width 14 height 14
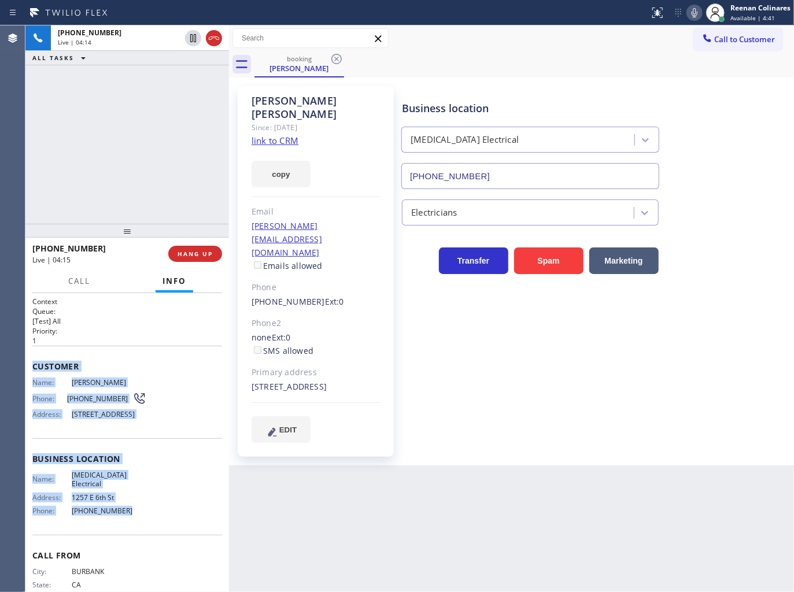
click at [691, 15] on icon at bounding box center [694, 13] width 14 height 14
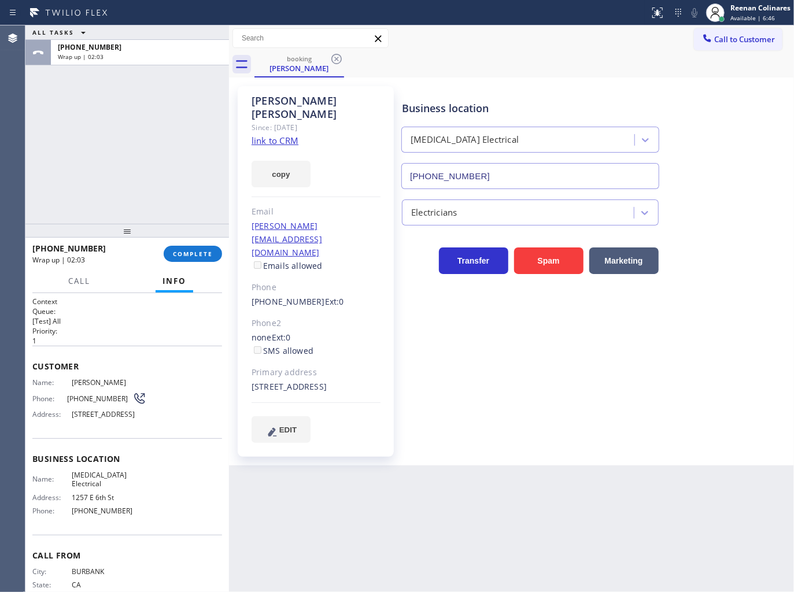
click at [508, 88] on div "Business location [MEDICAL_DATA] Electrical [PHONE_NUMBER]" at bounding box center [594, 136] width 391 height 105
click at [287, 135] on link "link to CRM" at bounding box center [274, 141] width 47 height 12
click at [530, 72] on div "booking [PERSON_NAME]" at bounding box center [523, 64] width 539 height 26
click at [191, 263] on div "[PHONE_NUMBER] Wrap up | 02:42 COMPLETE" at bounding box center [127, 254] width 190 height 30
click at [194, 252] on span "COMPLETE" at bounding box center [193, 254] width 40 height 8
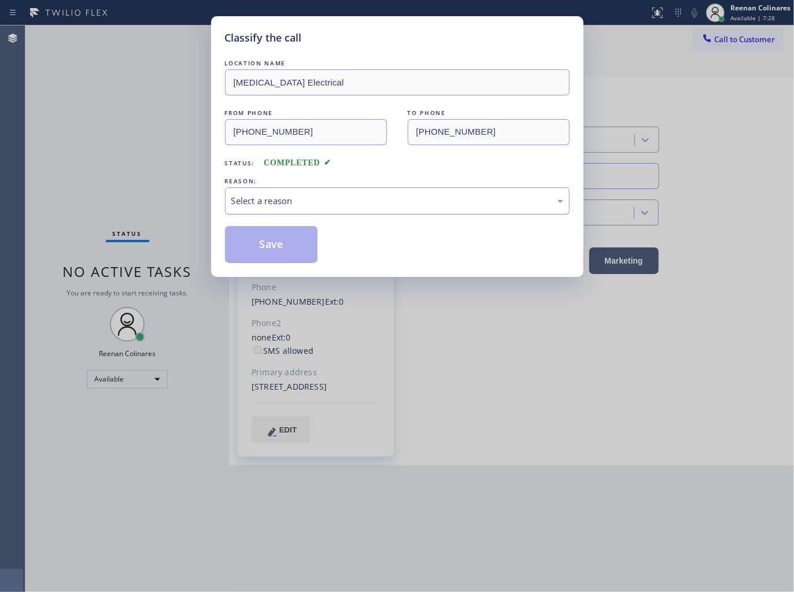
click at [290, 195] on div "Select a reason" at bounding box center [397, 200] width 332 height 13
click at [257, 239] on button "Save" at bounding box center [271, 244] width 93 height 37
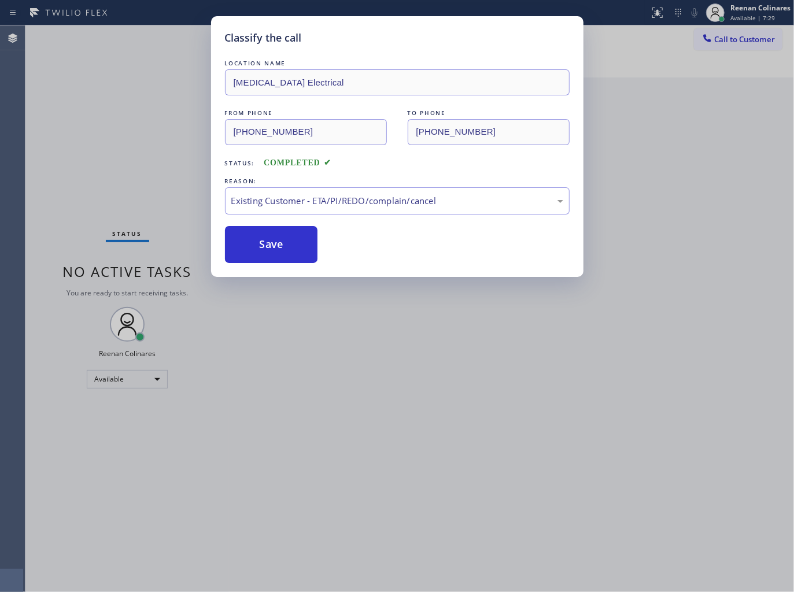
click at [120, 197] on div "Classify the call LOCATION NAME [MEDICAL_DATA] Electrical FROM PHONE [PHONE_NUM…" at bounding box center [397, 296] width 794 height 592
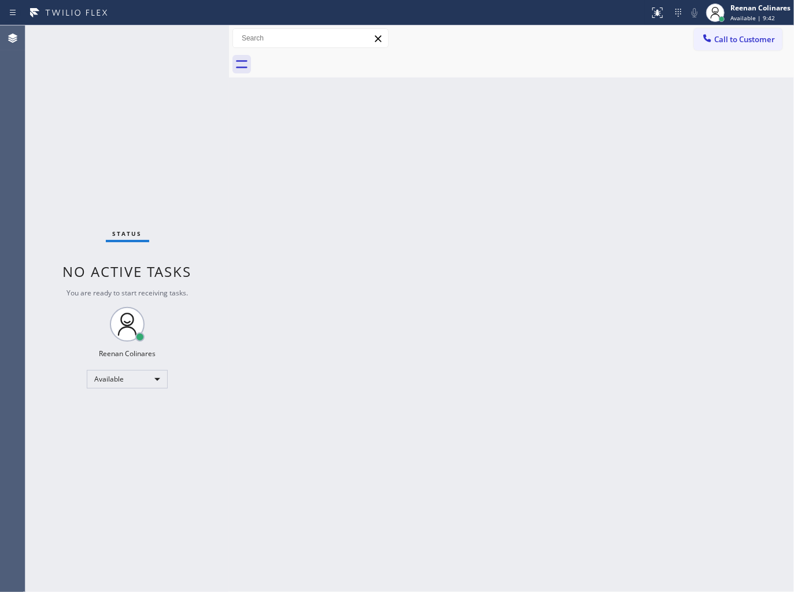
click at [545, 71] on div at bounding box center [523, 64] width 539 height 26
click at [140, 62] on div "Status No active tasks You are ready to start receiving tasks. Reenan Colinares…" at bounding box center [126, 308] width 203 height 566
click at [523, 136] on div "Back to Dashboard Change Sender ID Customers Technicians Select a contact Outbo…" at bounding box center [511, 308] width 565 height 566
click at [135, 39] on div "Status No active tasks You are ready to start receiving tasks. Reenan Colinares…" at bounding box center [126, 308] width 203 height 566
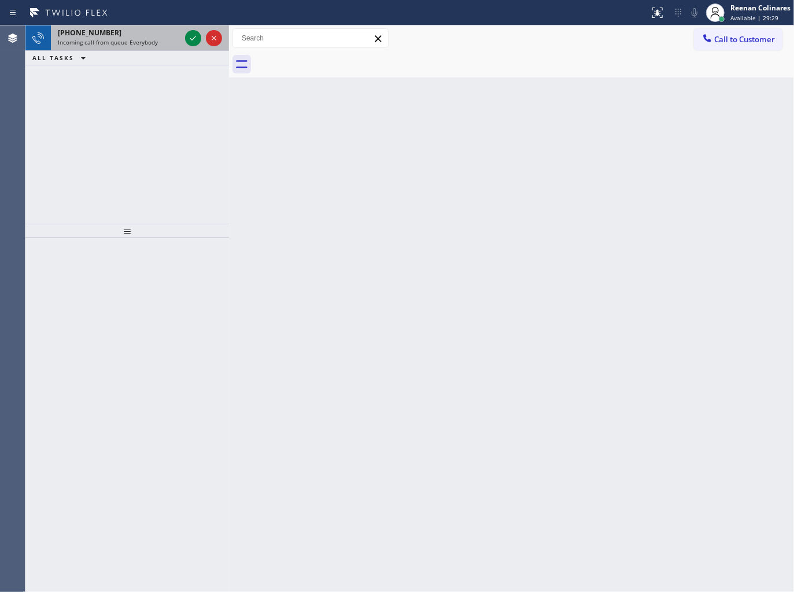
click at [129, 45] on span "Incoming call from queue Everybody" at bounding box center [108, 42] width 100 height 8
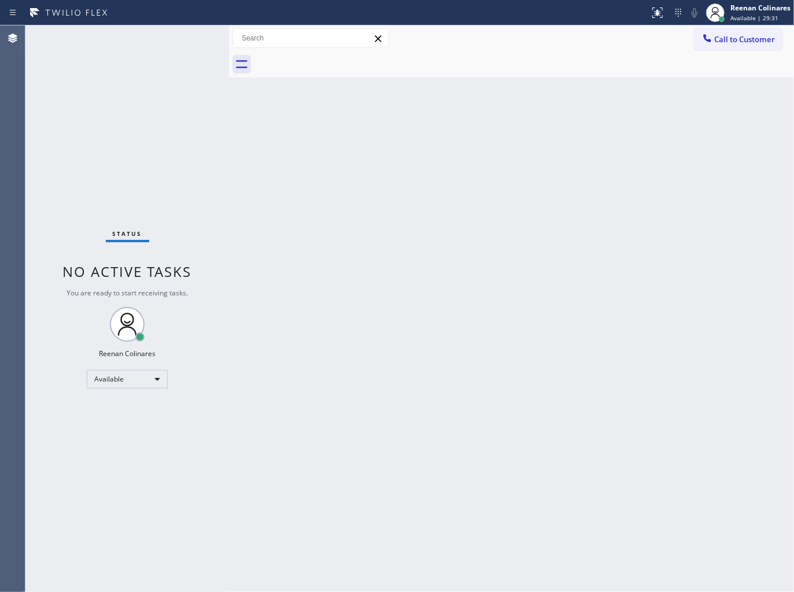
click at [192, 37] on div "Status No active tasks You are ready to start receiving tasks. Reenan Colinares…" at bounding box center [126, 308] width 203 height 566
click at [189, 37] on div "Status No active tasks You are ready to start receiving tasks. Reenan Colinares…" at bounding box center [126, 308] width 203 height 566
click at [189, 38] on div "Status No active tasks You are ready to start receiving tasks. Reenan Colinares…" at bounding box center [126, 308] width 203 height 566
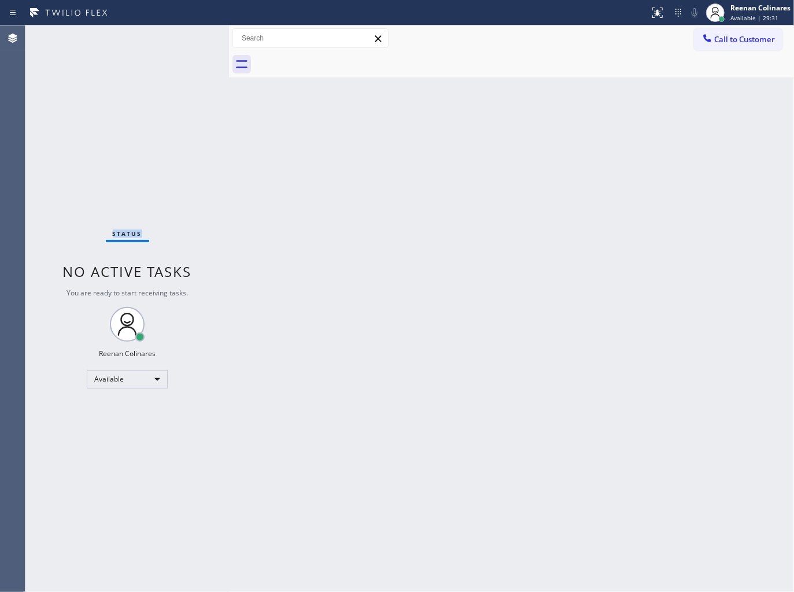
click at [191, 40] on div "Status No active tasks You are ready to start receiving tasks. Reenan Colinares…" at bounding box center [126, 308] width 203 height 566
click at [190, 42] on div "Status No active tasks You are ready to start receiving tasks. Reenan Colinares…" at bounding box center [126, 308] width 203 height 566
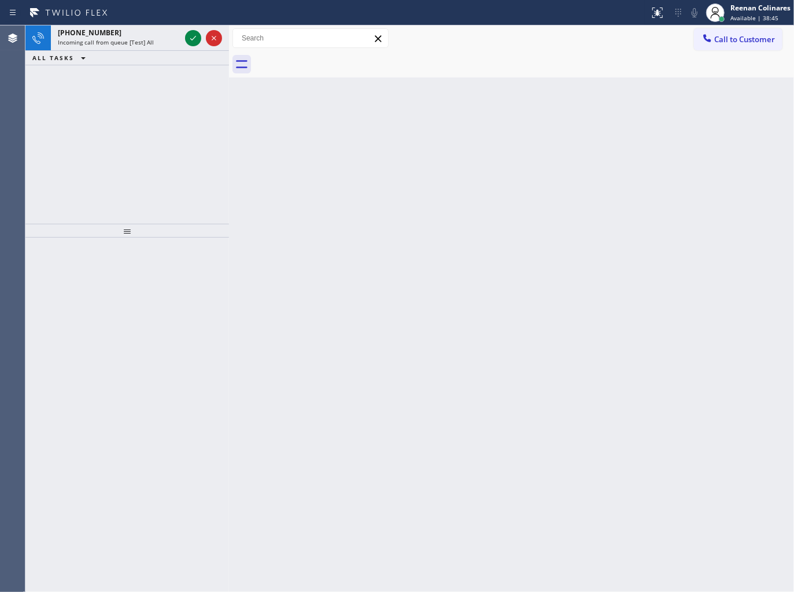
click at [137, 54] on div "ALL TASKS ALL TASKS ACTIVE TASKS TASKS IN WRAP UP" at bounding box center [126, 58] width 203 height 14
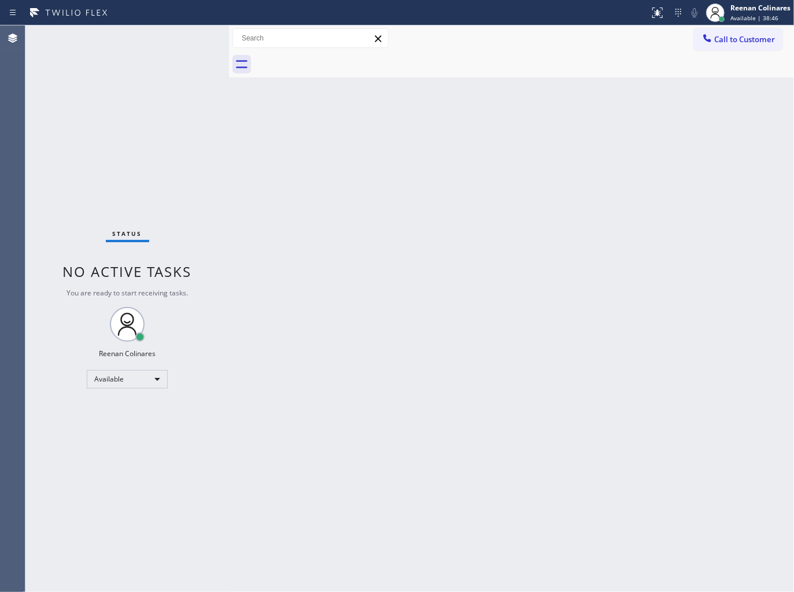
click at [143, 49] on div "Status No active tasks You are ready to start receiving tasks. Reenan Colinares…" at bounding box center [126, 308] width 203 height 566
click at [149, 44] on div "Status No active tasks You are ready to start receiving tasks. Reenan Colinares…" at bounding box center [126, 308] width 203 height 566
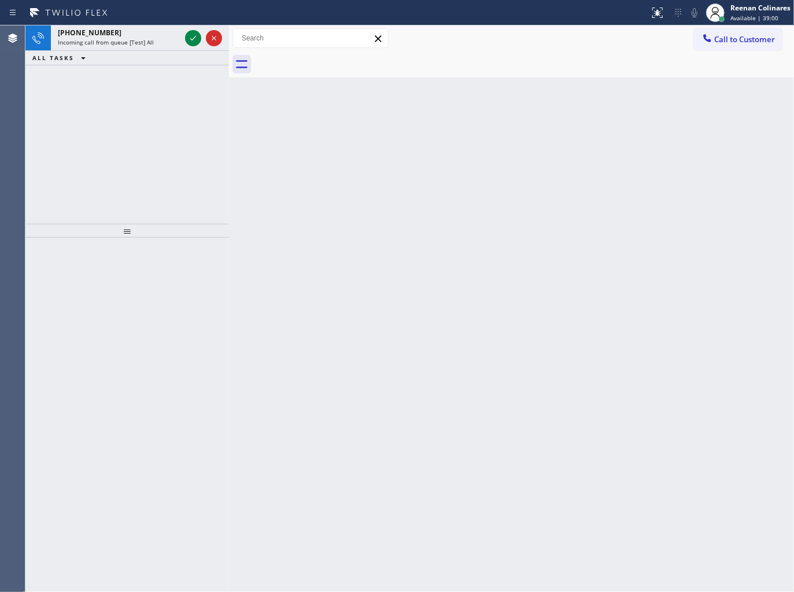
click at [149, 45] on span "Incoming call from queue [Test] All" at bounding box center [106, 42] width 96 height 8
click at [137, 45] on span "Incoming call from queue [Test] All" at bounding box center [106, 42] width 96 height 8
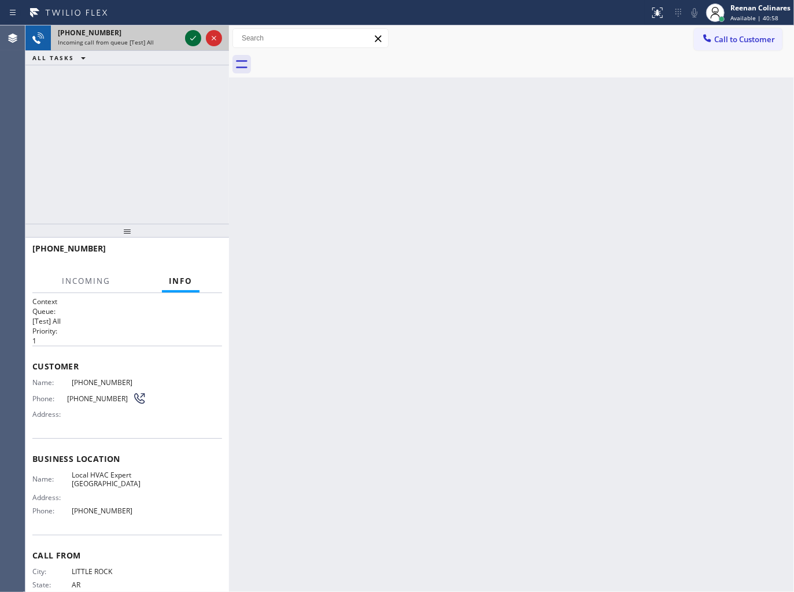
click at [198, 35] on icon at bounding box center [193, 38] width 14 height 14
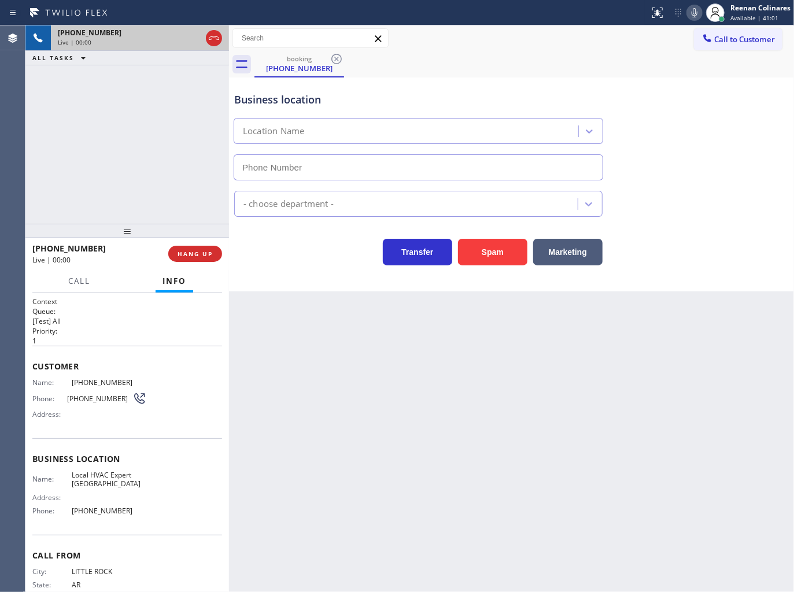
type input "[PHONE_NUMBER]"
click at [501, 250] on button "Spam" at bounding box center [492, 252] width 69 height 27
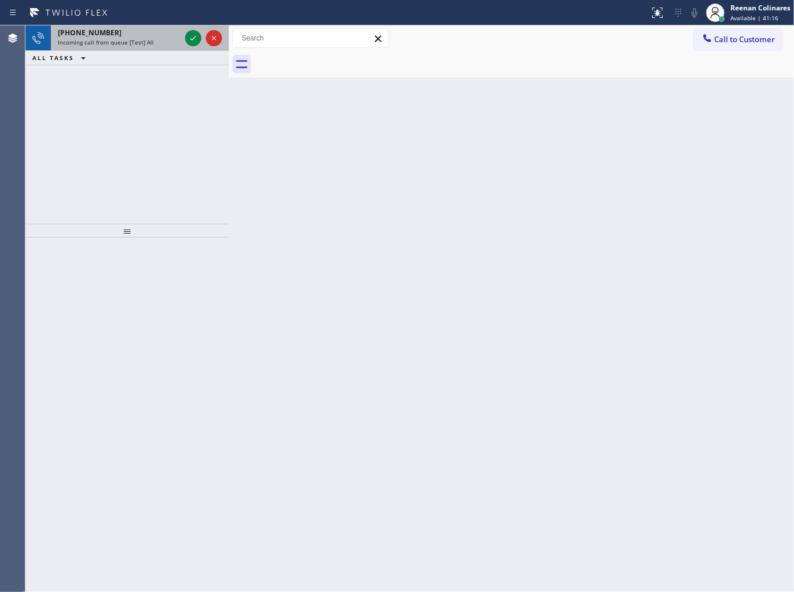
click at [165, 36] on div "[PHONE_NUMBER]" at bounding box center [119, 33] width 123 height 10
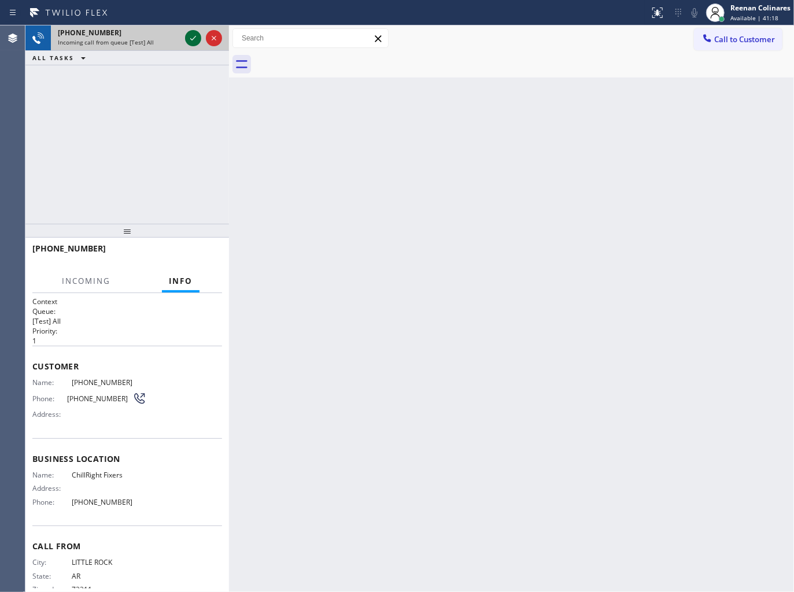
click at [191, 34] on icon at bounding box center [193, 38] width 14 height 14
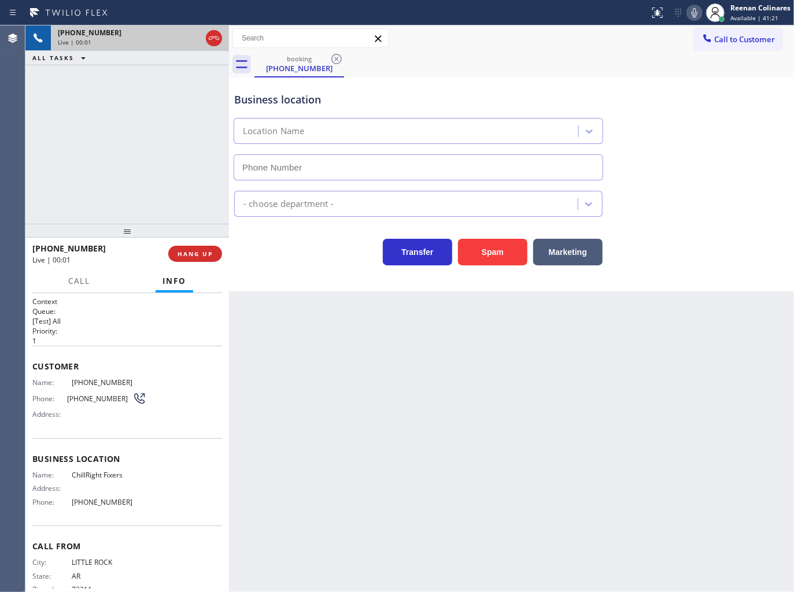
type input "[PHONE_NUMBER]"
drag, startPoint x: 498, startPoint y: 253, endPoint x: 768, endPoint y: 82, distance: 319.6
click at [501, 254] on button "Spam" at bounding box center [492, 252] width 69 height 27
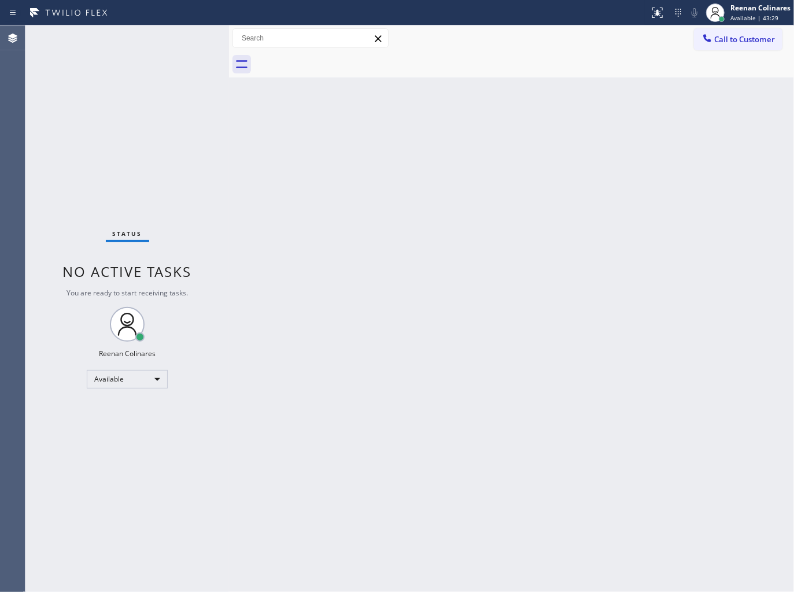
click at [592, 137] on div "Back to Dashboard Change Sender ID Customers Technicians Select a contact Outbo…" at bounding box center [511, 308] width 565 height 566
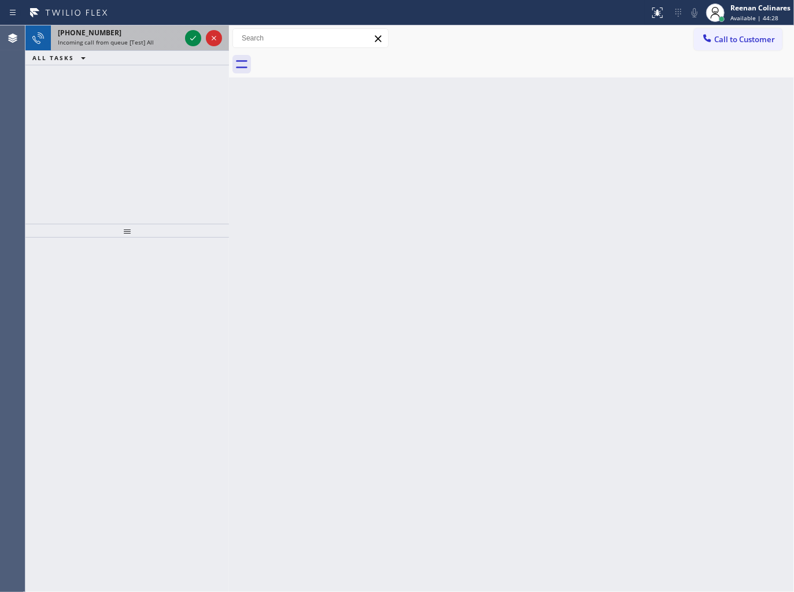
click at [138, 36] on div "[PHONE_NUMBER]" at bounding box center [119, 33] width 123 height 10
click at [148, 39] on span "Incoming call from queue [Test] All" at bounding box center [106, 42] width 96 height 8
click at [135, 38] on span "Incoming call from queue [Test] All" at bounding box center [106, 42] width 96 height 8
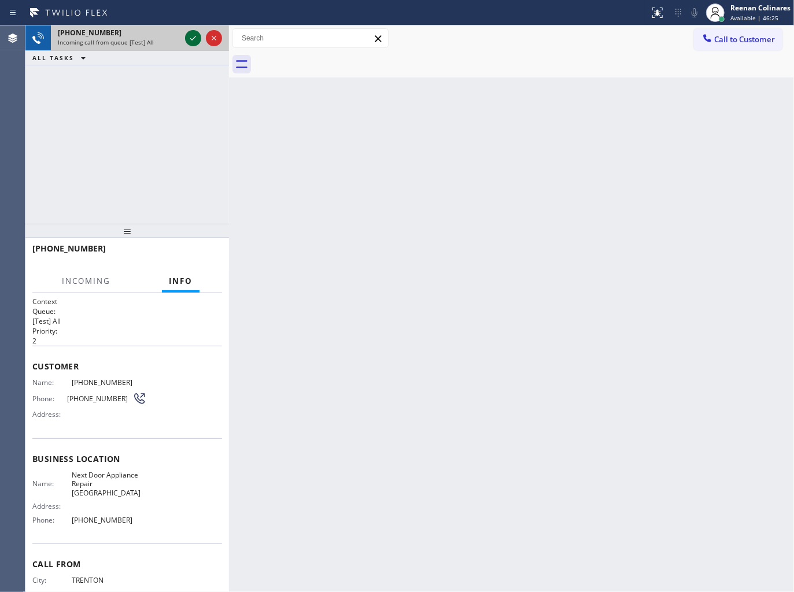
click at [187, 39] on icon at bounding box center [193, 38] width 14 height 14
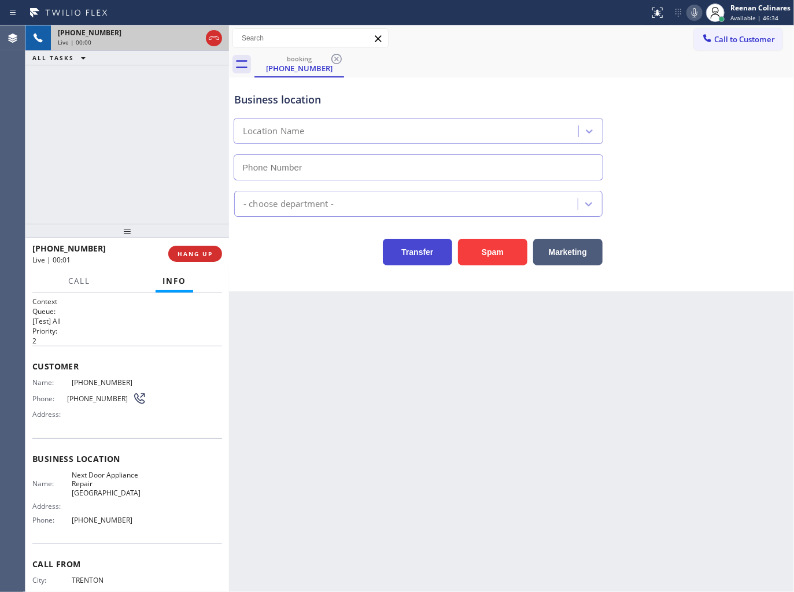
type input "[PHONE_NUMBER]"
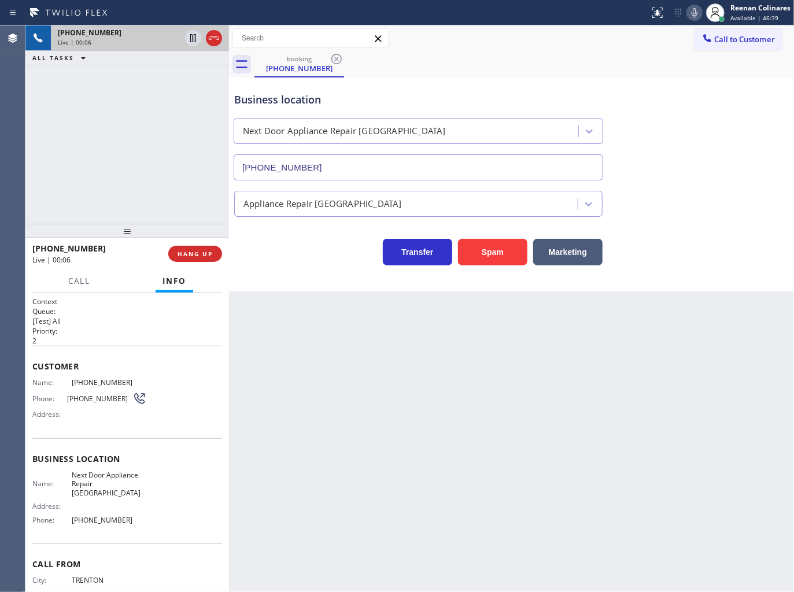
click at [696, 20] on button at bounding box center [694, 13] width 16 height 16
click at [694, 12] on rect at bounding box center [694, 12] width 8 height 8
click at [694, 15] on icon at bounding box center [694, 12] width 6 height 9
click at [76, 284] on span "Call" at bounding box center [79, 281] width 22 height 10
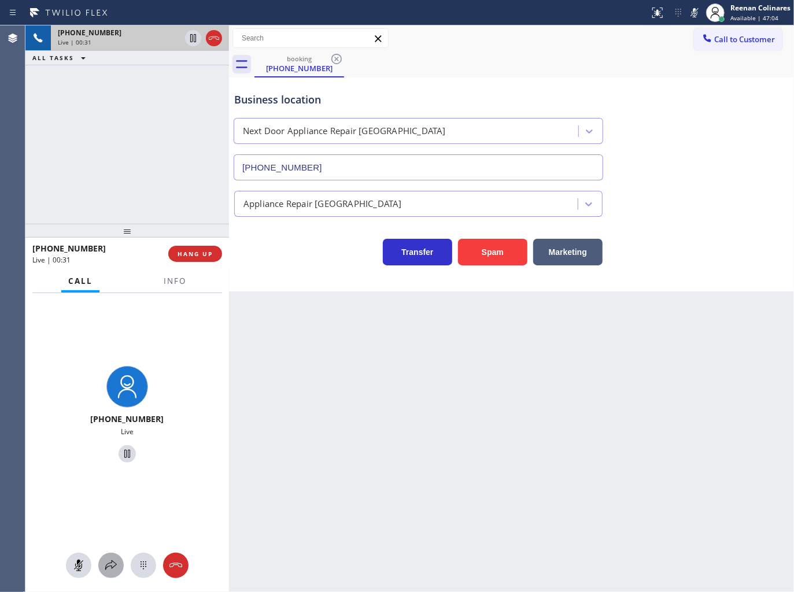
click at [108, 555] on button at bounding box center [110, 565] width 25 height 25
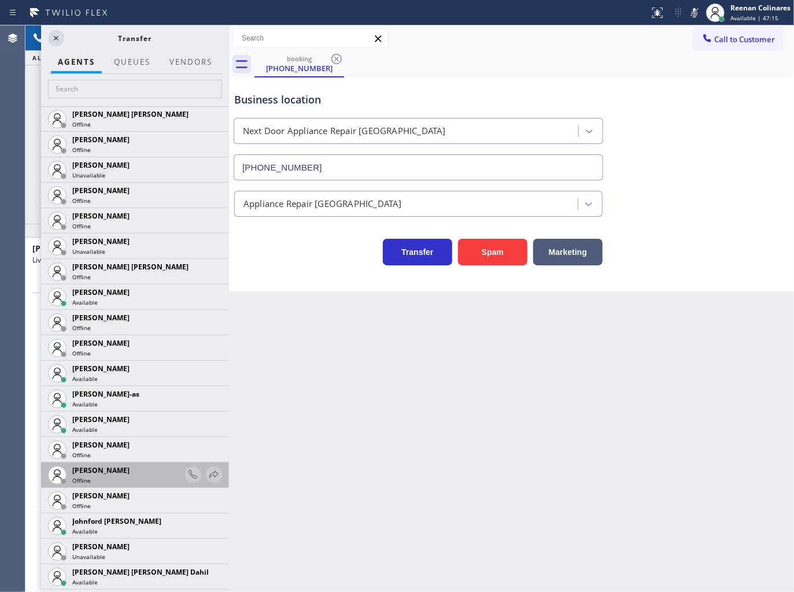
scroll to position [1027, 0]
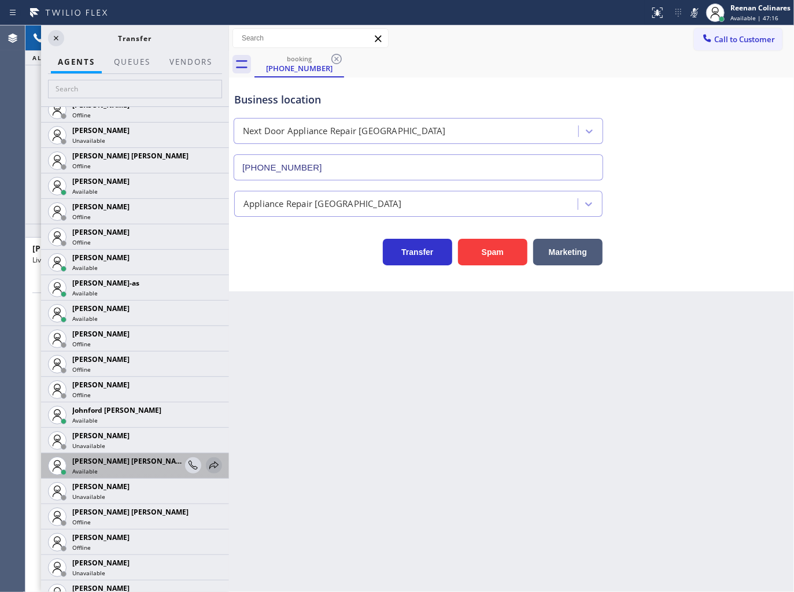
click at [207, 465] on icon at bounding box center [214, 465] width 14 height 14
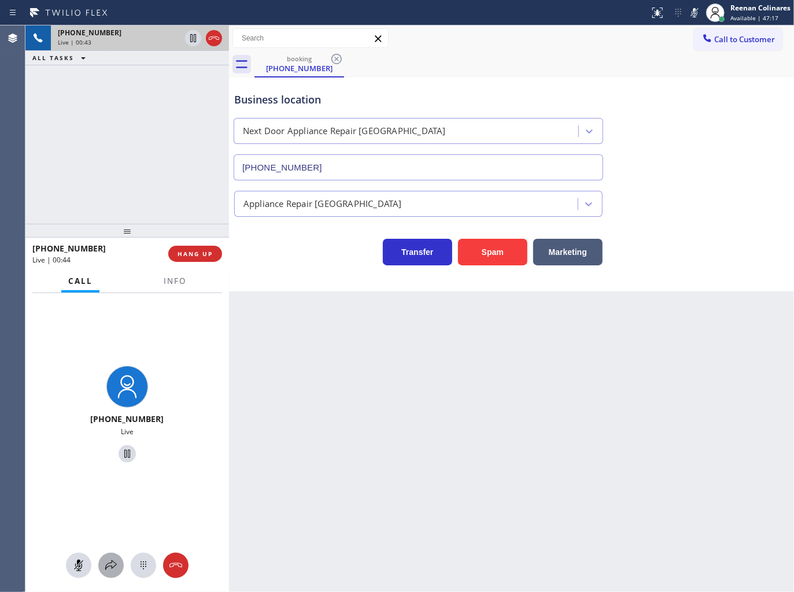
click at [106, 572] on icon at bounding box center [111, 565] width 14 height 14
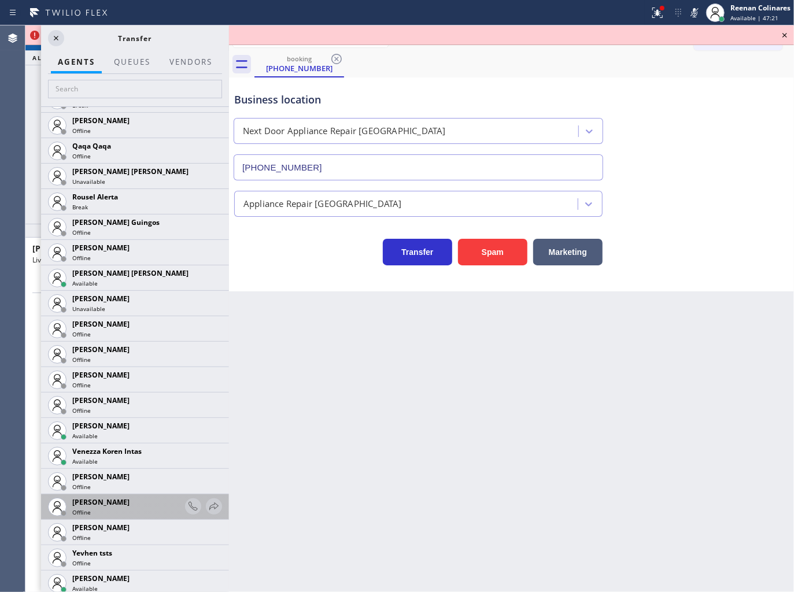
scroll to position [2388, 0]
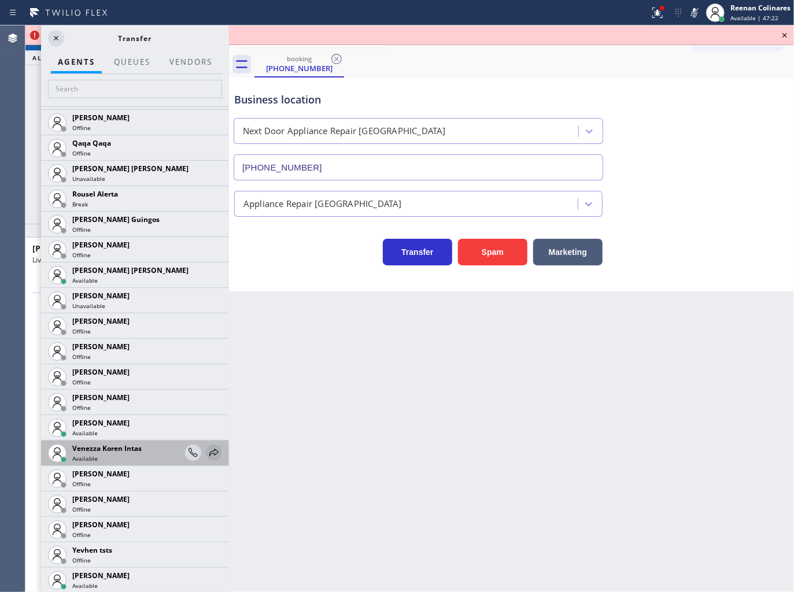
click at [209, 453] on icon at bounding box center [213, 453] width 9 height 8
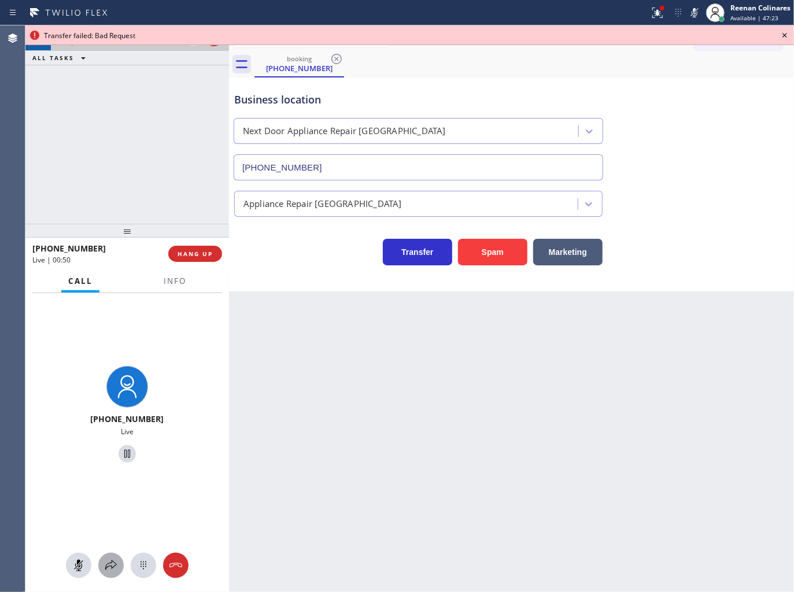
click at [116, 568] on icon at bounding box center [111, 565] width 14 height 14
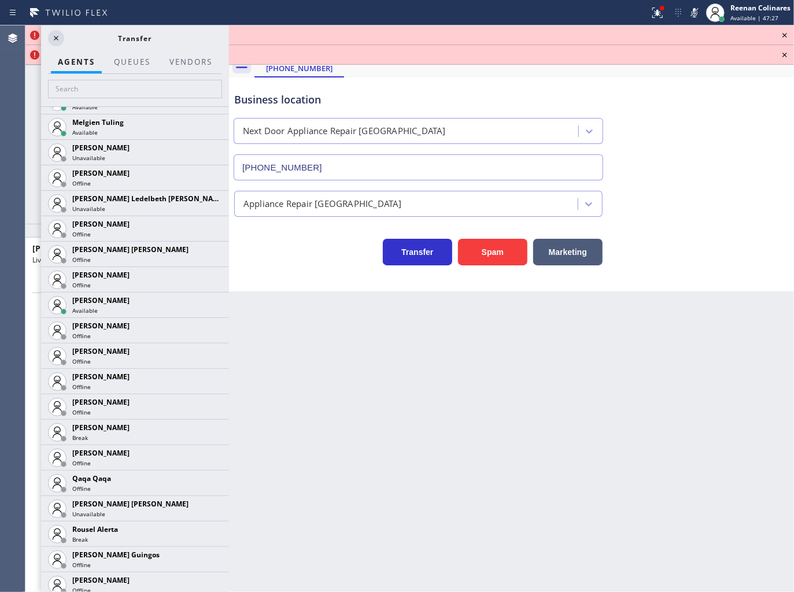
scroll to position [1921, 0]
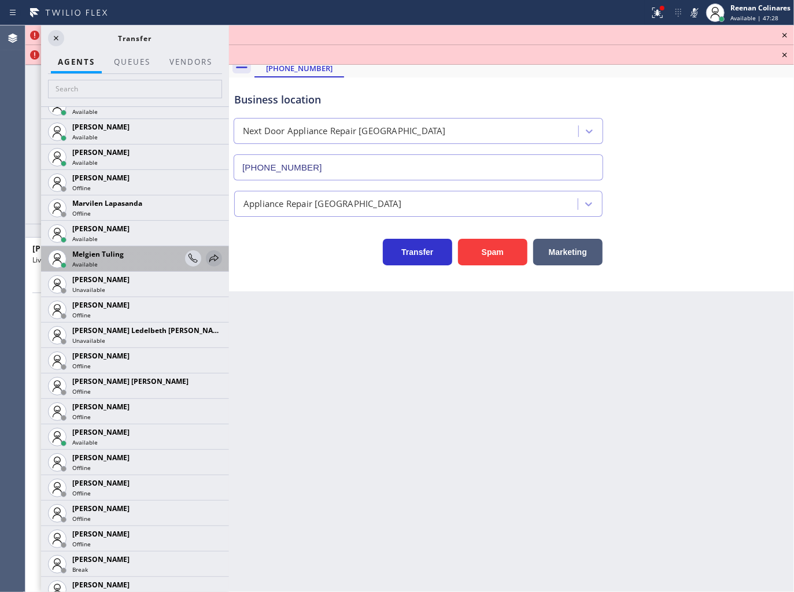
click at [207, 258] on icon at bounding box center [214, 258] width 14 height 14
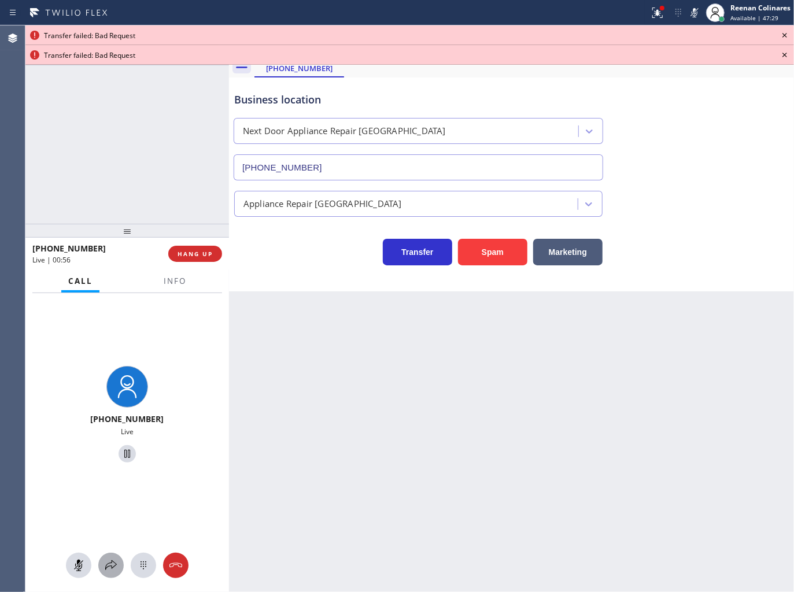
click at [112, 562] on icon at bounding box center [111, 565] width 14 height 14
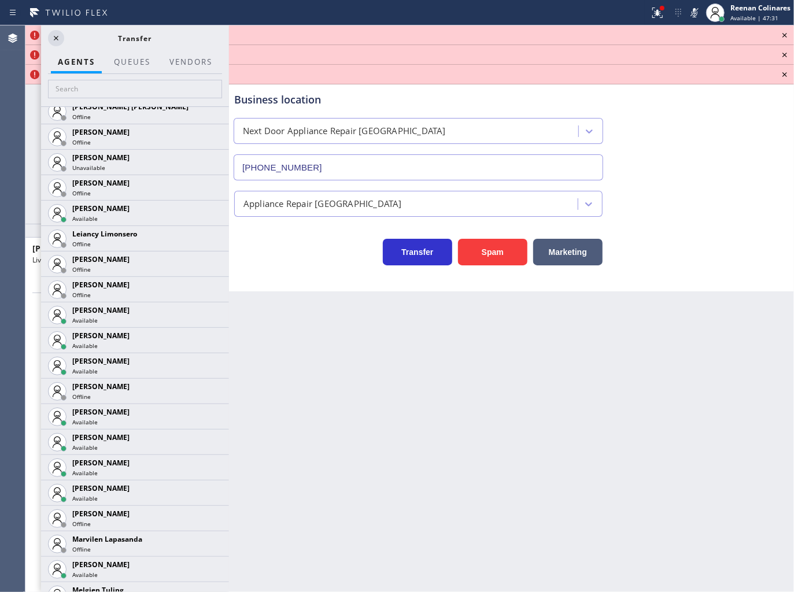
scroll to position [1613, 0]
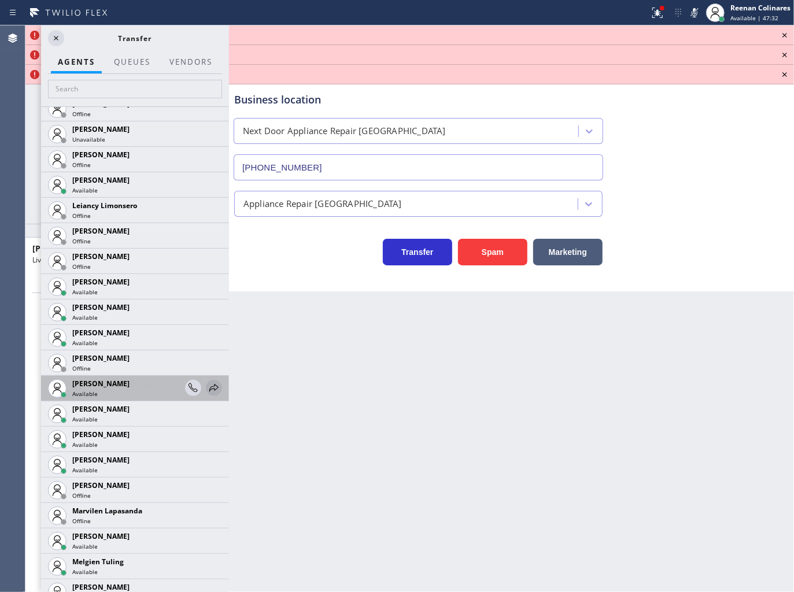
click at [209, 388] on icon at bounding box center [213, 388] width 9 height 8
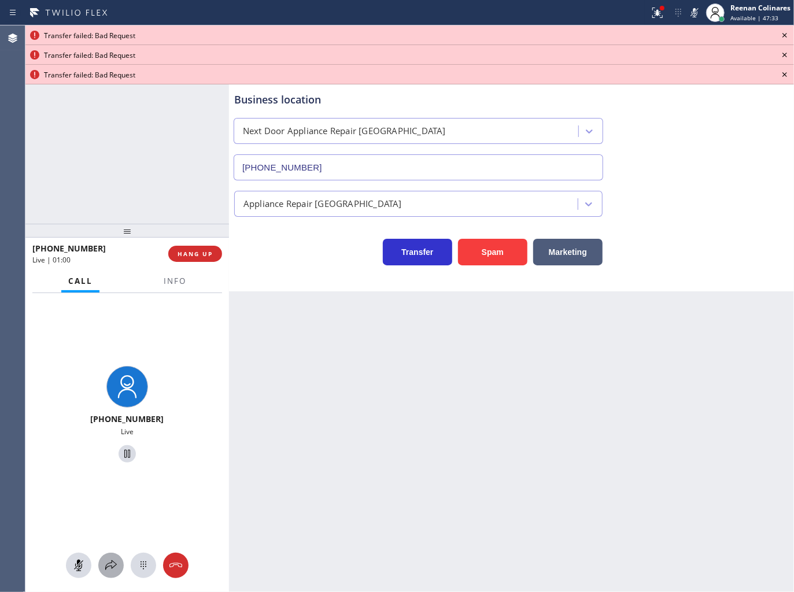
click at [109, 565] on icon at bounding box center [111, 565] width 14 height 14
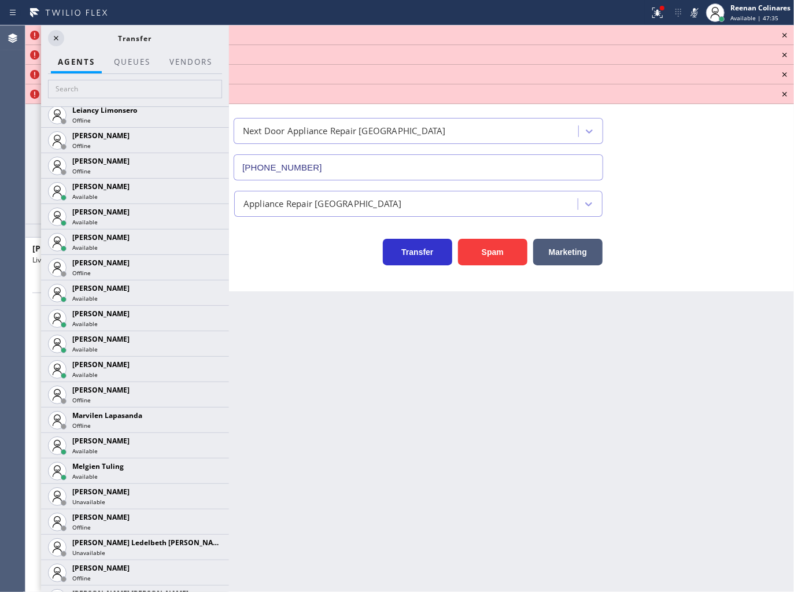
scroll to position [1713, 0]
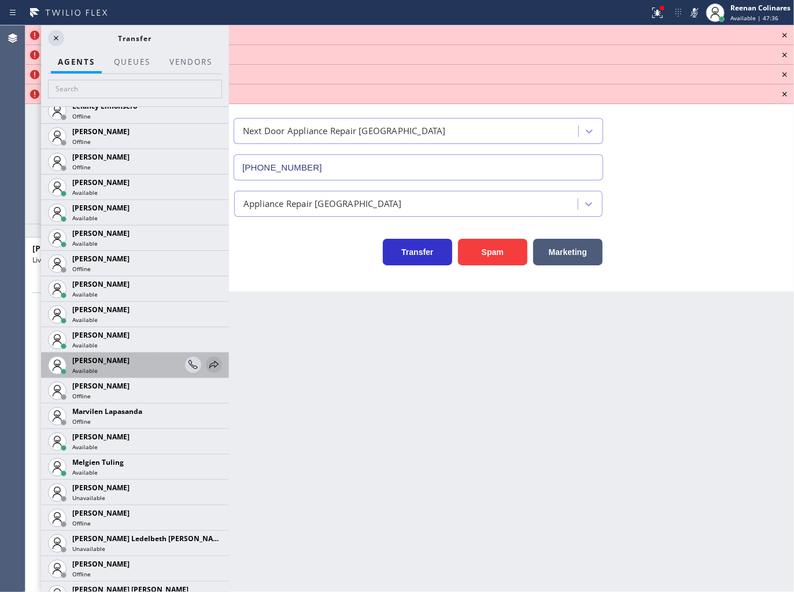
click at [210, 360] on icon at bounding box center [214, 365] width 14 height 14
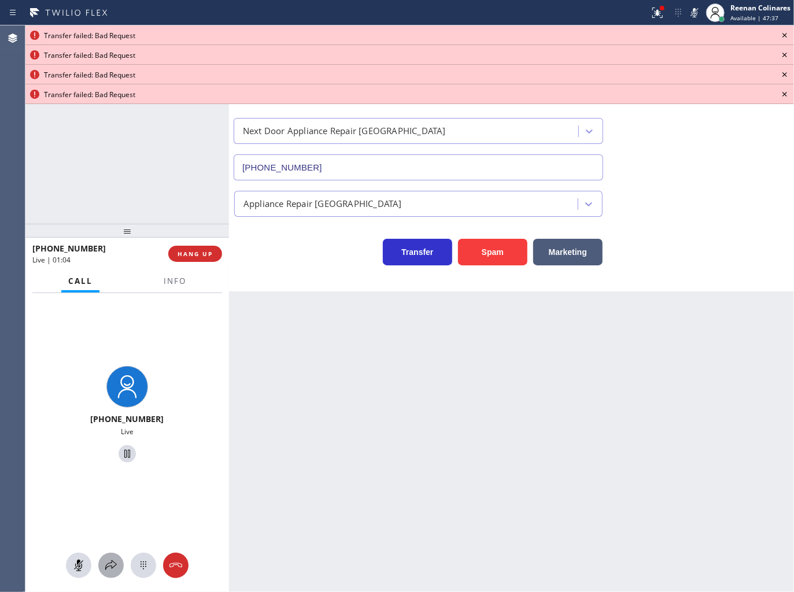
click at [110, 568] on icon at bounding box center [111, 565] width 14 height 14
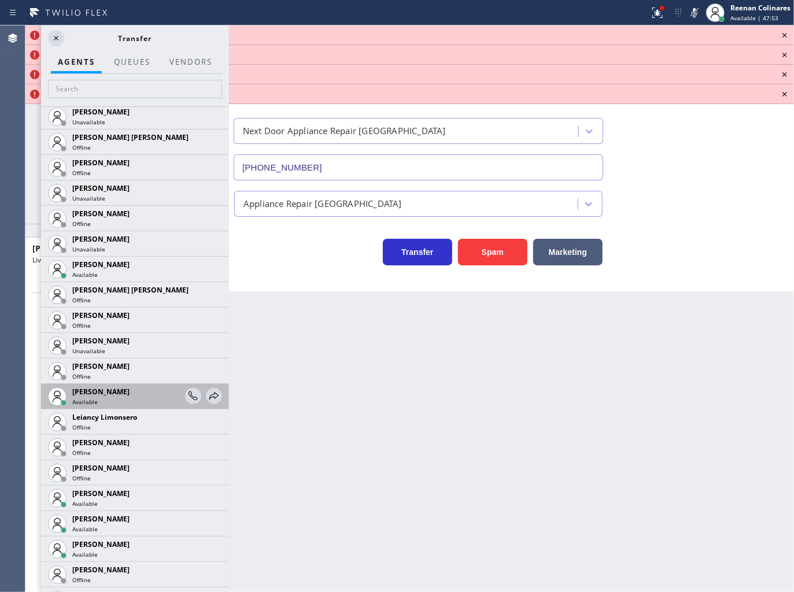
scroll to position [1418, 0]
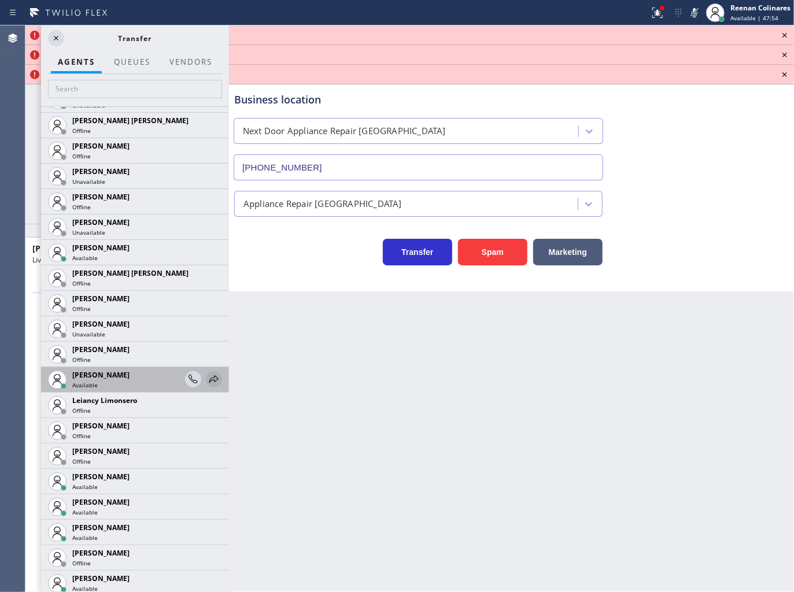
click at [207, 380] on icon at bounding box center [214, 379] width 14 height 14
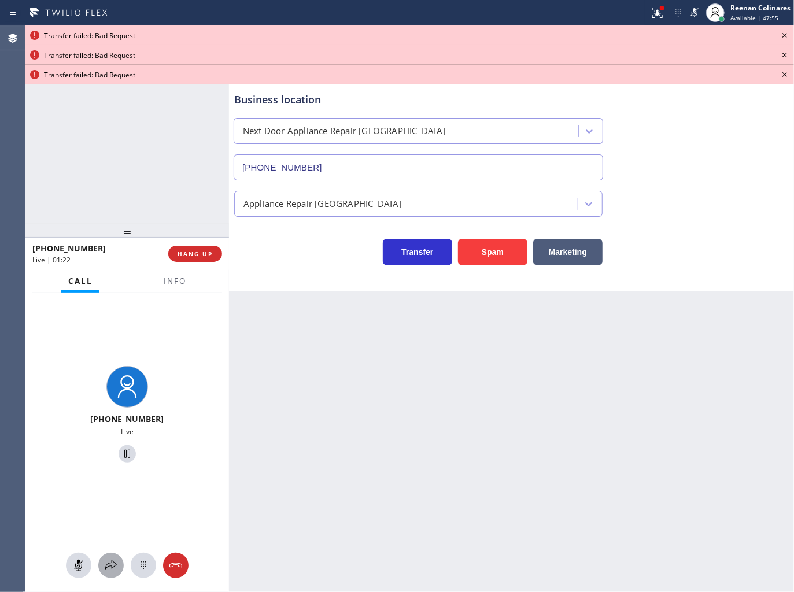
click at [113, 566] on icon at bounding box center [111, 565] width 14 height 14
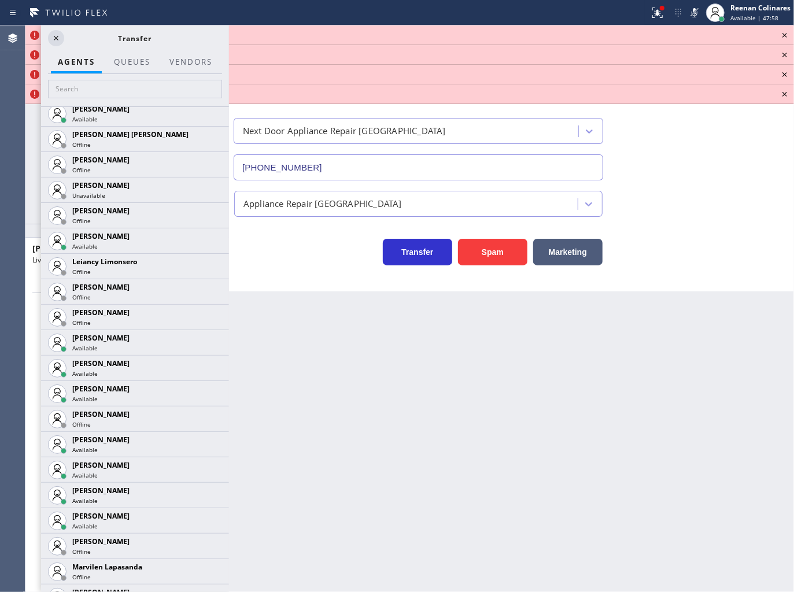
scroll to position [1569, 0]
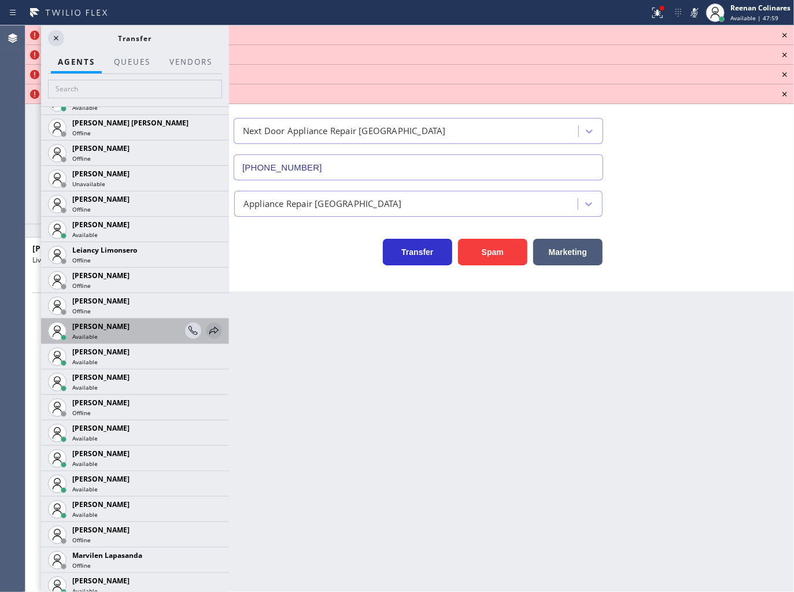
click at [207, 324] on icon at bounding box center [214, 331] width 14 height 14
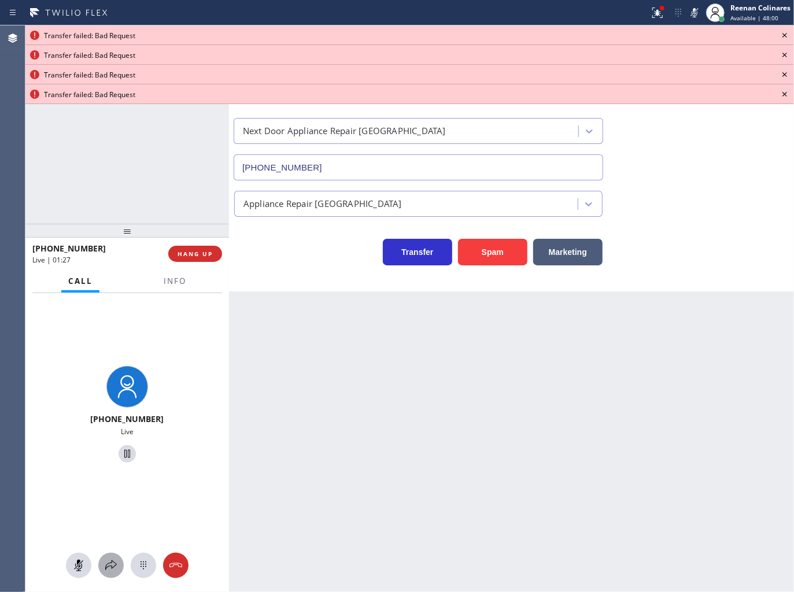
click at [110, 562] on icon at bounding box center [111, 565] width 14 height 14
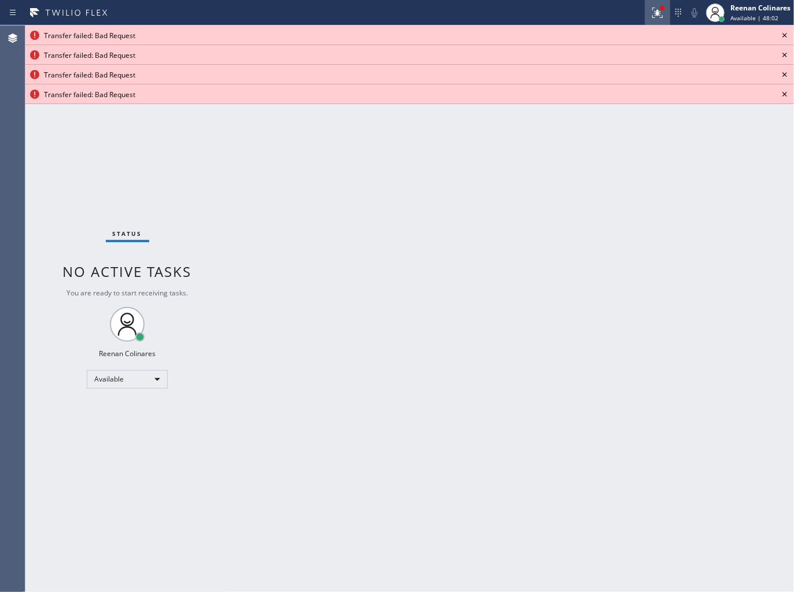
click at [656, 16] on icon at bounding box center [657, 13] width 14 height 14
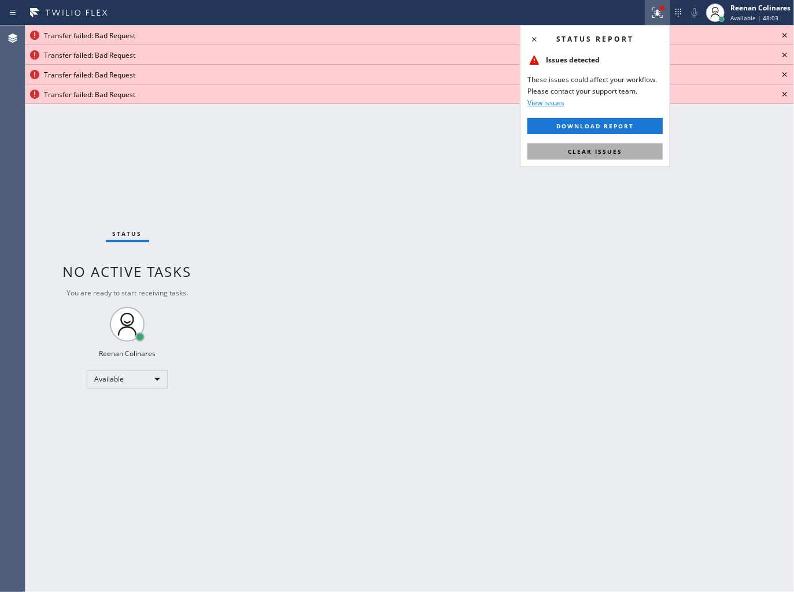
click at [622, 149] on button "Clear issues" at bounding box center [594, 151] width 135 height 16
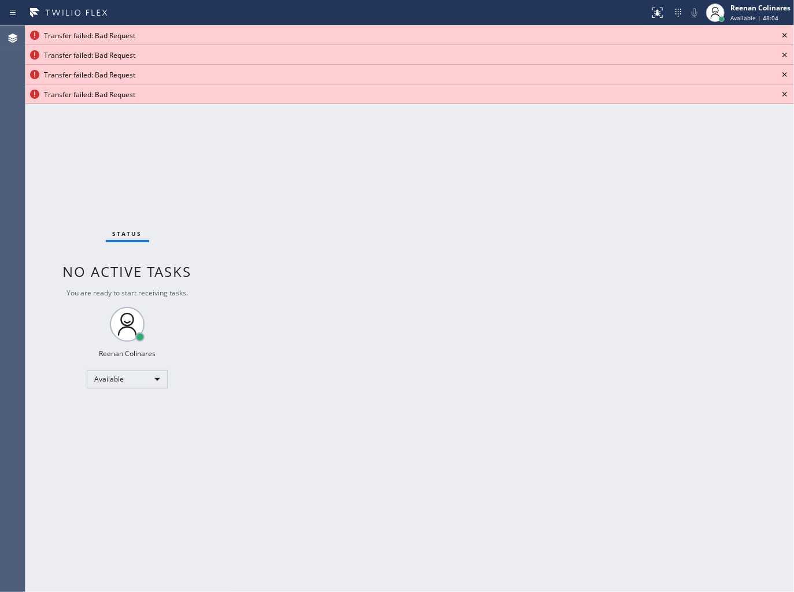
click at [789, 31] on icon at bounding box center [784, 35] width 14 height 14
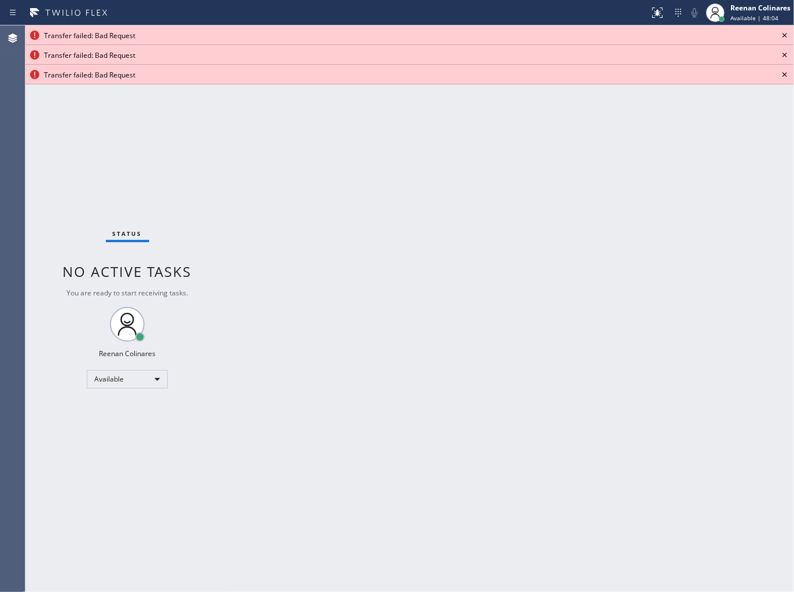
click at [789, 31] on icon at bounding box center [784, 35] width 14 height 14
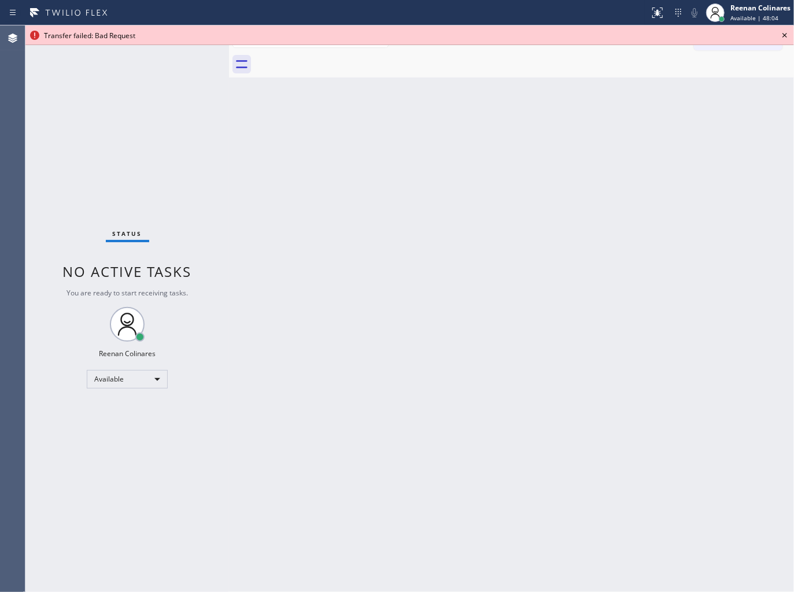
click at [789, 31] on icon at bounding box center [784, 35] width 14 height 14
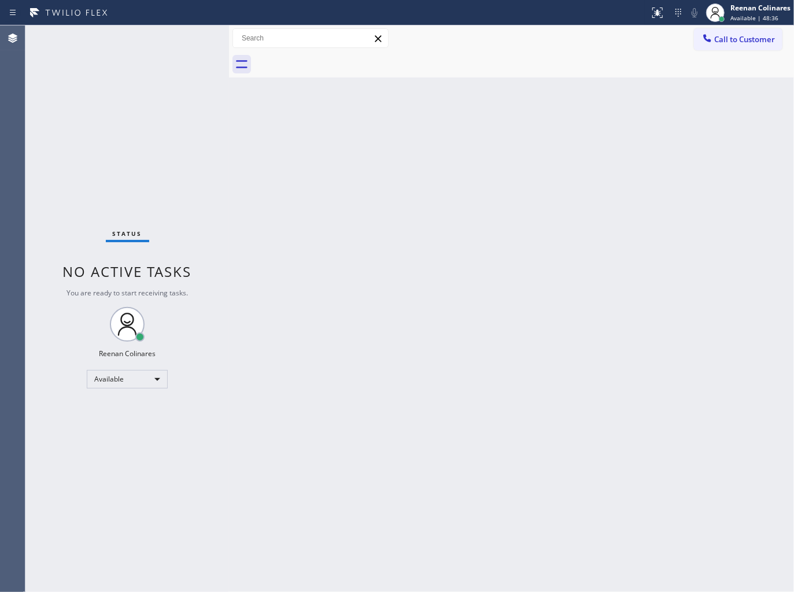
click at [361, 206] on div "Back to Dashboard Change Sender ID Customers Technicians Select a contact Outbo…" at bounding box center [511, 308] width 565 height 566
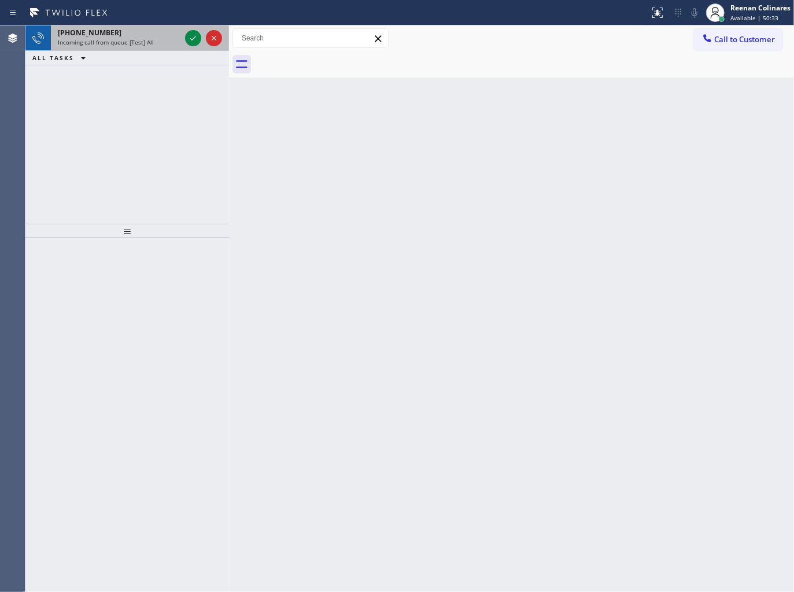
click at [130, 35] on div "[PHONE_NUMBER]" at bounding box center [119, 33] width 123 height 10
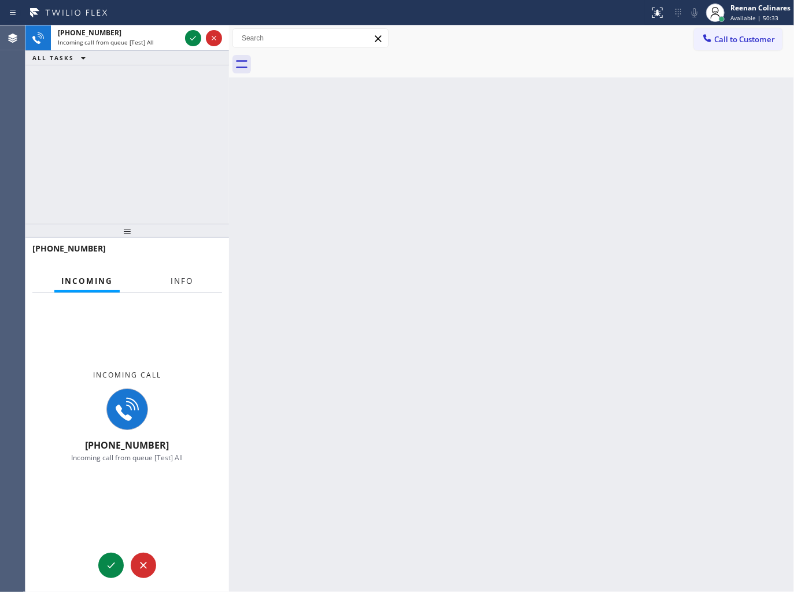
drag, startPoint x: 183, startPoint y: 277, endPoint x: 213, endPoint y: 275, distance: 30.2
click at [183, 277] on span "Info" at bounding box center [182, 281] width 23 height 10
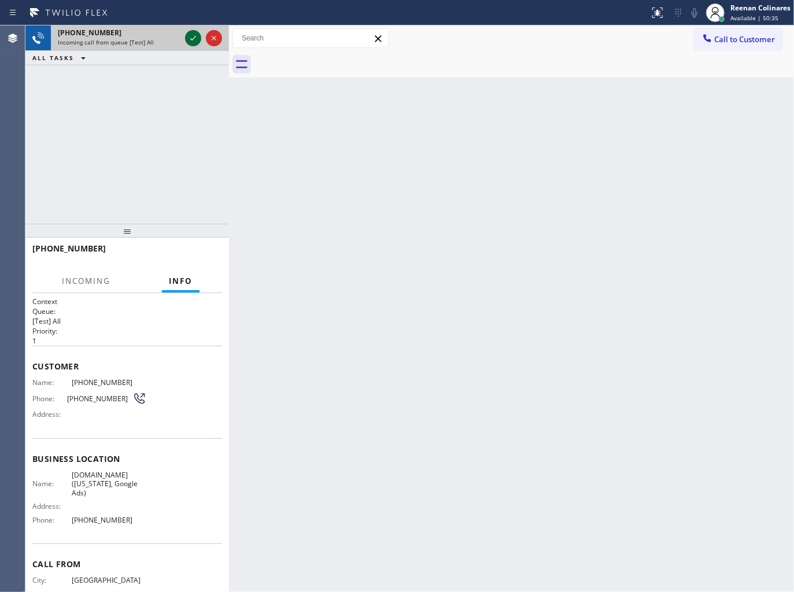
click at [185, 38] on div at bounding box center [193, 38] width 16 height 14
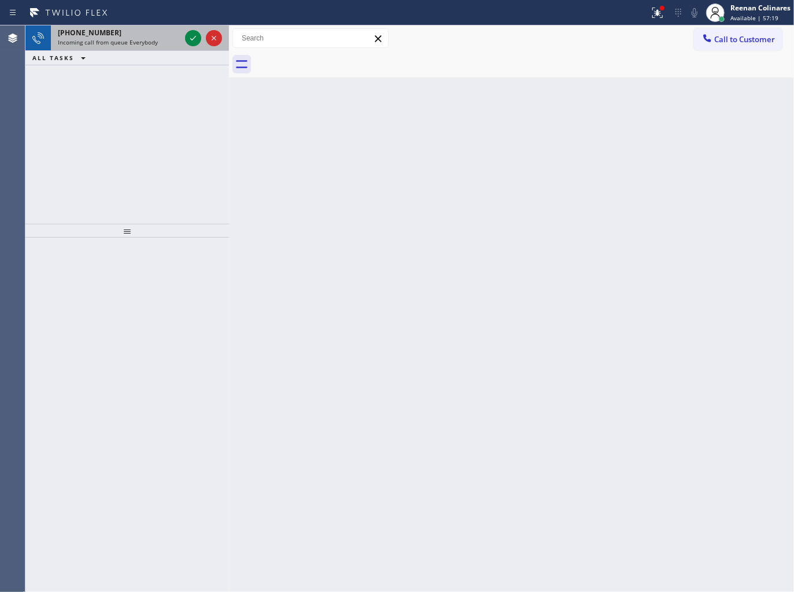
click at [146, 39] on span "Incoming call from queue Everybody" at bounding box center [108, 42] width 100 height 8
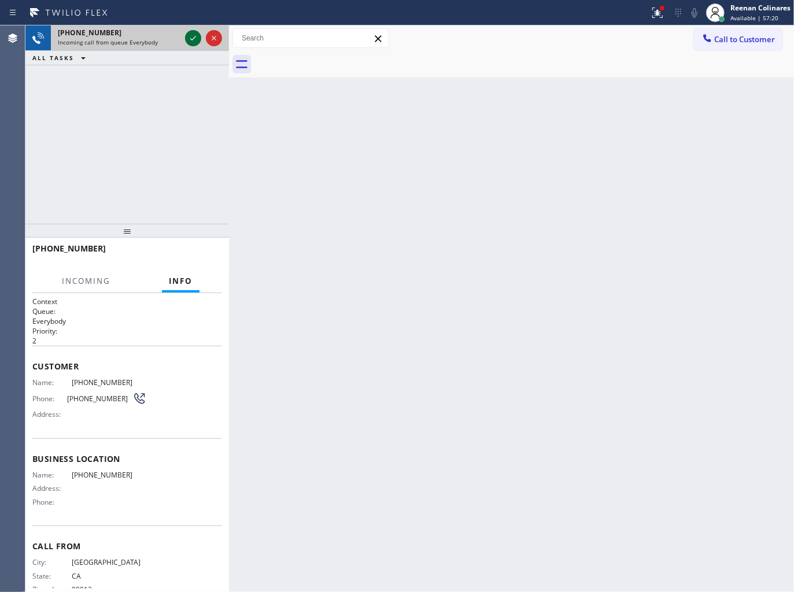
click at [191, 42] on icon at bounding box center [193, 38] width 14 height 14
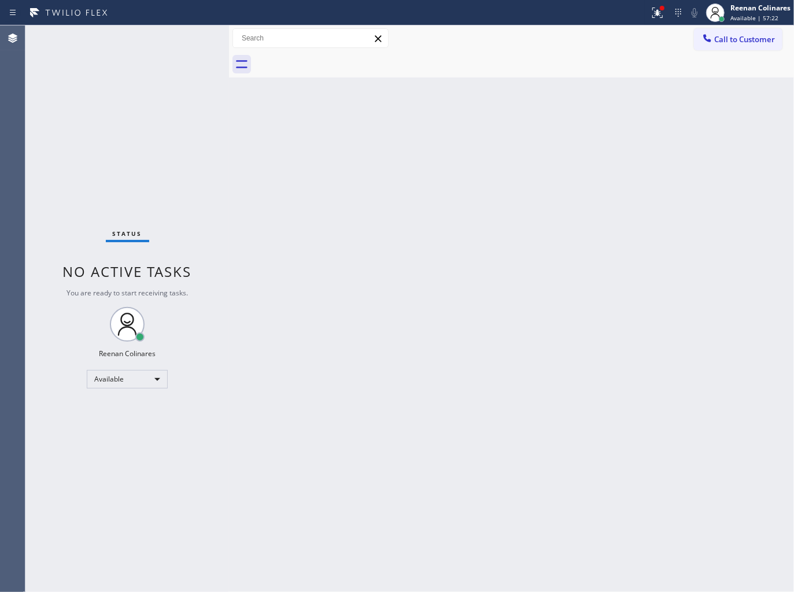
click at [145, 68] on div "Status No active tasks You are ready to start receiving tasks. Reenan Colinares…" at bounding box center [126, 308] width 203 height 566
click at [149, 123] on div "Status No active tasks You are ready to start receiving tasks. Reenan Colinares…" at bounding box center [126, 308] width 203 height 566
click at [651, 17] on icon at bounding box center [657, 13] width 14 height 14
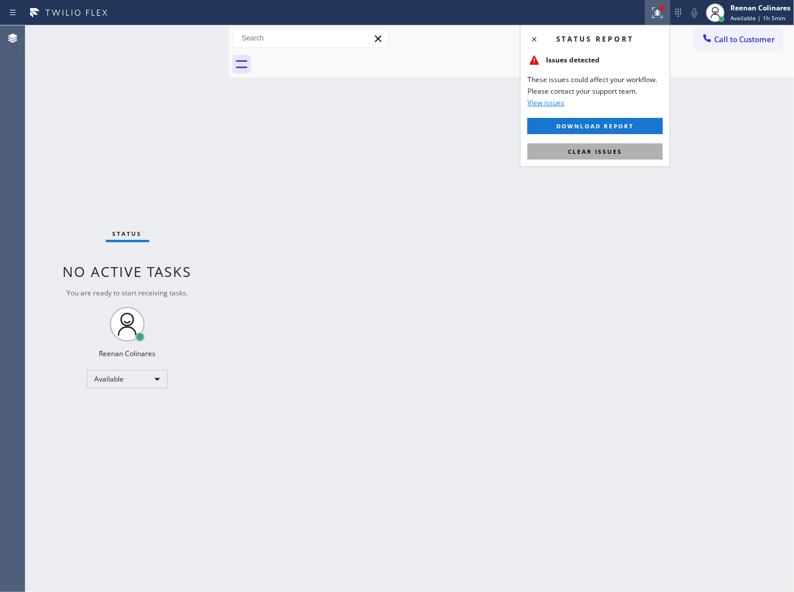
drag, startPoint x: 610, startPoint y: 151, endPoint x: 475, endPoint y: 165, distance: 136.5
click at [610, 151] on span "Clear issues" at bounding box center [595, 151] width 54 height 8
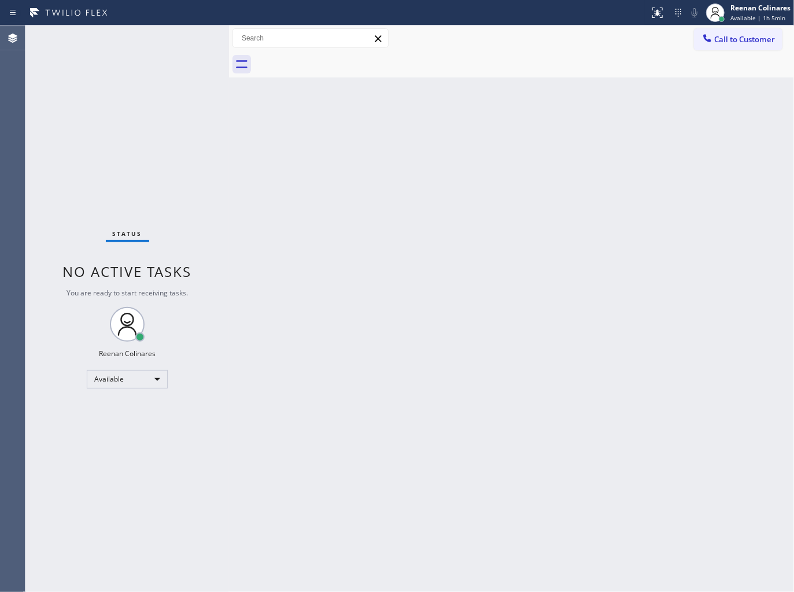
click at [446, 171] on div "Back to Dashboard Change Sender ID Customers Technicians Select a contact Outbo…" at bounding box center [511, 308] width 565 height 566
click at [613, 297] on div "Back to Dashboard Change Sender ID Customers Technicians Select a contact Outbo…" at bounding box center [511, 308] width 565 height 566
click at [159, 50] on div "Status No active tasks You are ready to start receiving tasks. Reenan Colinares…" at bounding box center [126, 308] width 203 height 566
click at [529, 137] on div "Back to Dashboard Change Sender ID Customers Technicians Select a contact Outbo…" at bounding box center [511, 308] width 565 height 566
click at [121, 44] on div "Status No active tasks You are ready to start receiving tasks. Reenan Colinares…" at bounding box center [126, 308] width 203 height 566
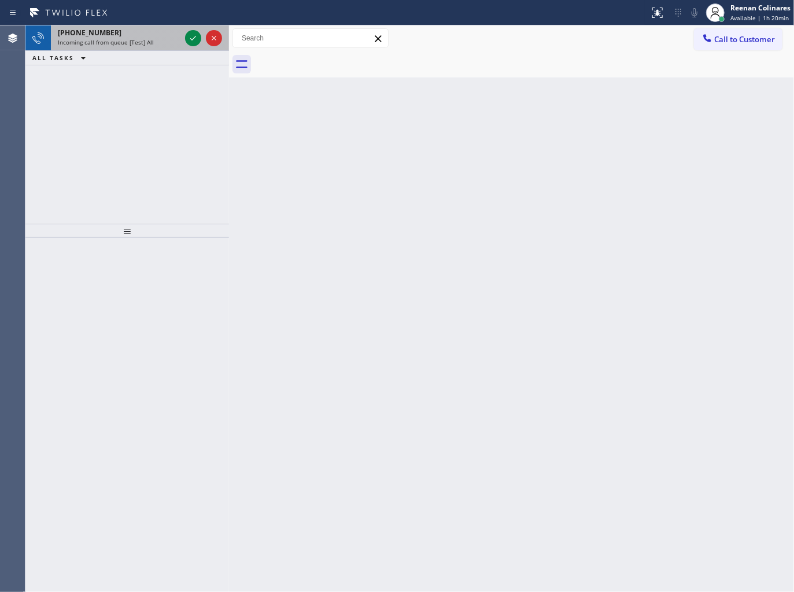
click at [121, 43] on span "Incoming call from queue [Test] All" at bounding box center [106, 42] width 96 height 8
click at [142, 39] on span "Incoming call from queue [Test] All" at bounding box center [106, 42] width 96 height 8
click at [162, 48] on div "[PHONE_NUMBER] Incoming call from queue [Test] All" at bounding box center [117, 37] width 132 height 25
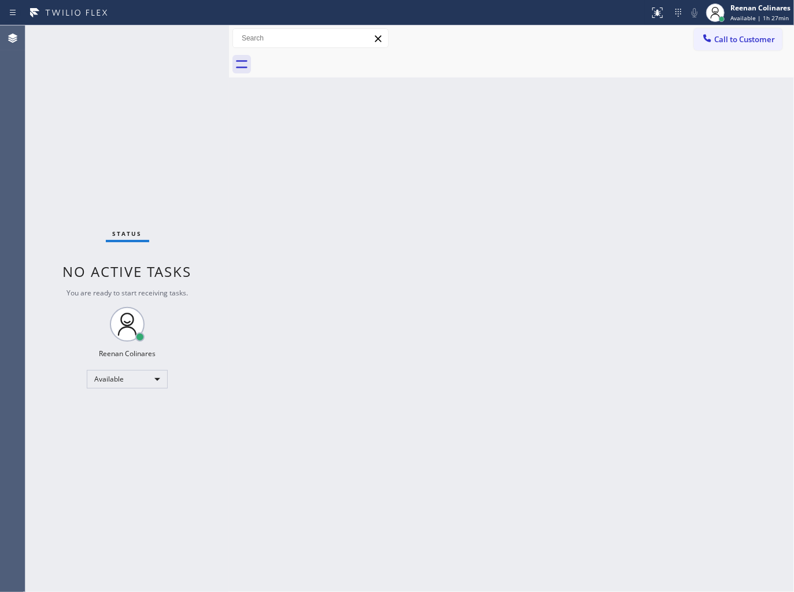
click at [158, 44] on div "Status No active tasks You are ready to start receiving tasks. Reenan Colinares…" at bounding box center [126, 308] width 203 height 566
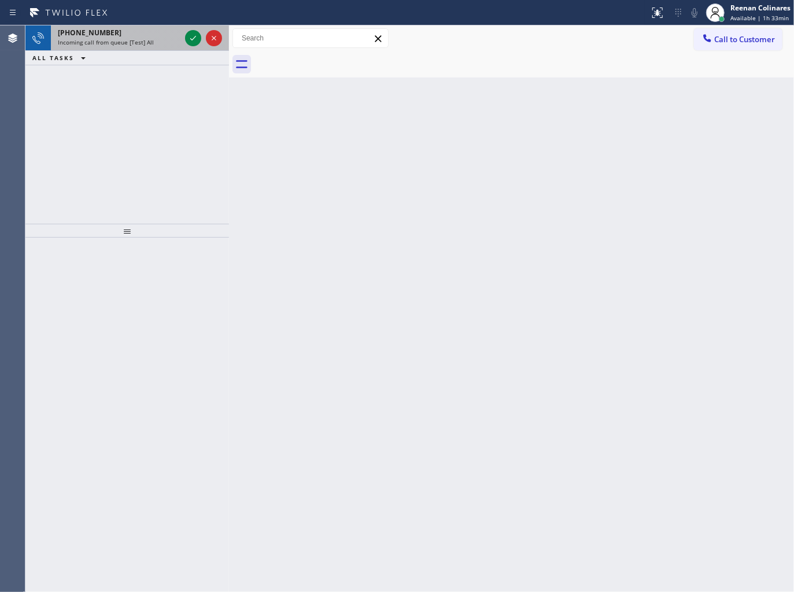
click at [154, 42] on div "Incoming call from queue [Test] All" at bounding box center [119, 42] width 123 height 8
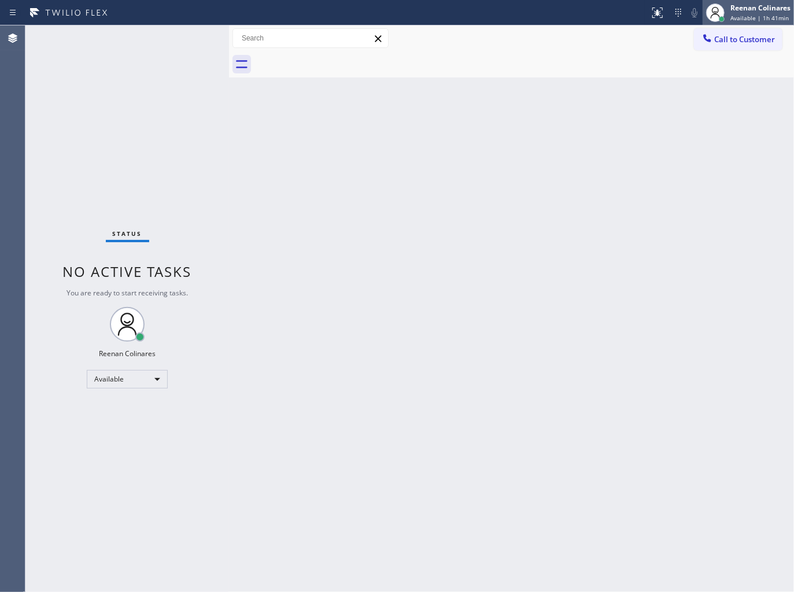
click at [746, 14] on span "Available | 1h 41min" at bounding box center [759, 18] width 58 height 8
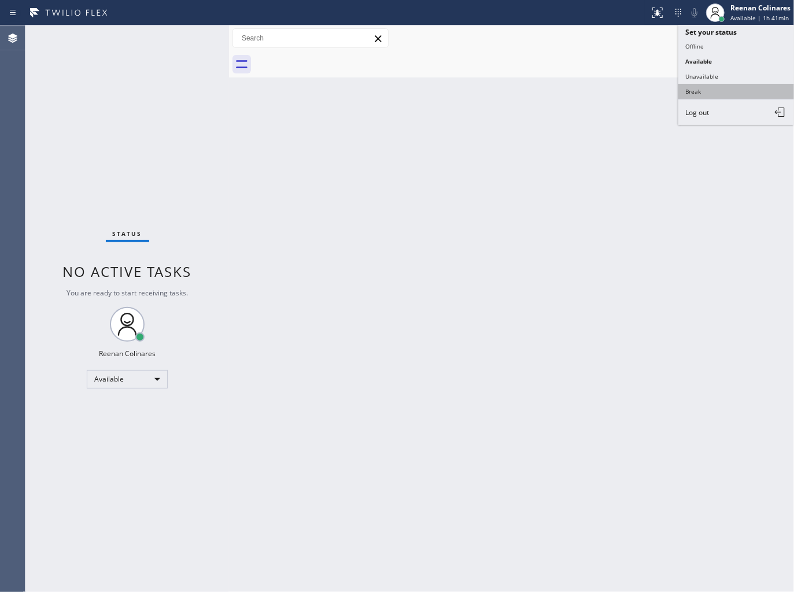
click at [690, 87] on button "Break" at bounding box center [736, 91] width 116 height 15
